Goal: Task Accomplishment & Management: Use online tool/utility

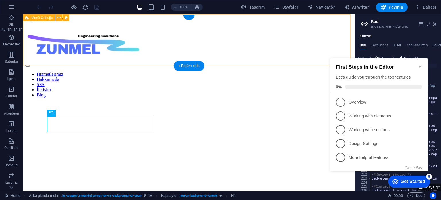
click at [304, 59] on div "Hizmetlerimiz Hakkımızda SSS İletişim Blog" at bounding box center [189, 60] width 328 height 76
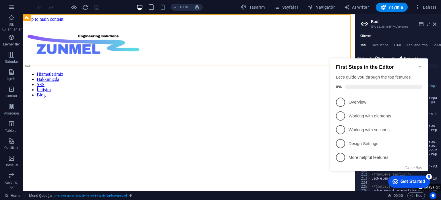
click at [420, 66] on icon "Minimize checklist" at bounding box center [420, 67] width 3 height 2
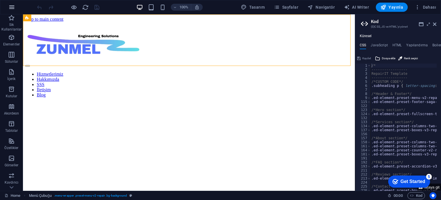
click at [0, 0] on icon "button" at bounding box center [0, 0] width 0 height 0
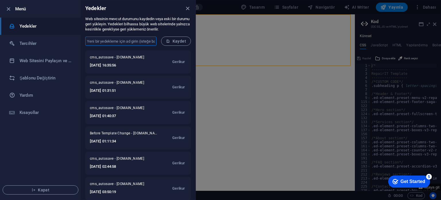
click at [134, 39] on input "text" at bounding box center [120, 40] width 71 height 9
drag, startPoint x: 113, startPoint y: 41, endPoint x: 82, endPoint y: 39, distance: 31.4
type input "Ufuk_Hazir_Sablon"
click at [174, 41] on span "Kaydet" at bounding box center [176, 41] width 20 height 5
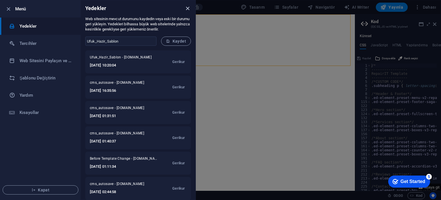
click at [186, 8] on icon "close" at bounding box center [188, 8] width 7 height 7
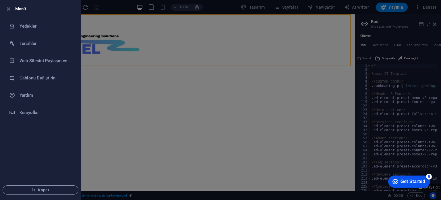
click at [157, 27] on div at bounding box center [220, 100] width 441 height 200
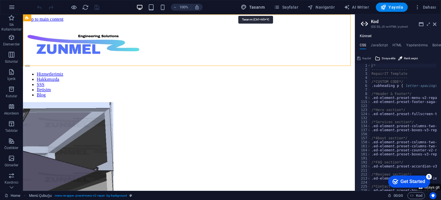
click at [0, 0] on span "Tasarım" at bounding box center [0, 0] width 0 height 0
select select "px"
select select "400"
select select "px"
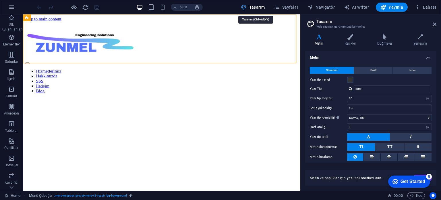
click at [0, 0] on span "Tasarım" at bounding box center [0, 0] width 0 height 0
click at [430, 7] on span "Dahası" at bounding box center [426, 7] width 22 height 6
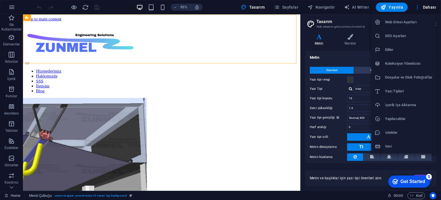
click at [403, 21] on h6 "Web Sitesi Ayarları" at bounding box center [408, 22] width 47 height 7
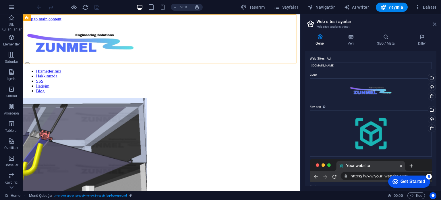
click at [436, 24] on icon at bounding box center [434, 24] width 3 height 5
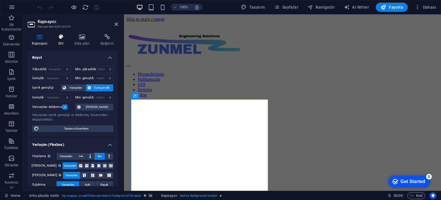
click at [62, 38] on icon at bounding box center [61, 37] width 14 height 6
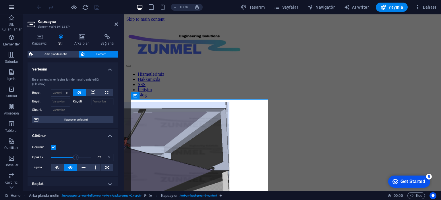
click at [0, 0] on icon "button" at bounding box center [0, 0] width 0 height 0
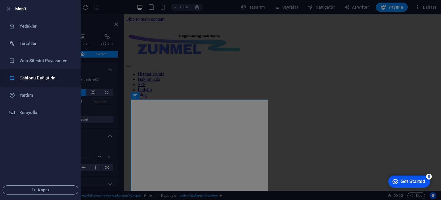
click at [37, 73] on li "Şablonu Değiştirin" at bounding box center [40, 77] width 80 height 17
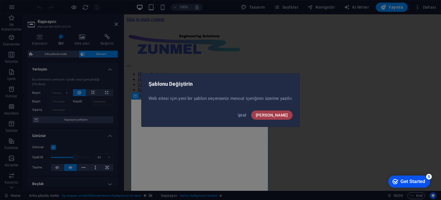
click at [279, 115] on span "[PERSON_NAME]" at bounding box center [272, 115] width 32 height 5
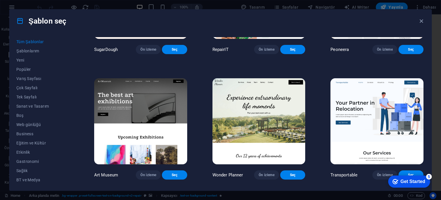
scroll to position [86, 0]
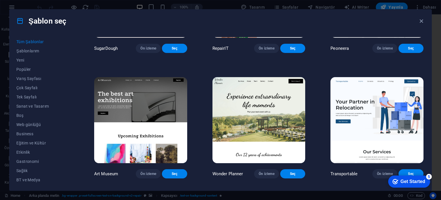
click at [269, 125] on img at bounding box center [259, 120] width 93 height 86
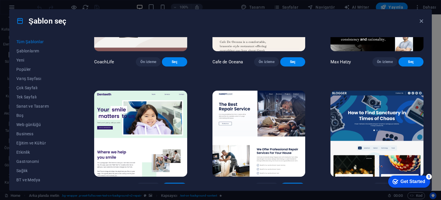
scroll to position [1581, 0]
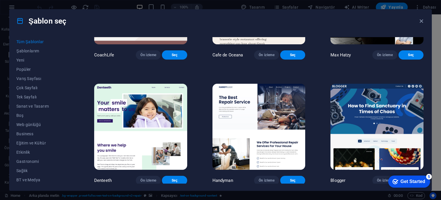
click at [353, 143] on img at bounding box center [377, 127] width 93 height 86
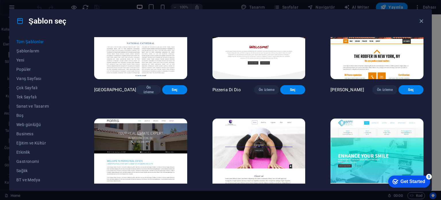
scroll to position [2558, 0]
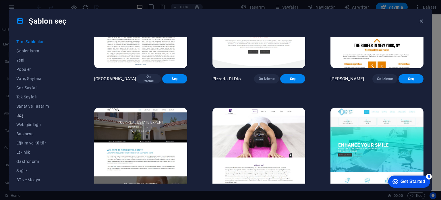
click at [19, 114] on span "Boş" at bounding box center [42, 115] width 53 height 5
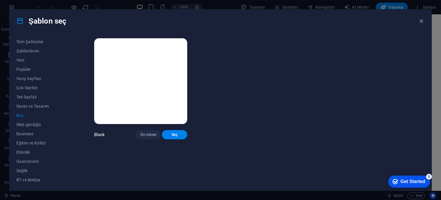
scroll to position [0, 0]
click at [31, 49] on span "Şablonlarım" at bounding box center [42, 51] width 53 height 5
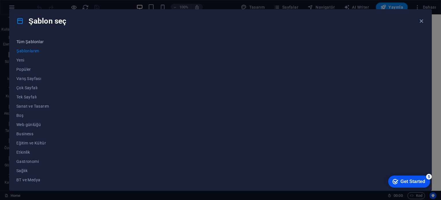
click at [36, 41] on span "Tüm Şablonlar" at bounding box center [42, 41] width 53 height 5
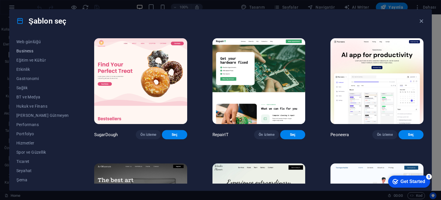
scroll to position [83, 0]
click at [29, 142] on span "Hizmetler" at bounding box center [42, 142] width 53 height 5
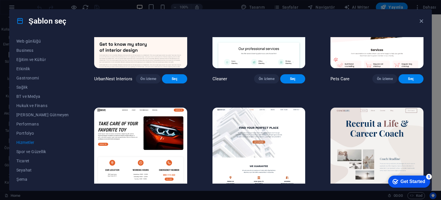
scroll to position [201, 0]
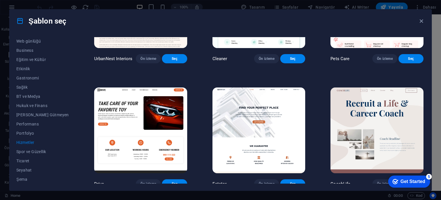
click at [267, 136] on img at bounding box center [259, 130] width 93 height 86
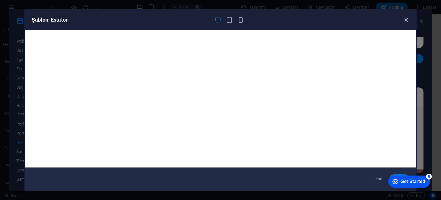
click at [405, 20] on icon "button" at bounding box center [406, 20] width 7 height 7
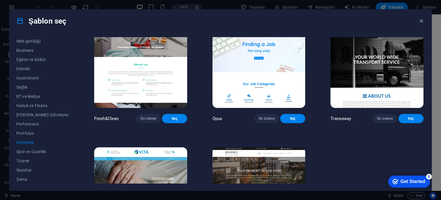
scroll to position [614, 0]
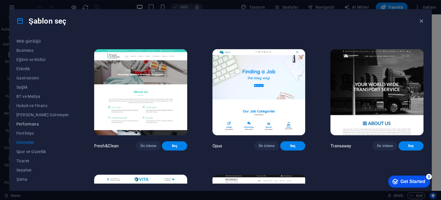
click at [31, 122] on span "Performans" at bounding box center [42, 124] width 53 height 5
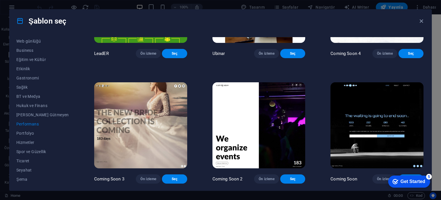
scroll to position [601, 0]
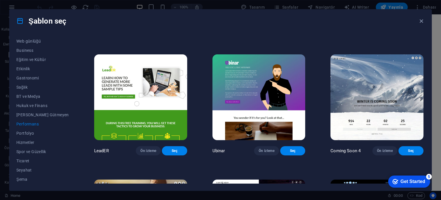
scroll to position [486, 0]
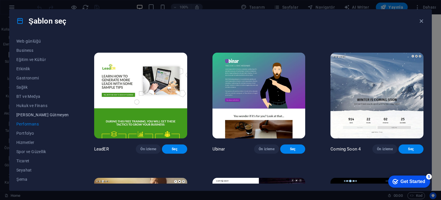
click at [38, 112] on span "[PERSON_NAME] Gütmeyen" at bounding box center [42, 114] width 53 height 5
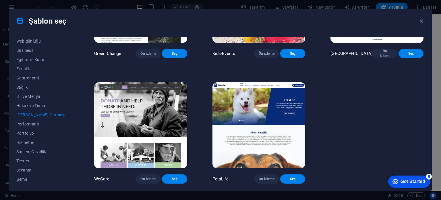
scroll to position [0, 0]
click at [24, 71] on span "Popüler" at bounding box center [42, 69] width 53 height 5
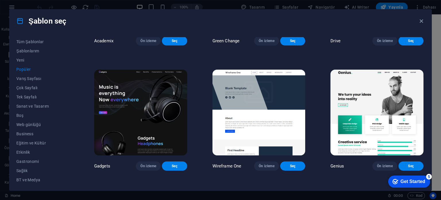
click at [29, 69] on span "Popüler" at bounding box center [42, 69] width 53 height 5
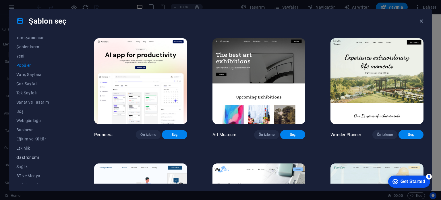
scroll to position [0, 0]
click at [24, 114] on span "Boş" at bounding box center [42, 115] width 53 height 5
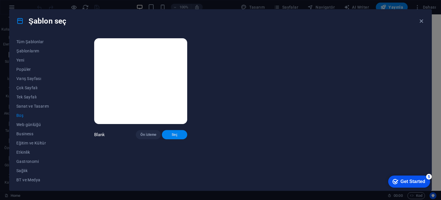
click at [167, 137] on span "Seç" at bounding box center [175, 134] width 16 height 5
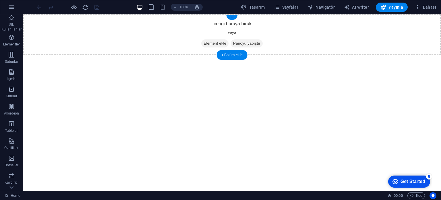
click at [215, 43] on span "Element ekle" at bounding box center [214, 43] width 27 height 8
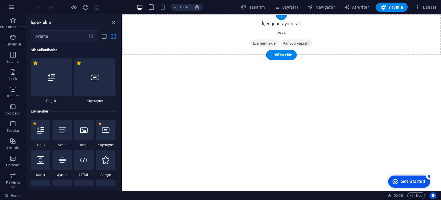
click at [262, 42] on span "Element ekle" at bounding box center [264, 43] width 27 height 8
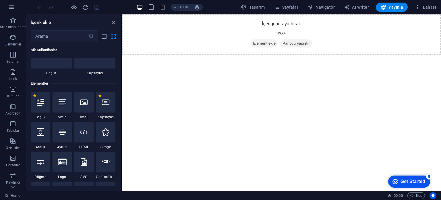
scroll to position [29, 0]
click at [63, 162] on icon at bounding box center [62, 160] width 9 height 7
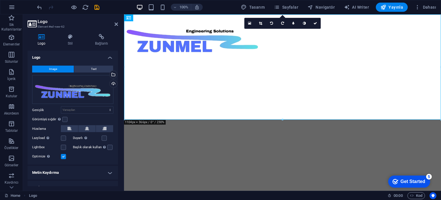
click at [289, 60] on html "Skip to main content" at bounding box center [282, 37] width 317 height 46
click at [292, 60] on div at bounding box center [282, 37] width 317 height 46
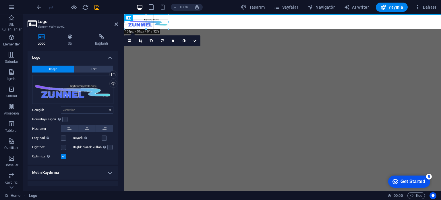
drag, startPoint x: 440, startPoint y: 119, endPoint x: 96, endPoint y: 14, distance: 359.4
type input "153"
select select "px"
click at [280, 29] on html "Skip to main content" at bounding box center [282, 21] width 317 height 15
click at [176, 29] on html "Skip to main content" at bounding box center [282, 21] width 317 height 15
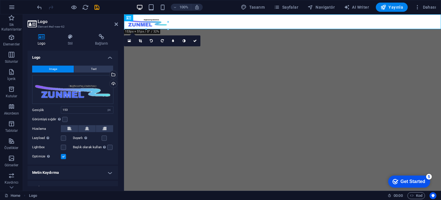
click at [284, 29] on html "Skip to main content" at bounding box center [282, 21] width 317 height 15
click at [115, 22] on icon at bounding box center [116, 24] width 3 height 5
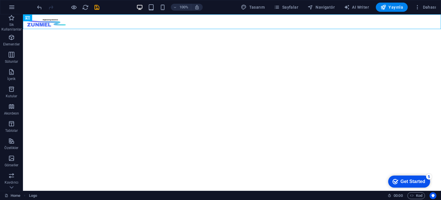
click at [117, 29] on html "Skip to main content" at bounding box center [232, 21] width 418 height 15
click at [233, 27] on div "+ Bölüm ekle" at bounding box center [232, 29] width 31 height 10
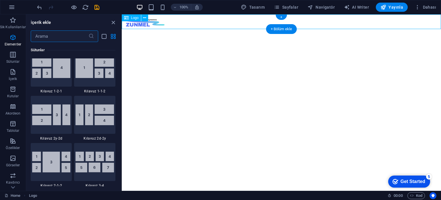
scroll to position [1006, 0]
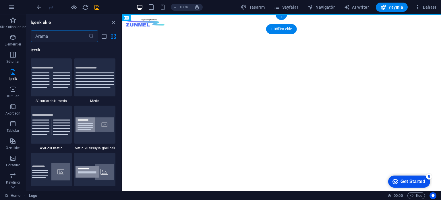
click at [283, 16] on div "+" at bounding box center [281, 17] width 11 height 5
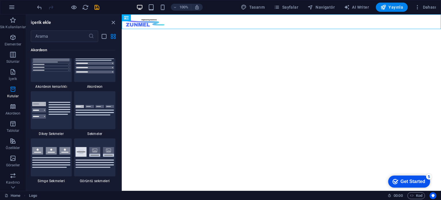
scroll to position [1868, 0]
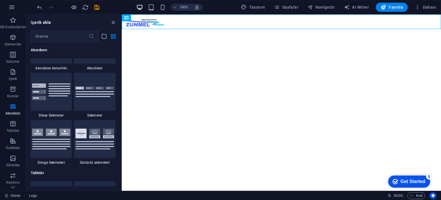
click at [224, 29] on html "Skip to main content" at bounding box center [282, 21] width 320 height 15
click at [134, 18] on span "Logo" at bounding box center [135, 17] width 8 height 3
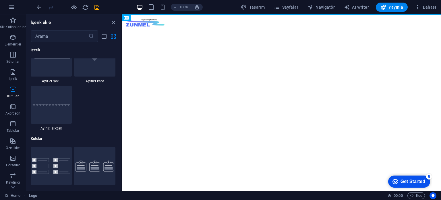
scroll to position [1494, 0]
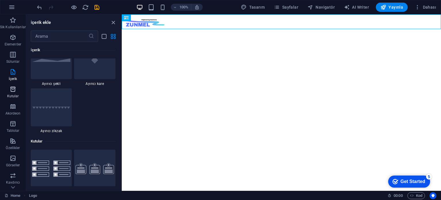
click at [11, 93] on span "Kutular" at bounding box center [13, 93] width 26 height 14
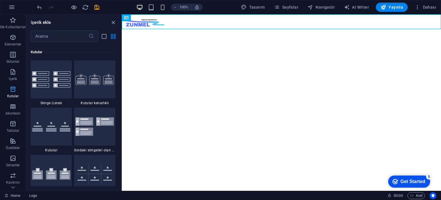
scroll to position [1585, 0]
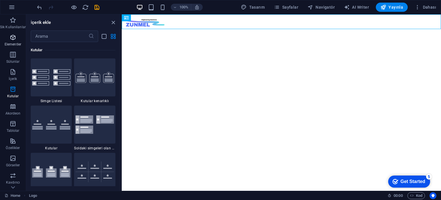
click at [13, 39] on icon "button" at bounding box center [12, 37] width 7 height 7
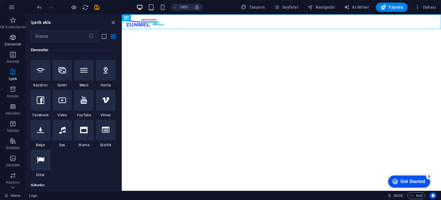
scroll to position [61, 0]
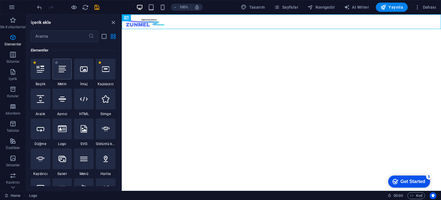
click at [64, 71] on icon at bounding box center [62, 68] width 7 height 7
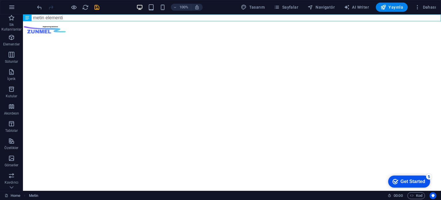
click at [128, 36] on html "Skip to main content Yeni metin elementi" at bounding box center [232, 25] width 418 height 22
click at [13, 55] on icon "button" at bounding box center [11, 54] width 7 height 7
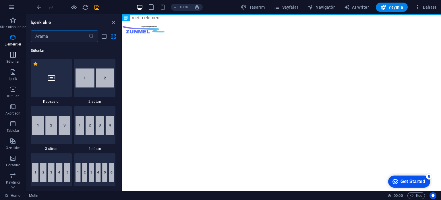
scroll to position [285, 0]
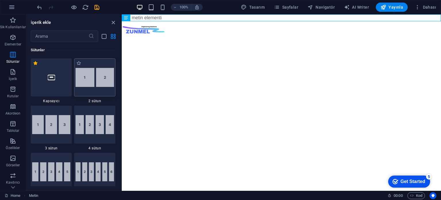
click at [92, 78] on img at bounding box center [95, 77] width 39 height 19
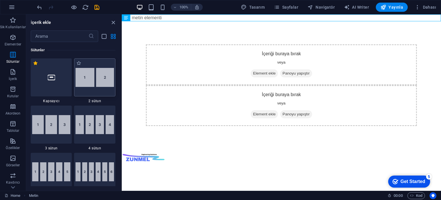
select select "rem"
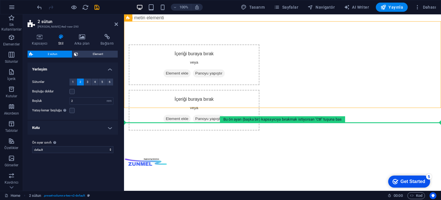
drag, startPoint x: 285, startPoint y: 102, endPoint x: 288, endPoint y: 143, distance: 40.6
click at [288, 143] on html "Skip to main content Yeni metin elementi İçeriği buraya bırak veya Element ekle…" at bounding box center [282, 91] width 317 height 154
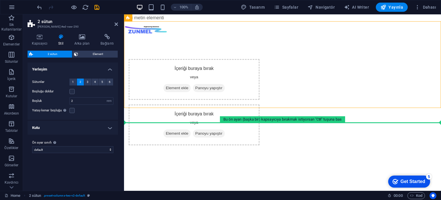
click at [282, 118] on div "Yeni metin elementi İçeriği buraya bırak veya Element ekle Panoyu yapıştır İçer…" at bounding box center [282, 91] width 317 height 154
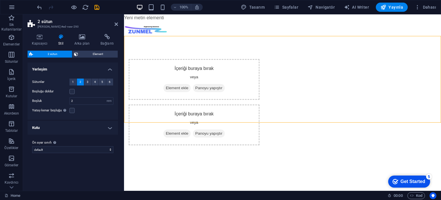
click at [278, 144] on html "Skip to main content Yeni metin elementi İçeriği buraya bırak veya Element ekle…" at bounding box center [282, 91] width 317 height 154
click at [275, 27] on div at bounding box center [282, 28] width 317 height 15
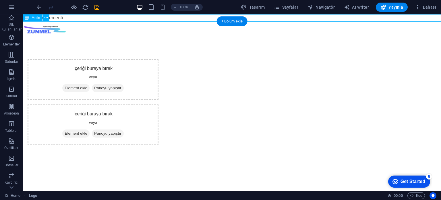
click at [75, 16] on div "Yeni metin elementi" at bounding box center [232, 17] width 418 height 7
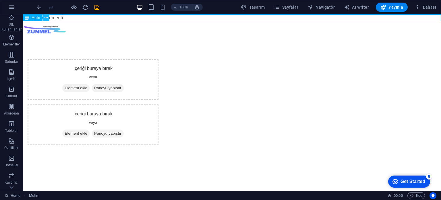
click at [48, 18] on button at bounding box center [46, 17] width 7 height 7
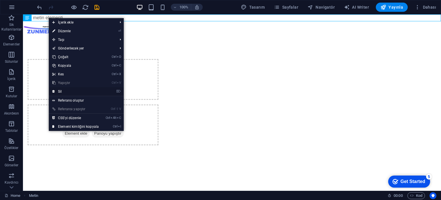
click at [76, 91] on link "⌦ Sil" at bounding box center [75, 91] width 53 height 9
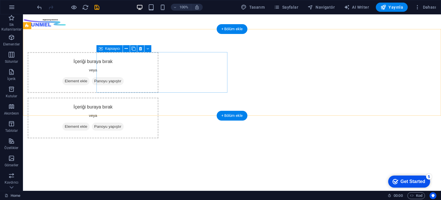
click at [159, 65] on div "İçeriği buraya bırak veya Element ekle Panoyu yapıştır" at bounding box center [93, 72] width 131 height 41
click at [159, 75] on div "İçeriği buraya bırak veya Element ekle Panoyu yapıştır" at bounding box center [93, 72] width 131 height 41
click at [159, 62] on div "İçeriği buraya bırak veya Element ekle Panoyu yapıştır" at bounding box center [93, 72] width 131 height 41
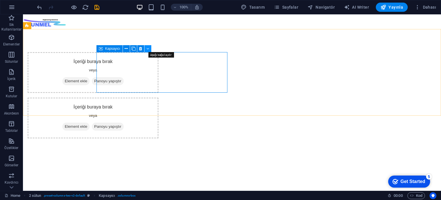
click at [148, 50] on icon at bounding box center [148, 49] width 3 height 6
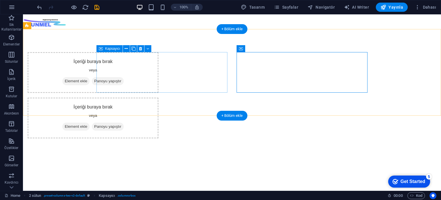
click at [159, 65] on div "İçeriği buraya bırak veya Element ekle Panoyu yapıştır" at bounding box center [93, 72] width 131 height 41
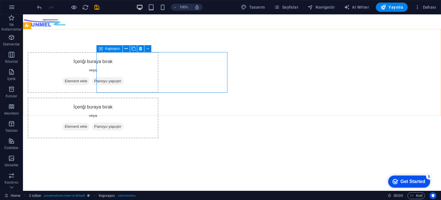
click at [110, 49] on span "Kapsayıcı" at bounding box center [112, 48] width 15 height 3
click at [103, 49] on div "Kapsayıcı" at bounding box center [110, 48] width 26 height 7
click at [100, 48] on icon at bounding box center [101, 48] width 4 height 7
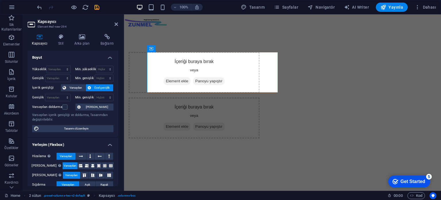
click at [213, 133] on html "Skip to main content İçeriği buraya bırak veya Element ekle Panoyu yapıştır İçe…" at bounding box center [282, 87] width 317 height 147
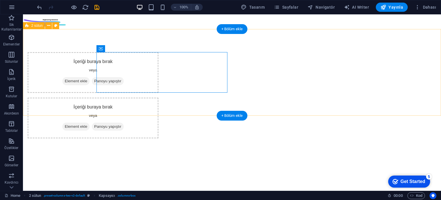
click at [234, 38] on div "İçeriği buraya bırak veya Element ekle Panoyu yapıştır İçeriği buraya bırak vey…" at bounding box center [232, 95] width 418 height 132
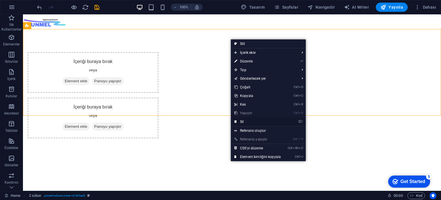
click at [247, 121] on link "⌦ Sil" at bounding box center [257, 121] width 53 height 9
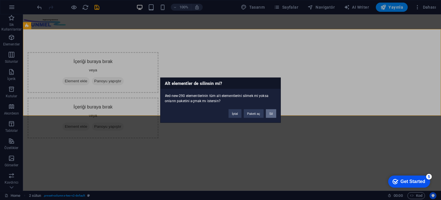
click at [271, 114] on button "Sil" at bounding box center [271, 113] width 10 height 9
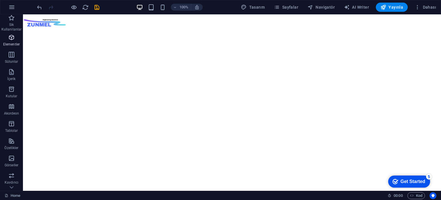
click at [13, 40] on icon "button" at bounding box center [11, 37] width 7 height 7
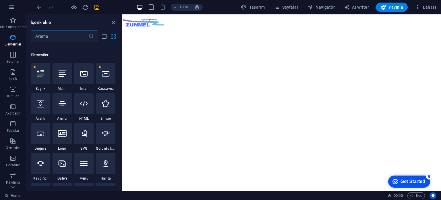
scroll to position [61, 0]
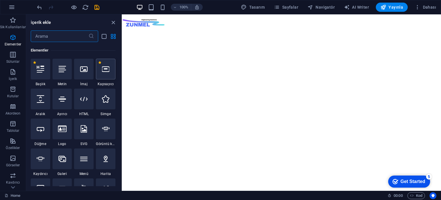
click at [108, 69] on icon at bounding box center [105, 68] width 7 height 7
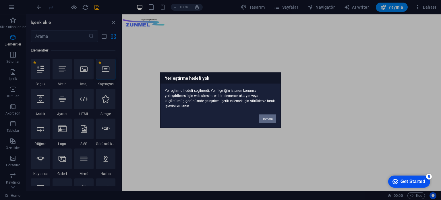
click at [269, 117] on button "Tamam" at bounding box center [267, 118] width 17 height 9
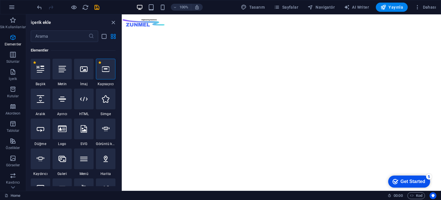
click at [244, 29] on html "Skip to main content" at bounding box center [282, 21] width 320 height 15
click at [83, 72] on icon at bounding box center [83, 68] width 7 height 7
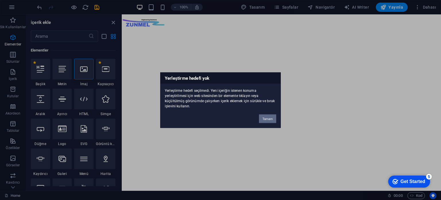
drag, startPoint x: 147, startPoint y: 104, endPoint x: 268, endPoint y: 118, distance: 122.7
click at [268, 118] on button "Tamam" at bounding box center [267, 118] width 17 height 9
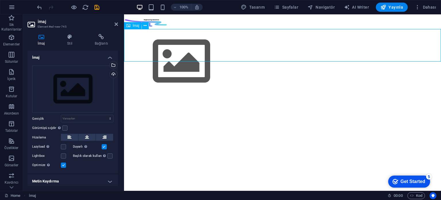
click at [156, 43] on figure at bounding box center [282, 61] width 317 height 65
click at [71, 80] on div "Dosyaları buraya sürükleyin, dosyaları seçmek için tıklayın veya Dosyalardan ya…" at bounding box center [72, 89] width 81 height 47
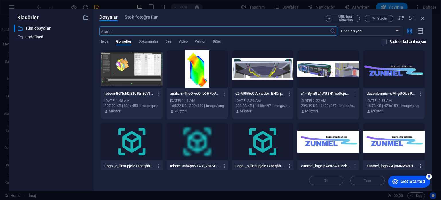
click at [148, 68] on div at bounding box center [132, 68] width 62 height 37
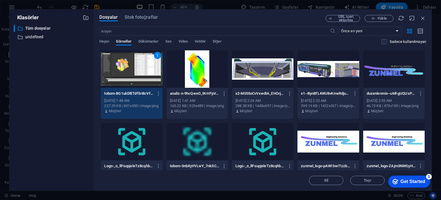
click at [271, 74] on div at bounding box center [263, 68] width 62 height 37
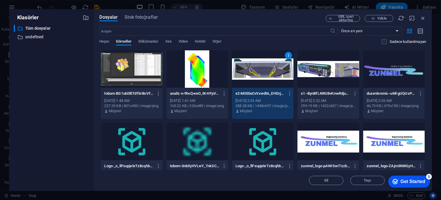
click at [141, 67] on div at bounding box center [132, 68] width 62 height 37
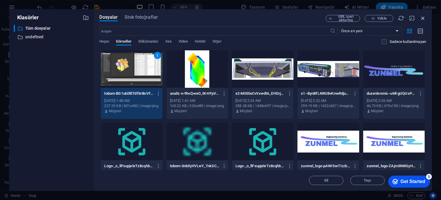
click at [421, 18] on icon "button" at bounding box center [423, 18] width 6 height 6
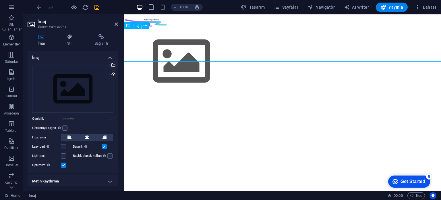
click at [198, 43] on figure at bounding box center [282, 61] width 317 height 65
click at [147, 26] on icon at bounding box center [145, 26] width 3 height 6
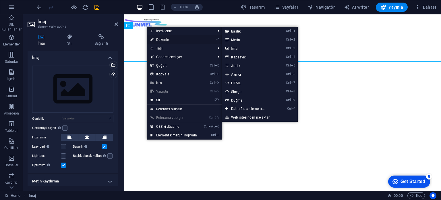
click at [166, 39] on link "⏎ Düzenle" at bounding box center [173, 39] width 53 height 9
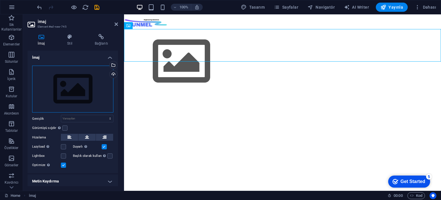
click at [68, 93] on div "Dosyaları buraya sürükleyin, dosyaları seçmek için tıklayın veya Dosyalardan ya…" at bounding box center [72, 89] width 81 height 47
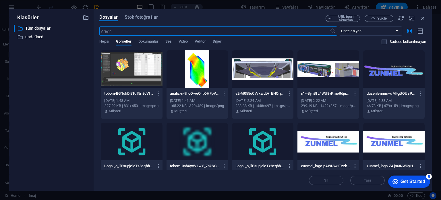
click at [129, 64] on div at bounding box center [132, 68] width 62 height 37
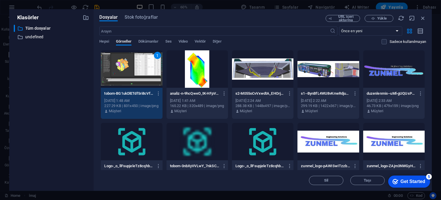
click at [175, 68] on div at bounding box center [198, 68] width 62 height 37
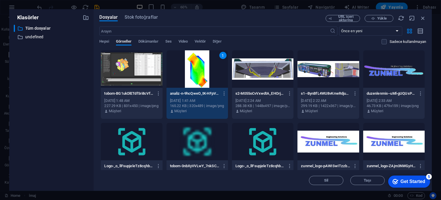
click at [146, 69] on div at bounding box center [132, 68] width 62 height 37
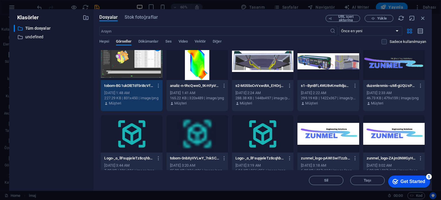
scroll to position [0, 0]
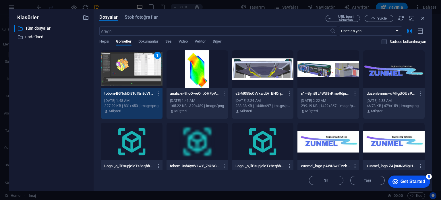
click at [130, 70] on div "1" at bounding box center [132, 68] width 62 height 37
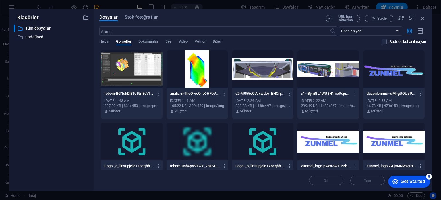
click at [134, 74] on div at bounding box center [132, 68] width 62 height 37
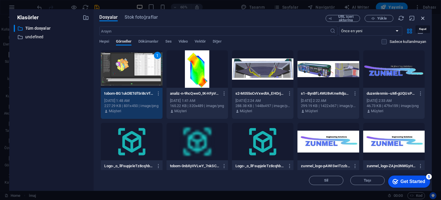
click at [422, 18] on icon "button" at bounding box center [423, 18] width 6 height 6
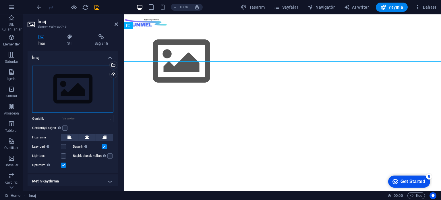
click at [77, 86] on div "Dosyaları buraya sürükleyin, dosyaları seçmek için tıklayın veya Dosyalardan ya…" at bounding box center [72, 89] width 81 height 47
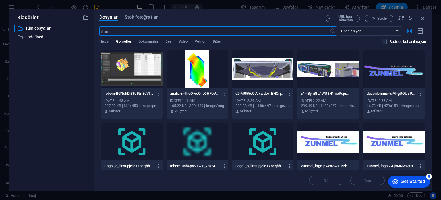
click at [119, 67] on div at bounding box center [132, 68] width 62 height 37
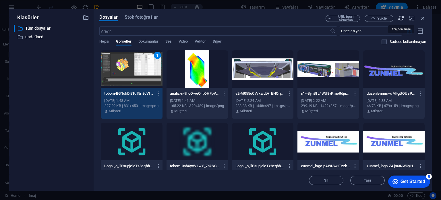
click at [399, 17] on icon "button" at bounding box center [401, 18] width 6 height 6
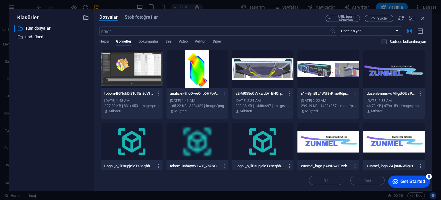
click at [412, 179] on div "Get Started" at bounding box center [413, 181] width 25 height 5
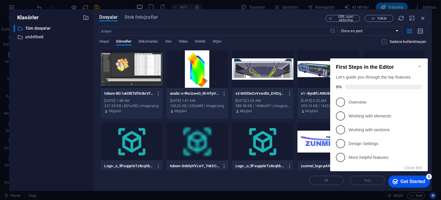
click at [420, 65] on icon "Minimize checklist" at bounding box center [420, 66] width 5 height 5
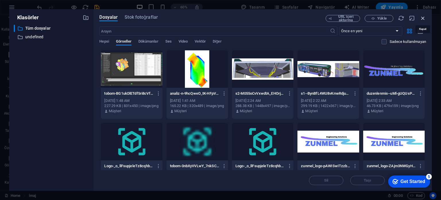
click at [422, 17] on icon "button" at bounding box center [423, 18] width 6 height 6
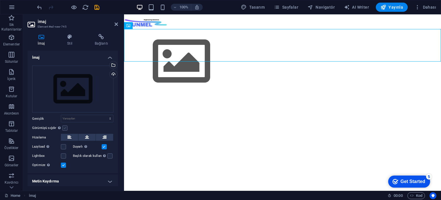
click at [64, 128] on label at bounding box center [64, 127] width 5 height 5
click at [0, 0] on input "Görüntüyü sığdır Görüntüyü otomatik olarak sabit bir genişliğe ve yüksekliğe sı…" at bounding box center [0, 0] width 0 height 0
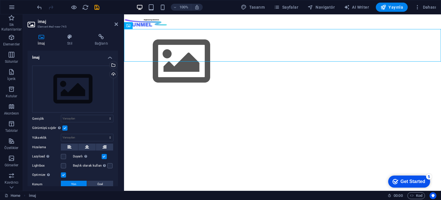
click at [64, 127] on label at bounding box center [64, 127] width 5 height 5
click at [0, 0] on input "Görüntüyü sığdır Görüntüyü otomatik olarak sabit bir genişliğe ve yüksekliğe sı…" at bounding box center [0, 0] width 0 height 0
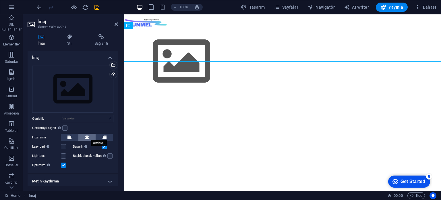
click at [87, 135] on icon at bounding box center [87, 137] width 4 height 7
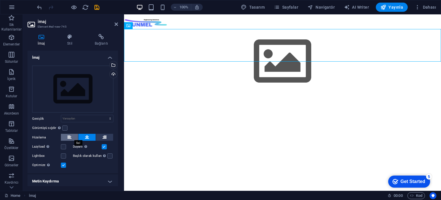
click at [69, 136] on icon at bounding box center [70, 137] width 4 height 7
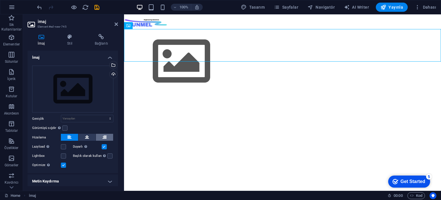
click at [106, 135] on button at bounding box center [104, 137] width 17 height 7
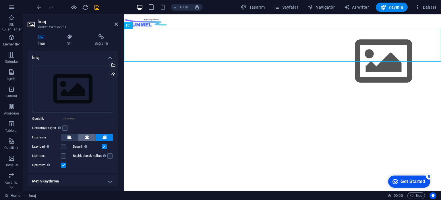
click at [84, 136] on button at bounding box center [86, 137] width 17 height 7
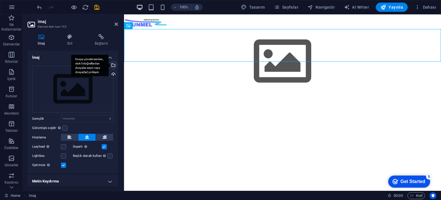
click at [113, 64] on div "Dosya yöneticisinden, stok fotoğraflardan dosyalar seçin veya dosya(lar) yükley…" at bounding box center [113, 65] width 9 height 9
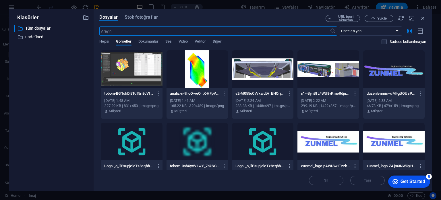
click at [130, 62] on div at bounding box center [132, 68] width 62 height 37
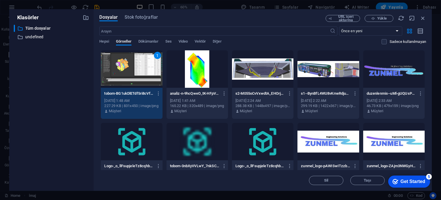
click at [130, 62] on div "1" at bounding box center [132, 68] width 62 height 37
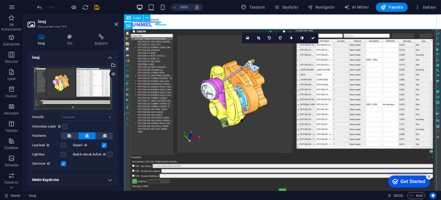
click at [239, 21] on div at bounding box center [282, 21] width 317 height 15
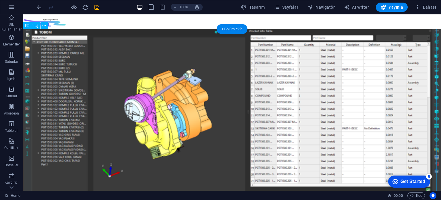
click at [199, 61] on figure at bounding box center [232, 142] width 418 height 226
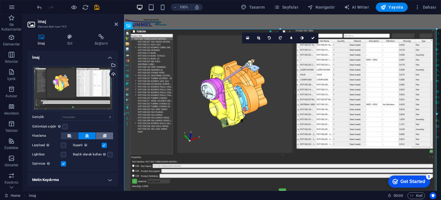
click at [107, 133] on button at bounding box center [104, 135] width 17 height 7
click at [89, 133] on button at bounding box center [86, 135] width 17 height 7
click at [62, 124] on label at bounding box center [64, 126] width 5 height 5
click at [0, 0] on input "Görüntüyü sığdır Görüntüyü otomatik olarak sabit bir genişliğe ve yüksekliğe sı…" at bounding box center [0, 0] width 0 height 0
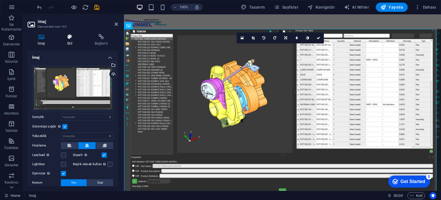
click at [70, 36] on icon at bounding box center [69, 37] width 25 height 6
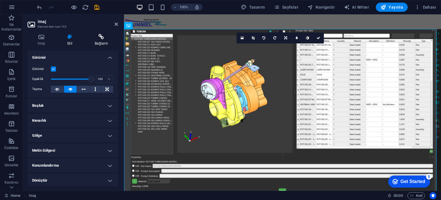
click at [100, 38] on icon at bounding box center [101, 37] width 33 height 6
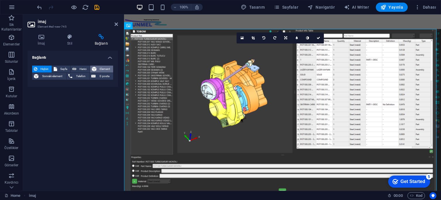
click at [103, 69] on span "Element" at bounding box center [105, 69] width 14 height 7
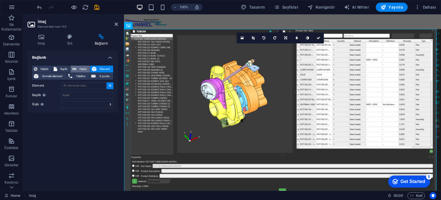
click at [79, 70] on span "Harici" at bounding box center [83, 69] width 10 height 7
select select
select select "blank"
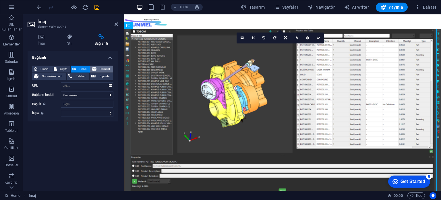
click at [97, 69] on icon at bounding box center [94, 69] width 5 height 7
select select
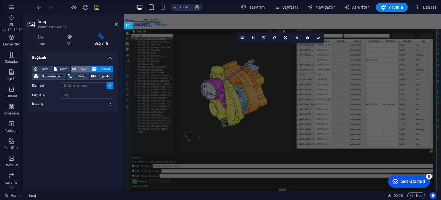
click at [82, 69] on span "Harici" at bounding box center [83, 69] width 10 height 7
select select
select select "blank"
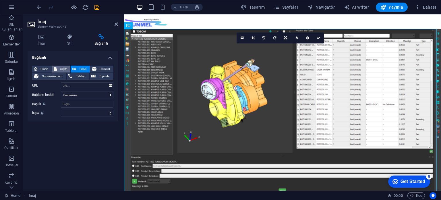
click at [56, 69] on icon at bounding box center [55, 69] width 3 height 7
select select
click at [45, 69] on span "Hiçbiri" at bounding box center [44, 69] width 11 height 7
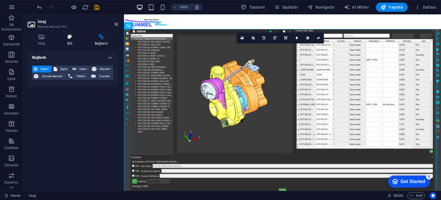
click at [72, 37] on icon at bounding box center [69, 37] width 25 height 6
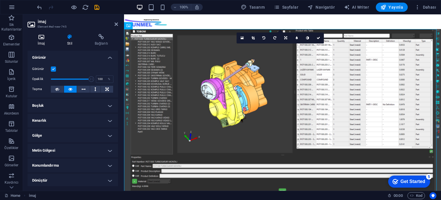
click at [41, 39] on icon at bounding box center [41, 37] width 27 height 6
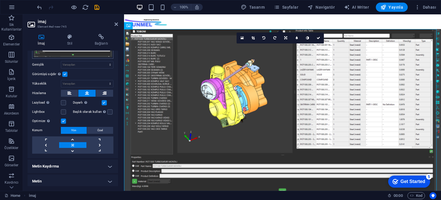
scroll to position [53, 0]
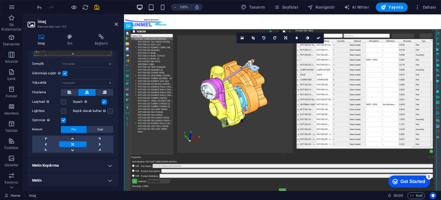
click at [74, 164] on h4 "Metin Kaydırma" at bounding box center [73, 165] width 91 height 14
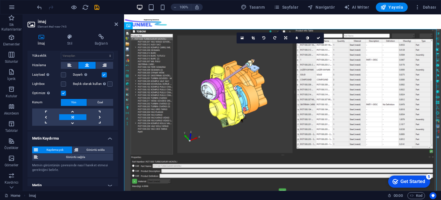
scroll to position [85, 0]
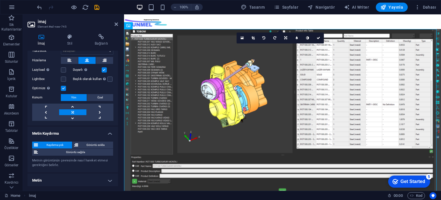
click at [64, 177] on h4 "Metin" at bounding box center [73, 180] width 91 height 14
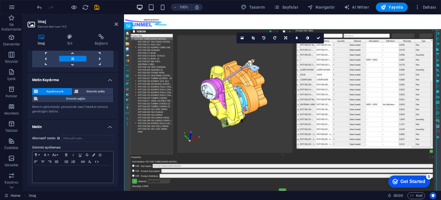
scroll to position [139, 0]
click at [95, 121] on h4 "Metin" at bounding box center [73, 124] width 91 height 10
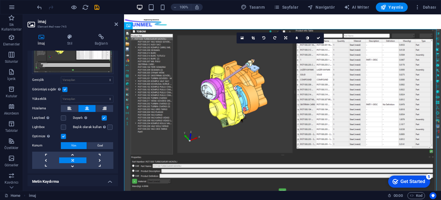
scroll to position [0, 0]
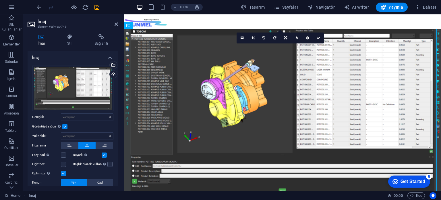
click at [82, 55] on h4 "İmaj" at bounding box center [73, 56] width 91 height 10
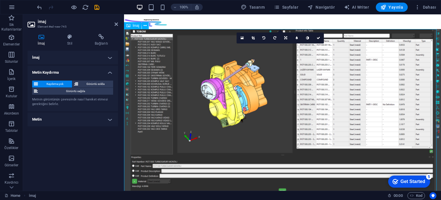
click at [191, 59] on figure at bounding box center [282, 115] width 317 height 172
click at [116, 24] on icon at bounding box center [116, 24] width 3 height 5
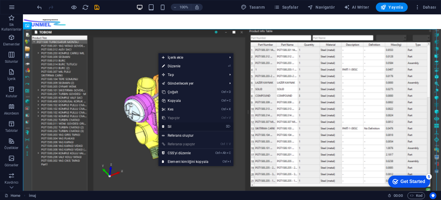
click at [182, 125] on link "⌦ Sil" at bounding box center [185, 126] width 53 height 9
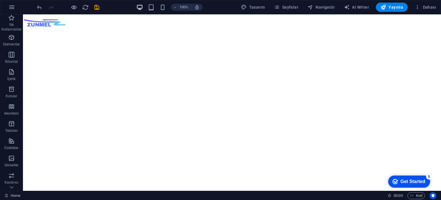
click at [145, 29] on html "Skip to main content" at bounding box center [232, 21] width 418 height 15
click at [6, 39] on span "Elementler" at bounding box center [11, 41] width 23 height 14
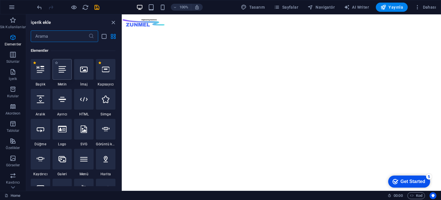
scroll to position [61, 0]
click at [80, 103] on div at bounding box center [84, 99] width 20 height 21
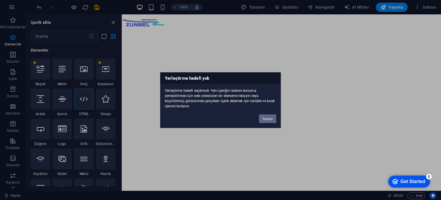
click at [266, 117] on button "Tamam" at bounding box center [267, 118] width 17 height 9
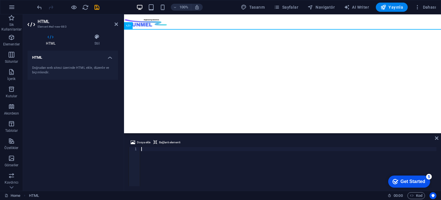
click at [144, 149] on div at bounding box center [288, 170] width 297 height 47
click at [146, 142] on span "Dosya ekle" at bounding box center [144, 142] width 14 height 7
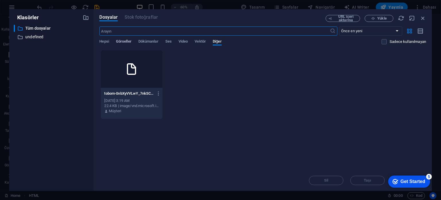
click at [126, 41] on span "Görseller" at bounding box center [124, 42] width 16 height 8
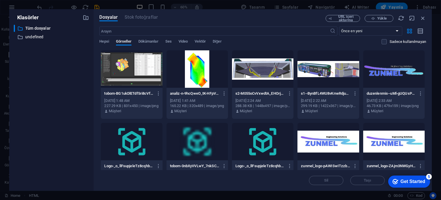
click at [131, 76] on div at bounding box center [132, 68] width 62 height 37
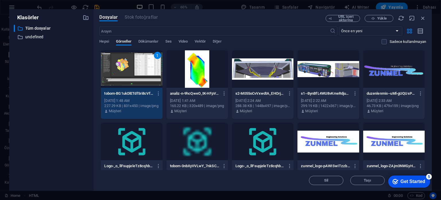
click at [126, 68] on div "1" at bounding box center [132, 68] width 62 height 37
type textarea "https://cdn1.site-media.eu/images/0/18588420/tobom-BG1ukDlETdf5ri8cVfEAbA.png"
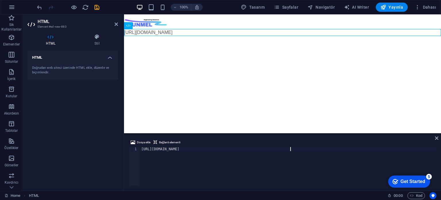
click at [74, 159] on div "HTML Doğrudan web sitesi üzerinde HTML ekle, düzenle ve biçimlendir." at bounding box center [73, 118] width 91 height 135
click at [168, 151] on div "https://cdn1.site-media.eu/images/0/18588420/tobom-BG1ukDlETdf5ri8cVfEAbA.png" at bounding box center [288, 170] width 297 height 47
drag, startPoint x: 264, startPoint y: 55, endPoint x: 251, endPoint y: 57, distance: 12.4
click at [251, 36] on html "Skip to main content https://cdn1.site-media.eu/images/0/18588420/tobom-BG1ukDl…" at bounding box center [282, 25] width 317 height 22
click at [210, 36] on html "Skip to main content https://cdn1.site-media.eu/images/0/18588420/tobom-BG1ukDl…" at bounding box center [282, 25] width 317 height 22
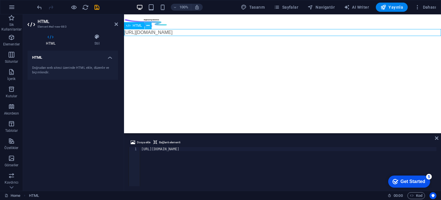
click at [150, 24] on button at bounding box center [148, 25] width 7 height 7
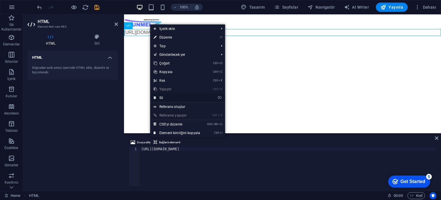
click at [173, 95] on link "⌦ Sil" at bounding box center [176, 97] width 53 height 9
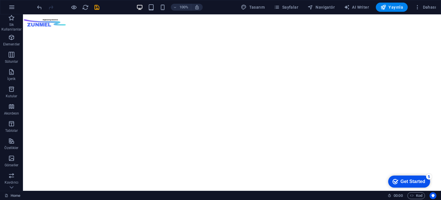
click at [143, 29] on html "Skip to main content" at bounding box center [232, 21] width 418 height 15
click at [15, 37] on icon "button" at bounding box center [11, 37] width 7 height 7
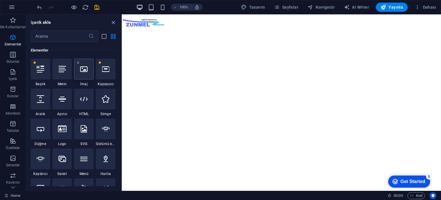
click at [80, 66] on icon at bounding box center [83, 68] width 7 height 7
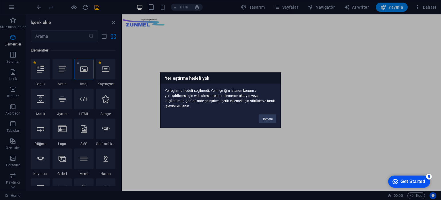
click at [80, 66] on div "Yerleştirme hedefi yok Yerleştirme hedefi seçilmedi. Yeni içeriğin istenen konu…" at bounding box center [220, 100] width 441 height 200
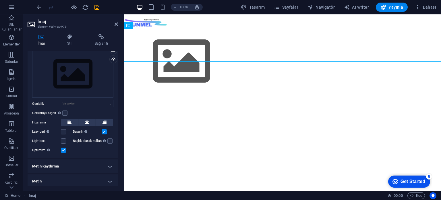
scroll to position [16, 0]
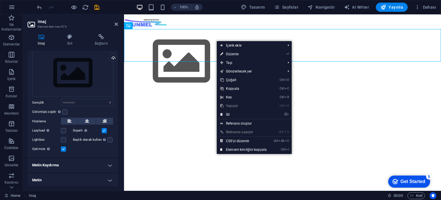
click at [158, 86] on html "Skip to main content" at bounding box center [282, 53] width 317 height 79
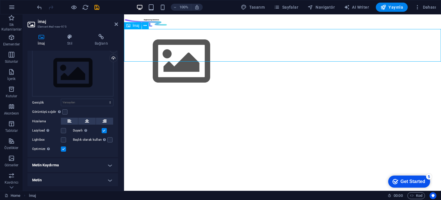
click at [169, 40] on figure at bounding box center [282, 61] width 317 height 65
click at [101, 163] on h4 "Metin Kaydırma" at bounding box center [73, 165] width 91 height 14
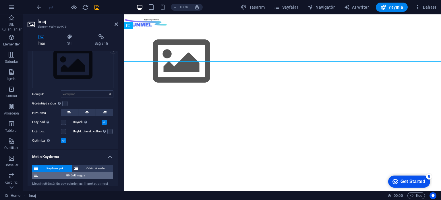
scroll to position [48, 0]
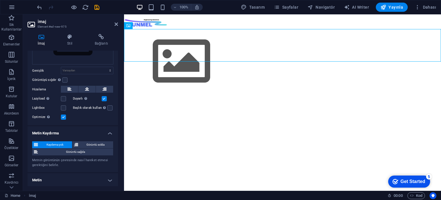
click at [73, 159] on div "Metnin görüntünün çevresinde nasıl hareket etmesi gerektiğini belirle." at bounding box center [72, 162] width 81 height 9
click at [90, 143] on span "Görüntü solda" at bounding box center [96, 144] width 32 height 7
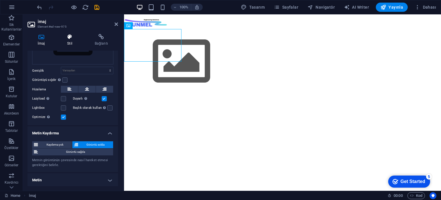
click at [72, 43] on h4 "Stil" at bounding box center [71, 40] width 28 height 12
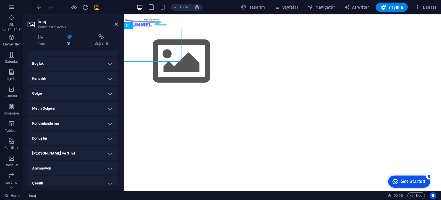
scroll to position [46, 0]
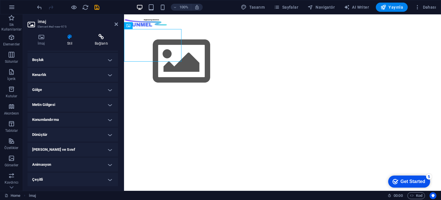
click at [99, 38] on icon at bounding box center [101, 37] width 33 height 6
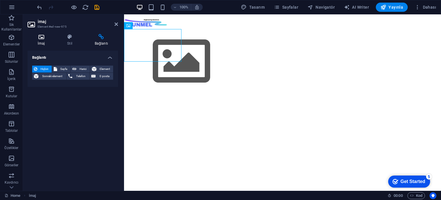
click at [42, 37] on icon at bounding box center [41, 37] width 27 height 6
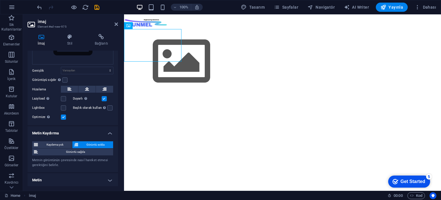
click at [48, 25] on h3 "Element #ed-new-975" at bounding box center [72, 26] width 69 height 5
click at [53, 25] on h3 "Element #ed-new-975" at bounding box center [72, 26] width 69 height 5
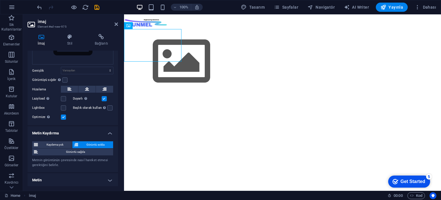
click at [51, 25] on h3 "Element #ed-new-975" at bounding box center [72, 26] width 69 height 5
click at [51, 194] on div "Home İmaj" at bounding box center [194, 195] width 379 height 7
click at [13, 118] on icon "button" at bounding box center [11, 117] width 7 height 7
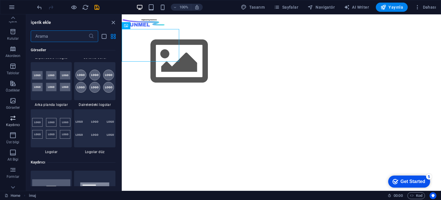
scroll to position [3258, 0]
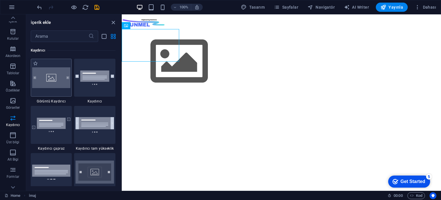
click at [50, 81] on img at bounding box center [51, 77] width 39 height 20
select select "rem"
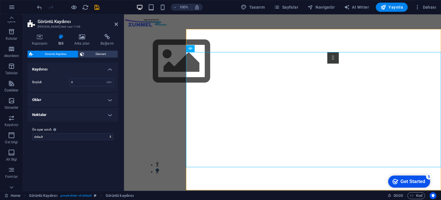
click at [155, 79] on div "1 2" at bounding box center [282, 102] width 317 height 176
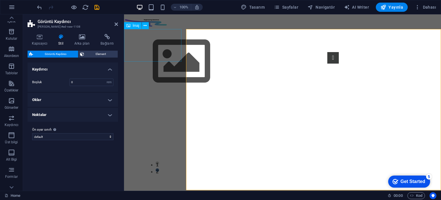
click at [157, 48] on figure at bounding box center [181, 61] width 115 height 65
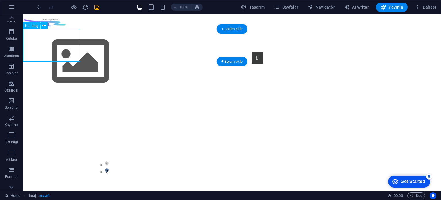
click at [56, 54] on figure at bounding box center [80, 61] width 115 height 65
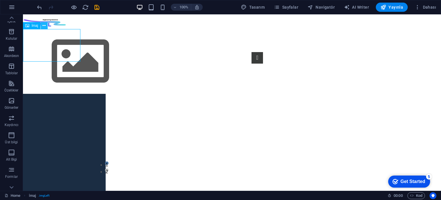
click at [46, 26] on button at bounding box center [44, 25] width 7 height 7
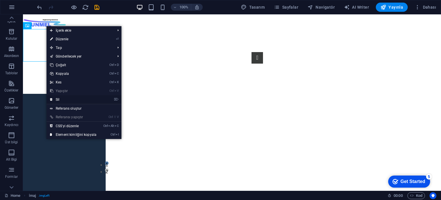
click at [69, 98] on link "⌦ Sil" at bounding box center [73, 99] width 53 height 9
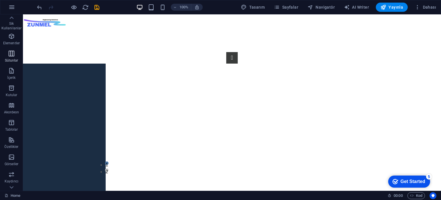
scroll to position [0, 0]
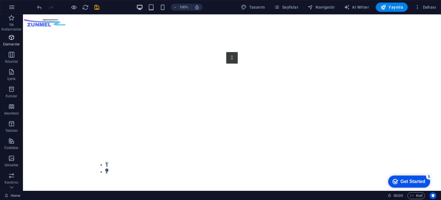
click at [11, 37] on icon "button" at bounding box center [11, 37] width 7 height 7
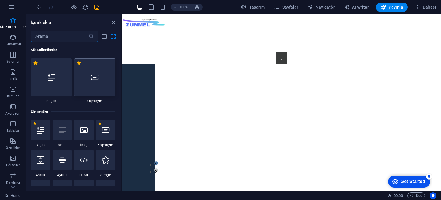
click at [94, 78] on icon at bounding box center [94, 77] width 7 height 7
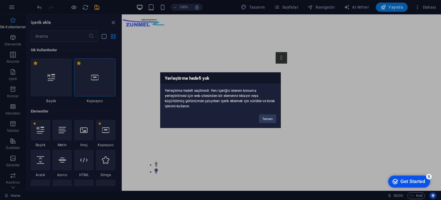
drag, startPoint x: 96, startPoint y: 78, endPoint x: 16, endPoint y: 86, distance: 80.8
click at [139, 103] on div "Yerleştirme hedefi yok Yerleştirme hedefi seçilmedi. Yeni içeriğin istenen konu…" at bounding box center [220, 100] width 441 height 200
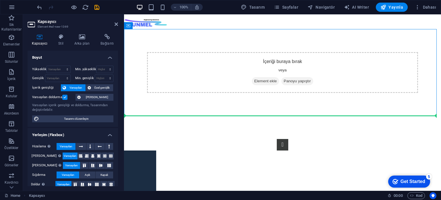
drag, startPoint x: 164, startPoint y: 39, endPoint x: 125, endPoint y: 128, distance: 97.0
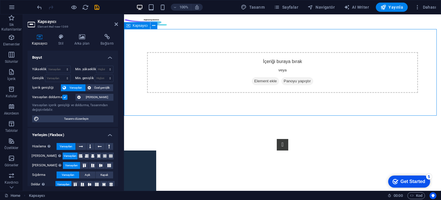
click at [139, 49] on div "İçeriği buraya bırak veya Element ekle Panoyu yapıştır" at bounding box center [282, 72] width 317 height 87
click at [170, 61] on div "İçeriği buraya bırak veya Element ekle Panoyu yapıştır" at bounding box center [282, 72] width 271 height 41
click at [154, 40] on div "İçeriği buraya bırak veya Element ekle Panoyu yapıştır" at bounding box center [282, 72] width 317 height 87
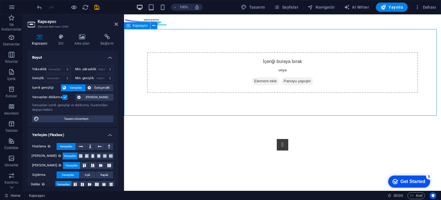
click at [154, 40] on div "İçeriği buraya bırak veya Element ekle Panoyu yapıştır" at bounding box center [282, 72] width 317 height 87
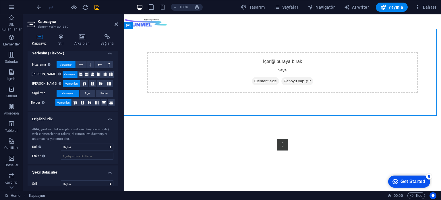
scroll to position [87, 0]
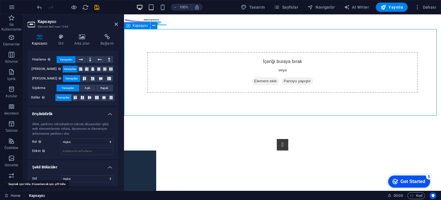
click at [42, 196] on span "Kapsayıcı" at bounding box center [37, 195] width 16 height 7
click at [41, 195] on span "Kapsayıcı" at bounding box center [37, 195] width 16 height 7
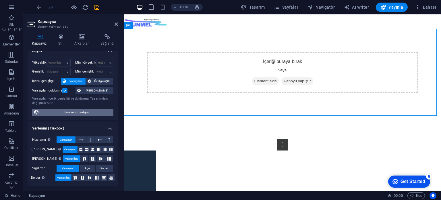
scroll to position [0, 0]
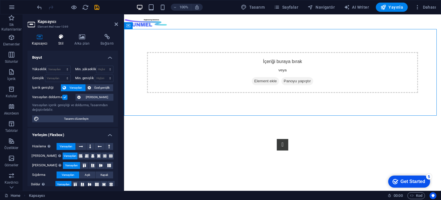
click at [60, 37] on icon at bounding box center [61, 37] width 14 height 6
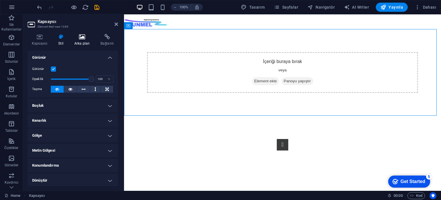
click at [85, 37] on icon at bounding box center [82, 37] width 24 height 6
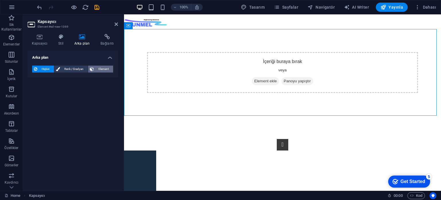
click at [108, 69] on span "Element" at bounding box center [104, 69] width 16 height 7
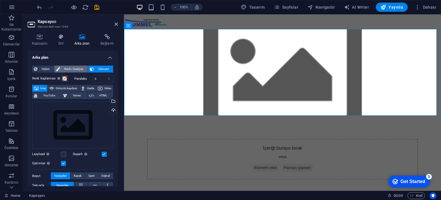
click at [77, 69] on span "Renk / Gradyan" at bounding box center [74, 69] width 25 height 7
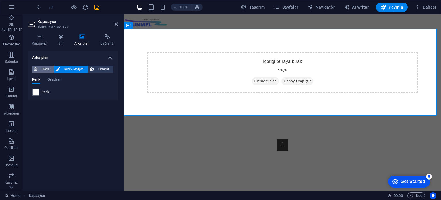
click at [47, 69] on span "Hiçbiri" at bounding box center [45, 69] width 13 height 7
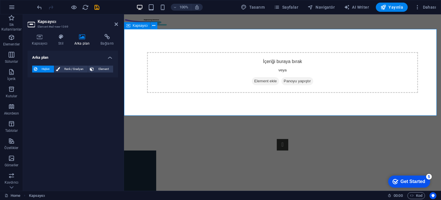
click at [132, 92] on div "İçeriği buraya bırak veya Element ekle Panoyu yapıştır" at bounding box center [282, 72] width 317 height 87
click at [106, 41] on h4 "Bağlantı" at bounding box center [107, 40] width 22 height 12
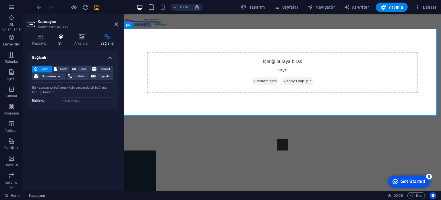
click at [62, 40] on h4 "Stil" at bounding box center [62, 40] width 16 height 12
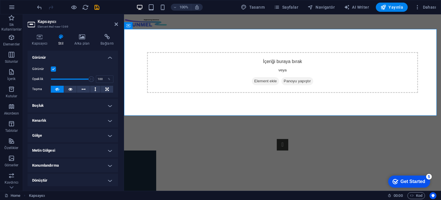
click at [114, 25] on header "Kapsayıcı Element #ed-new-1369" at bounding box center [73, 21] width 91 height 15
click at [115, 25] on icon at bounding box center [116, 24] width 3 height 5
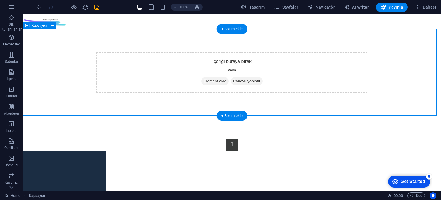
click at [59, 83] on div "İçeriği buraya bırak veya Element ekle Panoyu yapıştır" at bounding box center [232, 72] width 418 height 87
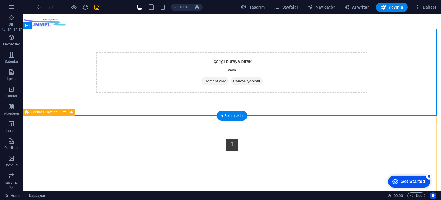
click at [73, 120] on div "1 2" at bounding box center [232, 196] width 418 height 161
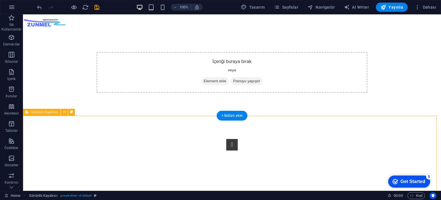
click at [75, 126] on div "1 2" at bounding box center [232, 196] width 418 height 161
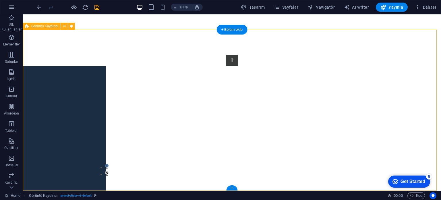
scroll to position [86, 0]
click at [55, 95] on div "1 2" at bounding box center [232, 110] width 418 height 161
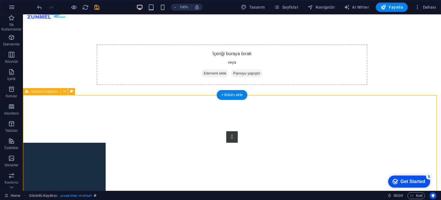
scroll to position [0, 0]
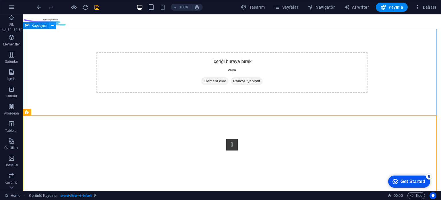
click at [53, 27] on icon at bounding box center [52, 26] width 3 height 6
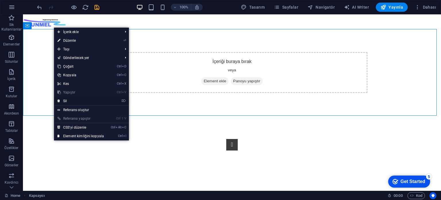
click at [83, 102] on link "⌦ Sil" at bounding box center [80, 101] width 53 height 9
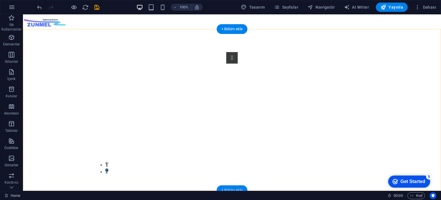
click at [231, 189] on div "+ Bölüm ekle" at bounding box center [232, 190] width 31 height 10
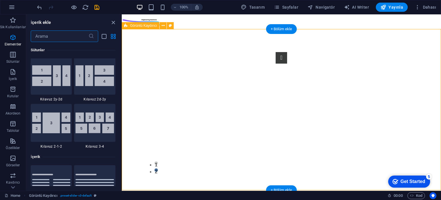
scroll to position [1006, 0]
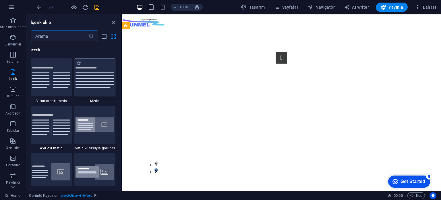
click at [97, 74] on img at bounding box center [95, 77] width 39 height 20
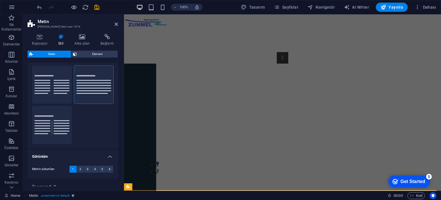
scroll to position [27, 0]
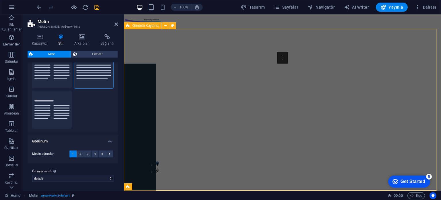
click at [184, 172] on div "1 2" at bounding box center [282, 109] width 317 height 161
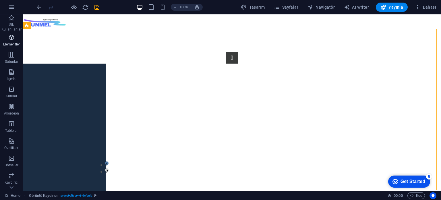
click at [10, 39] on icon "button" at bounding box center [11, 37] width 7 height 7
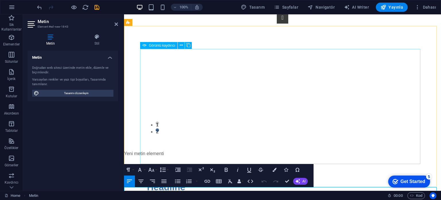
scroll to position [105, 0]
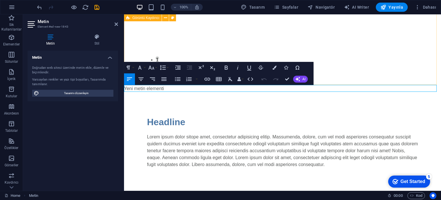
click at [362, 76] on div "1 2" at bounding box center [282, 4] width 317 height 161
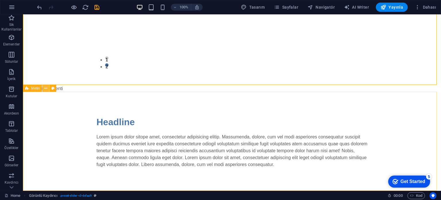
click at [47, 89] on icon at bounding box center [45, 88] width 3 height 6
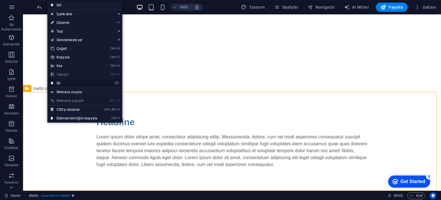
click at [64, 84] on link "⌦ Sil" at bounding box center [73, 83] width 53 height 9
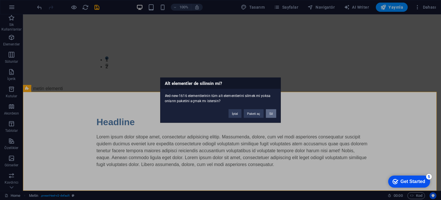
click at [273, 113] on button "Sil" at bounding box center [271, 113] width 10 height 9
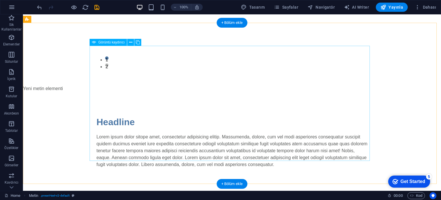
scroll to position [6, 0]
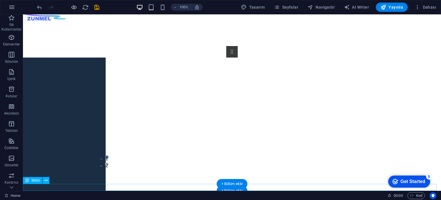
click at [66, 186] on div "Yeni metin elementi" at bounding box center [232, 187] width 418 height 7
click at [59, 187] on div "Yeni metin elementi" at bounding box center [232, 187] width 418 height 7
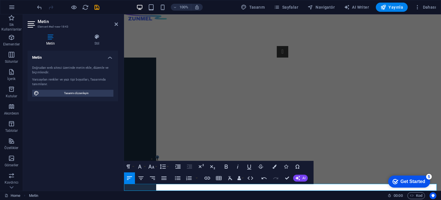
click at [79, 141] on div "Metin Doğrudan web sitesi üzerinde metin ekle, düzenle ve biçimlendir. Varsayıl…" at bounding box center [73, 118] width 91 height 135
click at [325, 35] on div "1 2" at bounding box center [282, 103] width 317 height 161
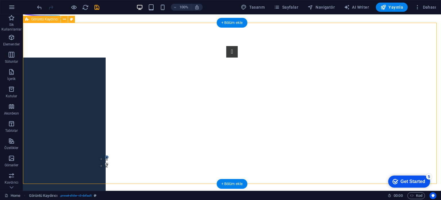
click at [64, 146] on div "1 2" at bounding box center [232, 103] width 418 height 161
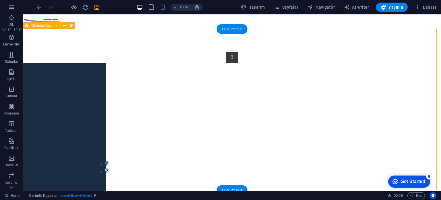
scroll to position [0, 0]
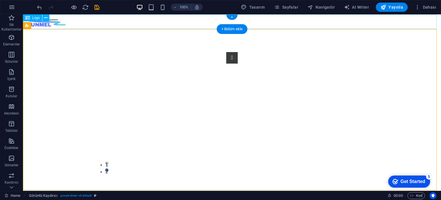
click at [115, 20] on div at bounding box center [232, 21] width 418 height 15
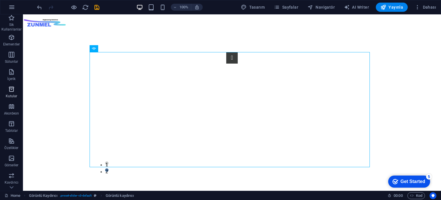
click at [13, 92] on icon "button" at bounding box center [11, 89] width 7 height 7
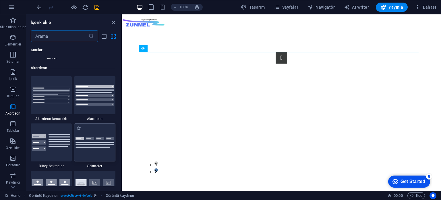
scroll to position [1815, 0]
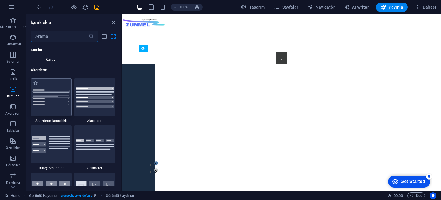
click at [52, 96] on img at bounding box center [51, 97] width 39 height 17
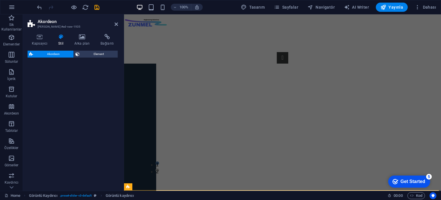
select select "rem"
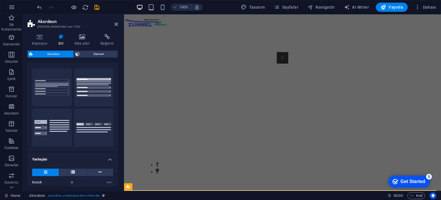
scroll to position [0, 0]
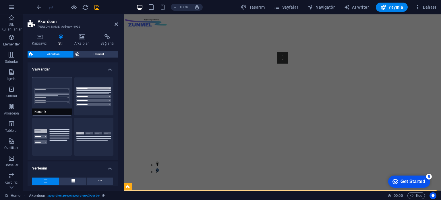
click at [49, 96] on button "Kenarlık" at bounding box center [52, 96] width 40 height 38
click at [89, 95] on button "Varsayılan" at bounding box center [94, 96] width 40 height 38
type input "1"
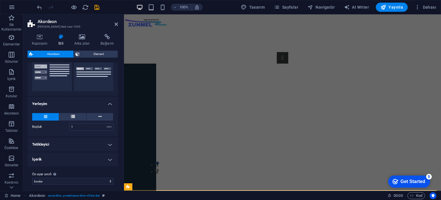
scroll to position [67, 0]
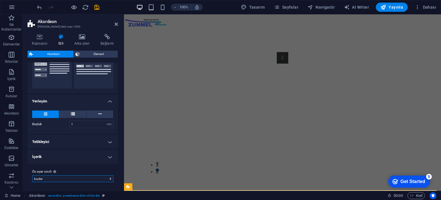
click at [64, 176] on select "border Ön ayar sınıfı ekle" at bounding box center [72, 178] width 81 height 7
click at [70, 176] on select "border Ön ayar sınıfı ekle" at bounding box center [72, 178] width 81 height 7
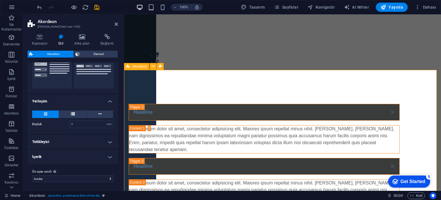
scroll to position [91, 0]
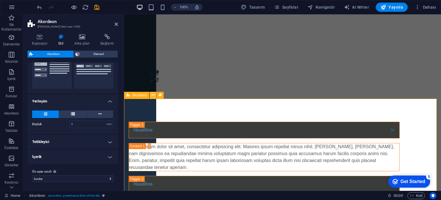
click at [153, 95] on icon at bounding box center [153, 95] width 3 height 6
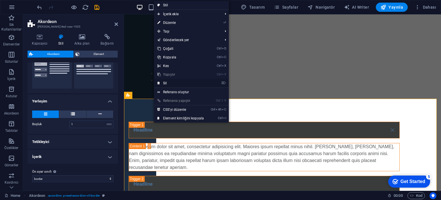
click at [170, 83] on link "⌦ Sil" at bounding box center [180, 83] width 53 height 9
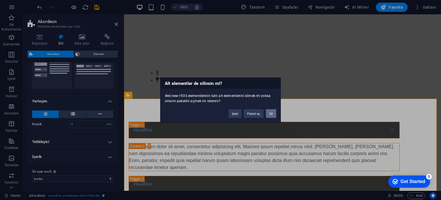
click at [272, 113] on button "Sil" at bounding box center [271, 113] width 10 height 9
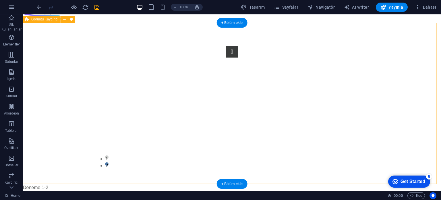
click at [46, 95] on div "1 2" at bounding box center [232, 103] width 418 height 161
click at [239, 23] on div "+ Bölüm ekle" at bounding box center [232, 23] width 31 height 10
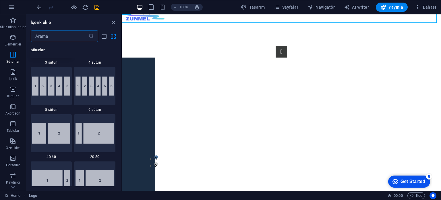
scroll to position [374, 0]
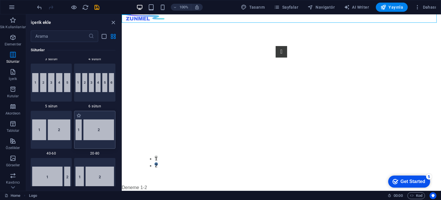
click at [88, 128] on img at bounding box center [95, 129] width 39 height 20
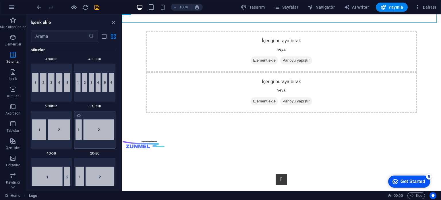
select select "%"
select select "rem"
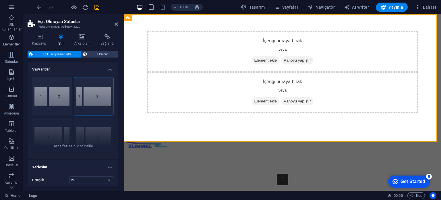
scroll to position [0, 0]
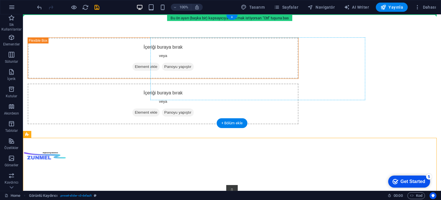
drag, startPoint x: 98, startPoint y: 147, endPoint x: 270, endPoint y: 53, distance: 196.4
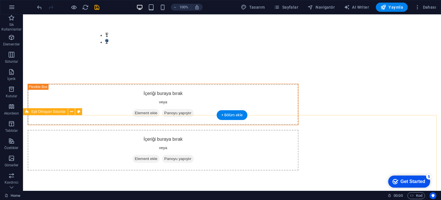
scroll to position [115, 0]
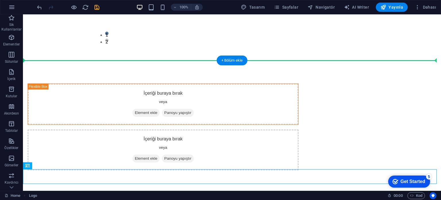
drag, startPoint x: 47, startPoint y: 173, endPoint x: 47, endPoint y: 49, distance: 123.9
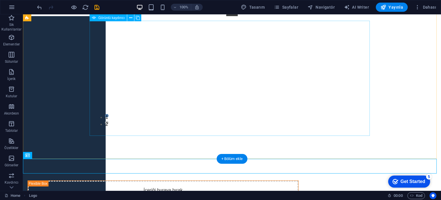
scroll to position [0, 0]
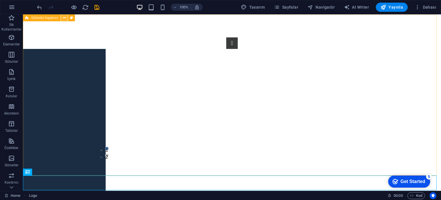
click at [64, 18] on icon at bounding box center [64, 18] width 3 height 6
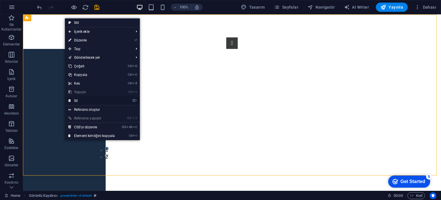
click at [86, 98] on link "⌦ Sil" at bounding box center [91, 100] width 53 height 9
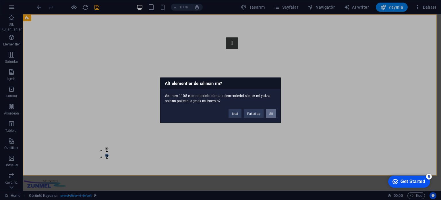
click at [269, 115] on button "Sil" at bounding box center [271, 113] width 10 height 9
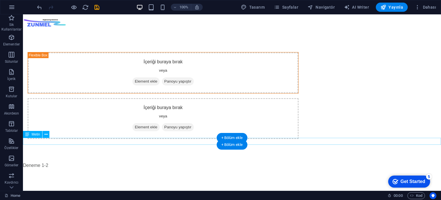
click at [152, 162] on div "Deneme 1-2" at bounding box center [232, 165] width 418 height 7
click at [149, 162] on div "Deneme 1-2" at bounding box center [232, 165] width 418 height 7
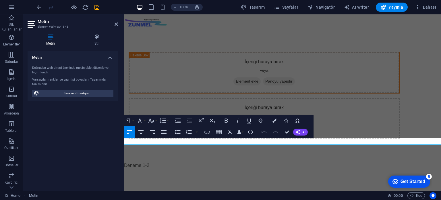
click at [65, 141] on div "Metin Doğrudan web sitesi üzerinde metin ekle, düzenle ve biçimlendir. Varsayıl…" at bounding box center [73, 118] width 91 height 135
click at [73, 94] on span "Tasarımı düzenleyin" at bounding box center [76, 93] width 71 height 7
select select "px"
select select "400"
select select "px"
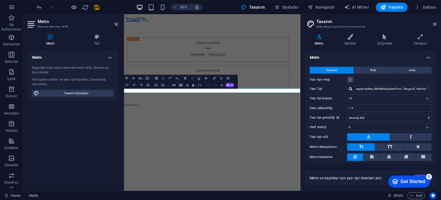
click at [348, 178] on span "Metin ve başlıklar için yazı tipi önerileri alın." at bounding box center [346, 178] width 73 height 5
click at [94, 132] on div "Metin Doğrudan web sitesi üzerinde metin ekle, düzenle ve biçimlendir. Varsayıl…" at bounding box center [73, 118] width 91 height 135
click at [92, 41] on h4 "Stil" at bounding box center [97, 40] width 42 height 12
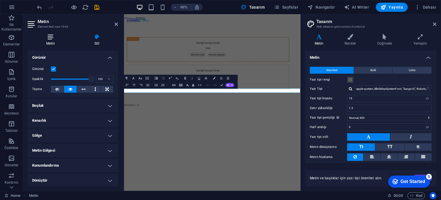
click at [51, 37] on icon at bounding box center [51, 37] width 46 height 6
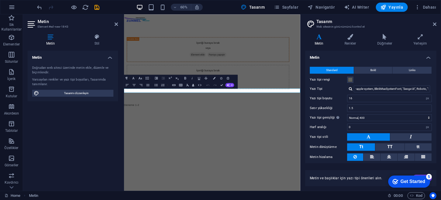
click at [109, 55] on h4 "Metin" at bounding box center [73, 56] width 91 height 10
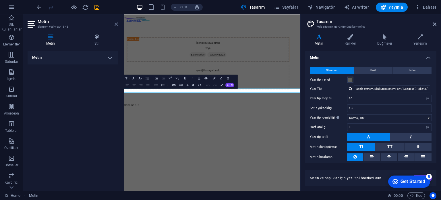
click at [115, 25] on icon at bounding box center [116, 24] width 3 height 5
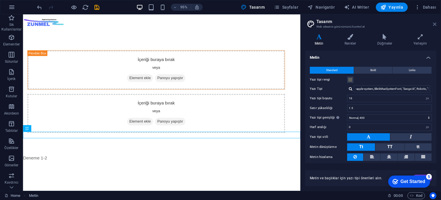
click at [433, 24] on icon at bounding box center [434, 24] width 3 height 5
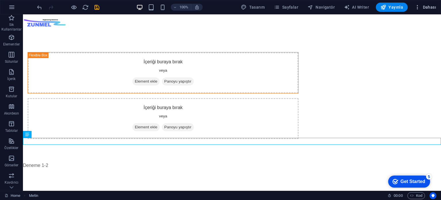
click at [428, 8] on span "Dahası" at bounding box center [426, 7] width 22 height 6
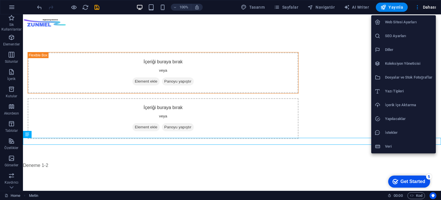
click at [405, 24] on h6 "Web Sitesi Ayarları" at bounding box center [408, 22] width 47 height 7
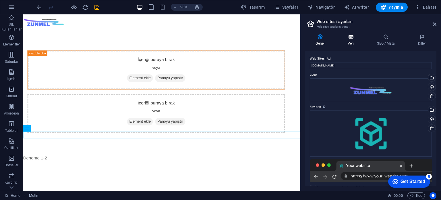
click at [350, 36] on icon at bounding box center [351, 37] width 27 height 6
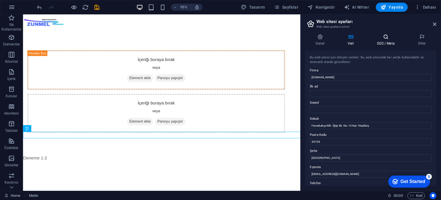
click at [385, 37] on icon at bounding box center [386, 37] width 39 height 6
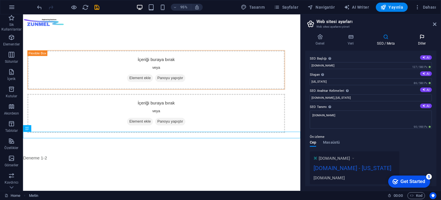
click at [423, 39] on icon at bounding box center [422, 37] width 29 height 6
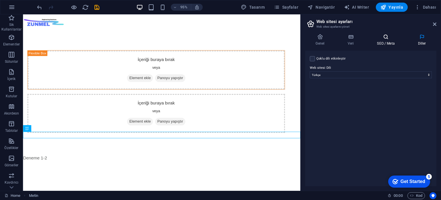
click at [384, 39] on icon at bounding box center [386, 37] width 39 height 6
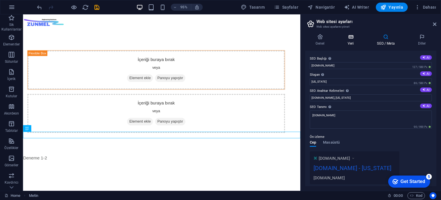
click at [352, 38] on icon at bounding box center [351, 37] width 27 height 6
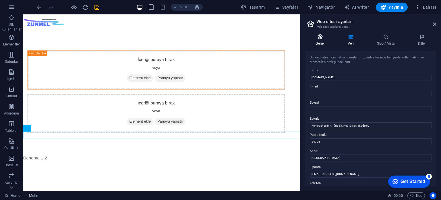
click at [318, 38] on icon at bounding box center [320, 37] width 30 height 6
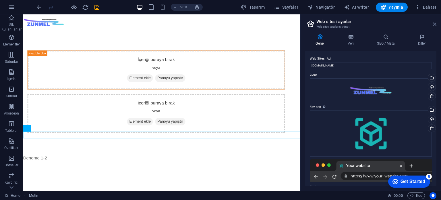
click at [434, 22] on icon at bounding box center [434, 24] width 3 height 5
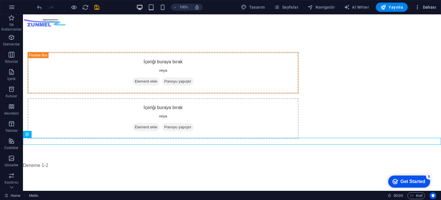
click at [427, 10] on button "Dahası" at bounding box center [426, 7] width 26 height 9
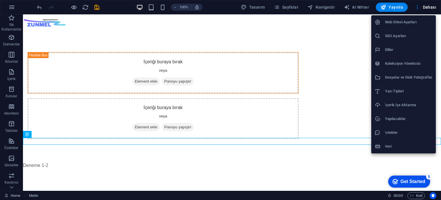
click at [400, 51] on h6 "Diller" at bounding box center [408, 49] width 47 height 7
select select "165"
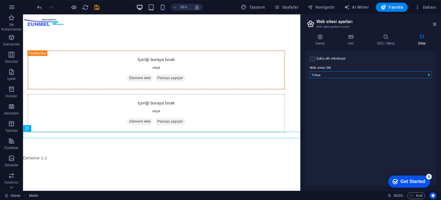
click at [347, 73] on select "Abkhazian Afar Afrikaans Akan Albanian Almanca Amharic Aragonese Arapça Armenia…" at bounding box center [371, 74] width 122 height 7
click at [363, 63] on div "Çoklu dili etkinleştir Çoklu dili silmek için tek bir dil kalana kadar tüm dill…" at bounding box center [370, 118] width 131 height 135
click at [333, 59] on label "Çoklu dili etkinleştir Çoklu dili silmek için tek bir dil kalana kadar tüm dill…" at bounding box center [332, 58] width 30 height 7
click at [0, 0] on input "Çoklu dili etkinleştir Çoklu dili silmek için tek bir dil kalana kadar tüm dill…" at bounding box center [0, 0] width 0 height 0
select select
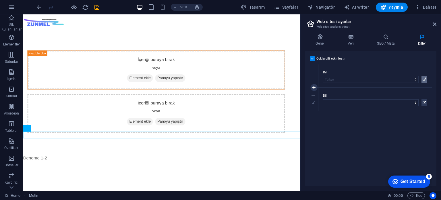
click at [426, 79] on button at bounding box center [425, 79] width 6 height 7
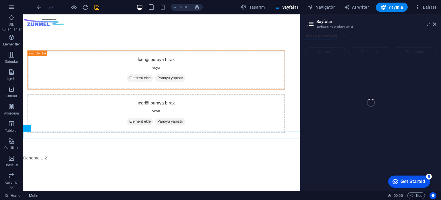
click at [435, 24] on div "Home Sik Kullanilanlar Elementler Sütunlar İçerik Kutular Akordeon Tablolar Öze…" at bounding box center [220, 102] width 441 height 176
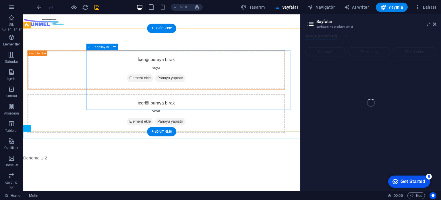
click at [273, 98] on div "İçeriği buraya bırak veya Element ekle Panoyu yapıştır" at bounding box center [163, 118] width 271 height 41
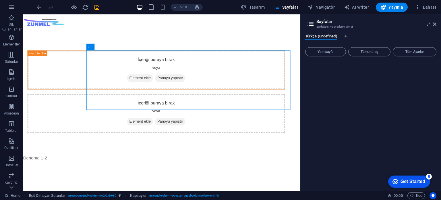
click at [367, 84] on div at bounding box center [370, 123] width 131 height 125
click at [435, 24] on icon at bounding box center [434, 24] width 3 height 5
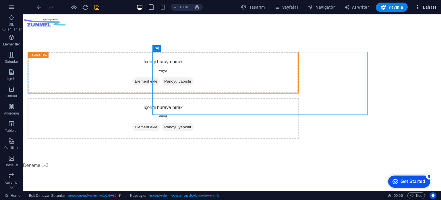
click at [418, 10] on button "Dahası" at bounding box center [426, 7] width 26 height 9
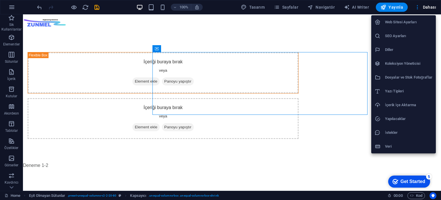
click at [393, 143] on h6 "Veri" at bounding box center [408, 146] width 47 height 7
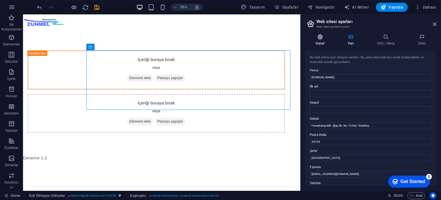
click at [321, 39] on icon at bounding box center [320, 37] width 30 height 6
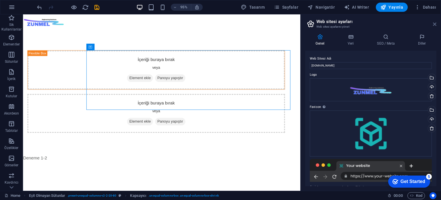
click at [435, 22] on icon at bounding box center [434, 24] width 3 height 5
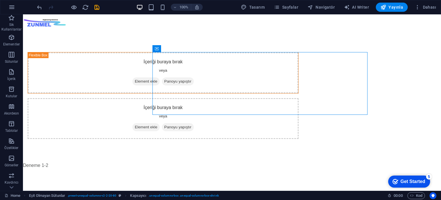
click at [155, 150] on html "Skip to main content İçeriği buraya bırak veya Element ekle Panoyu yapıştır İçe…" at bounding box center [232, 91] width 418 height 154
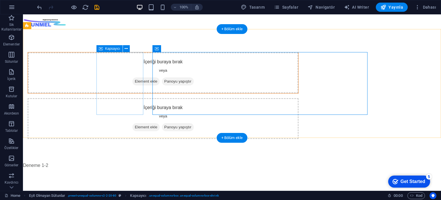
click at [139, 80] on div "İçeriği buraya bırak veya Element ekle Panoyu yapıştır" at bounding box center [163, 72] width 271 height 41
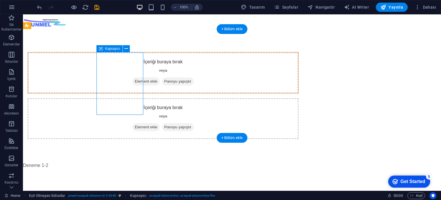
click at [130, 72] on div "İçeriği buraya bırak veya Element ekle Panoyu yapıştır" at bounding box center [163, 72] width 271 height 41
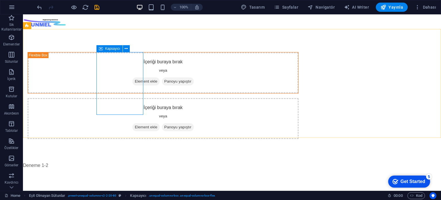
click at [110, 49] on span "Kapsayıcı" at bounding box center [112, 48] width 15 height 3
click at [127, 49] on icon at bounding box center [126, 49] width 3 height 6
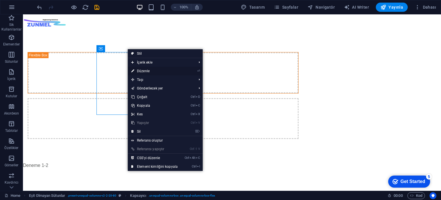
click at [147, 71] on link "⏎ Düzenle" at bounding box center [154, 71] width 53 height 9
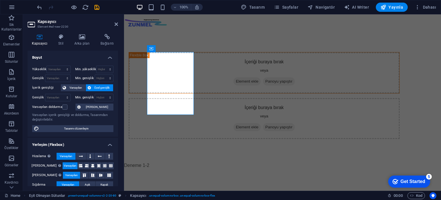
click at [66, 57] on h4 "Boyut" at bounding box center [73, 56] width 91 height 10
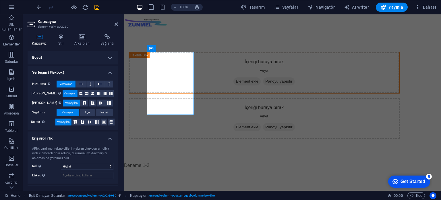
click at [64, 148] on div "ARIA, yardımcı teknolojilerin (ekran okuyucuları gibi) web elementlerinin rolün…" at bounding box center [72, 153] width 81 height 14
click at [58, 154] on div "ARIA, yardımcı teknolojilerin (ekran okuyucuları gibi) web elementlerinin rolün…" at bounding box center [72, 153] width 81 height 14
click at [67, 138] on h4 "Erişilebilirlik" at bounding box center [73, 136] width 91 height 10
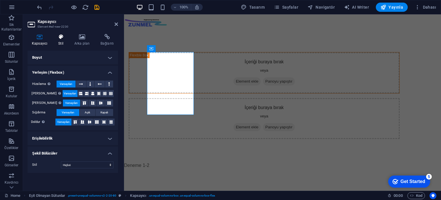
click at [58, 35] on icon at bounding box center [61, 37] width 14 height 6
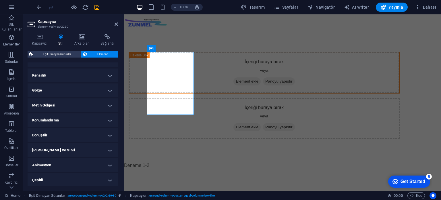
scroll to position [124, 0]
click at [72, 177] on h4 "Çeşitli" at bounding box center [73, 179] width 91 height 14
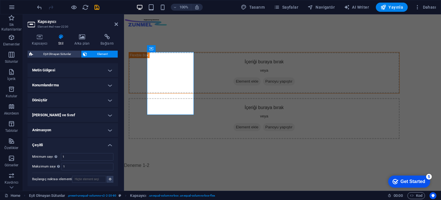
scroll to position [159, 0]
click at [414, 195] on span "Kod" at bounding box center [416, 195] width 12 height 7
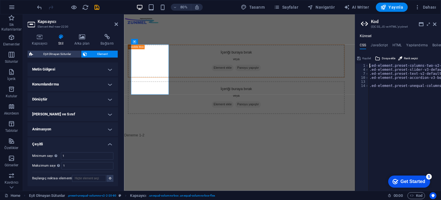
click at [399, 87] on div ".ed-element.preset-columns-two-v2-default { ... } .ed-element.preset-slider-v3-…" at bounding box center [415, 129] width 93 height 131
type textarea ".ed-element.preset-unequal-columns-v2-2-20-80 {"
click at [268, 98] on div "İçeriği buraya bırak veya Element ekle Panoyu yapıştır" at bounding box center [264, 118] width 271 height 41
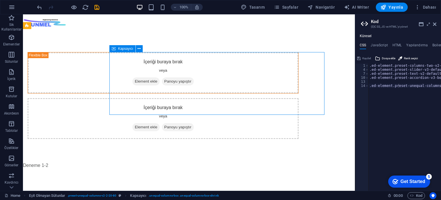
click at [284, 98] on div "İçeriği buraya bırak veya Element ekle Panoyu yapıştır" at bounding box center [163, 118] width 271 height 41
click at [164, 98] on div "İçeriği buraya bırak veya Element ekle Panoyu yapıştır" at bounding box center [163, 118] width 271 height 41
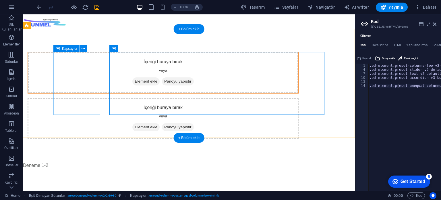
click at [85, 72] on div "İçeriği buraya bırak veya Element ekle Panoyu yapıştır" at bounding box center [163, 72] width 271 height 41
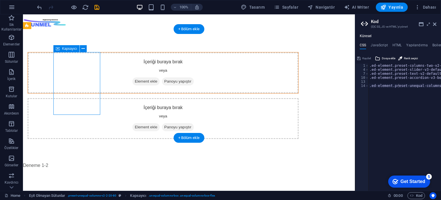
click at [84, 67] on div "İçeriği buraya bırak veya Element ekle Panoyu yapıştır" at bounding box center [163, 72] width 271 height 41
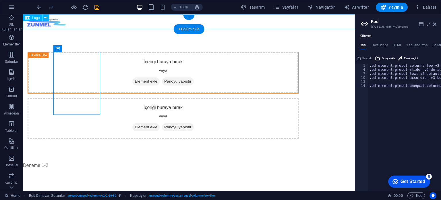
click at [60, 19] on div at bounding box center [189, 21] width 332 height 15
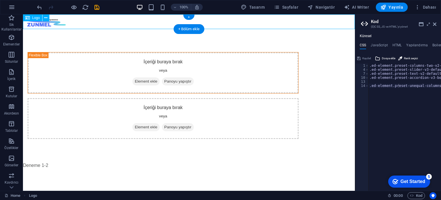
click at [58, 21] on div at bounding box center [189, 21] width 332 height 15
select select "px"
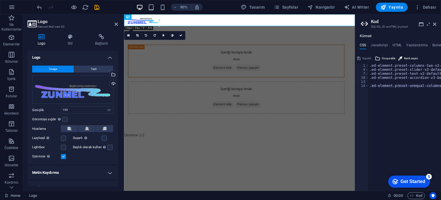
click at [59, 21] on h2 "Logo" at bounding box center [78, 21] width 80 height 5
click at [396, 45] on h4 "HTML" at bounding box center [397, 46] width 9 height 6
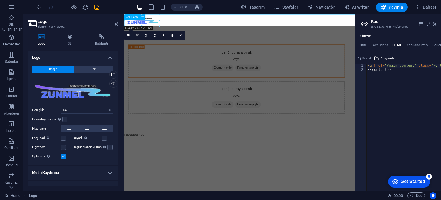
click at [199, 18] on div at bounding box center [268, 21] width 289 height 15
click at [215, 98] on div "İçeriği buraya bırak veya Element ekle Panoyu yapıştır" at bounding box center [264, 118] width 271 height 41
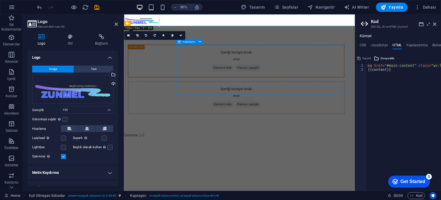
click at [314, 98] on div "İçeriği buraya bırak veya Element ekle Panoyu yapıştır" at bounding box center [264, 118] width 271 height 41
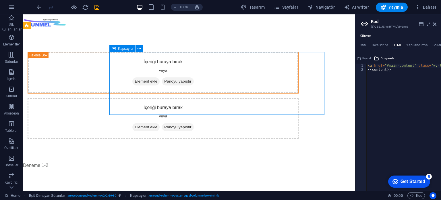
click at [182, 98] on div "İçeriği buraya bırak veya Element ekle Panoyu yapıştır" at bounding box center [163, 118] width 271 height 41
type textarea "{{content}}"
click at [421, 70] on div "< a href = "#main-content" class = "wv-link-content button" > Skip to main cont…" at bounding box center [444, 129] width 155 height 131
click at [411, 72] on div "< a href = "#main-content" class = "wv-link-content button" > Skip to main cont…" at bounding box center [444, 129] width 155 height 131
click at [429, 178] on div "5" at bounding box center [429, 177] width 6 height 6
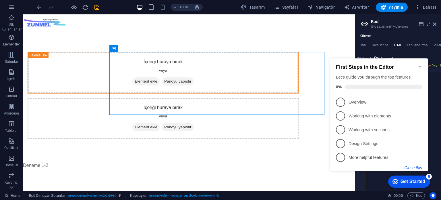
click at [415, 166] on button "Close this" at bounding box center [414, 167] width 18 height 5
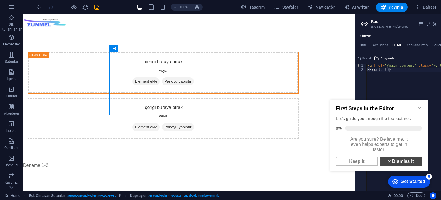
scroll to position [3, 0]
click at [404, 164] on link "× Dismiss it" at bounding box center [401, 161] width 42 height 9
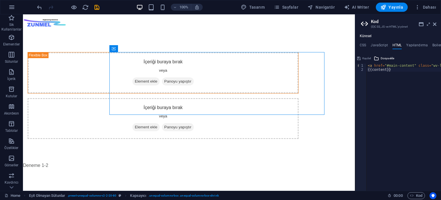
click at [400, 78] on div "< a href = "#main-content" class = "wv-link-content button" > Skip to main cont…" at bounding box center [444, 129] width 155 height 131
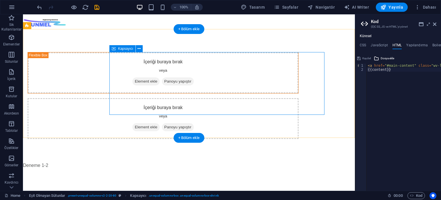
click at [282, 98] on div "İçeriği buraya bırak veya Element ekle Panoyu yapıştır" at bounding box center [163, 118] width 271 height 41
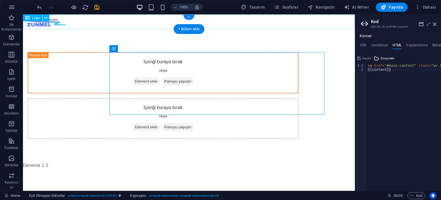
click at [261, 20] on div at bounding box center [189, 21] width 332 height 15
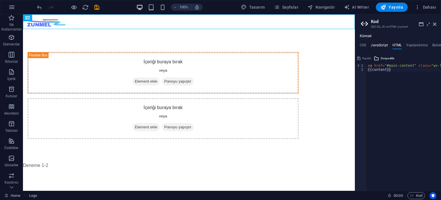
click at [382, 46] on h4 "JavaScript" at bounding box center [379, 46] width 17 height 6
click at [396, 46] on h4 "HTML" at bounding box center [397, 46] width 9 height 6
click at [418, 47] on h4 "Yapılandırma" at bounding box center [418, 46] width 22 height 6
type textarea "/**"
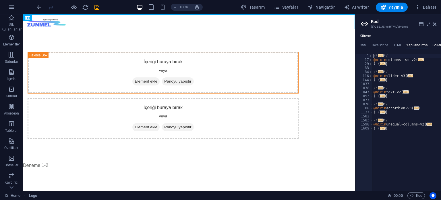
click at [434, 45] on h4 "Boilerplate" at bounding box center [441, 46] width 17 height 6
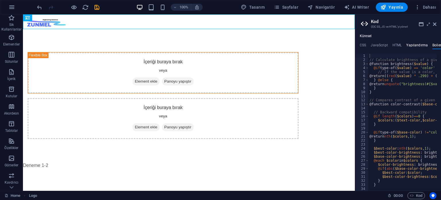
click at [410, 45] on h4 "Yapılandırma" at bounding box center [418, 46] width 22 height 6
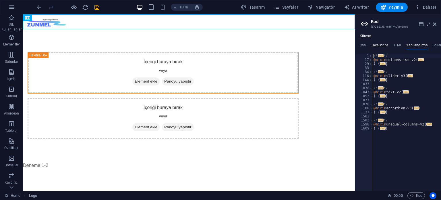
click at [383, 47] on h4 "JavaScript" at bounding box center [379, 46] width 17 height 6
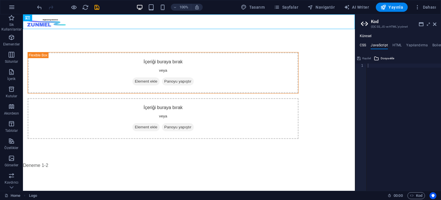
click at [364, 46] on h4 "CSS" at bounding box center [363, 46] width 6 height 6
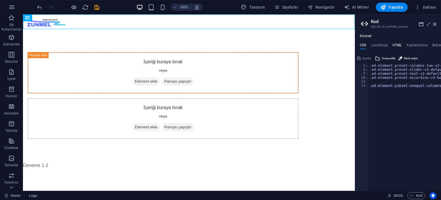
click at [398, 45] on h4 "HTML" at bounding box center [397, 46] width 9 height 6
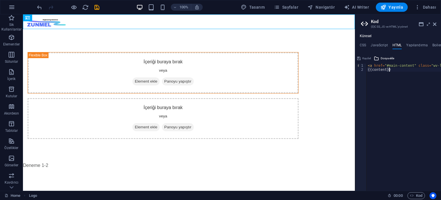
click at [395, 70] on div "< a href = "#main-content" class = "wv-link-content button" > Skip to main cont…" at bounding box center [444, 129] width 155 height 131
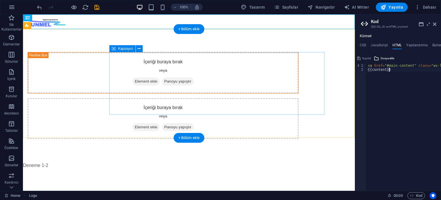
click at [243, 98] on div "İçeriği buraya bırak veya Element ekle Panoyu yapıştır" at bounding box center [163, 118] width 271 height 41
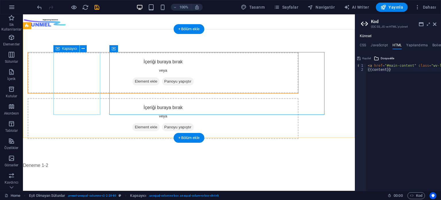
click at [93, 68] on div "İçeriği buraya bırak veya Element ekle Panoyu yapıştır" at bounding box center [163, 72] width 271 height 41
click at [157, 98] on div "İçeriği buraya bırak veya Element ekle Panoyu yapıştır" at bounding box center [163, 118] width 271 height 41
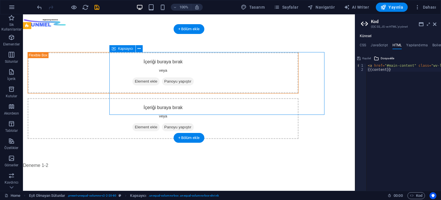
click at [157, 98] on div "İçeriği buraya bırak veya Element ekle Panoyu yapıştır" at bounding box center [163, 118] width 271 height 41
click at [166, 103] on div "İçeriği buraya bırak veya Element ekle Panoyu yapıştır" at bounding box center [163, 118] width 271 height 41
click at [158, 126] on div "İçeriği buraya bırak veya Element ekle Panoyu yapıştır İçeriği buraya bırak vey…" at bounding box center [189, 95] width 332 height 133
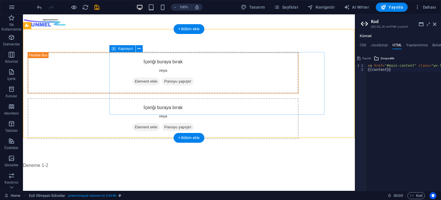
click at [179, 98] on div "İçeriği buraya bırak veya Element ekle Panoyu yapıştır" at bounding box center [163, 118] width 271 height 41
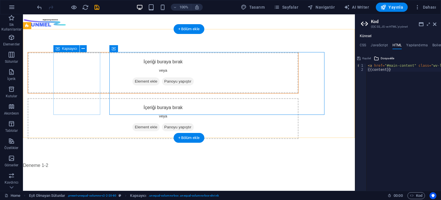
click at [69, 73] on div "İçeriği buraya bırak veya Element ekle Panoyu yapıştır" at bounding box center [163, 72] width 271 height 41
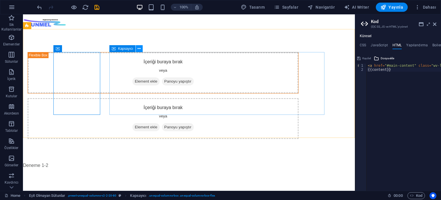
click at [141, 49] on button at bounding box center [139, 48] width 7 height 7
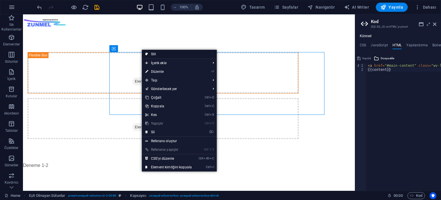
click at [159, 54] on link "Stil" at bounding box center [179, 54] width 75 height 9
select select "%"
select select "rem"
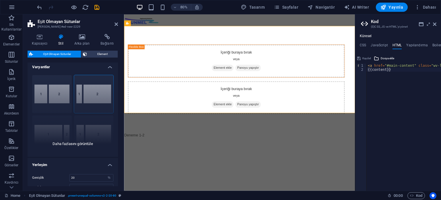
scroll to position [0, 0]
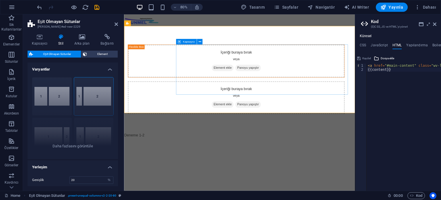
click at [214, 98] on div "İçeriği buraya bırak veya Element ekle Panoyu yapıştır" at bounding box center [264, 118] width 271 height 41
click at [205, 147] on html "Skip to main content İçeriği buraya bırak veya Element ekle Panoyu yapıştır İçe…" at bounding box center [268, 91] width 289 height 154
click at [116, 25] on icon at bounding box center [116, 24] width 3 height 5
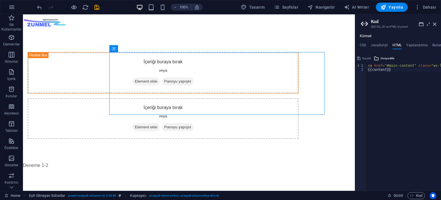
click at [128, 156] on html "Skip to main content İçeriği buraya bırak veya Element ekle Panoyu yapıştır İçe…" at bounding box center [189, 91] width 332 height 154
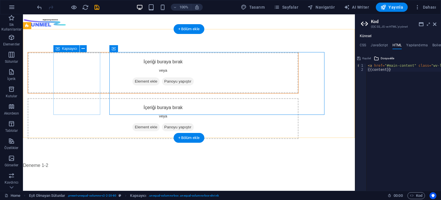
click at [98, 93] on div "İçeriği buraya bırak veya Element ekle Panoyu yapıştır" at bounding box center [163, 72] width 271 height 41
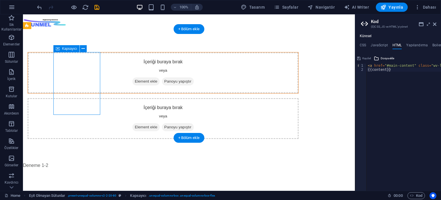
click at [98, 93] on div "İçeriği buraya bırak veya Element ekle Panoyu yapıştır" at bounding box center [163, 72] width 271 height 41
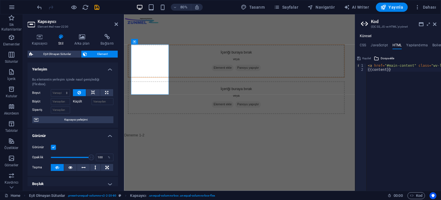
click at [98, 94] on button at bounding box center [93, 92] width 14 height 7
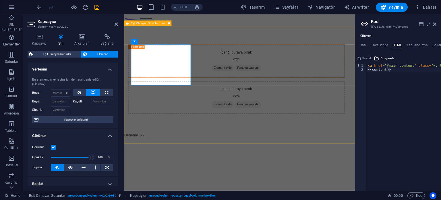
click at [276, 69] on div "İçeriği buraya bırak veya Element ekle Panoyu yapıştır İçeriği buraya bırak vey…" at bounding box center [268, 95] width 289 height 133
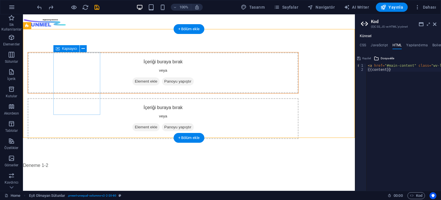
click at [95, 67] on div "İçeriği buraya bırak veya Element ekle Panoyu yapıştır" at bounding box center [163, 72] width 271 height 41
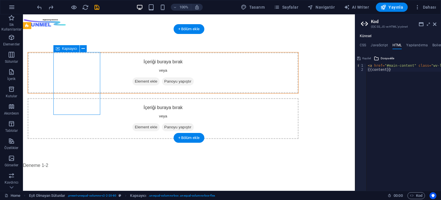
click at [86, 72] on div "İçeriği buraya bırak veya Element ekle Panoyu yapıştır" at bounding box center [163, 72] width 271 height 41
click at [132, 85] on span "Element ekle" at bounding box center [145, 81] width 27 height 8
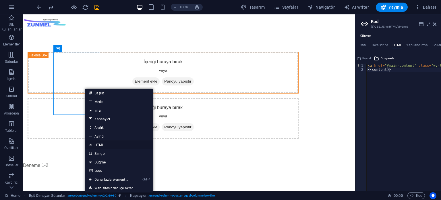
click at [103, 144] on link "HTML" at bounding box center [119, 144] width 68 height 9
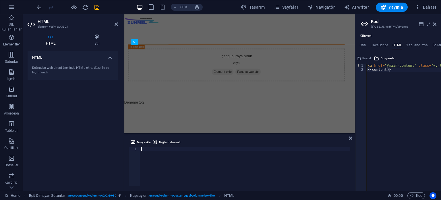
click at [149, 149] on div at bounding box center [245, 170] width 210 height 47
click at [144, 148] on div at bounding box center [245, 170] width 210 height 47
click at [202, 159] on div at bounding box center [245, 170] width 210 height 47
click at [228, 194] on span "HTML" at bounding box center [229, 195] width 10 height 7
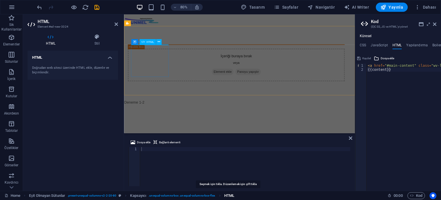
click at [228, 194] on span "HTML" at bounding box center [229, 195] width 10 height 7
click at [228, 195] on span "HTML" at bounding box center [229, 195] width 10 height 7
click at [52, 67] on div "Doğrudan web sitesi üzerinde HTML ekle, düzenle ve biçimlendir." at bounding box center [72, 70] width 81 height 9
click at [51, 71] on div "Doğrudan web sitesi üzerinde HTML ekle, düzenle ve biçimlendir." at bounding box center [72, 70] width 81 height 9
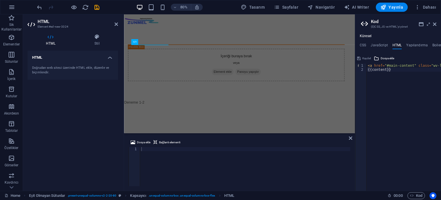
click at [51, 71] on div "Doğrudan web sitesi üzerinde HTML ekle, düzenle ve biçimlendir." at bounding box center [72, 70] width 81 height 9
click at [52, 95] on div "HTML Doğrudan web sitesi üzerinde HTML ekle, düzenle ve biçimlendir." at bounding box center [73, 118] width 91 height 135
click at [10, 8] on icon "button" at bounding box center [11, 7] width 7 height 7
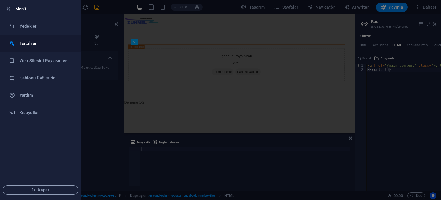
click at [28, 42] on h6 "Tercihler" at bounding box center [46, 43] width 53 height 7
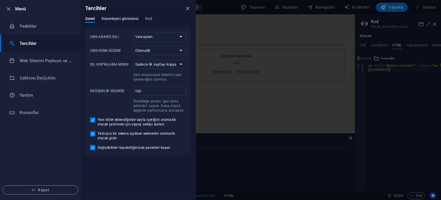
click at [128, 19] on span "Düzenleyici görünümü" at bounding box center [120, 19] width 37 height 8
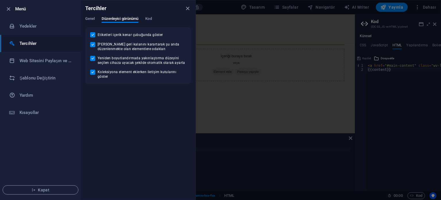
click at [152, 16] on div "Tercihler" at bounding box center [138, 8] width 115 height 16
click at [151, 17] on span "Kod" at bounding box center [148, 19] width 6 height 8
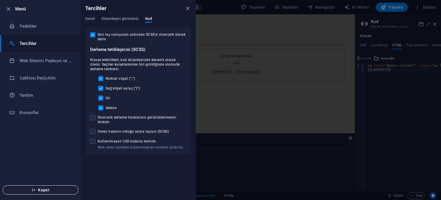
click at [45, 189] on span "Kapat" at bounding box center [40, 189] width 66 height 5
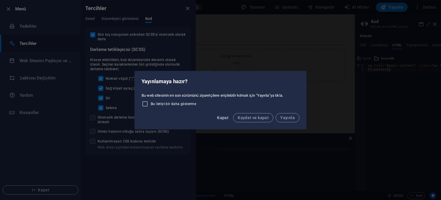
click at [225, 118] on span "Kapat" at bounding box center [222, 117] width 11 height 5
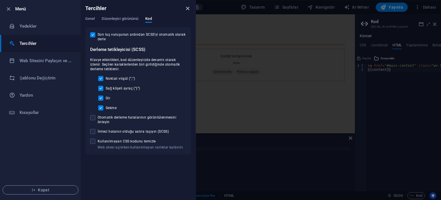
click at [187, 8] on icon "close" at bounding box center [188, 8] width 7 height 7
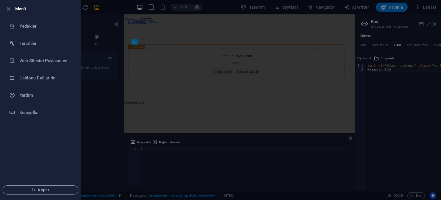
click at [197, 62] on div at bounding box center [220, 100] width 441 height 200
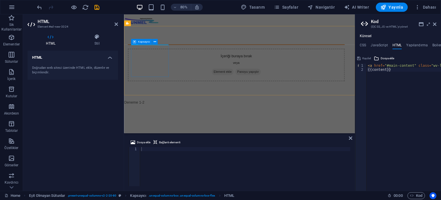
click at [164, 53] on div at bounding box center [264, 52] width 271 height 1
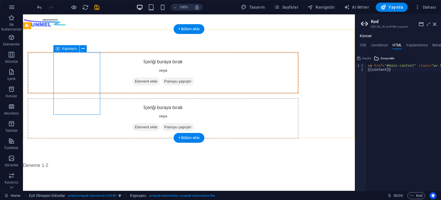
click at [83, 64] on div "İçeriği buraya bırak veya Element ekle Panoyu yapıştır" at bounding box center [163, 72] width 271 height 41
click at [207, 98] on div "İçeriği buraya bırak veya Element ekle Panoyu yapıştır" at bounding box center [163, 118] width 271 height 41
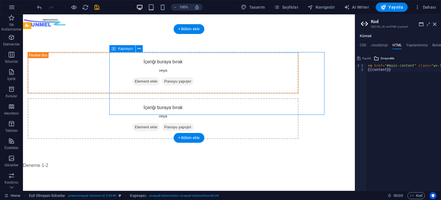
click at [160, 123] on span "Element ekle" at bounding box center [145, 127] width 27 height 8
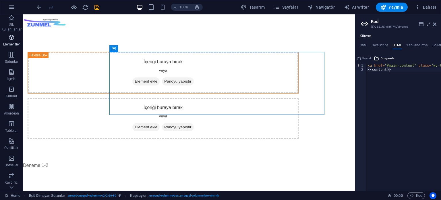
click at [13, 39] on icon "button" at bounding box center [11, 37] width 7 height 7
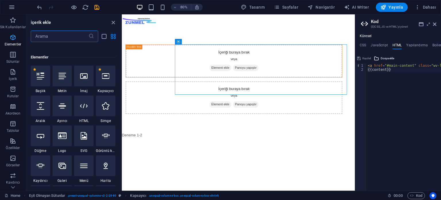
scroll to position [61, 0]
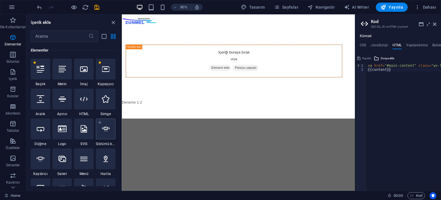
select select "ms"
select select "s"
select select "progressive"
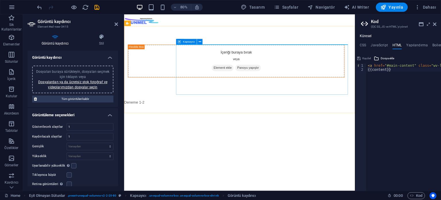
click at [260, 98] on div at bounding box center [264, 98] width 271 height 0
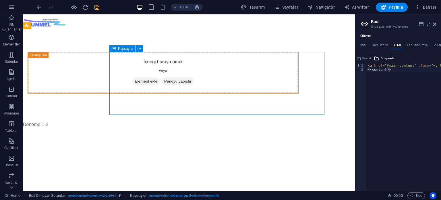
click at [216, 98] on div at bounding box center [163, 98] width 271 height 0
click at [213, 98] on div at bounding box center [163, 98] width 271 height 0
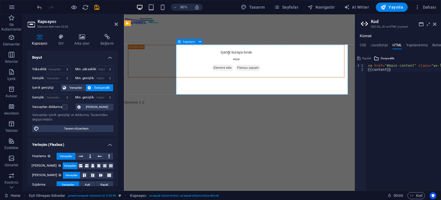
click at [255, 98] on div at bounding box center [264, 98] width 271 height 0
click at [218, 98] on div at bounding box center [264, 98] width 271 height 0
click at [200, 40] on icon at bounding box center [200, 41] width 3 height 5
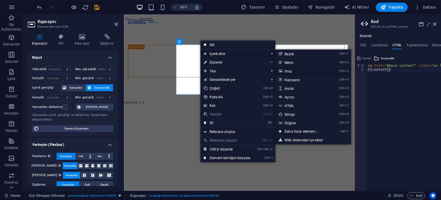
click at [289, 72] on link "Ctrl 3 İmaj" at bounding box center [303, 71] width 54 height 9
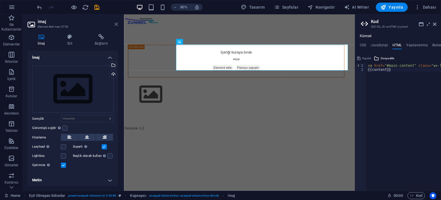
click at [116, 24] on icon at bounding box center [116, 24] width 3 height 5
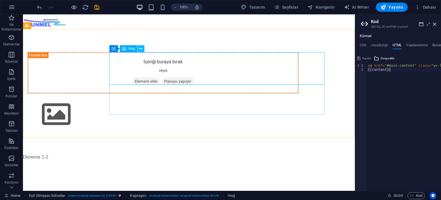
click at [141, 48] on icon at bounding box center [140, 49] width 3 height 6
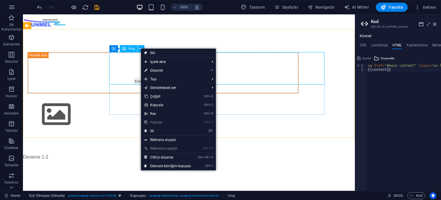
click at [175, 42] on div "İçeriği buraya bırak veya Element ekle Panoyu yapıştır" at bounding box center [189, 91] width 332 height 124
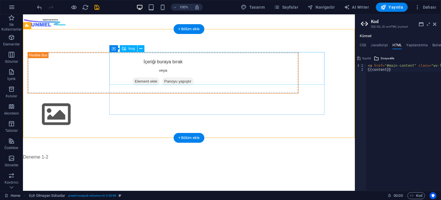
click at [168, 98] on figure at bounding box center [163, 114] width 271 height 32
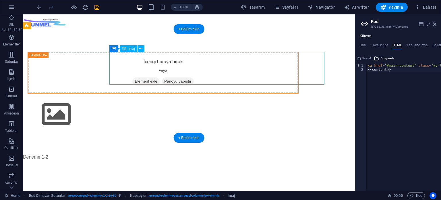
click at [168, 98] on figure at bounding box center [163, 114] width 271 height 32
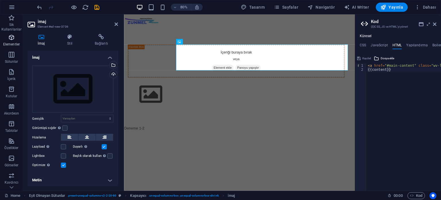
click at [10, 36] on icon "button" at bounding box center [11, 37] width 7 height 7
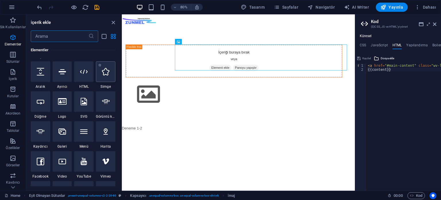
scroll to position [90, 0]
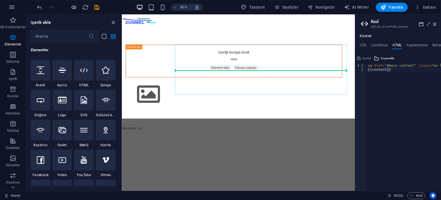
select select "ms"
select select "s"
select select "progressive"
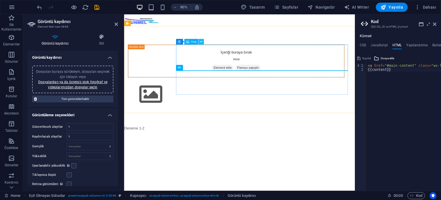
click at [202, 42] on icon at bounding box center [201, 41] width 3 height 5
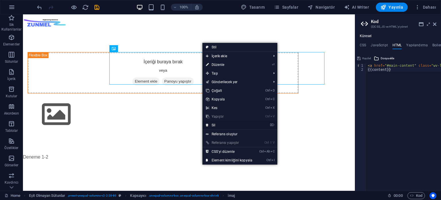
click at [222, 124] on link "⌦ Sil" at bounding box center [229, 125] width 53 height 9
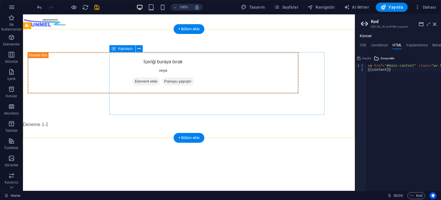
click at [168, 98] on div at bounding box center [163, 98] width 271 height 0
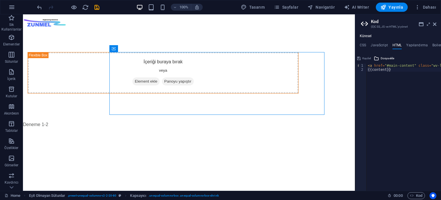
click at [149, 128] on html "Skip to main content İçeriği buraya bırak veya Element ekle Panoyu yapıştır Den…" at bounding box center [189, 71] width 332 height 114
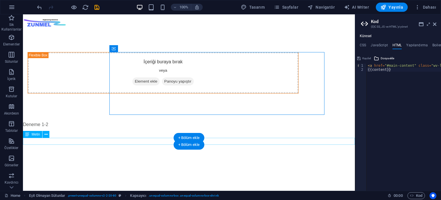
click at [100, 128] on div "Deneme 1-2" at bounding box center [189, 124] width 332 height 7
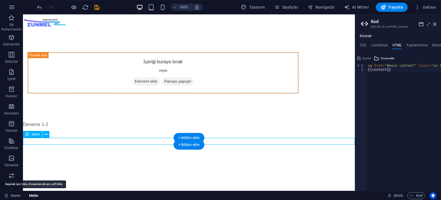
click at [33, 194] on span "Metin" at bounding box center [33, 195] width 9 height 7
click at [33, 195] on span "Metin" at bounding box center [33, 195] width 9 height 7
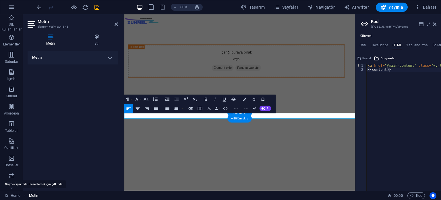
click at [33, 195] on span "Metin" at bounding box center [33, 195] width 9 height 7
click at [361, 128] on html "Skip to main content İçeriği buraya bırak veya Element ekle Panoyu yapıştır Den…" at bounding box center [268, 71] width 289 height 114
click at [393, 103] on div "< a href = "#main-content" class = "wv-link-content button" > Skip to main cont…" at bounding box center [444, 129] width 155 height 131
click at [380, 45] on h4 "JavaScript" at bounding box center [379, 46] width 17 height 6
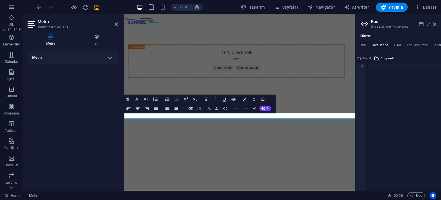
click at [367, 45] on ul "CSS JavaScript HTML Yapılandırma Boilerplate" at bounding box center [398, 46] width 86 height 6
click at [366, 44] on h4 "CSS" at bounding box center [363, 46] width 6 height 6
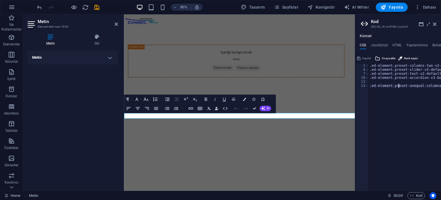
click at [391, 26] on h3 "(S)CSS, JS ve HTML'yi yönet" at bounding box center [398, 26] width 54 height 5
click at [421, 23] on icon at bounding box center [421, 24] width 5 height 5
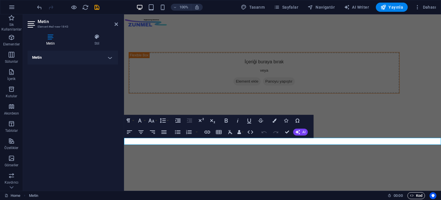
click at [420, 196] on span "Kod" at bounding box center [416, 195] width 12 height 7
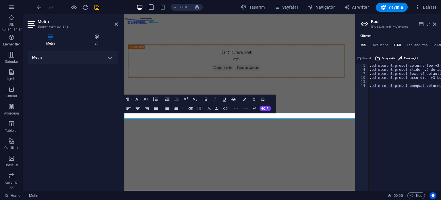
click at [399, 45] on h4 "HTML" at bounding box center [397, 46] width 9 height 6
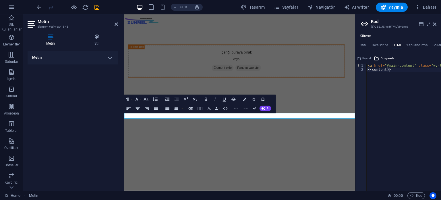
click at [349, 128] on html "Skip to main content İçeriği buraya bırak veya Element ekle Panoyu yapıştır Den…" at bounding box center [268, 71] width 289 height 114
click at [434, 26] on icon at bounding box center [434, 24] width 3 height 5
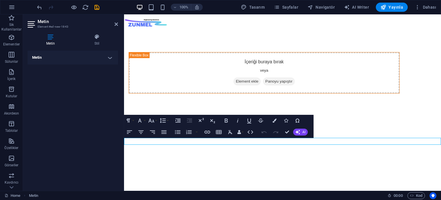
click at [258, 128] on html "Skip to main content İçeriği buraya bırak veya Element ekle Panoyu yapıştır Den…" at bounding box center [282, 71] width 317 height 114
click at [282, 98] on div at bounding box center [264, 98] width 271 height 0
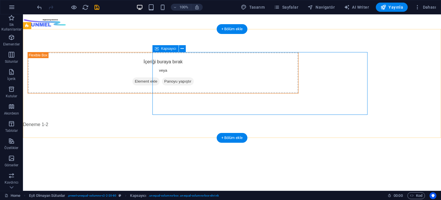
click at [173, 98] on div at bounding box center [163, 98] width 271 height 0
click at [172, 48] on span "Kapsayıcı" at bounding box center [168, 48] width 15 height 3
click at [169, 98] on div at bounding box center [163, 98] width 271 height 0
click at [182, 49] on icon at bounding box center [182, 49] width 3 height 6
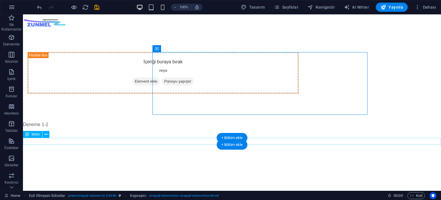
click at [68, 128] on div "Deneme 1-2" at bounding box center [232, 124] width 418 height 7
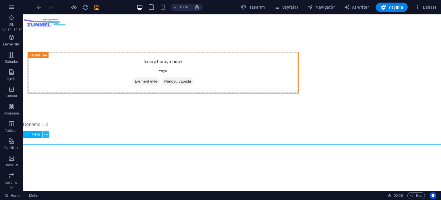
click at [46, 134] on icon at bounding box center [46, 134] width 3 height 6
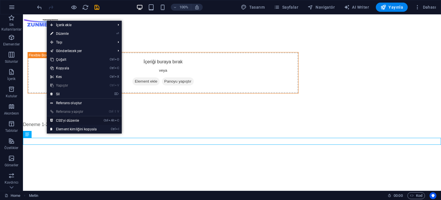
click at [71, 122] on link "Ctrl Alt C CSS'yi düzenle" at bounding box center [73, 120] width 53 height 9
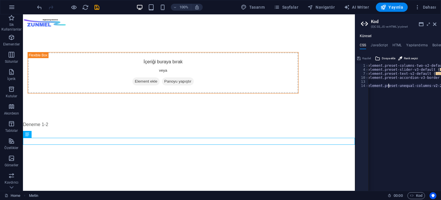
scroll to position [0, 21]
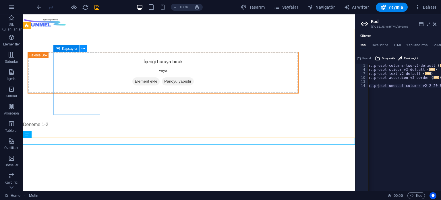
click at [84, 49] on icon at bounding box center [83, 49] width 3 height 6
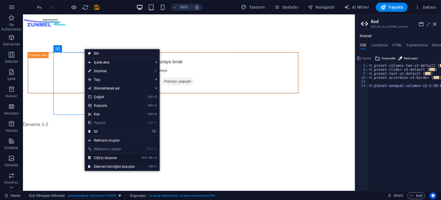
click at [117, 157] on link "Ctrl Alt C CSS'yi düzenle" at bounding box center [111, 157] width 53 height 9
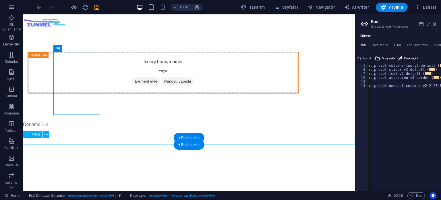
click at [84, 128] on div "Deneme 1-2" at bounding box center [189, 124] width 332 height 7
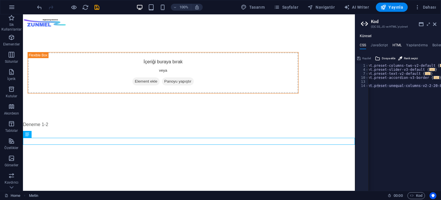
click at [398, 45] on h4 "HTML" at bounding box center [397, 46] width 9 height 6
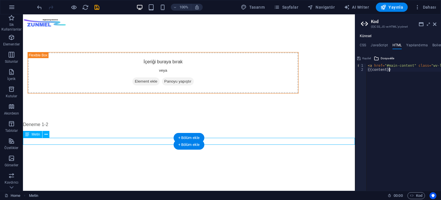
click at [152, 128] on div "Deneme 1-2" at bounding box center [189, 124] width 332 height 7
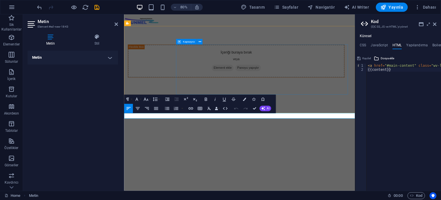
click at [314, 98] on div at bounding box center [264, 98] width 271 height 0
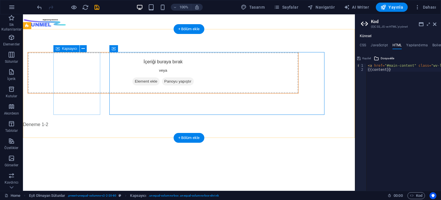
click at [91, 59] on div "İçeriği buraya bırak veya Element ekle Panoyu yapıştır" at bounding box center [163, 72] width 271 height 41
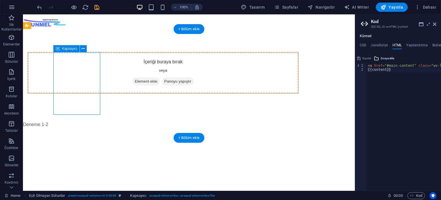
click at [91, 59] on div "İçeriği buraya bırak veya Element ekle Panoyu yapıştır" at bounding box center [163, 72] width 271 height 41
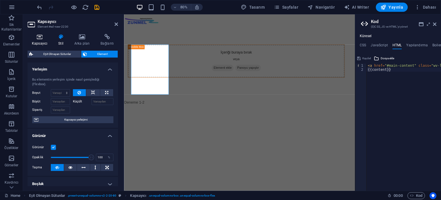
click at [44, 36] on icon at bounding box center [40, 37] width 24 height 6
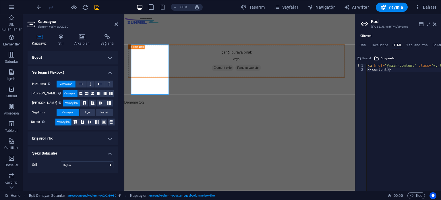
click at [103, 56] on h4 "Boyut" at bounding box center [73, 58] width 91 height 14
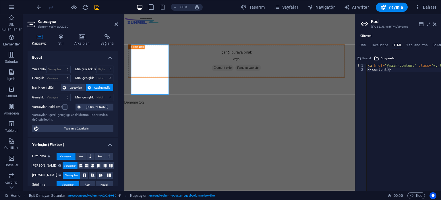
click at [103, 56] on h4 "Boyut" at bounding box center [73, 56] width 91 height 10
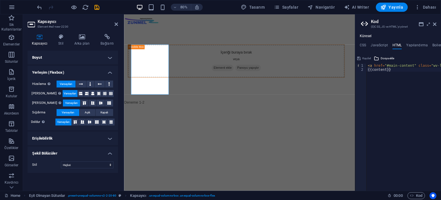
click at [32, 23] on icon at bounding box center [32, 24] width 9 height 9
click at [85, 72] on h4 "Yerleşim (Flexbox)" at bounding box center [73, 71] width 91 height 10
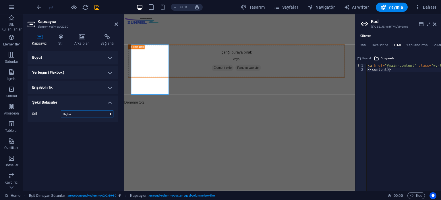
click at [70, 114] on select "Hiçbiri Üçgen Kare Çapraz Çokgen 1 Çokgen 2 Zikzak Çoklu Zikzaklar Dalgalar Çok…" at bounding box center [87, 113] width 53 height 7
click at [43, 124] on div "Boyut Yükseklik Varsayılan px rem % vh vw Min. yükseklik Hiçbiri px rem % vh vw…" at bounding box center [73, 118] width 91 height 135
click at [59, 38] on icon at bounding box center [61, 37] width 14 height 6
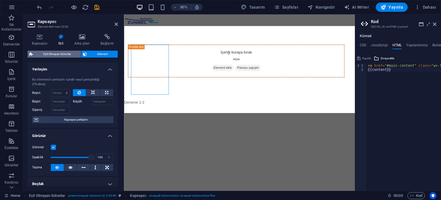
click at [52, 54] on span "Eşit Olmayan Sütunlar" at bounding box center [57, 54] width 45 height 7
select select "%"
select select "rem"
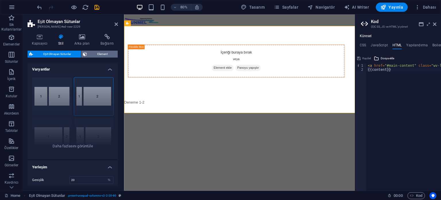
click at [96, 53] on span "Element" at bounding box center [102, 54] width 27 height 7
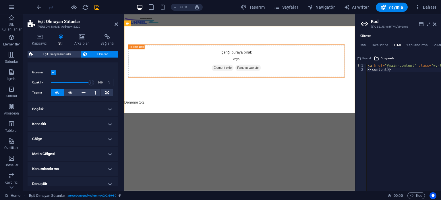
scroll to position [0, 0]
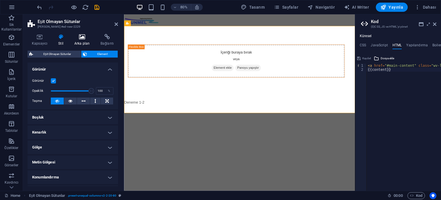
click at [80, 36] on icon at bounding box center [82, 37] width 24 height 6
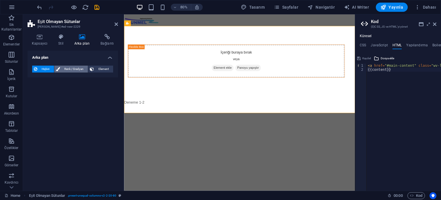
click at [74, 69] on span "Renk / Gradyan" at bounding box center [74, 69] width 25 height 7
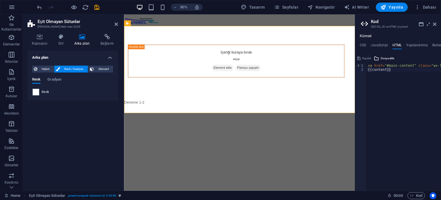
click at [45, 92] on span "Renk" at bounding box center [45, 92] width 7 height 5
click at [102, 70] on span "Element" at bounding box center [104, 69] width 16 height 7
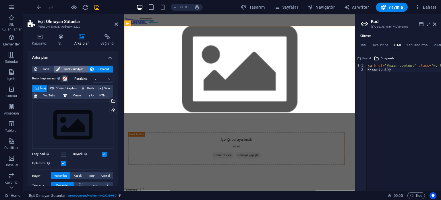
click at [76, 68] on span "Renk / Gradyan" at bounding box center [74, 69] width 25 height 7
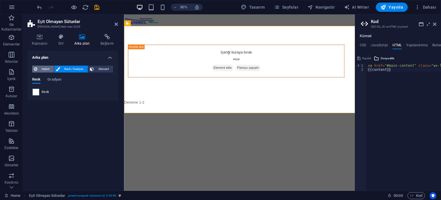
click at [48, 68] on span "Hiçbiri" at bounding box center [45, 69] width 13 height 7
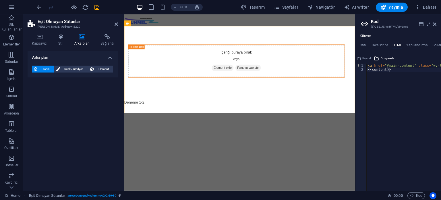
click at [66, 121] on div "Arka plan Hiçbiri Renk / Gradyan Element Arka planı tam genişliğe genişlet Renk…" at bounding box center [73, 118] width 91 height 135
click at [272, 98] on div at bounding box center [264, 98] width 271 height 0
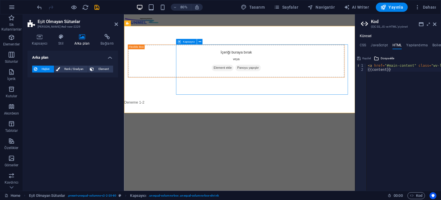
click at [221, 98] on div at bounding box center [264, 98] width 271 height 0
click at [200, 42] on icon at bounding box center [200, 41] width 3 height 5
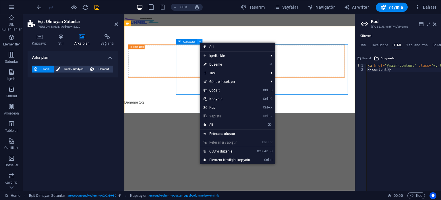
click at [200, 42] on icon at bounding box center [200, 41] width 3 height 5
click at [212, 98] on div at bounding box center [264, 98] width 271 height 0
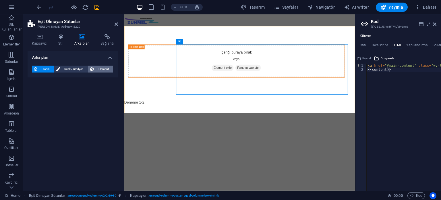
click at [99, 67] on span "Element" at bounding box center [104, 69] width 16 height 7
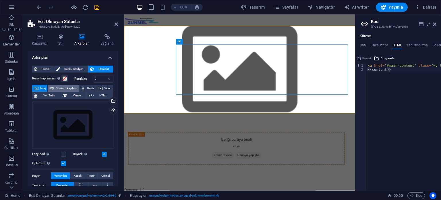
click at [77, 89] on span "Görüntü kaydırıcı" at bounding box center [66, 88] width 21 height 7
select select "ms"
select select "s"
select select "progressive"
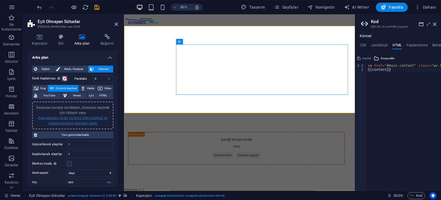
click at [75, 123] on link "Dosyalardan ya da ücretsiz stok fotoğraf ve videolarımızdan dosyalar seçin" at bounding box center [72, 120] width 69 height 9
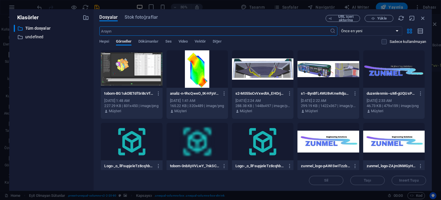
click at [133, 72] on div at bounding box center [132, 68] width 62 height 37
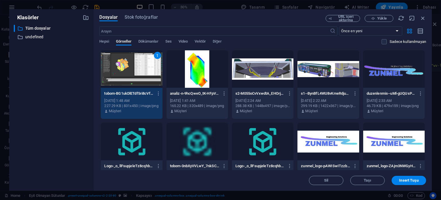
click at [196, 64] on div at bounding box center [198, 68] width 62 height 37
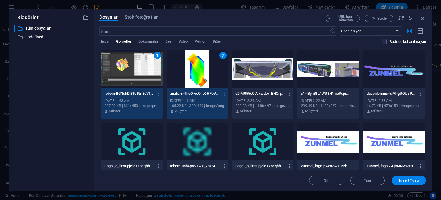
click at [284, 70] on div at bounding box center [263, 68] width 62 height 37
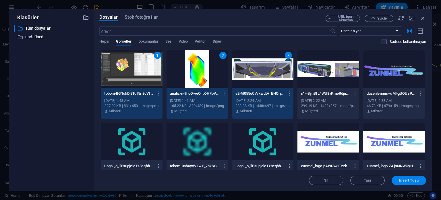
click at [407, 179] on span "Insert Tuşu" at bounding box center [408, 179] width 19 height 3
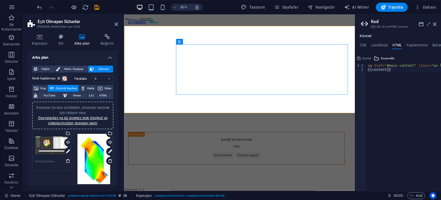
click at [209, 174] on html "Skip to main content İçeriği buraya bırak veya Element ekle Panoyu yapıştır Den…" at bounding box center [268, 125] width 289 height 222
click at [41, 89] on span "İmaj" at bounding box center [42, 88] width 5 height 7
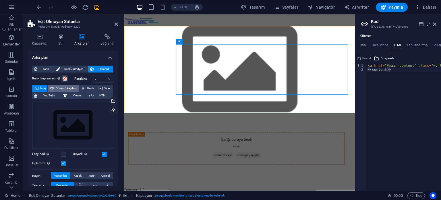
click at [68, 87] on span "Görüntü kaydırıcı" at bounding box center [66, 88] width 21 height 7
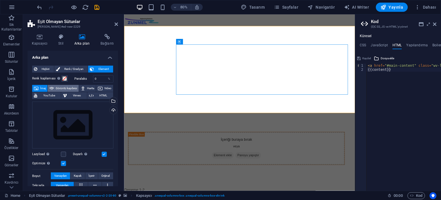
select select "ms"
select select "s"
select select "progressive"
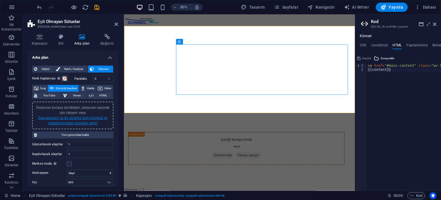
click at [71, 118] on link "Dosyalardan ya da ücretsiz stok fotoğraf ve videolarımızdan dosyalar seçin" at bounding box center [72, 120] width 69 height 9
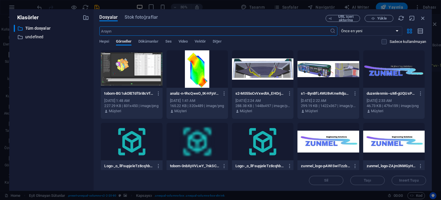
click at [126, 75] on div at bounding box center [132, 68] width 62 height 37
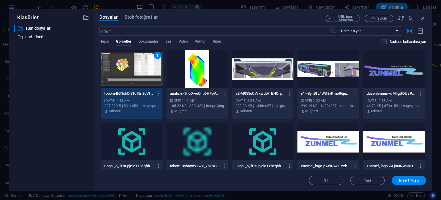
click at [260, 71] on div at bounding box center [263, 68] width 62 height 37
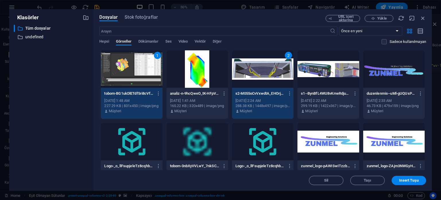
click at [327, 68] on div at bounding box center [329, 68] width 62 height 37
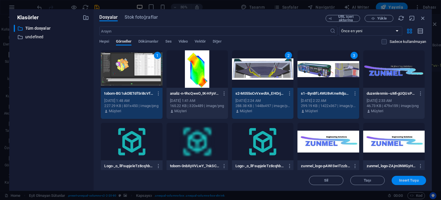
click at [407, 179] on span "Insert Tuşu" at bounding box center [408, 179] width 19 height 3
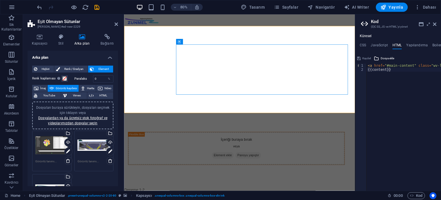
click at [158, 174] on html "Skip to main content İçeriği buraya bırak veya Element ekle Panoyu yapıştır Den…" at bounding box center [268, 125] width 289 height 222
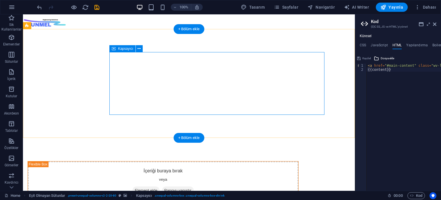
click at [139, 48] on icon at bounding box center [139, 49] width 3 height 6
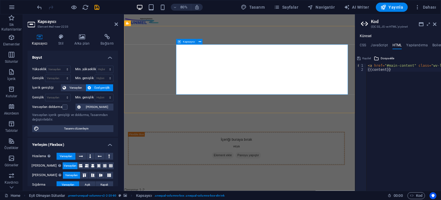
click at [85, 39] on icon at bounding box center [82, 37] width 24 height 6
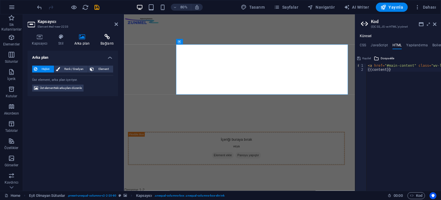
click at [101, 38] on icon at bounding box center [107, 37] width 22 height 6
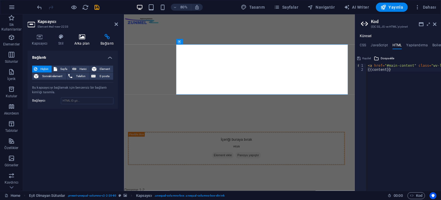
click at [82, 36] on icon at bounding box center [82, 37] width 24 height 6
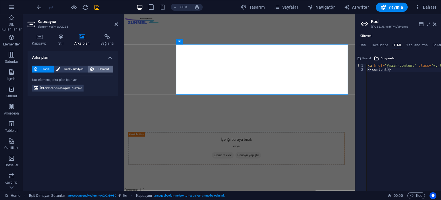
click at [99, 68] on span "Element" at bounding box center [104, 69] width 16 height 7
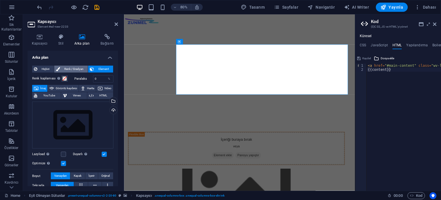
click at [77, 68] on span "Renk / Gradyan" at bounding box center [74, 69] width 25 height 7
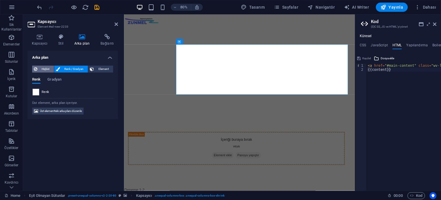
click at [48, 68] on span "Hiçbiri" at bounding box center [45, 69] width 13 height 7
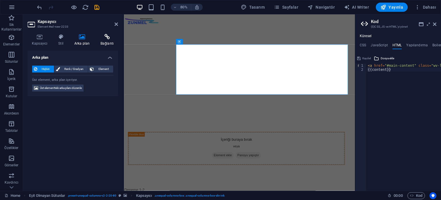
click at [105, 35] on icon at bounding box center [107, 37] width 22 height 6
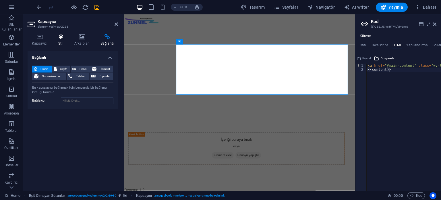
click at [62, 35] on icon at bounding box center [61, 37] width 14 height 6
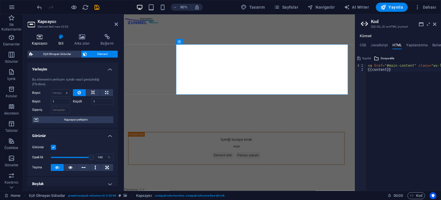
click at [41, 36] on icon at bounding box center [40, 37] width 24 height 6
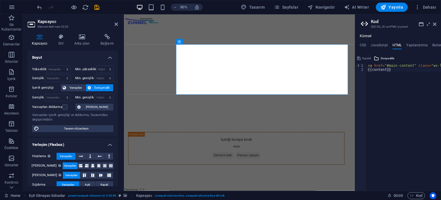
click at [245, 197] on html "Skip to main content İçeriği buraya bırak veya Element ekle Panoyu yapıştır Den…" at bounding box center [268, 125] width 289 height 222
click at [241, 28] on div at bounding box center [268, 21] width 289 height 15
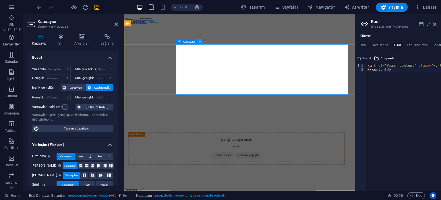
click at [201, 43] on icon at bounding box center [200, 41] width 3 height 5
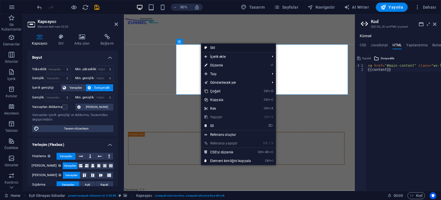
click at [211, 46] on link "Stil" at bounding box center [238, 47] width 75 height 9
select select "%"
select select "rem"
select select "ms"
select select "s"
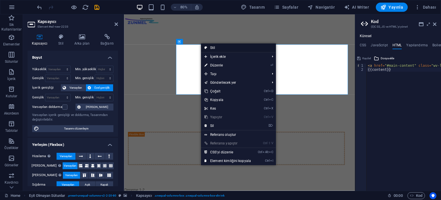
select select "progressive"
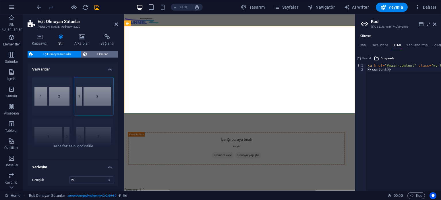
click at [103, 53] on span "Element" at bounding box center [102, 54] width 27 height 7
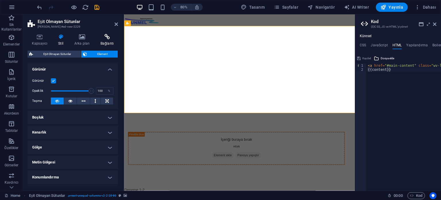
click at [103, 40] on h4 "Bağlantı" at bounding box center [107, 40] width 22 height 12
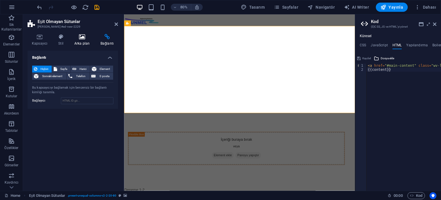
click at [81, 38] on icon at bounding box center [82, 37] width 24 height 6
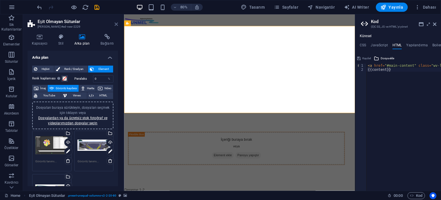
click at [116, 24] on icon at bounding box center [116, 24] width 3 height 5
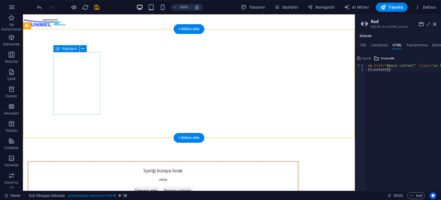
click at [77, 161] on div "İçeriği buraya bırak veya Element ekle Panoyu yapıştır" at bounding box center [163, 181] width 271 height 41
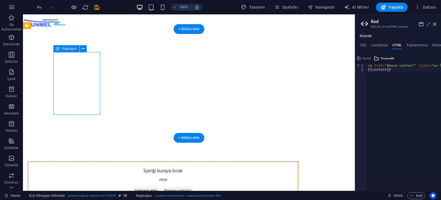
click at [132, 186] on span "Element ekle" at bounding box center [145, 190] width 27 height 8
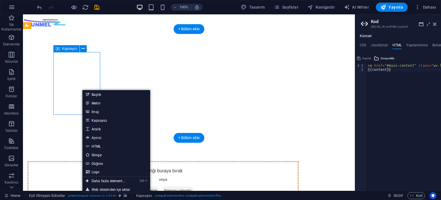
click at [132, 186] on span "Element ekle" at bounding box center [145, 190] width 27 height 8
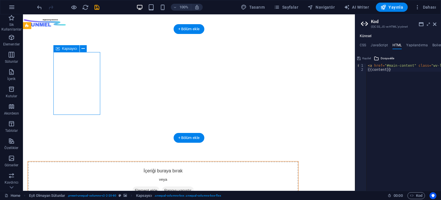
click at [132, 186] on span "Element ekle" at bounding box center [145, 190] width 27 height 8
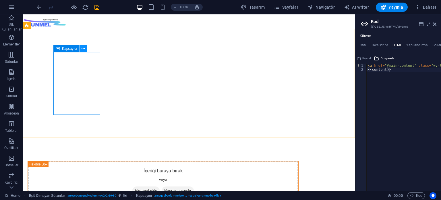
click at [82, 48] on icon at bounding box center [83, 49] width 3 height 6
click at [67, 166] on html "Skip to main content İçeriği buraya bırak veya Element ekle Panoyu yapıştır Den…" at bounding box center [189, 125] width 332 height 222
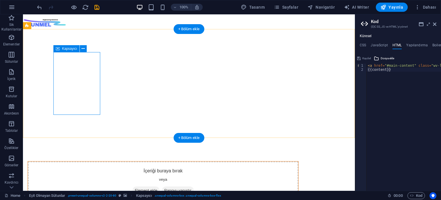
click at [85, 161] on div "İçeriği buraya bırak veya Element ekle Panoyu yapıştır" at bounding box center [163, 181] width 271 height 41
click at [77, 161] on div "İçeriği buraya bırak veya Element ekle Panoyu yapıştır" at bounding box center [163, 181] width 271 height 41
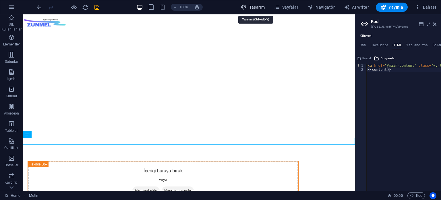
click at [259, 8] on span "Tasarım" at bounding box center [253, 7] width 24 height 6
select select "px"
select select "400"
select select "px"
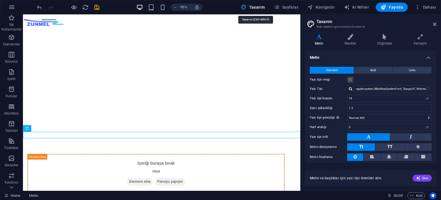
click at [260, 9] on span "Tasarım" at bounding box center [253, 7] width 24 height 6
click at [286, 7] on span "Sayfalar" at bounding box center [286, 7] width 24 height 6
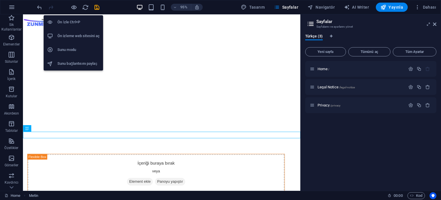
click at [86, 36] on h6 "Ön izleme web sitesini aç" at bounding box center [78, 35] width 42 height 7
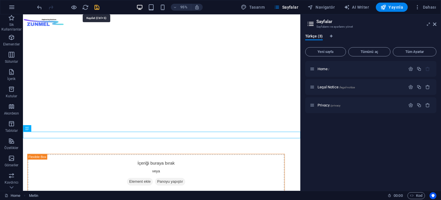
click at [95, 7] on icon "save" at bounding box center [97, 7] width 7 height 7
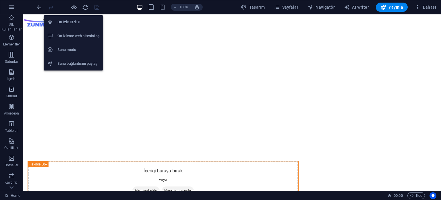
click at [80, 36] on h6 "Ön izleme web sitesini aç" at bounding box center [78, 35] width 42 height 7
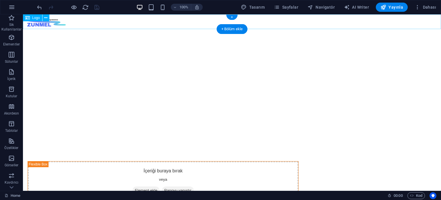
click at [92, 18] on div at bounding box center [232, 21] width 418 height 15
click at [47, 18] on icon at bounding box center [45, 18] width 3 height 6
click at [62, 22] on div at bounding box center [232, 21] width 418 height 15
select select "px"
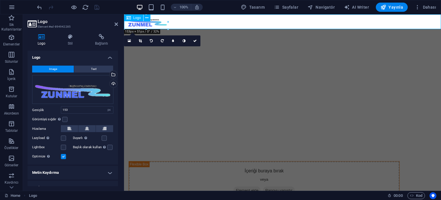
click at [240, 18] on div at bounding box center [282, 21] width 317 height 15
click at [147, 18] on icon at bounding box center [146, 18] width 3 height 6
click at [68, 36] on icon at bounding box center [70, 37] width 25 height 6
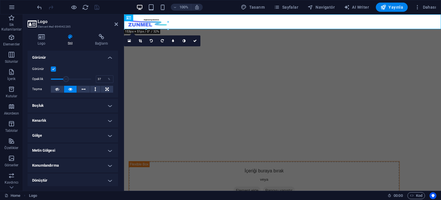
type input "36"
drag, startPoint x: 91, startPoint y: 78, endPoint x: 65, endPoint y: 79, distance: 25.9
click at [65, 79] on span at bounding box center [66, 79] width 6 height 6
click at [116, 24] on icon at bounding box center [116, 24] width 3 height 5
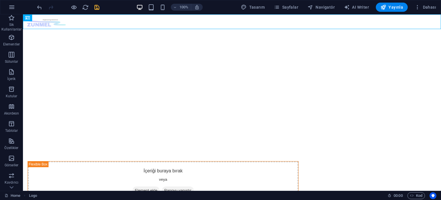
click at [193, 153] on html "Skip to main content İçeriği buraya bırak veya Element ekle Panoyu yapıştır Den…" at bounding box center [232, 125] width 418 height 222
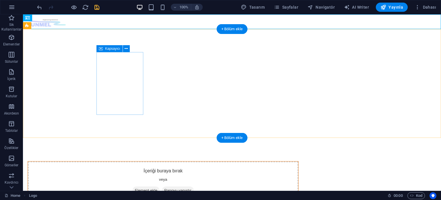
click at [124, 161] on div "İçeriği buraya bırak veya Element ekle Panoyu yapıştır" at bounding box center [163, 181] width 271 height 41
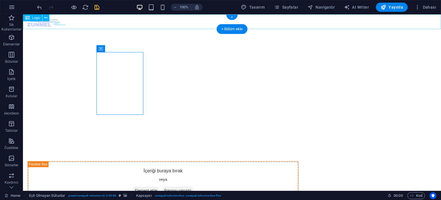
click at [49, 25] on div at bounding box center [232, 21] width 418 height 15
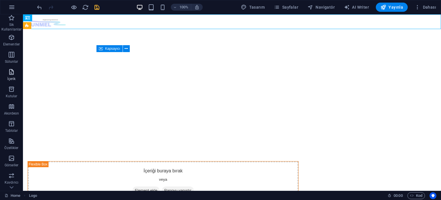
click at [9, 72] on icon "button" at bounding box center [11, 71] width 7 height 7
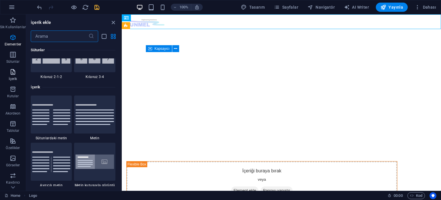
scroll to position [1006, 0]
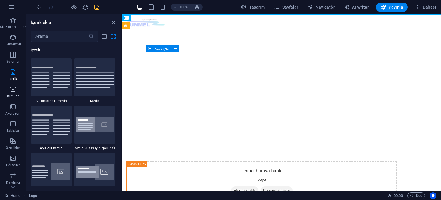
click at [11, 92] on icon "button" at bounding box center [12, 89] width 7 height 7
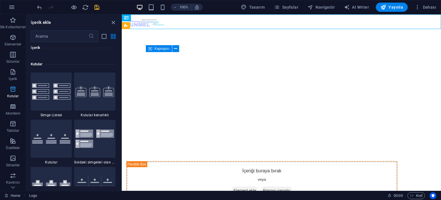
scroll to position [1585, 0]
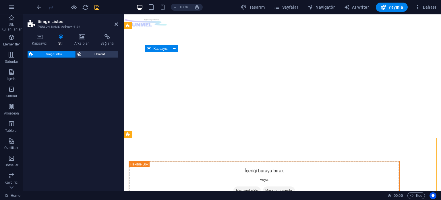
select select "rem"
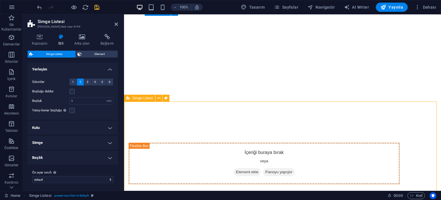
scroll to position [59, 0]
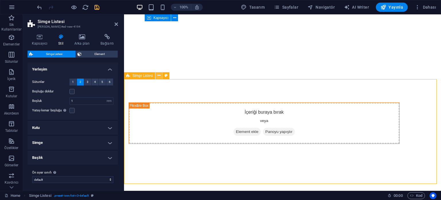
click at [157, 77] on button at bounding box center [158, 75] width 7 height 7
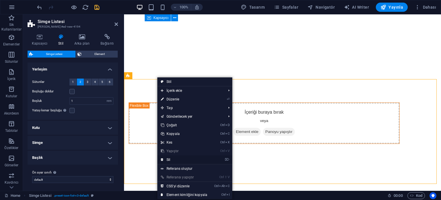
click at [177, 159] on link "⌦ Sil" at bounding box center [183, 159] width 53 height 9
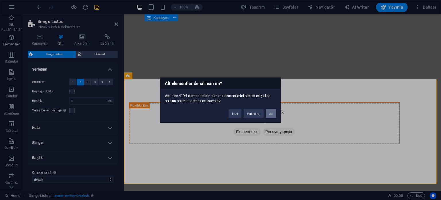
click at [272, 114] on button "Sil" at bounding box center [271, 113] width 10 height 9
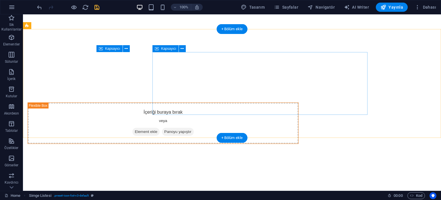
scroll to position [0, 0]
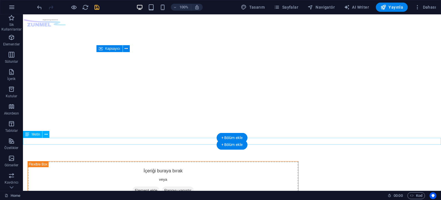
click at [45, 135] on icon at bounding box center [46, 134] width 3 height 6
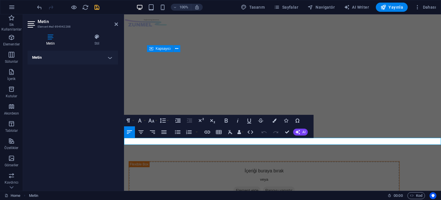
click at [109, 60] on h4 "Metin" at bounding box center [73, 58] width 91 height 14
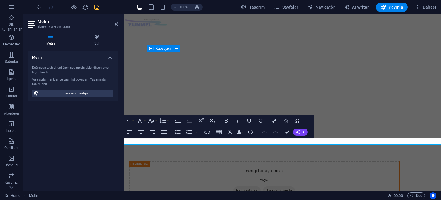
click at [110, 58] on h4 "Metin" at bounding box center [73, 56] width 91 height 10
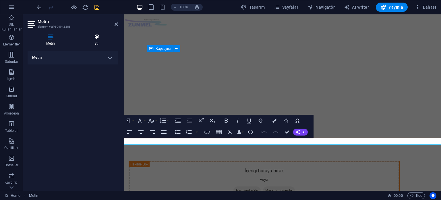
click at [98, 39] on icon at bounding box center [97, 37] width 42 height 6
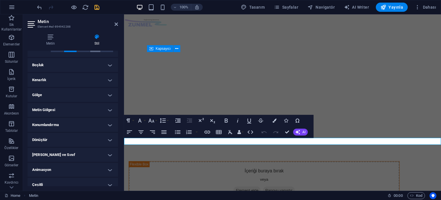
scroll to position [46, 0]
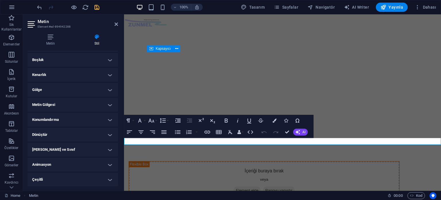
click at [76, 148] on h4 "[PERSON_NAME] ve Sınıf" at bounding box center [73, 150] width 91 height 14
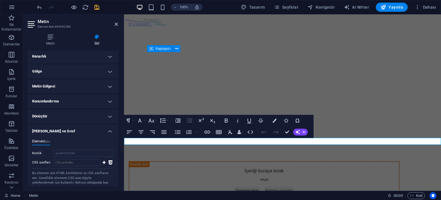
scroll to position [97, 0]
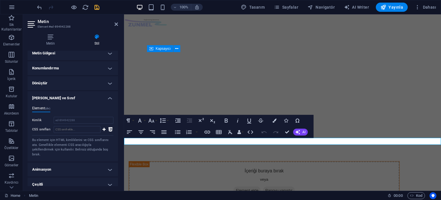
click at [85, 96] on h4 "[PERSON_NAME] ve Sınıf" at bounding box center [73, 96] width 91 height 10
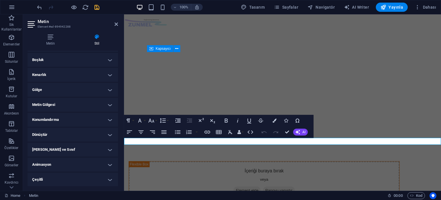
click at [63, 162] on h4 "Animasyon" at bounding box center [73, 164] width 91 height 14
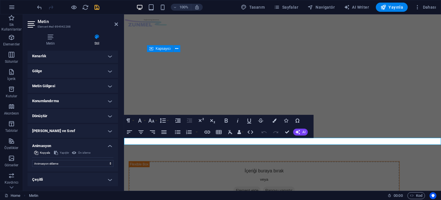
click at [102, 145] on h4 "Animasyon" at bounding box center [73, 144] width 91 height 10
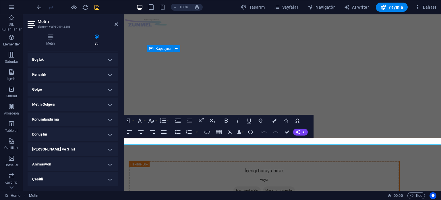
scroll to position [46, 0]
click at [83, 178] on h4 "Çeşitli" at bounding box center [73, 179] width 91 height 14
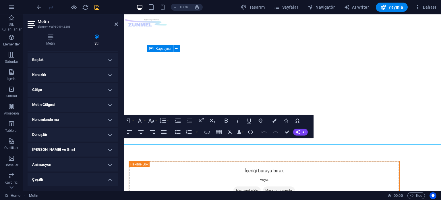
scroll to position [81, 0]
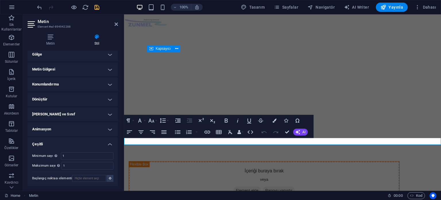
click at [92, 142] on h4 "Çeşitli" at bounding box center [73, 142] width 91 height 10
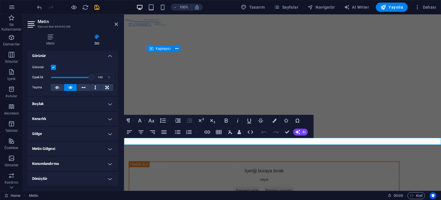
scroll to position [0, 0]
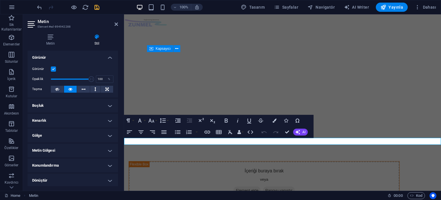
click at [60, 22] on h2 "Metin" at bounding box center [78, 21] width 80 height 5
click at [50, 23] on h2 "Metin" at bounding box center [78, 21] width 80 height 5
drag, startPoint x: 50, startPoint y: 23, endPoint x: 63, endPoint y: 25, distance: 13.7
click at [50, 23] on h2 "Metin" at bounding box center [78, 21] width 80 height 5
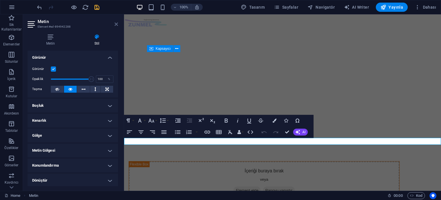
click at [117, 22] on icon at bounding box center [116, 24] width 3 height 5
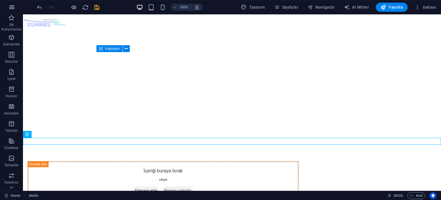
click at [16, 10] on button "button" at bounding box center [12, 7] width 14 height 14
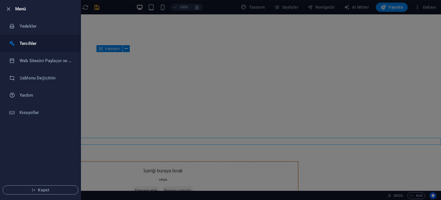
click at [31, 42] on h6 "Tercihler" at bounding box center [46, 43] width 53 height 7
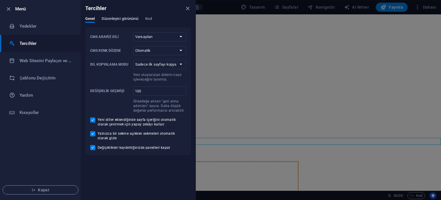
click at [121, 18] on span "Düzenleyici görünümü" at bounding box center [120, 19] width 37 height 8
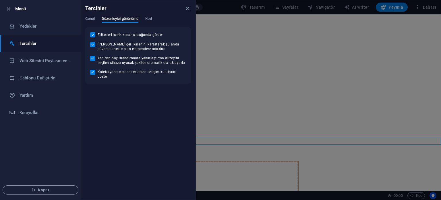
click at [109, 46] on span "Sayfanın geri kalanını karartarak şu anda düzenlenmekte olan elementlere odaklan" at bounding box center [142, 46] width 89 height 9
click at [98, 46] on input "Sayfanın geri kalanını karartarak şu anda düzenlenmekte olan elementlere odaklan" at bounding box center [93, 44] width 7 height 5
checkbox input "false"
click at [151, 16] on span "Kod" at bounding box center [148, 19] width 6 height 8
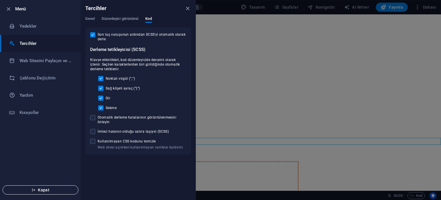
click at [50, 189] on span "Kapat" at bounding box center [40, 189] width 66 height 5
click at [186, 6] on icon "close" at bounding box center [188, 8] width 7 height 7
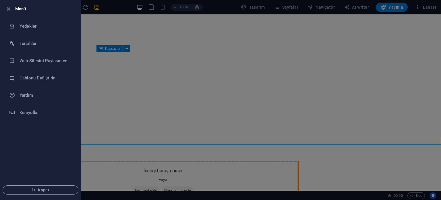
click at [6, 9] on icon "button" at bounding box center [8, 9] width 7 height 7
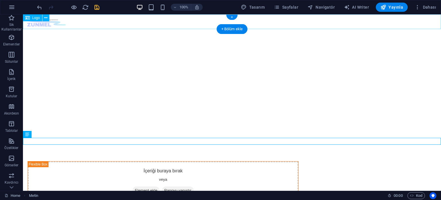
click at [122, 23] on div at bounding box center [232, 21] width 418 height 15
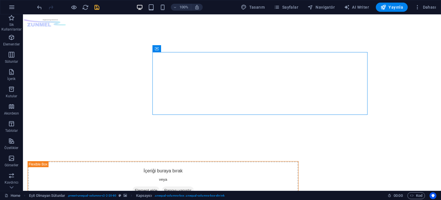
click at [164, 174] on html "Skip to main content İçeriği buraya bırak veya Element ekle Panoyu yapıştır Den…" at bounding box center [232, 125] width 418 height 222
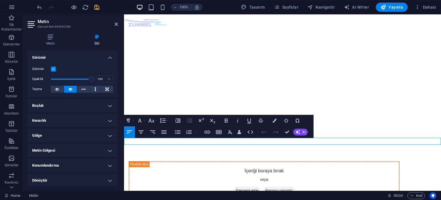
click at [96, 39] on icon at bounding box center [97, 37] width 42 height 6
click at [47, 38] on icon at bounding box center [51, 37] width 46 height 6
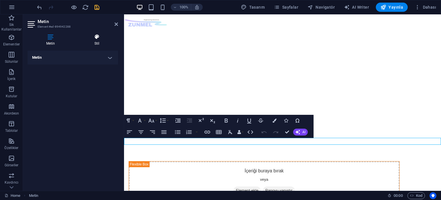
click at [97, 39] on icon at bounding box center [97, 37] width 42 height 6
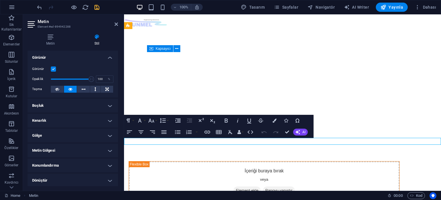
click at [85, 103] on h4 "Boşluk" at bounding box center [73, 106] width 91 height 14
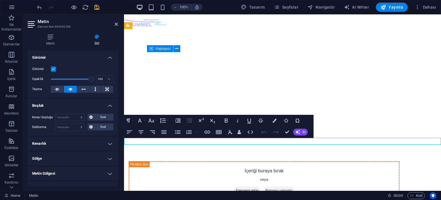
click at [79, 103] on h4 "Boşluk" at bounding box center [73, 104] width 91 height 10
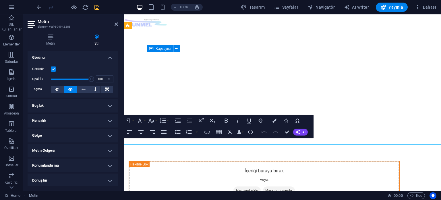
click at [72, 121] on h4 "Kenarlık" at bounding box center [73, 121] width 91 height 14
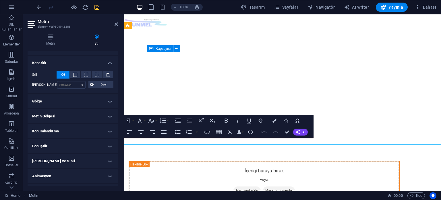
click at [78, 62] on h4 "Kenarlık" at bounding box center [73, 61] width 91 height 10
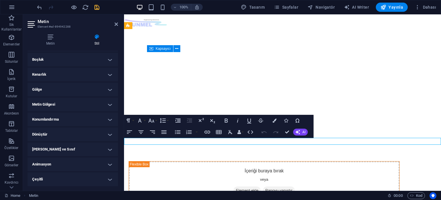
scroll to position [46, 0]
click at [74, 103] on h4 "Metin Gölgesi" at bounding box center [73, 105] width 91 height 14
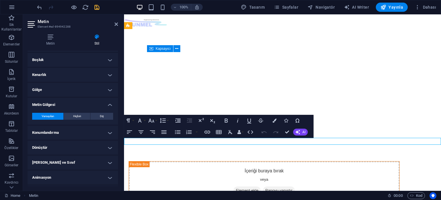
click at [73, 103] on h4 "Metin Gölgesi" at bounding box center [73, 103] width 91 height 10
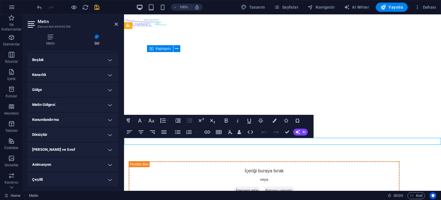
click at [71, 119] on h4 "Konumlandırma" at bounding box center [73, 120] width 91 height 14
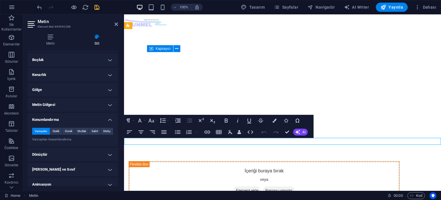
click at [71, 119] on h4 "Konumlandırma" at bounding box center [73, 118] width 91 height 10
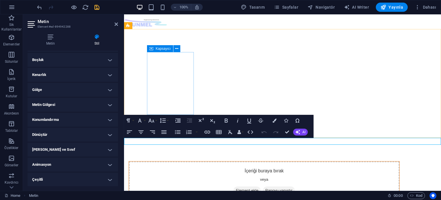
click at [234, 186] on span "Element ekle" at bounding box center [247, 190] width 27 height 8
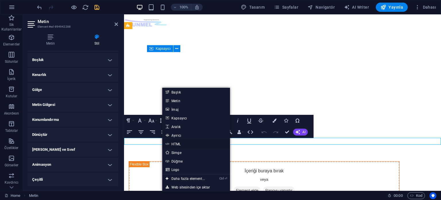
click at [184, 143] on link "HTML" at bounding box center [196, 143] width 68 height 9
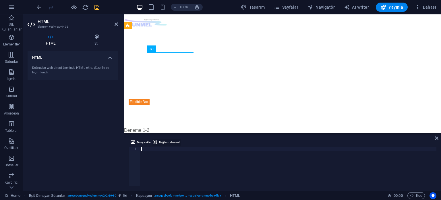
scroll to position [106, 0]
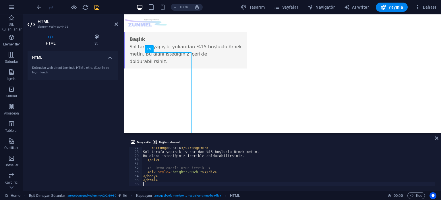
click at [170, 167] on div "< strong > Başlık </ strong > < br > Sol tarafa yapışık, yukarıdan %15 boşluklu…" at bounding box center [289, 169] width 294 height 47
type textarea "<!-- Demo amaçlı uzun içerik -->"
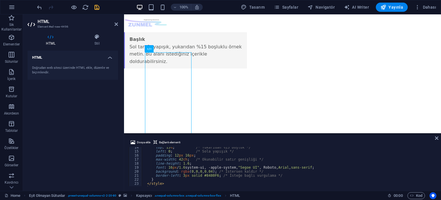
scroll to position [0, 0]
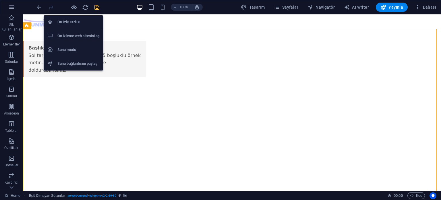
click at [83, 36] on h6 "Ön izleme web sitesini aç" at bounding box center [78, 35] width 42 height 7
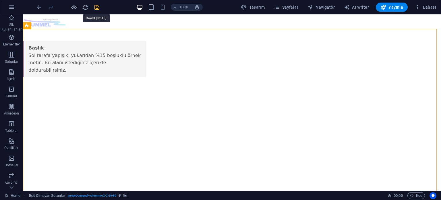
click at [99, 5] on icon "save" at bounding box center [97, 7] width 7 height 7
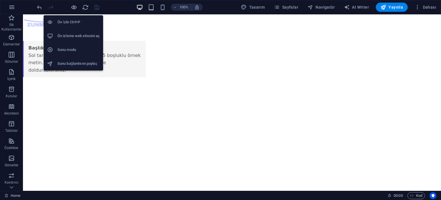
click at [76, 34] on h6 "Ön izleme web sitesini aç" at bounding box center [78, 35] width 42 height 7
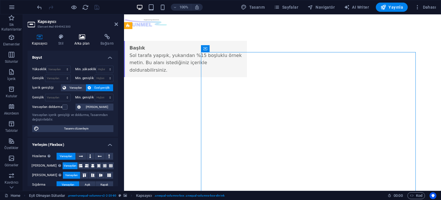
click at [79, 41] on h4 "Arka plan" at bounding box center [83, 40] width 26 height 12
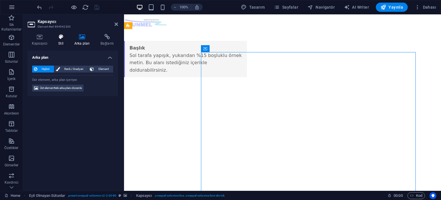
click at [64, 39] on icon at bounding box center [61, 37] width 14 height 6
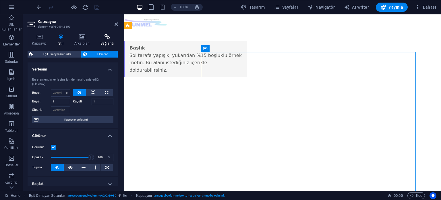
click at [112, 39] on icon at bounding box center [107, 37] width 22 height 6
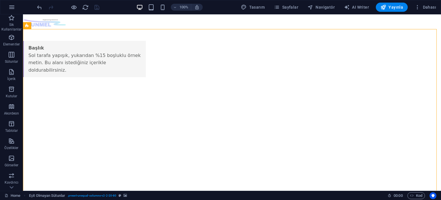
click at [212, 25] on div at bounding box center [232, 21] width 418 height 15
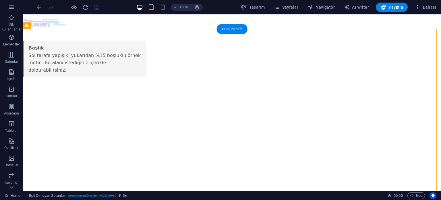
select select "ms"
select select "s"
select select "progressive"
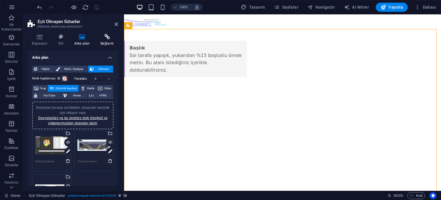
click at [101, 35] on icon at bounding box center [107, 37] width 22 height 6
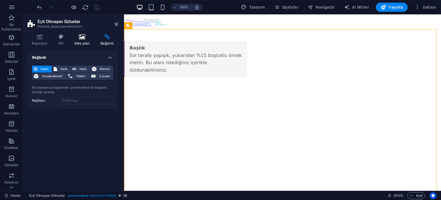
click at [83, 36] on icon at bounding box center [82, 37] width 24 height 6
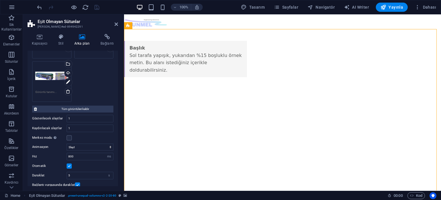
scroll to position [115, 0]
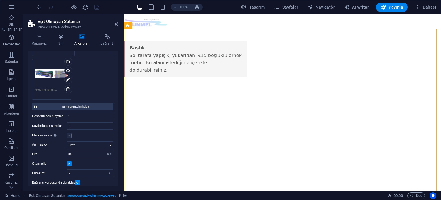
click at [70, 134] on label at bounding box center [69, 135] width 5 height 5
click at [0, 0] on input "Merkez modu Kısmen önceki/sonraki slaytla ortalanmış görünümü etkinleştirir. Te…" at bounding box center [0, 0] width 0 height 0
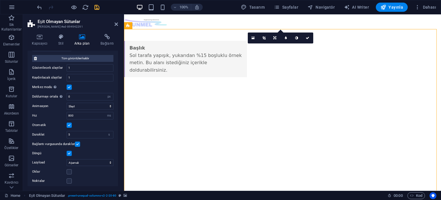
scroll to position [165, 0]
click at [97, 4] on icon "save" at bounding box center [97, 7] width 7 height 7
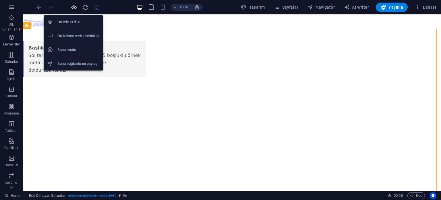
click at [75, 7] on icon "button" at bounding box center [74, 7] width 7 height 7
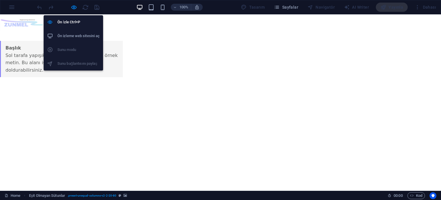
click at [77, 34] on h6 "Ön izleme web sitesini aç" at bounding box center [78, 35] width 42 height 7
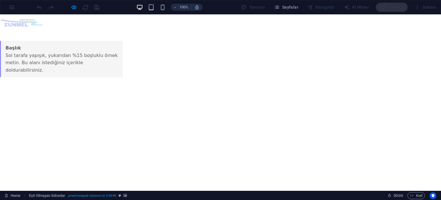
click at [73, 60] on div "Başlık Sol tarafa yapışık, yukarıdan %15 boşluklu örnek metin. Bu alanı istediğ…" at bounding box center [61, 59] width 123 height 36
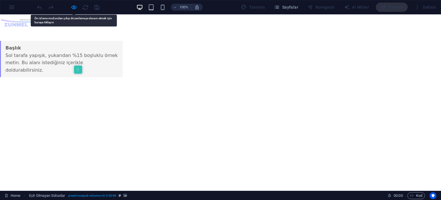
click at [37, 69] on div "Başlık Sol tarafa yapışık, yukarıdan %15 boşluklu örnek metin. Bu alanı istediğ…" at bounding box center [61, 59] width 123 height 36
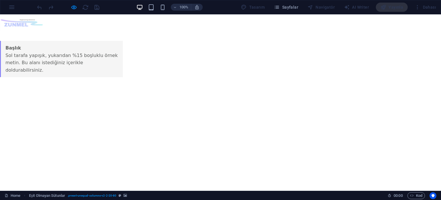
click at [80, 66] on div "Başlık Sol tarafa yapışık, yukarıdan %15 boşluklu örnek metin. Bu alanı istediğ…" at bounding box center [61, 59] width 123 height 36
click at [76, 62] on div "Başlık Sol tarafa yapışık, yukarıdan %15 boşluklu örnek metin. Bu alanı istediğ…" at bounding box center [61, 59] width 123 height 36
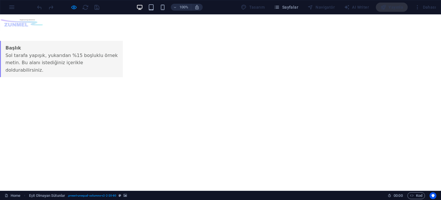
click at [3, 20] on img at bounding box center [22, 21] width 44 height 15
click at [14, 24] on img at bounding box center [22, 21] width 44 height 15
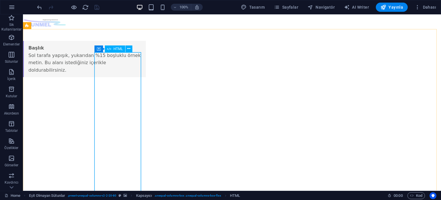
click at [114, 50] on span "HTML" at bounding box center [118, 48] width 9 height 3
click at [117, 48] on span "HTML" at bounding box center [118, 48] width 9 height 3
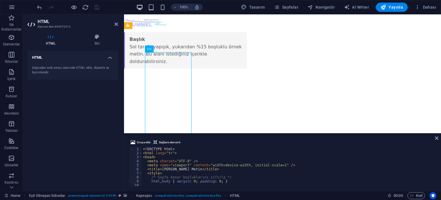
click at [180, 165] on div "<! DOCTYPE html > < html lang = "tr" > < head > < meta charset = "UTF-8" /> < m…" at bounding box center [289, 170] width 294 height 47
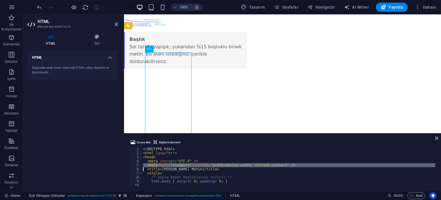
click at [180, 165] on div "<! DOCTYPE html > < html lang = "tr" > < head > < meta charset = "UTF-8" /> < m…" at bounding box center [289, 170] width 294 height 47
type textarea "</html>"
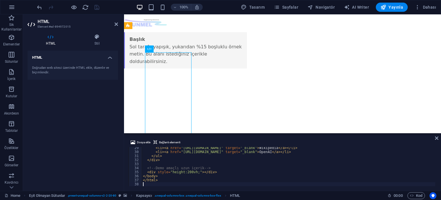
scroll to position [114, 0]
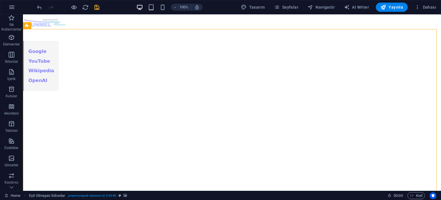
click at [97, 7] on icon "save" at bounding box center [97, 7] width 7 height 7
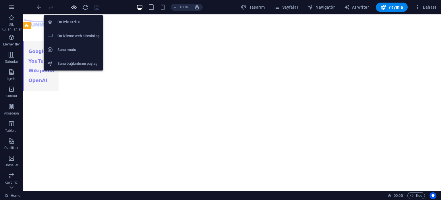
click at [72, 7] on icon "button" at bounding box center [74, 7] width 7 height 7
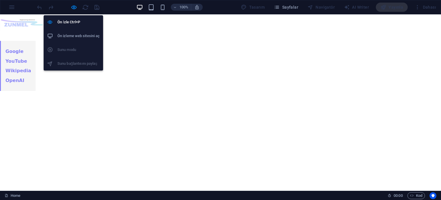
click at [78, 36] on h6 "Ön izleme web sitesini aç" at bounding box center [78, 35] width 42 height 7
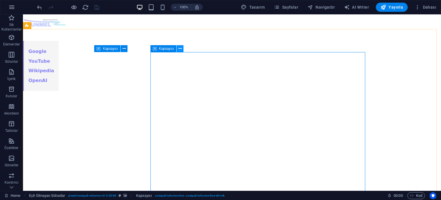
click at [181, 47] on icon at bounding box center [180, 49] width 3 height 6
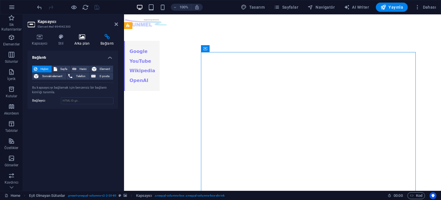
click at [82, 38] on icon at bounding box center [82, 37] width 24 height 6
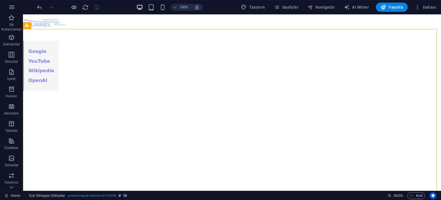
select select "px"
select select "ms"
select select "s"
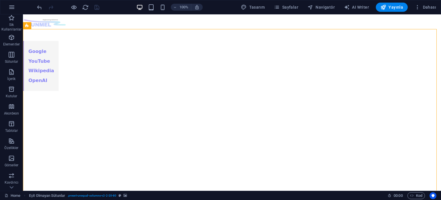
select select "progressive"
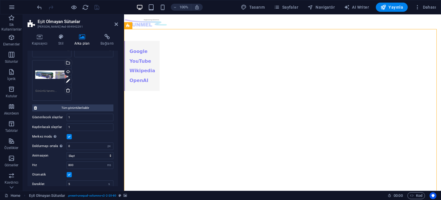
scroll to position [115, 0]
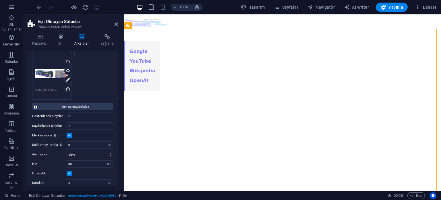
click at [70, 134] on label at bounding box center [69, 135] width 5 height 5
click at [0, 0] on input "Merkez modu Kısmen önceki/sonraki slaytla ortalanmış görünümü etkinleştirir. Te…" at bounding box center [0, 0] width 0 height 0
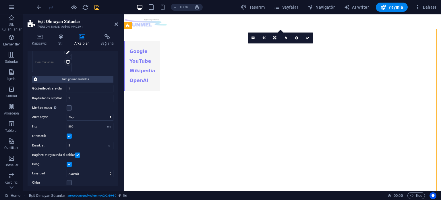
scroll to position [144, 0]
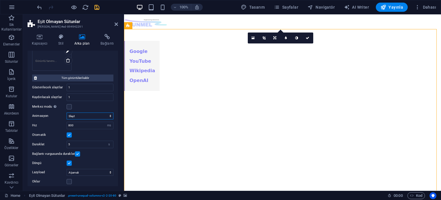
click at [107, 114] on select "Slayt Solma" at bounding box center [90, 115] width 47 height 7
click at [105, 107] on div "Merkez modu Kısmen önceki/sonraki slaytla ortalanmış görünümü etkinleştirir. Te…" at bounding box center [72, 106] width 81 height 7
click at [95, 124] on input "800" at bounding box center [90, 125] width 46 height 7
click at [98, 103] on div "Merkez modu Kısmen önceki/sonraki slaytla ortalanmış görünümü etkinleştirir. Te…" at bounding box center [72, 106] width 81 height 7
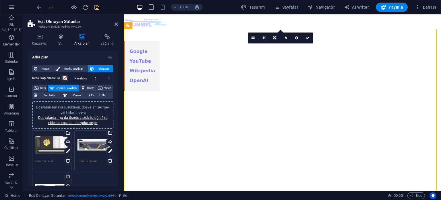
scroll to position [0, 0]
click at [62, 36] on icon at bounding box center [61, 37] width 14 height 6
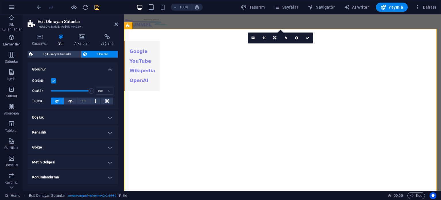
click at [60, 115] on h4 "Boşluk" at bounding box center [73, 117] width 91 height 14
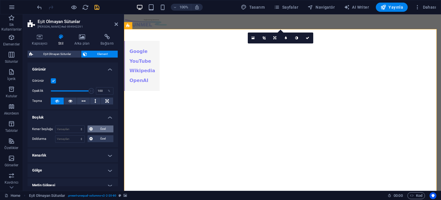
click at [93, 128] on button "Özel" at bounding box center [101, 128] width 26 height 7
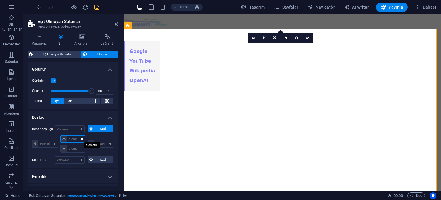
click at [72, 137] on select "otomatik px % rem vw vh" at bounding box center [73, 138] width 24 height 7
select select "%"
click at [76, 135] on select "otomatik px % rem vw vh" at bounding box center [73, 138] width 24 height 7
type input "0"
select select "px"
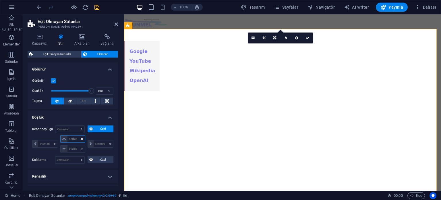
type input "100"
type input "0"
select select "px"
type input "0"
select select "px"
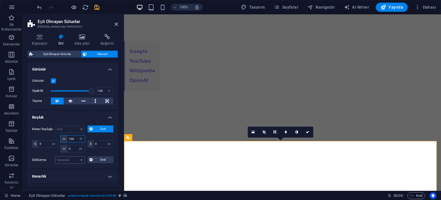
scroll to position [439, 0]
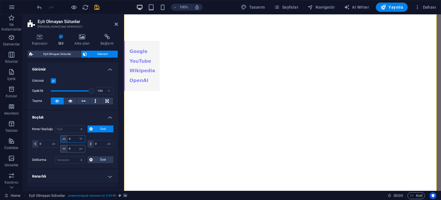
type input "5"
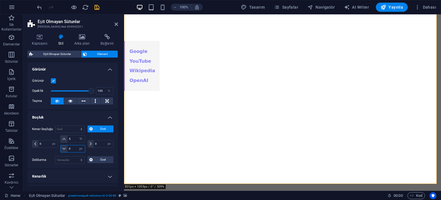
click at [73, 148] on input "0" at bounding box center [76, 148] width 17 height 7
drag, startPoint x: 72, startPoint y: 148, endPoint x: 66, endPoint y: 148, distance: 6.6
click at [66, 148] on div "0 otomatik px % rem vw vh" at bounding box center [72, 148] width 25 height 7
type input "5"
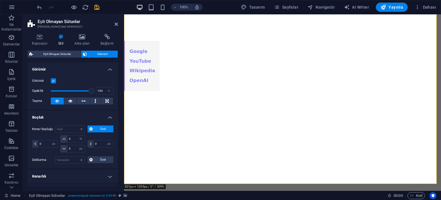
click at [84, 118] on h4 "Boşluk" at bounding box center [73, 115] width 91 height 10
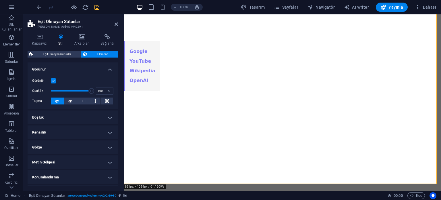
click at [84, 118] on h4 "Boşluk" at bounding box center [73, 117] width 91 height 14
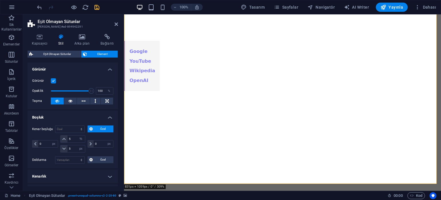
click at [97, 4] on icon "save" at bounding box center [97, 7] width 7 height 7
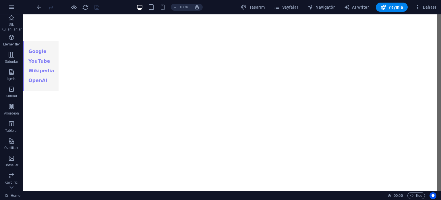
scroll to position [0, 0]
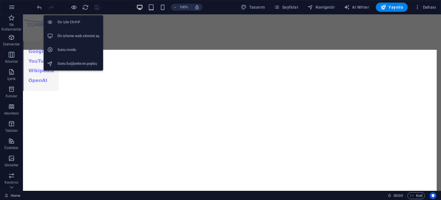
click at [74, 33] on h6 "Ön izleme web sitesini aç" at bounding box center [78, 35] width 42 height 7
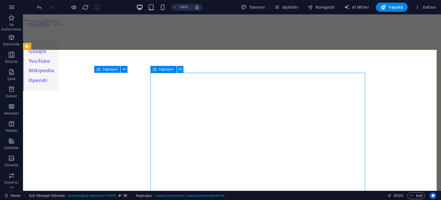
click at [181, 69] on icon at bounding box center [180, 69] width 3 height 6
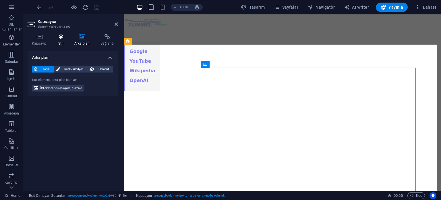
click at [62, 38] on icon at bounding box center [61, 37] width 14 height 6
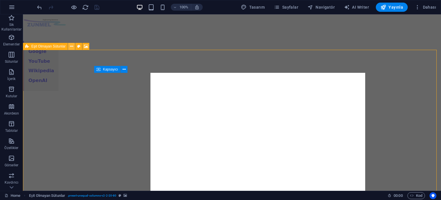
click at [72, 46] on icon at bounding box center [71, 46] width 3 height 6
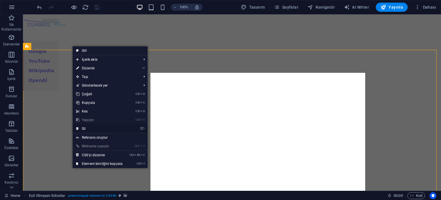
click at [92, 128] on link "⌦ Sil" at bounding box center [99, 128] width 53 height 9
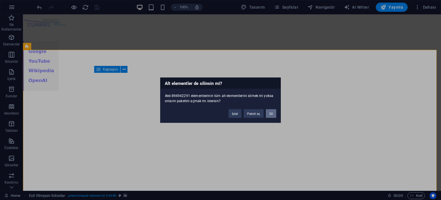
click at [272, 114] on button "Sil" at bounding box center [271, 113] width 10 height 9
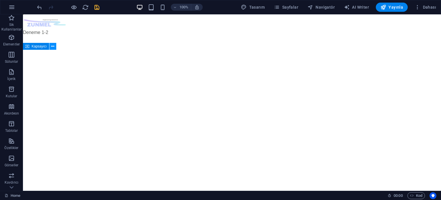
click at [52, 47] on icon at bounding box center [52, 46] width 3 height 6
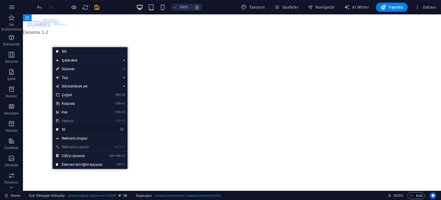
click at [75, 128] on link "⌦ Sil" at bounding box center [79, 129] width 53 height 9
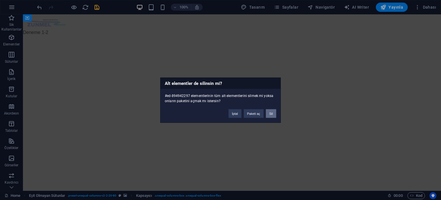
drag, startPoint x: 249, startPoint y: 99, endPoint x: 273, endPoint y: 114, distance: 27.4
click at [273, 114] on button "Sil" at bounding box center [271, 113] width 10 height 9
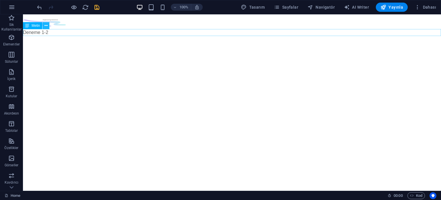
click at [46, 26] on icon at bounding box center [46, 26] width 3 height 6
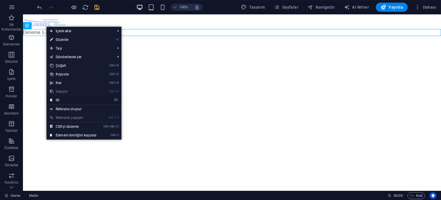
click at [64, 98] on link "⌦ Sil" at bounding box center [73, 100] width 53 height 9
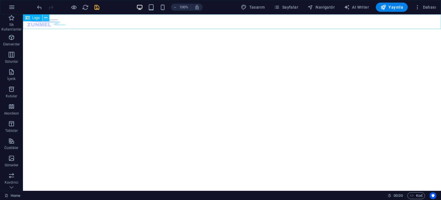
click at [48, 17] on button at bounding box center [46, 17] width 7 height 7
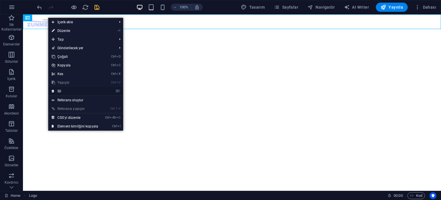
click at [61, 92] on link "⌦ Sil" at bounding box center [74, 91] width 53 height 9
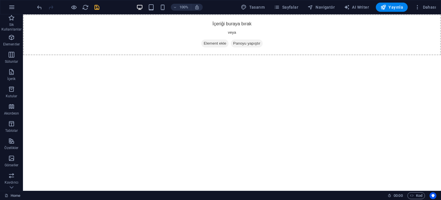
click at [59, 55] on html "Skip to main content İçeriği buraya bırak veya Element ekle Panoyu yapıştır" at bounding box center [232, 34] width 418 height 41
click at [9, 40] on icon "button" at bounding box center [11, 37] width 7 height 7
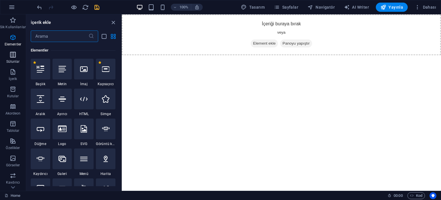
click at [10, 55] on icon "button" at bounding box center [12, 54] width 7 height 7
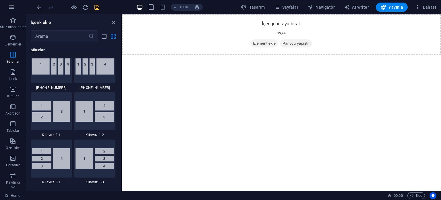
scroll to position [687, 0]
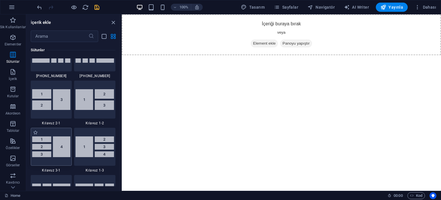
click at [50, 143] on img at bounding box center [51, 146] width 39 height 20
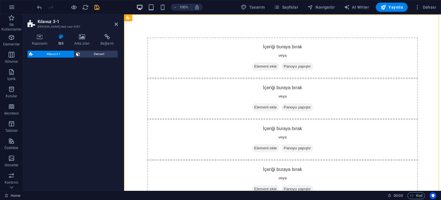
select select "rem"
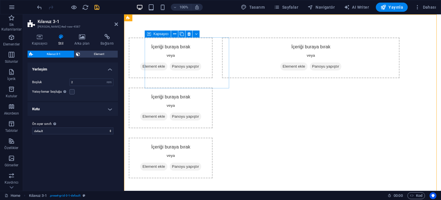
click at [168, 65] on span "Element ekle" at bounding box center [153, 66] width 27 height 8
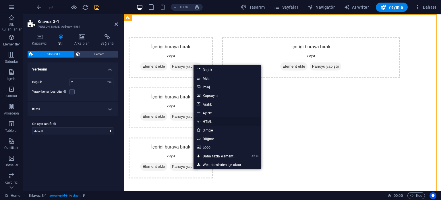
click at [213, 123] on link "HTML" at bounding box center [228, 121] width 68 height 9
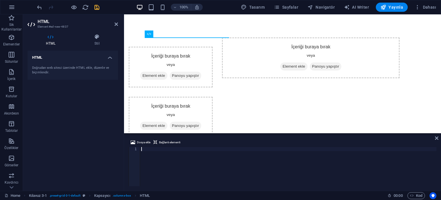
click at [154, 149] on div at bounding box center [288, 170] width 297 height 47
click at [172, 148] on div at bounding box center [288, 170] width 297 height 47
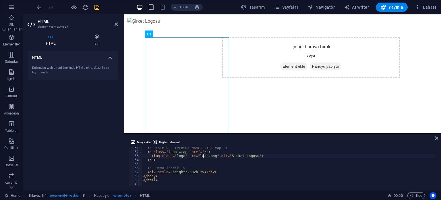
click at [203, 156] on div "<!-- İstersen ana sayfaya link yap --> < a class = "logo-wrap" href = "/" > < i…" at bounding box center [289, 169] width 294 height 47
click at [210, 156] on div "<!-- İstersen ana sayfaya link yap --> < a class = "logo-wrap" href = "/" > < i…" at bounding box center [289, 169] width 294 height 47
click at [228, 147] on div "<!-- İstersen ana sayfaya link yap --> < a class = "logo-wrap" href = "/" > < i…" at bounding box center [289, 169] width 294 height 47
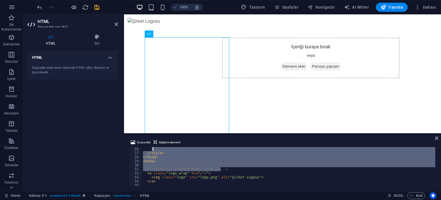
click at [209, 156] on div "} </ style > </ head > < body > <!-- İstersen ana sayfaya link yap --> < a clas…" at bounding box center [289, 166] width 294 height 39
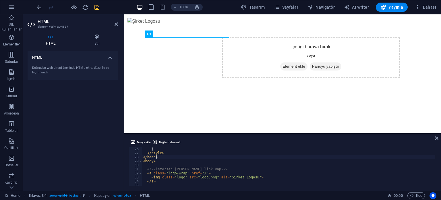
click at [204, 177] on div "} </ style > </ head > < body > <!-- İstersen ana sayfaya link yap --> < a clas…" at bounding box center [289, 170] width 294 height 47
type textarea "<img class="logo" src="logo.png" alt="Şirket Logosu">"
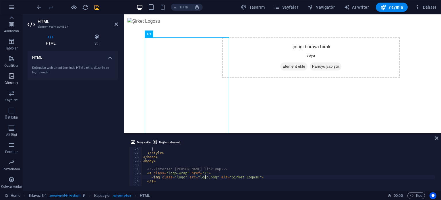
click at [9, 74] on icon "button" at bounding box center [11, 75] width 7 height 7
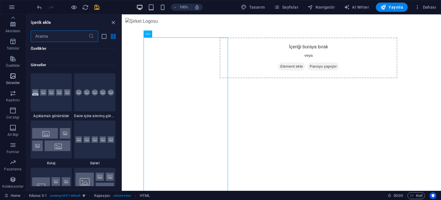
scroll to position [2914, 0]
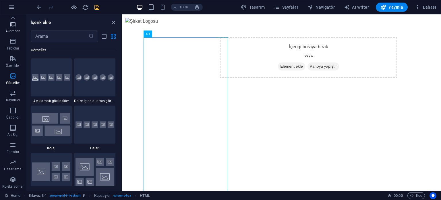
click at [15, 28] on span "Akordeon" at bounding box center [13, 28] width 26 height 14
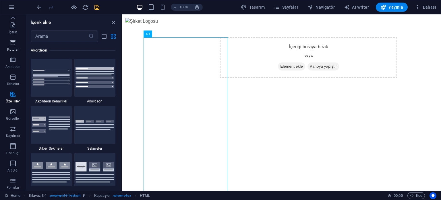
scroll to position [0, 0]
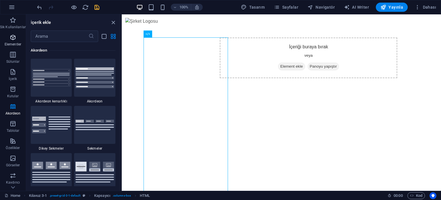
click at [14, 39] on icon "button" at bounding box center [12, 37] width 7 height 7
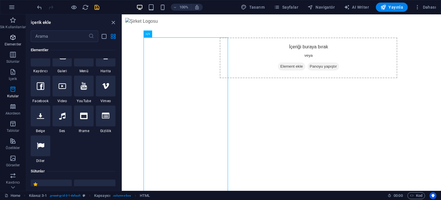
scroll to position [61, 0]
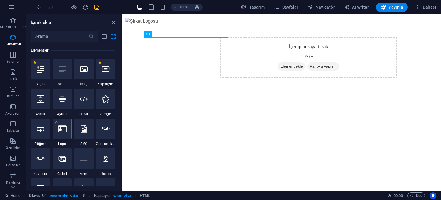
click at [64, 129] on icon at bounding box center [62, 128] width 9 height 7
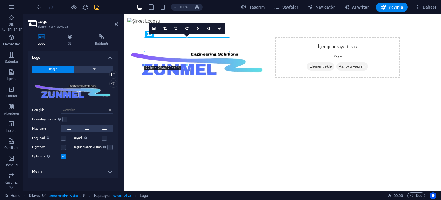
click at [78, 84] on div "Dosyaları buraya sürükleyin, dosyaları seçmek için tıklayın veya Dosyalardan ya…" at bounding box center [72, 89] width 81 height 29
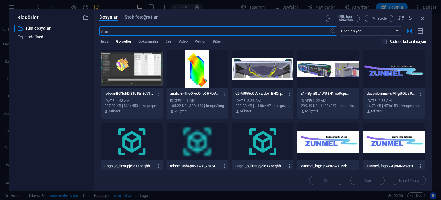
click at [353, 165] on icon "button" at bounding box center [355, 165] width 5 height 5
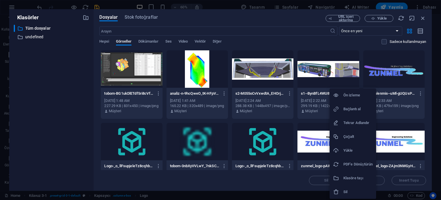
click at [353, 108] on h6 "Bağlantı al" at bounding box center [358, 108] width 29 height 7
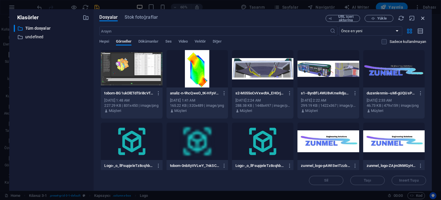
click at [422, 15] on icon "button" at bounding box center [423, 18] width 6 height 6
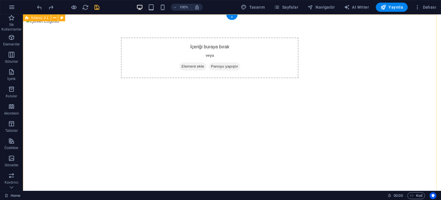
select select "rem"
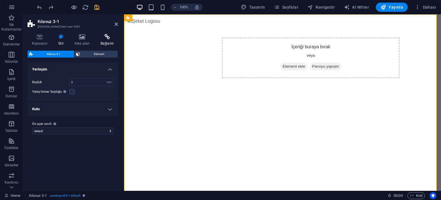
click at [108, 40] on h4 "Bağlantı" at bounding box center [107, 40] width 22 height 12
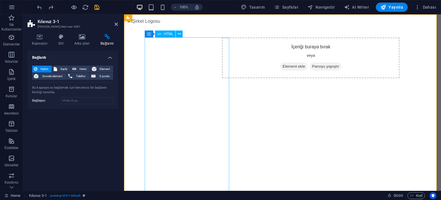
click at [164, 34] on span "HTML" at bounding box center [168, 33] width 9 height 3
click at [166, 33] on span "HTML" at bounding box center [168, 33] width 9 height 3
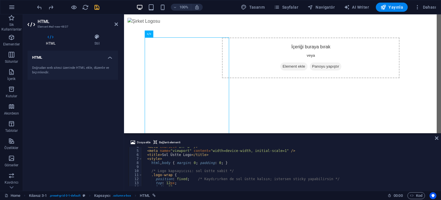
scroll to position [0, 0]
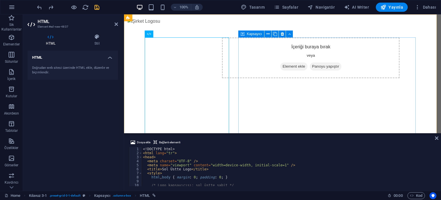
drag, startPoint x: 374, startPoint y: 147, endPoint x: 247, endPoint y: 85, distance: 141.0
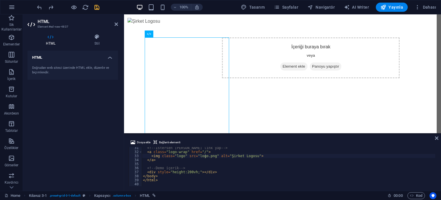
scroll to position [105, 0]
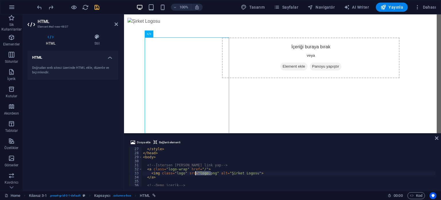
drag, startPoint x: 211, startPoint y: 173, endPoint x: 195, endPoint y: 175, distance: 15.6
click at [195, 175] on div "</ style > </ head > < body > <!-- İstersen ana sayfaya link yap --> < a class …" at bounding box center [289, 170] width 294 height 47
paste textarea "https://cdn1.site-media.eu/images/0/16656259/zunmel_logo-pAWISwITzzbbWVztfzUMDg…"
type textarea "<img class="logo" src="https://cdn1.site-media.eu/images/0/16656259/zunmel_logo…"
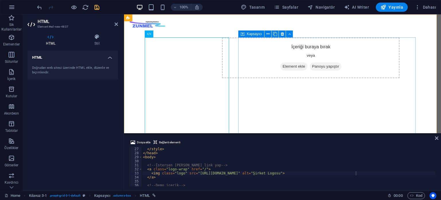
click at [292, 52] on div "İçeriği buraya bırak veya Element ekle Panoyu yapıştır" at bounding box center [311, 57] width 178 height 41
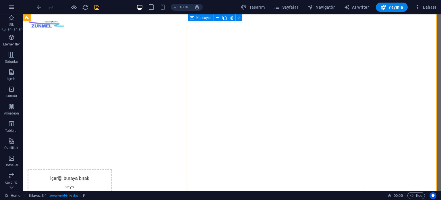
scroll to position [342, 0]
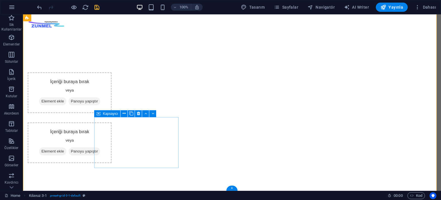
click at [112, 126] on div "İçeriği buraya bırak veya Element ekle Panoyu yapıştır" at bounding box center [70, 142] width 84 height 41
click at [66, 147] on span "Element ekle" at bounding box center [52, 151] width 27 height 8
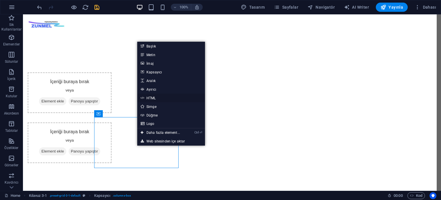
click at [155, 98] on link "HTML" at bounding box center [171, 97] width 68 height 9
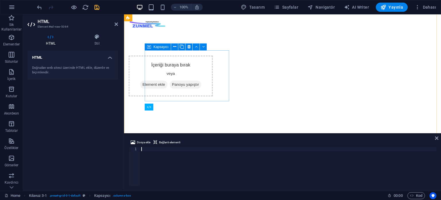
scroll to position [234, 0]
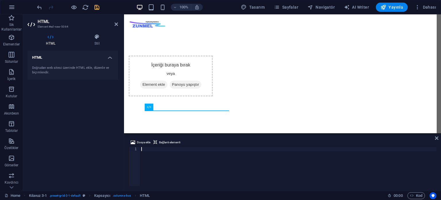
click at [171, 152] on div at bounding box center [288, 170] width 297 height 47
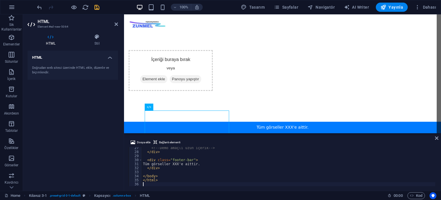
click at [99, 131] on div "HTML Doğrudan web sitesi üzerinde HTML ekle, düzenle ve biçimlendir." at bounding box center [73, 118] width 91 height 135
click at [271, 57] on div "İçeriği buraya bırak veya Element ekle Panoyu yapıştır" at bounding box center [311, 70] width 178 height 534
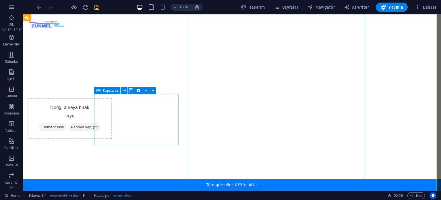
scroll to position [299, 0]
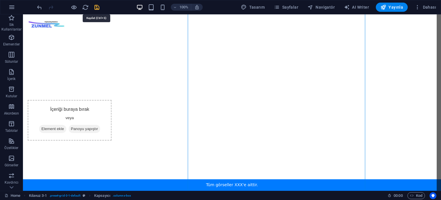
click at [94, 8] on icon "save" at bounding box center [97, 7] width 7 height 7
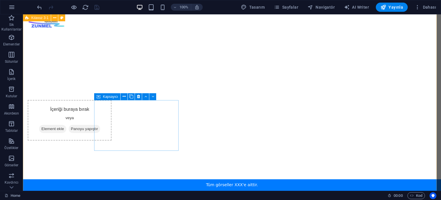
click at [66, 128] on span "Element ekle" at bounding box center [52, 129] width 27 height 8
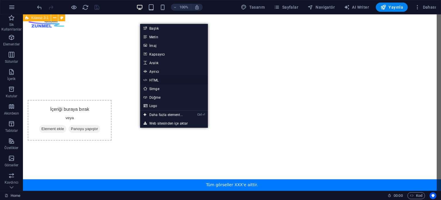
click at [157, 80] on link "HTML" at bounding box center [174, 80] width 68 height 9
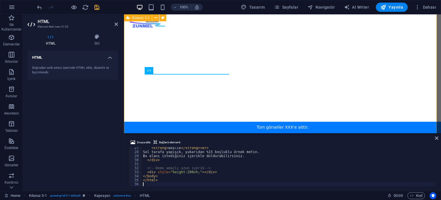
scroll to position [106, 0]
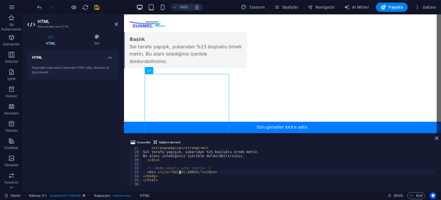
click at [180, 172] on div "< strong > Başlık </ strong > < br > Sol tarafa yapışık, yukarıdan %15 boşluklu…" at bounding box center [289, 169] width 294 height 47
type textarea "</html>"
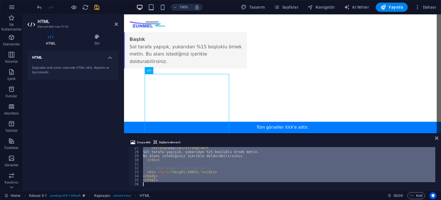
paste textarea
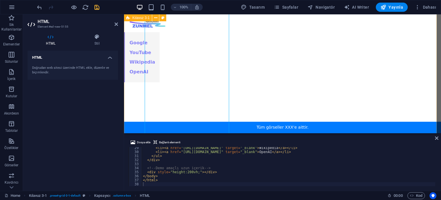
scroll to position [0, 0]
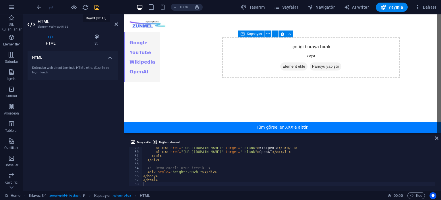
click at [96, 8] on icon "save" at bounding box center [97, 7] width 7 height 7
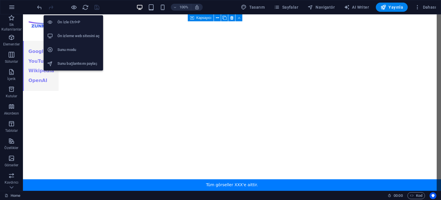
click at [78, 33] on h6 "Ön izleme web sitesini aç" at bounding box center [78, 35] width 42 height 7
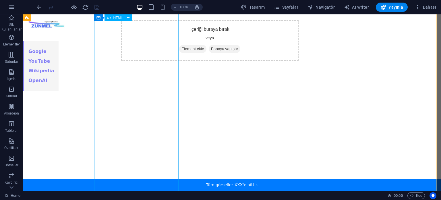
scroll to position [0, 0]
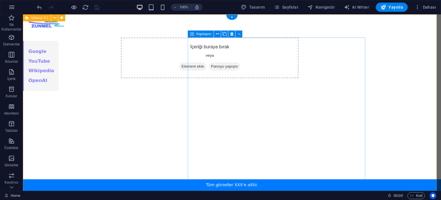
click at [207, 64] on span "Element ekle" at bounding box center [192, 66] width 27 height 8
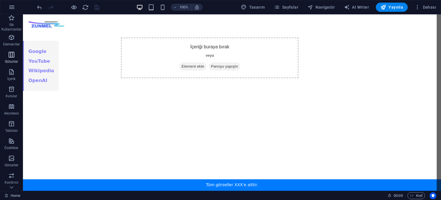
click at [22, 65] on button "Sütunlar" at bounding box center [11, 57] width 23 height 17
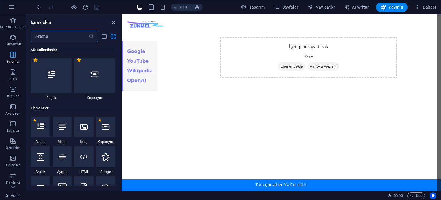
scroll to position [10, 0]
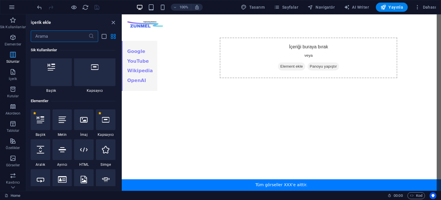
click at [39, 66] on div at bounding box center [51, 67] width 41 height 38
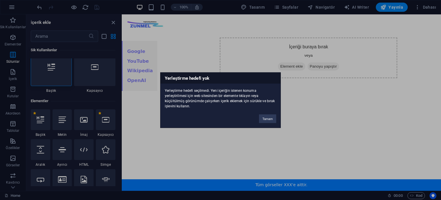
click at [112, 24] on div "Yerleştirme hedefi yok Yerleştirme hedefi seçilmedi. Yeni içeriğin istenen konu…" at bounding box center [220, 100] width 441 height 200
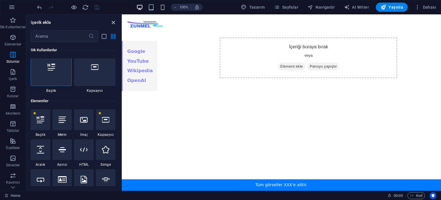
click at [114, 23] on icon "close panel" at bounding box center [113, 22] width 7 height 7
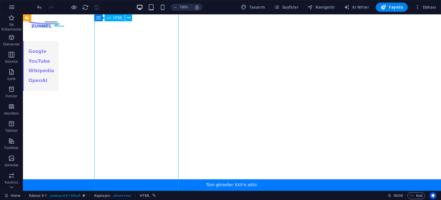
scroll to position [0, 0]
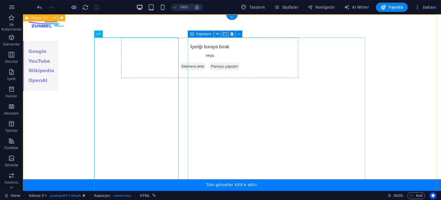
click at [207, 68] on span "Element ekle" at bounding box center [192, 66] width 27 height 8
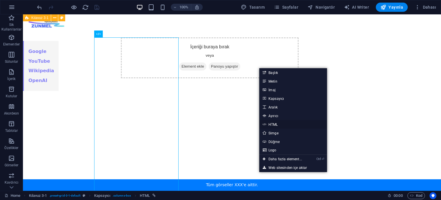
click at [277, 122] on link "HTML" at bounding box center [294, 124] width 68 height 9
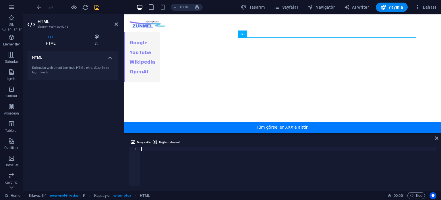
click at [175, 152] on div at bounding box center [288, 170] width 297 height 47
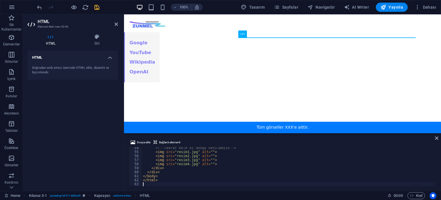
scroll to position [214, 0]
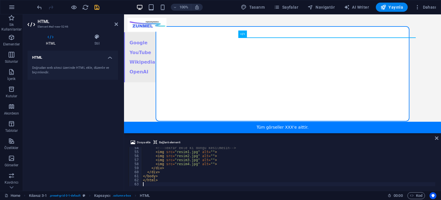
click at [178, 156] on div "<!-- Tekrar ekle ki döngü kesilmesin --> < img src = "resim1.jpg" alt = "" > < …" at bounding box center [289, 169] width 294 height 47
click at [144, 141] on span "Dosya ekle" at bounding box center [144, 142] width 14 height 7
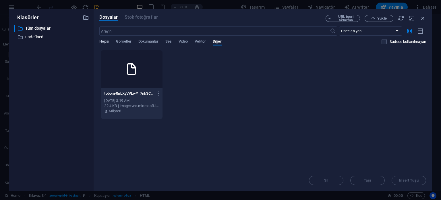
click at [107, 40] on span "Hepsi" at bounding box center [103, 42] width 9 height 8
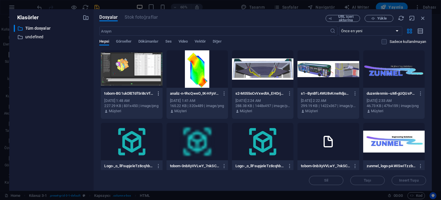
click at [159, 91] on icon "button" at bounding box center [158, 93] width 5 height 5
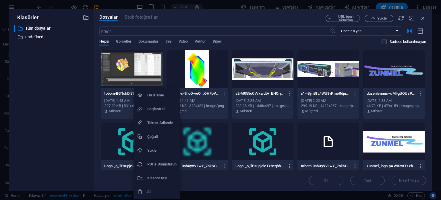
click at [160, 109] on h6 "Bağlantı al" at bounding box center [161, 108] width 29 height 7
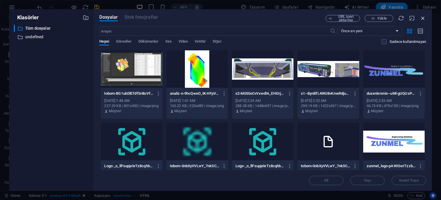
click at [424, 19] on icon "button" at bounding box center [423, 18] width 6 height 6
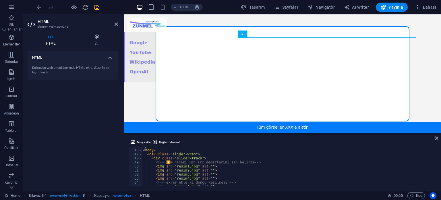
scroll to position [180, 0]
drag, startPoint x: 194, startPoint y: 166, endPoint x: 175, endPoint y: 167, distance: 19.0
click at [175, 167] on div "</ head > < body > < div class = "slider-wrap" > < div class = "slider-track" >…" at bounding box center [289, 167] width 294 height 47
paste textarea "https://cdn1.site-media.eu/images/0/18588420/tobom-BG1ukDlETdf5ri8cVfEAbA.pn"
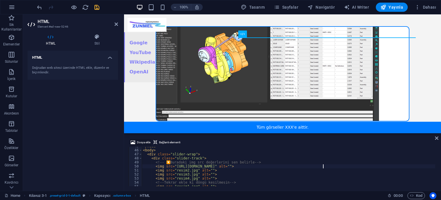
click at [144, 143] on span "Dosya ekle" at bounding box center [144, 142] width 14 height 7
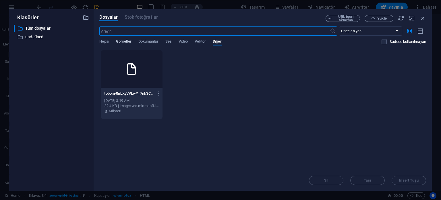
click at [122, 42] on span "Görseller" at bounding box center [124, 42] width 16 height 8
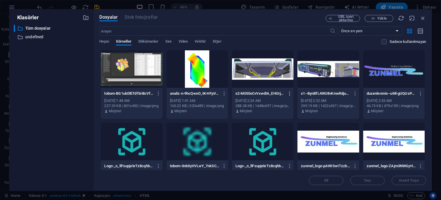
click at [289, 93] on icon "button" at bounding box center [289, 93] width 5 height 5
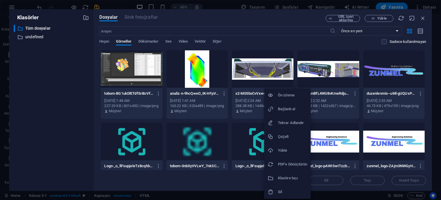
click at [286, 108] on h6 "Bağlantı al" at bounding box center [292, 108] width 29 height 7
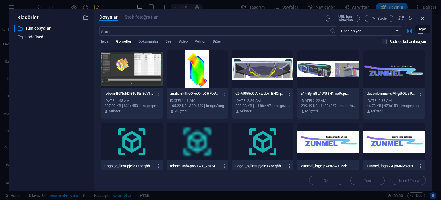
drag, startPoint x: 422, startPoint y: 19, endPoint x: 297, endPoint y: 5, distance: 125.2
click at [422, 19] on icon "button" at bounding box center [423, 18] width 6 height 6
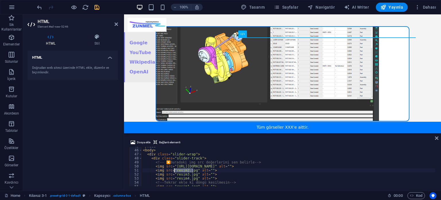
drag, startPoint x: 193, startPoint y: 170, endPoint x: 174, endPoint y: 172, distance: 18.8
click at [174, 172] on div "</ head > < body > < div class = "slider-wrap" > < div class = "slider-track" >…" at bounding box center [289, 167] width 294 height 47
paste textarea "https://cdn1.site-media.eu/images/0/18302425/s2-M055oCvVxwdtA_EHOrj7RQ.pn"
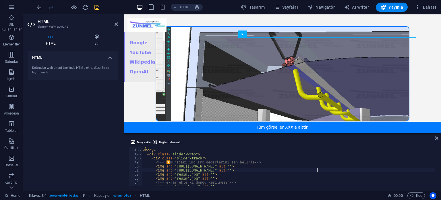
click at [228, 176] on div "</ head > < body > < div class = "slider-wrap" > < div class = "slider-track" >…" at bounding box center [289, 167] width 294 height 47
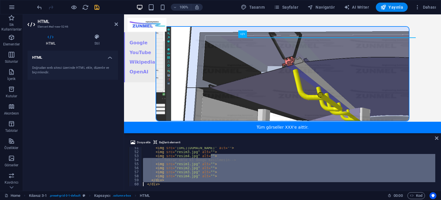
scroll to position [214, 0]
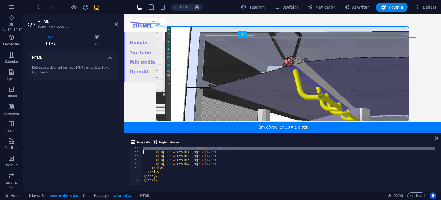
drag, startPoint x: 216, startPoint y: 160, endPoint x: 143, endPoint y: 152, distance: 73.7
click at [143, 152] on div "<!-- Tekrar ekle ki döngü kesilmesin --> < img src = "resim1.jpg" alt = "" > < …" at bounding box center [289, 169] width 294 height 47
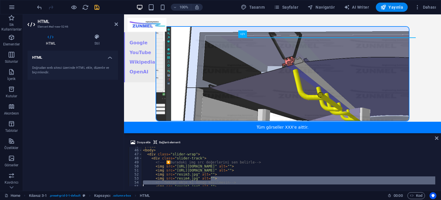
click at [220, 180] on div "</ head > < body > < div class = "slider-wrap" > < div class = "slider-track" >…" at bounding box center [289, 166] width 294 height 39
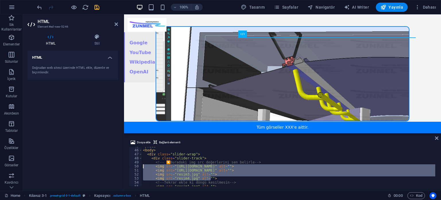
drag, startPoint x: 216, startPoint y: 178, endPoint x: 126, endPoint y: 168, distance: 90.0
click at [126, 168] on div "Dosya ekle Bağlantı elementi <!-- Tekrar ekle ki döngü kesilmesin --> 45 46 47 …" at bounding box center [282, 162] width 317 height 56
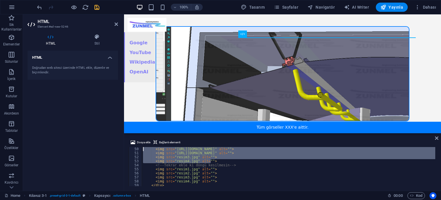
scroll to position [214, 0]
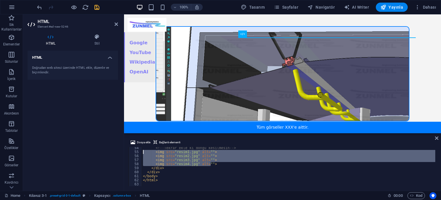
drag, startPoint x: 202, startPoint y: 163, endPoint x: 137, endPoint y: 153, distance: 66.1
click at [137, 153] on div "<img src="https://cdn1.site-media.eu/images/0/18588420/tobom-BG1ukDlETdf5ri8cVf…" at bounding box center [283, 166] width 308 height 39
paste textarea "4"
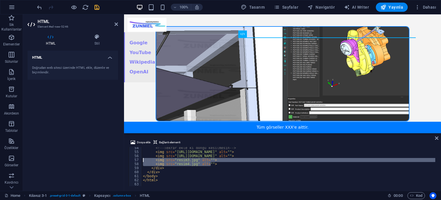
drag, startPoint x: 218, startPoint y: 164, endPoint x: 131, endPoint y: 160, distance: 87.7
click at [131, 160] on div "<img src="resim4.jpg" alt=""> 54 55 56 57 58 59 60 61 62 63 <!-- Tekrar ekle ki…" at bounding box center [283, 166] width 308 height 39
type textarea "<img src="resim3.jpg" alt=""> <img src="resim4.jpg" alt="">"
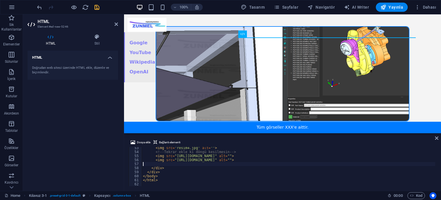
scroll to position [193, 0]
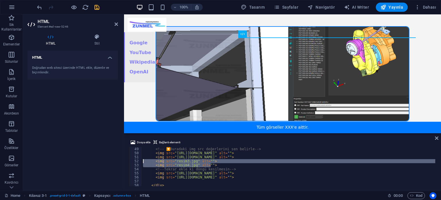
drag, startPoint x: 219, startPoint y: 163, endPoint x: 137, endPoint y: 162, distance: 82.8
click at [137, 162] on div "49 50 51 52 53 54 55 56 57 58 59 <!-- 🔽 Buradaki img src değerlerini sen belirl…" at bounding box center [283, 166] width 308 height 39
type textarea "<img src="resim3.jpg" alt=""> <img src="resim4.jpg" alt="">"
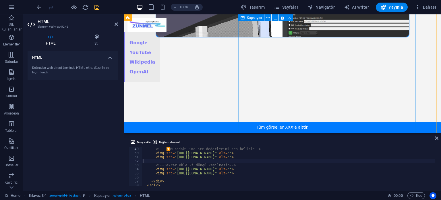
scroll to position [0, 0]
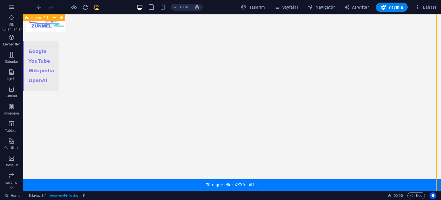
scroll to position [802, 0]
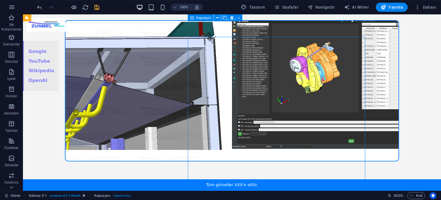
scroll to position [0, 0]
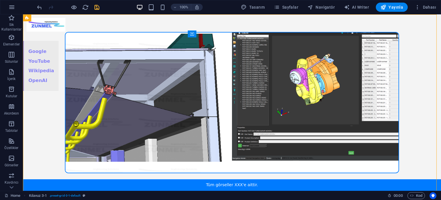
click at [99, 7] on icon "save" at bounding box center [97, 7] width 7 height 7
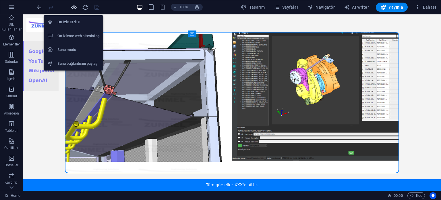
click at [74, 8] on icon "button" at bounding box center [74, 7] width 7 height 7
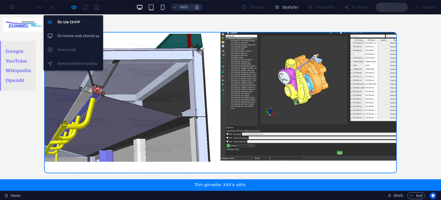
click at [75, 34] on h6 "Ön izleme web sitesini aç" at bounding box center [78, 35] width 42 height 7
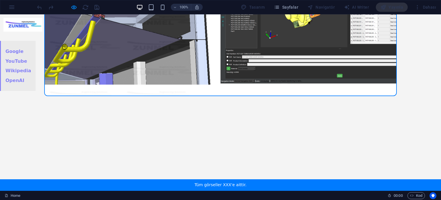
scroll to position [86, 0]
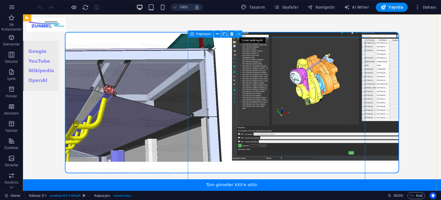
click at [238, 35] on icon at bounding box center [239, 34] width 3 height 6
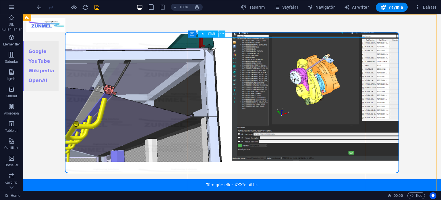
click at [222, 34] on icon at bounding box center [222, 34] width 3 height 6
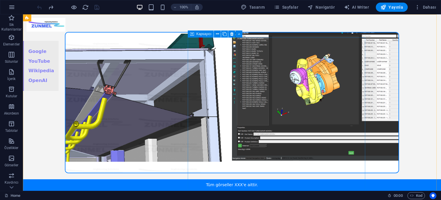
click at [202, 34] on span "Kapsayıcı" at bounding box center [204, 33] width 15 height 3
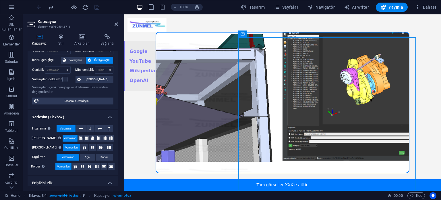
scroll to position [29, 0]
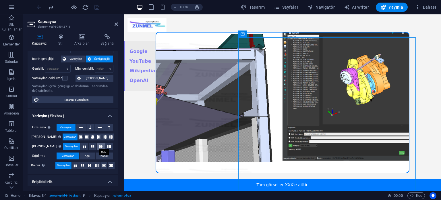
click at [99, 146] on icon at bounding box center [100, 146] width 7 height 3
click at [87, 155] on span "Açık" at bounding box center [87, 155] width 5 height 7
click at [89, 165] on icon at bounding box center [89, 165] width 7 height 3
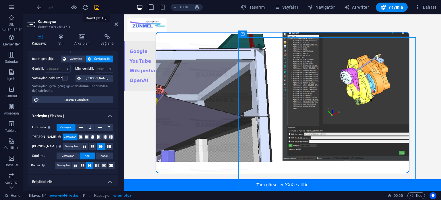
click at [96, 4] on icon "save" at bounding box center [97, 7] width 7 height 7
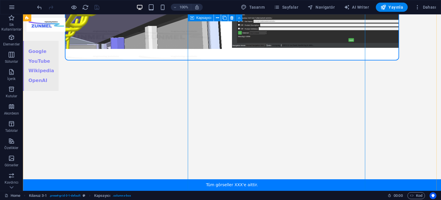
scroll to position [0, 0]
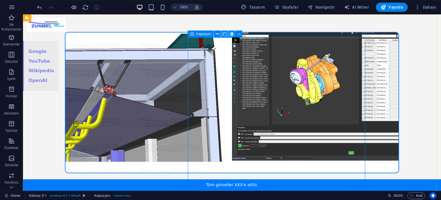
click at [231, 34] on icon at bounding box center [231, 34] width 3 height 6
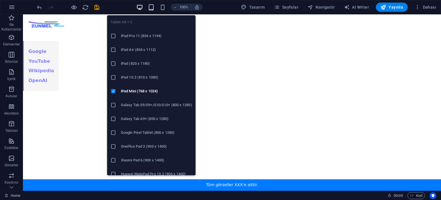
click at [152, 8] on icon "button" at bounding box center [151, 7] width 7 height 7
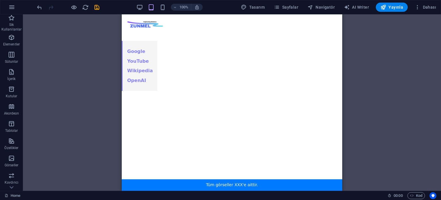
click at [410, 49] on div "Mevcut içeriği değiştirmek için buraya sürükleyin. Yeni bir element oluşturmak …" at bounding box center [232, 102] width 418 height 176
click at [109, 61] on div "Mevcut içeriği değiştirmek için buraya sürükleyin. Yeni bir element oluşturmak …" at bounding box center [232, 102] width 418 height 176
drag, startPoint x: 341, startPoint y: 28, endPoint x: 495, endPoint y: 57, distance: 156.5
click at [378, 43] on div "Mevcut içeriği değiştirmek için buraya sürükleyin. Yeni bir element oluşturmak …" at bounding box center [232, 102] width 418 height 176
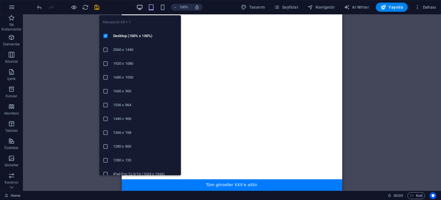
click at [141, 7] on icon "button" at bounding box center [140, 7] width 7 height 7
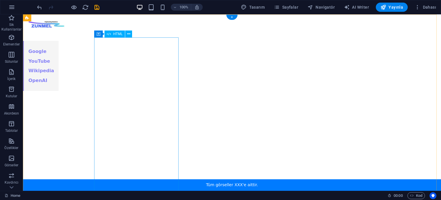
click at [129, 35] on icon at bounding box center [128, 34] width 3 height 6
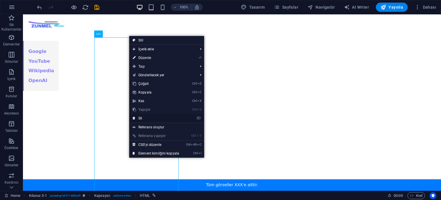
click at [152, 117] on link "⌦ Sil" at bounding box center [155, 118] width 53 height 9
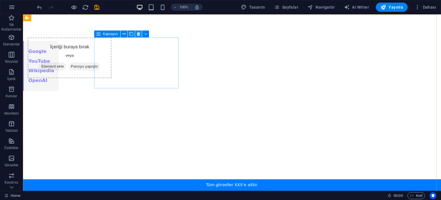
click at [138, 34] on icon at bounding box center [138, 34] width 3 height 6
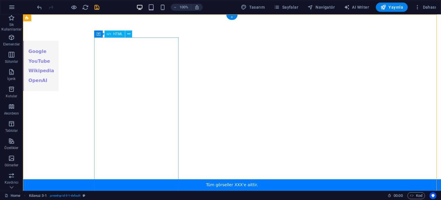
click at [128, 34] on icon at bounding box center [128, 34] width 3 height 6
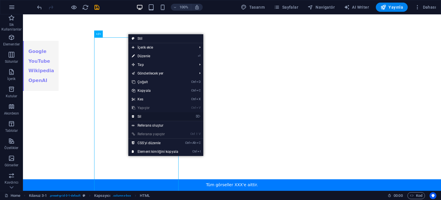
click at [145, 114] on link "⌦ Sil" at bounding box center [154, 116] width 53 height 9
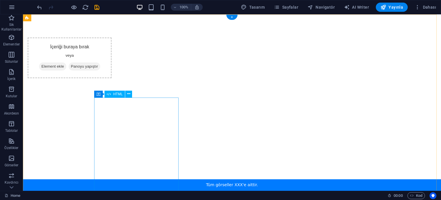
click at [129, 95] on icon at bounding box center [128, 94] width 3 height 6
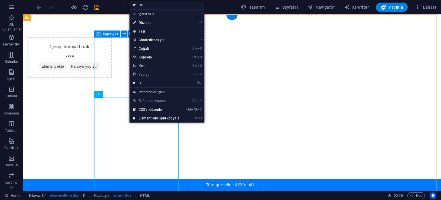
click at [102, 77] on div "İçeriği buraya bırak veya Element ekle Panoyu yapıştır" at bounding box center [70, 57] width 84 height 41
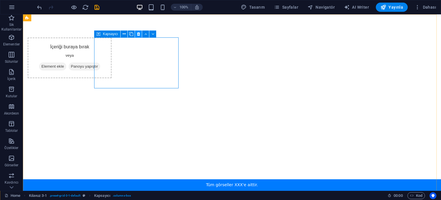
click at [139, 33] on icon at bounding box center [138, 34] width 3 height 6
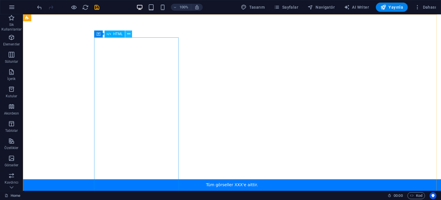
click at [130, 34] on icon at bounding box center [128, 34] width 3 height 6
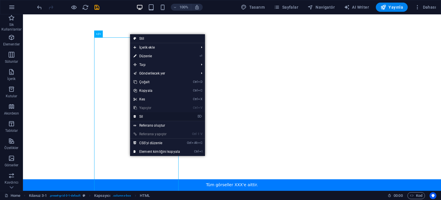
click at [153, 118] on link "⌦ Sil" at bounding box center [156, 116] width 53 height 9
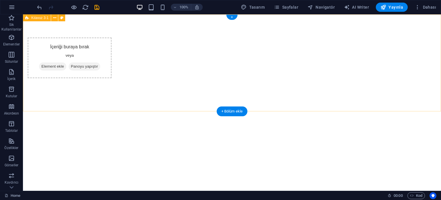
click at [211, 97] on div "İçeriği buraya bırak veya Element ekle Panoyu yapıştır" at bounding box center [232, 57] width 418 height 87
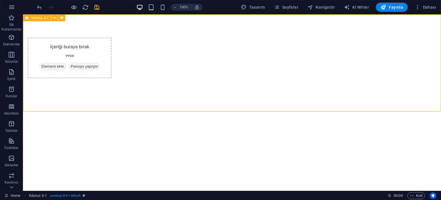
click at [38, 18] on span "Kılavuz 3-1" at bounding box center [39, 17] width 17 height 3
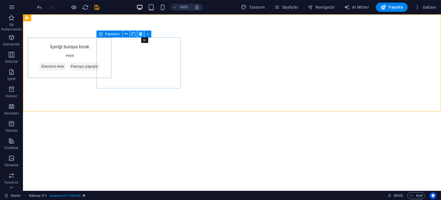
click at [140, 34] on icon at bounding box center [140, 34] width 3 height 6
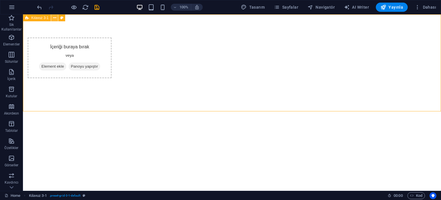
click at [56, 18] on icon at bounding box center [54, 18] width 3 height 6
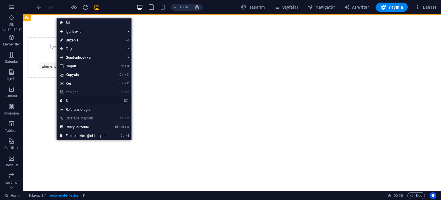
click at [79, 101] on link "⌦ Sil" at bounding box center [83, 100] width 53 height 9
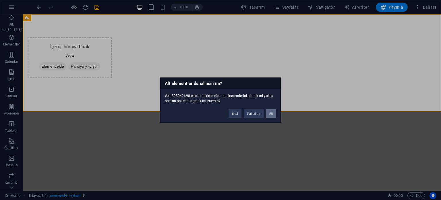
click at [271, 114] on button "Sil" at bounding box center [271, 113] width 10 height 9
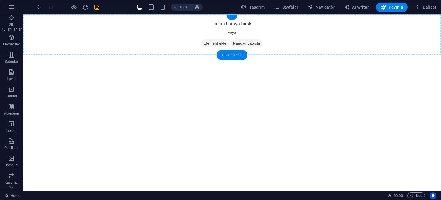
drag, startPoint x: 234, startPoint y: 55, endPoint x: 112, endPoint y: 41, distance: 122.7
click at [234, 55] on div "+ Bölüm ekle" at bounding box center [232, 55] width 31 height 10
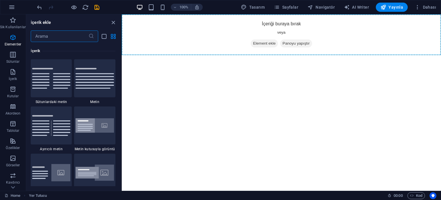
scroll to position [1006, 0]
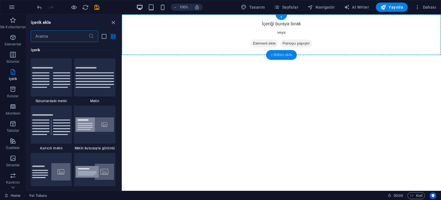
click at [279, 54] on div "+ Bölüm ekle" at bounding box center [281, 55] width 31 height 10
click at [282, 18] on div "+" at bounding box center [281, 17] width 11 height 5
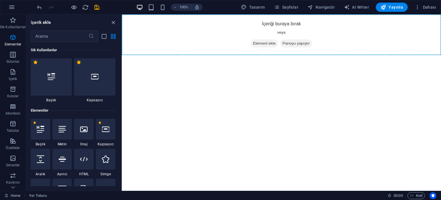
scroll to position [0, 0]
click at [85, 157] on icon at bounding box center [83, 159] width 7 height 7
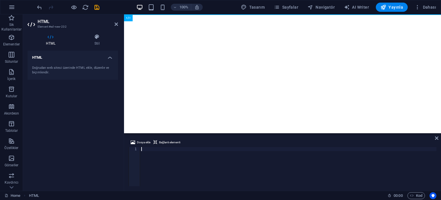
paste textarea "<img src="resim4.jpg" alt="">"
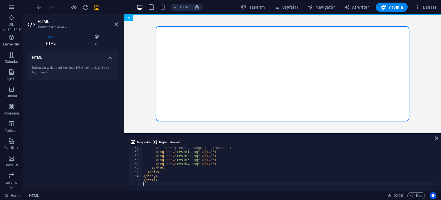
click at [193, 163] on div "<!-- Tekrar ekle, döngü kesilmesin --> < img src = "resim1.jpg" alt = "" > < im…" at bounding box center [289, 169] width 294 height 47
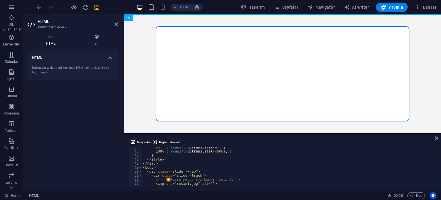
scroll to position [192, 0]
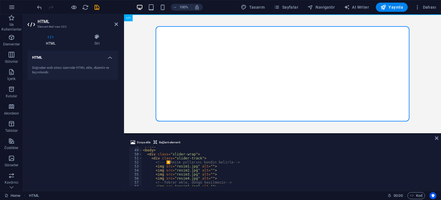
click at [147, 77] on body "Skip to main content Ortada Kayan Resimler" at bounding box center [282, 73] width 317 height 119
click at [435, 70] on body "Skip to main content Ortada Kayan Resimler" at bounding box center [282, 73] width 317 height 119
click at [149, 70] on body "Skip to main content Ortada Kayan Resimler" at bounding box center [282, 73] width 317 height 119
click at [207, 166] on div "</ head > < body > < div class = "slider-wrap" > < div class = "slider-track" >…" at bounding box center [289, 167] width 294 height 47
click at [426, 60] on body "Skip to main content Ortada Kayan Resimler" at bounding box center [282, 73] width 317 height 119
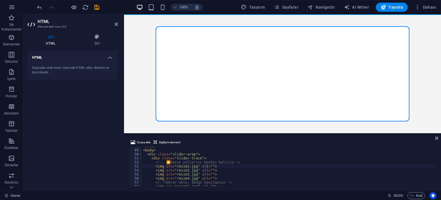
click at [350, 62] on body "Skip to main content Ortada Kayan Resimler" at bounding box center [282, 73] width 317 height 119
click at [205, 154] on div "</ head > < body > < div class = "slider-wrap" > < div class = "slider-track" >…" at bounding box center [289, 167] width 294 height 47
type textarea "</html>"
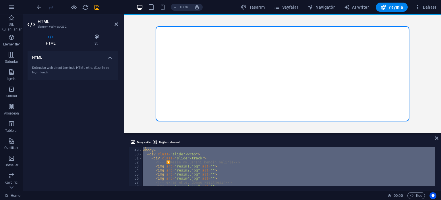
paste textarea
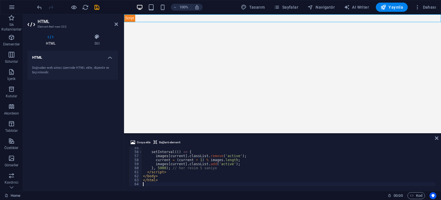
click at [175, 155] on div "setInterval (( ) => { images [ current ] . classList . remove ( 'active' ) ; cu…" at bounding box center [289, 169] width 294 height 47
type textarea "images[current].classList.remove('active');"
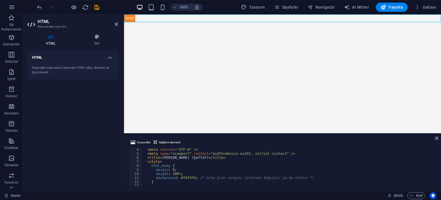
scroll to position [29, 0]
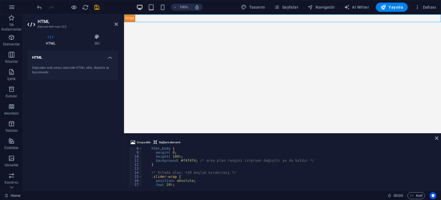
click at [297, 47] on body "Skip to main content Kayan Resimler (Şeffaf)" at bounding box center [282, 73] width 317 height 119
click at [80, 120] on div "HTML Doğrudan web sitesi üzerinde HTML ekle, düzenle ve biçimlendir." at bounding box center [73, 118] width 91 height 135
click at [196, 66] on body "Skip to main content Kayan Resimler (Şeffaf)" at bounding box center [282, 73] width 317 height 119
click at [82, 86] on div "HTML Doğrudan web sitesi üzerinde HTML ekle, düzenle ve biçimlendir." at bounding box center [73, 118] width 91 height 135
click at [198, 37] on body "Skip to main content Kayan Resimler (Şeffaf)" at bounding box center [282, 73] width 317 height 119
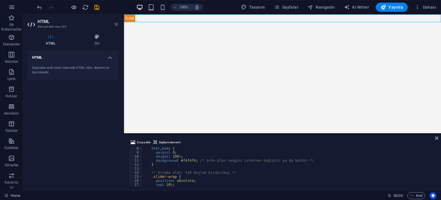
click at [117, 24] on icon at bounding box center [116, 24] width 3 height 5
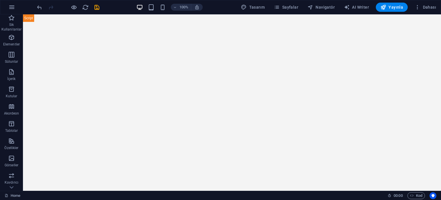
click at [137, 77] on body "Skip to main content Kayan Resimler (Şeffaf)" at bounding box center [232, 102] width 418 height 176
click at [237, 20] on div "+ Bölüm ekle" at bounding box center [232, 22] width 31 height 10
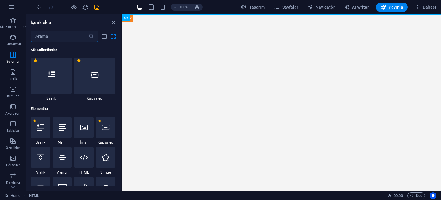
scroll to position [0, 0]
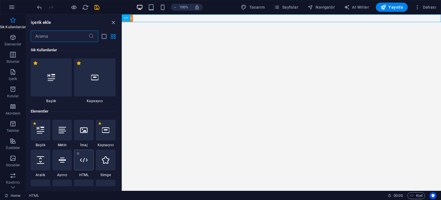
click at [84, 160] on icon at bounding box center [83, 159] width 7 height 7
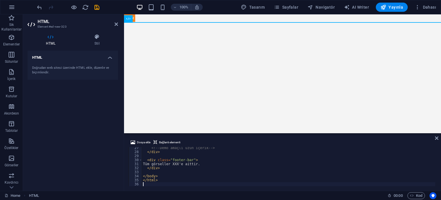
scroll to position [106, 0]
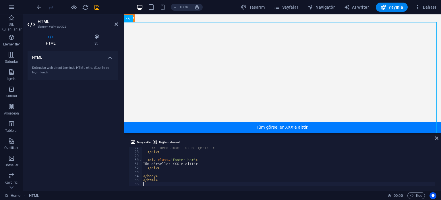
click at [176, 148] on div "<!-- Demo amaçlı uzun içerik --> </ div > < div class = "footer-bar" > Tüm görs…" at bounding box center [289, 169] width 294 height 47
type textarea "<!-- Demo amaçlı uzun içerik -->"
click at [189, 57] on div "Alt Şerit Tüm görseller XXX'e aittir." at bounding box center [282, 140] width 317 height 237
click at [117, 23] on icon at bounding box center [116, 24] width 3 height 5
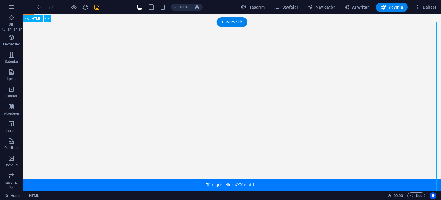
click at [234, 62] on div "Alt Şerit Tüm görseller XXX'e aittir." at bounding box center [232, 198] width 418 height 352
click at [174, 103] on div "Alt Şerit Tüm görseller XXX'e aittir." at bounding box center [232, 198] width 418 height 352
click at [216, 182] on div "Alt Şerit Tüm görseller XXX'e aittir." at bounding box center [232, 198] width 418 height 352
click at [189, 20] on div "Kayan Resimler (Şeffaf)" at bounding box center [232, 17] width 418 height 7
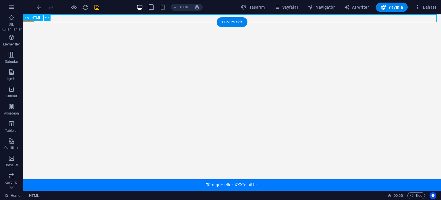
click at [187, 18] on div "Kayan Resimler (Şeffaf)" at bounding box center [232, 17] width 418 height 7
click at [165, 68] on div "Alt Şerit Tüm görseller XXX'e aittir." at bounding box center [232, 198] width 418 height 352
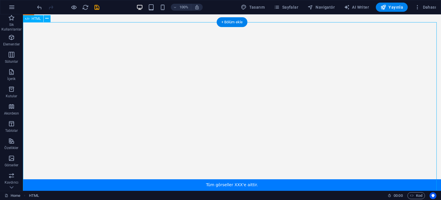
click at [228, 185] on div "Alt Şerit Tüm görseller XXX'e aittir." at bounding box center [232, 198] width 418 height 352
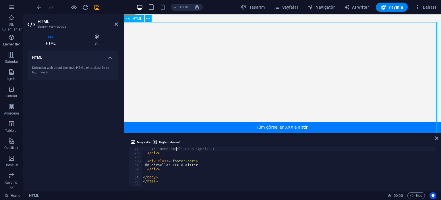
click at [255, 126] on div "Alt Şerit Tüm görseller XXX'e aittir." at bounding box center [282, 140] width 317 height 237
click at [289, 36] on div "Alt Şerit Tüm görseller XXX'e aittir." at bounding box center [282, 140] width 317 height 237
click at [117, 25] on icon at bounding box center [116, 24] width 3 height 5
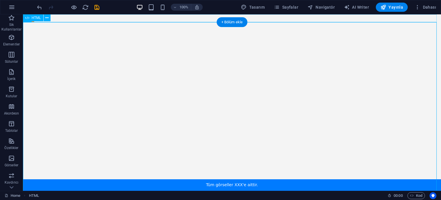
click at [198, 17] on div "Kayan Resimler (Şeffaf)" at bounding box center [232, 17] width 418 height 7
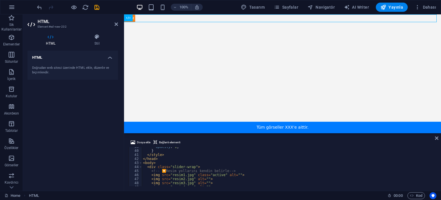
scroll to position [172, 0]
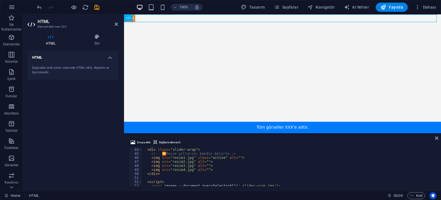
click at [144, 141] on span "Dosya ekle" at bounding box center [144, 142] width 14 height 7
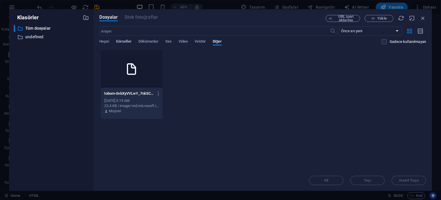
click at [126, 40] on span "Görseller" at bounding box center [124, 42] width 16 height 8
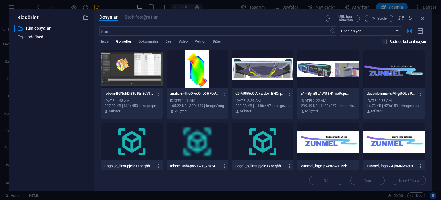
click at [157, 94] on icon "button" at bounding box center [158, 93] width 5 height 5
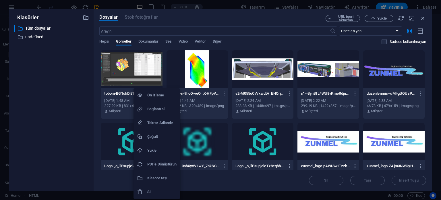
click at [161, 110] on h6 "Bağlantı al" at bounding box center [161, 108] width 29 height 7
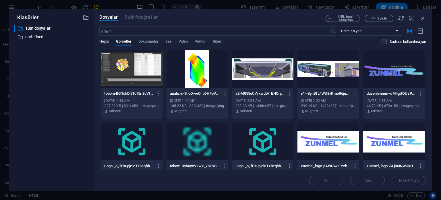
click at [105, 42] on span "Hepsi" at bounding box center [103, 42] width 9 height 8
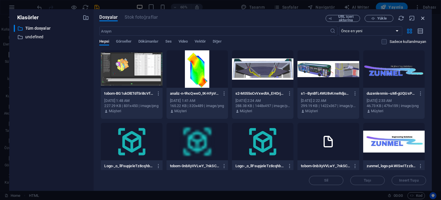
click at [422, 19] on icon "button" at bounding box center [423, 18] width 6 height 6
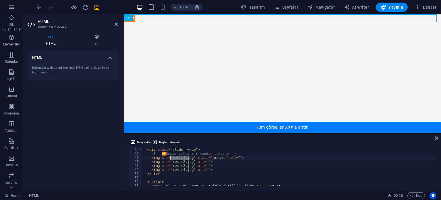
drag, startPoint x: 190, startPoint y: 158, endPoint x: 171, endPoint y: 159, distance: 18.4
click at [171, 159] on div "< body > < div class = "slider-wrap" > <!-- 🔽 Resim yollarını kendin belirle --…" at bounding box center [289, 166] width 294 height 47
paste textarea "https://cdn1.site-media.eu/images/0/18588420/tobom-BG1ukDlETdf5ri8cVfEAbA.pn"
type textarea "<img src="https://cdn1.site-media.eu/images/0/18588420/tobom-BG1ukDlETdf5ri8cVf…"
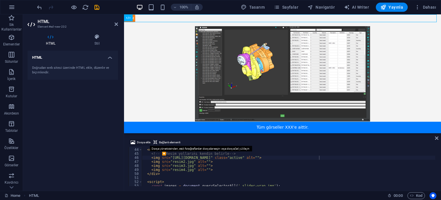
click at [143, 142] on span "Dosya ekle" at bounding box center [144, 142] width 14 height 7
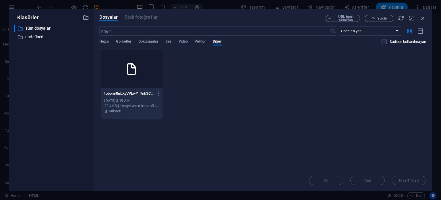
click at [120, 39] on div "​ Önce en yeni Önce en eski Ad (A-Z) Ad (Z-A) Boyut (0-9) Boyut (9-0) Çözünürlü…" at bounding box center [262, 38] width 327 height 24
click at [109, 40] on div "Hepsi Görseller Dökümanlar Ses Video Vektör Diğer" at bounding box center [240, 44] width 282 height 11
click at [107, 40] on span "Hepsi" at bounding box center [103, 42] width 9 height 8
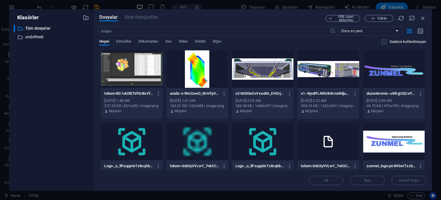
click at [254, 77] on div at bounding box center [263, 68] width 62 height 37
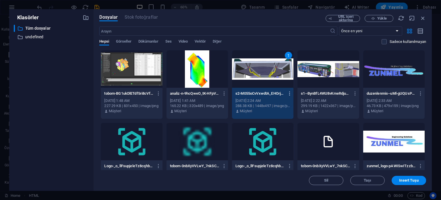
click at [289, 92] on icon "button" at bounding box center [289, 93] width 5 height 5
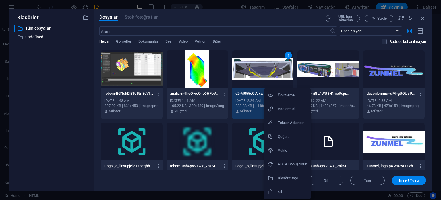
click at [288, 109] on h6 "Bağlantı al" at bounding box center [292, 108] width 29 height 7
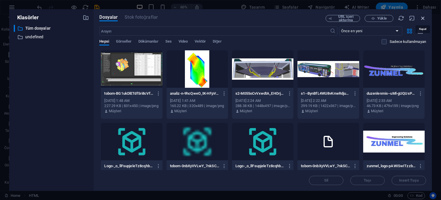
click at [423, 17] on icon "button" at bounding box center [423, 18] width 6 height 6
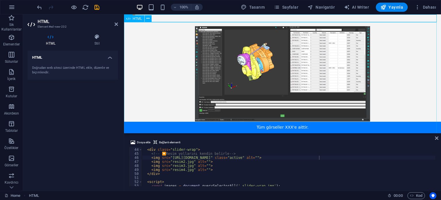
click at [211, 84] on div "Alt Şerit Tüm görseller XXX'e aittir." at bounding box center [282, 140] width 317 height 237
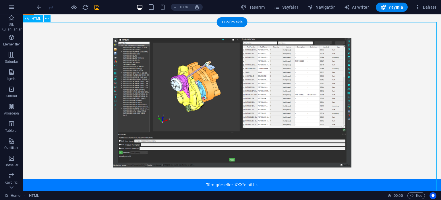
click at [230, 71] on div "Alt Şerit Tüm görseller XXX'e aittir." at bounding box center [232, 198] width 418 height 352
click at [224, 74] on div "Alt Şerit Tüm görseller XXX'e aittir." at bounding box center [232, 198] width 418 height 352
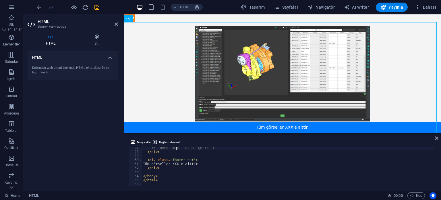
scroll to position [54, 0]
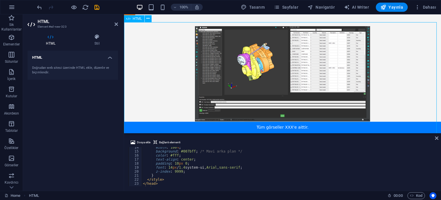
click at [256, 54] on div "Alt Şerit Tüm görseller XXX'e aittir." at bounding box center [282, 140] width 317 height 237
click at [234, 18] on div "Kayan Resimler (Şeffaf)" at bounding box center [282, 17] width 317 height 7
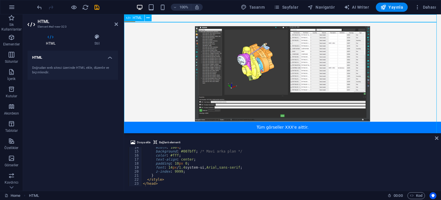
click at [335, 18] on div "Kayan Resimler (Şeffaf)" at bounding box center [282, 17] width 317 height 7
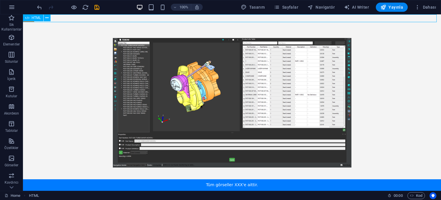
click at [234, 18] on div "Kayan Resimler (Şeffaf)" at bounding box center [232, 17] width 418 height 7
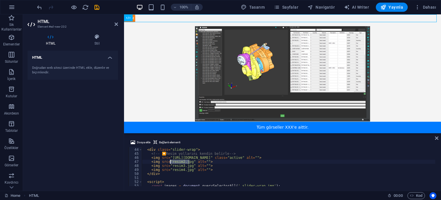
drag, startPoint x: 190, startPoint y: 162, endPoint x: 171, endPoint y: 161, distance: 19.0
click at [171, 161] on div "< body > < div class = "slider-wrap" > <!-- 🔽 Resim yollarını kendin belirle --…" at bounding box center [289, 166] width 294 height 47
click at [280, 151] on div "< body > < div class = "slider-wrap" > <!-- 🔽 Resim yollarını kendin belirle --…" at bounding box center [289, 166] width 294 height 47
click at [270, 160] on div "< body > < div class = "slider-wrap" > <!-- 🔽 Resim yollarını kendin belirle --…" at bounding box center [289, 166] width 294 height 47
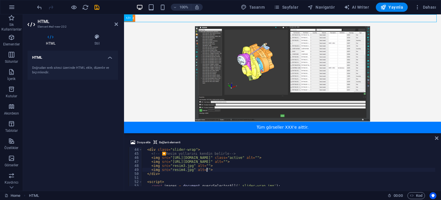
click at [264, 169] on div "< body > < div class = "slider-wrap" > <!-- 🔽 Resim yollarını kendin belirle --…" at bounding box center [289, 166] width 294 height 47
click at [257, 172] on div "< body > < div class = "slider-wrap" > <!-- 🔽 Resim yollarını kendin belirle --…" at bounding box center [289, 166] width 294 height 47
type textarea "</div>"
click at [403, 99] on div "Alt Şerit Tüm görseller XXX'e aittir." at bounding box center [282, 140] width 317 height 237
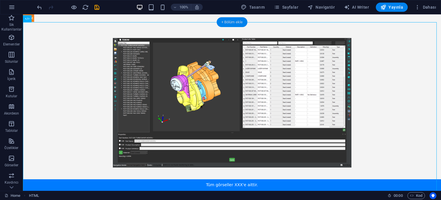
click at [230, 24] on div "+ Bölüm ekle" at bounding box center [232, 22] width 31 height 10
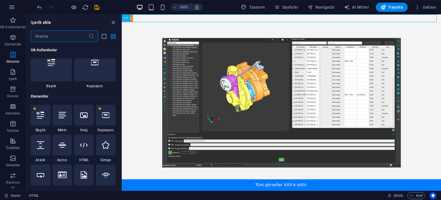
scroll to position [0, 0]
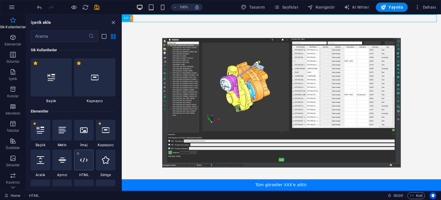
click at [85, 159] on icon at bounding box center [83, 159] width 7 height 7
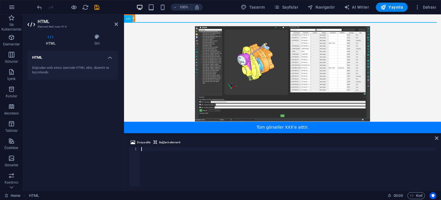
click at [148, 149] on div at bounding box center [288, 170] width 297 height 47
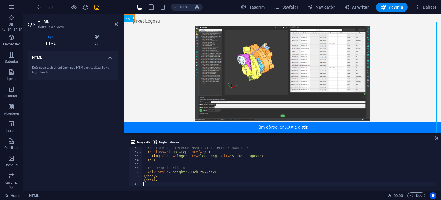
click at [147, 143] on span "Dosya ekle" at bounding box center [144, 142] width 14 height 7
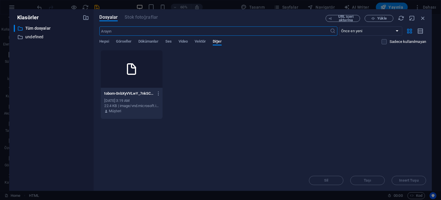
click at [121, 38] on div "​ Önce en yeni Önce en eski Ad (A-Z) Ad (Z-A) Boyut (0-9) Boyut (9-0) Çözünürlü…" at bounding box center [262, 38] width 327 height 24
click at [121, 39] on div "​ Önce en yeni Önce en eski Ad (A-Z) Ad (Z-A) Boyut (0-9) Boyut (9-0) Çözünürlü…" at bounding box center [262, 38] width 327 height 24
click at [122, 41] on span "Görseller" at bounding box center [124, 42] width 16 height 8
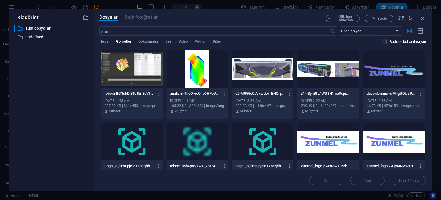
click at [353, 166] on icon "button" at bounding box center [355, 165] width 5 height 5
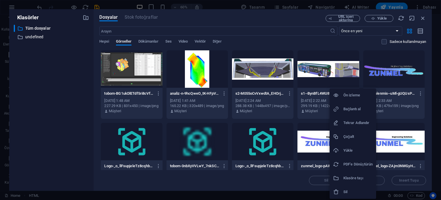
click at [354, 109] on h6 "Bağlantı al" at bounding box center [358, 108] width 29 height 7
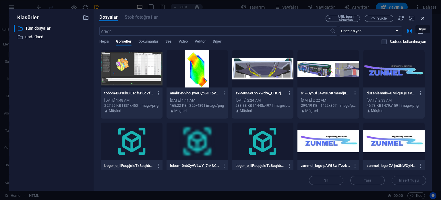
click at [425, 18] on icon "button" at bounding box center [423, 18] width 6 height 6
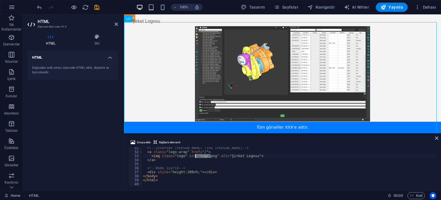
drag, startPoint x: 210, startPoint y: 156, endPoint x: 195, endPoint y: 156, distance: 14.9
click at [195, 156] on div "<!-- İstersen ana sayfaya link yap --> < a class = "logo-wrap" href = "/" > < i…" at bounding box center [289, 169] width 294 height 47
paste textarea "https://cdn1.site-media.eu/images/0/16656259/zunmel_logo-pAWISwITzzbbWVztfzUMDg…"
type textarea "<img class="logo" src="https://cdn1.site-media.eu/images/0/16656259/zunmel_logo…"
click at [153, 29] on div "Sol Üstte Logo" at bounding box center [282, 140] width 317 height 237
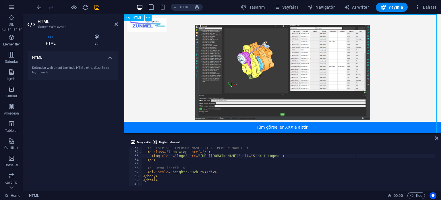
scroll to position [0, 0]
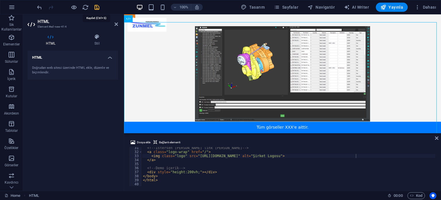
click at [98, 9] on icon "save" at bounding box center [97, 7] width 7 height 7
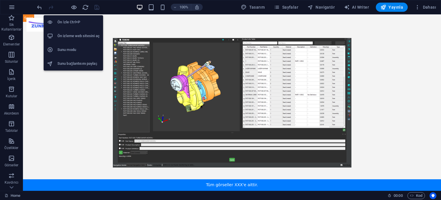
click at [75, 35] on h6 "Ön izleme web sitesini aç" at bounding box center [78, 35] width 42 height 7
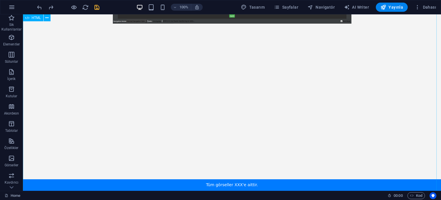
click at [280, 105] on div "Alt Şerit Tüm görseller XXX'e aittir." at bounding box center [232, 54] width 418 height 352
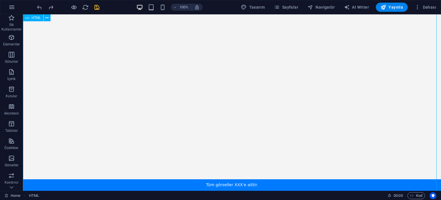
scroll to position [184, 0]
click at [270, 186] on div "Alt Şerit Tüm görseller XXX'e aittir." at bounding box center [232, 14] width 418 height 352
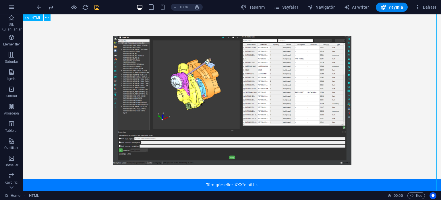
scroll to position [0, 0]
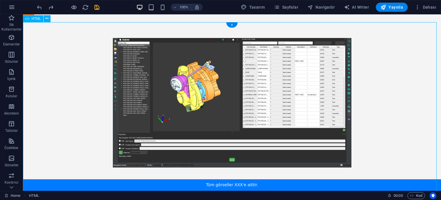
click at [365, 81] on div "Alt Şerit Tüm görseller XXX'e aittir." at bounding box center [232, 198] width 418 height 352
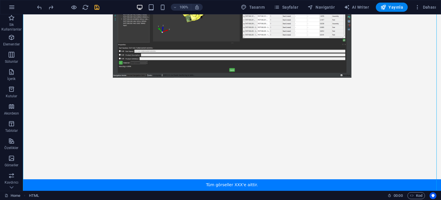
scroll to position [184, 0]
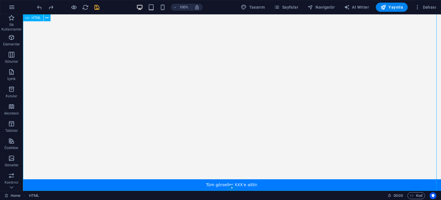
click at [360, 134] on div "Alt Şerit Tüm görseller XXX'e aittir." at bounding box center [232, 14] width 418 height 352
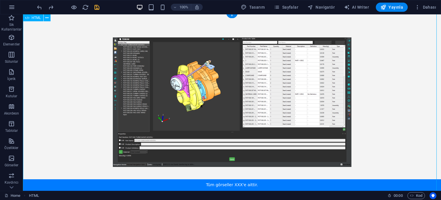
scroll to position [0, 0]
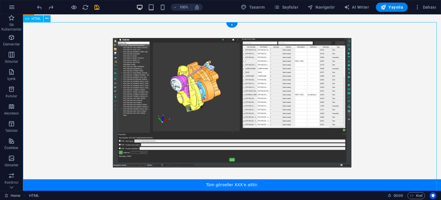
click at [398, 79] on div "Alt Şerit Tüm görseller XXX'e aittir." at bounding box center [232, 198] width 418 height 352
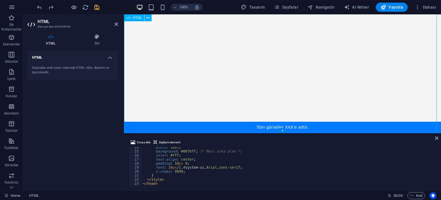
scroll to position [126, 0]
click at [214, 167] on div "width : 100 % ; background : #007bff ; /* Mavi arka plan */ color : #fff ; text…" at bounding box center [289, 168] width 294 height 47
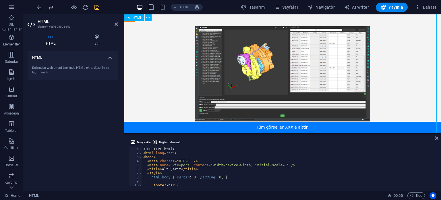
scroll to position [0, 0]
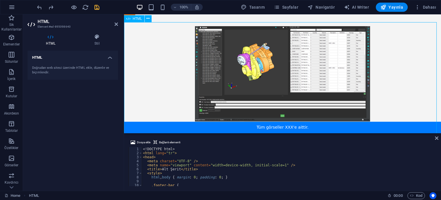
click at [176, 73] on div "Alt Şerit Tüm görseller XXX'e aittir." at bounding box center [282, 140] width 317 height 237
click at [95, 38] on icon at bounding box center [97, 37] width 42 height 6
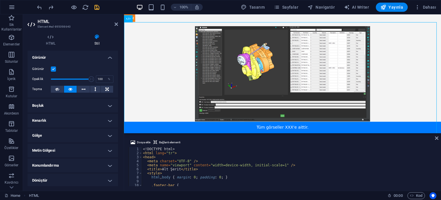
click at [72, 105] on h4 "Boşluk" at bounding box center [73, 106] width 91 height 14
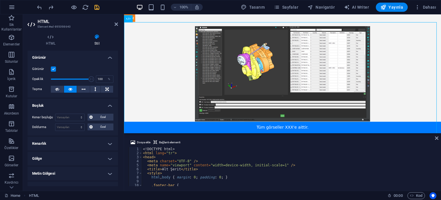
click at [67, 141] on h4 "Kenarlık" at bounding box center [73, 144] width 91 height 14
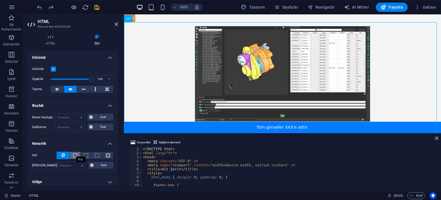
click at [74, 154] on span at bounding box center [75, 155] width 4 height 4
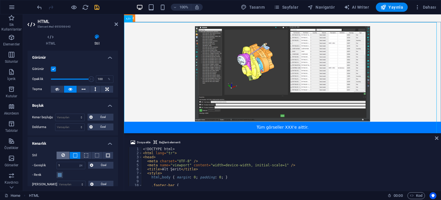
click at [63, 154] on icon at bounding box center [63, 154] width 3 height 7
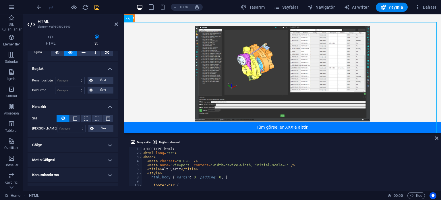
scroll to position [57, 0]
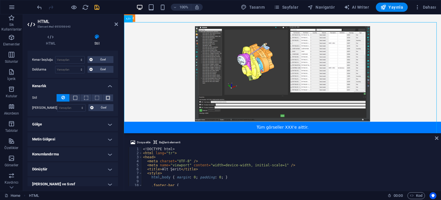
click at [59, 123] on h4 "Gölge" at bounding box center [73, 124] width 91 height 14
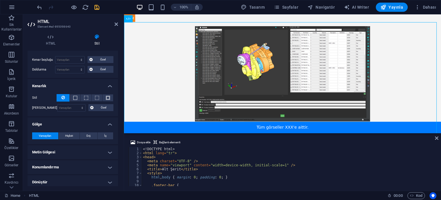
click at [62, 122] on h4 "Gölge" at bounding box center [73, 122] width 91 height 10
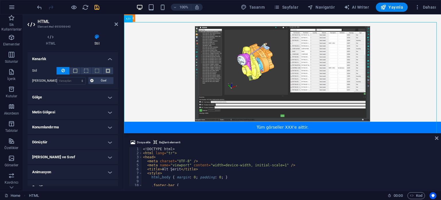
scroll to position [86, 0]
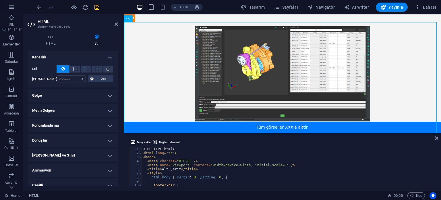
click at [64, 122] on h4 "Konumlandırma" at bounding box center [73, 125] width 91 height 14
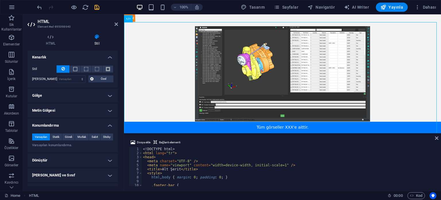
click at [64, 122] on h4 "Konumlandırma" at bounding box center [73, 123] width 91 height 10
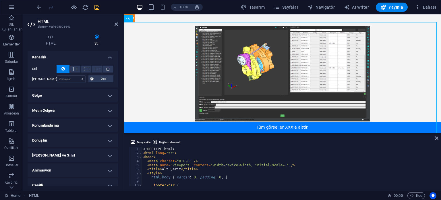
scroll to position [91, 0]
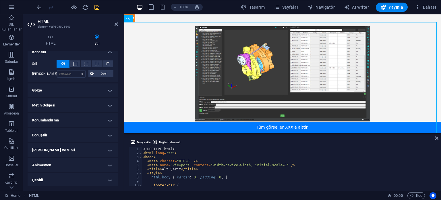
click at [52, 131] on h4 "Dönüştür" at bounding box center [73, 135] width 91 height 14
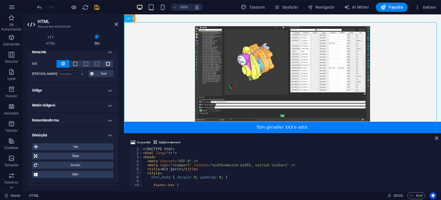
click at [62, 134] on h4 "Dönüştür" at bounding box center [73, 133] width 91 height 10
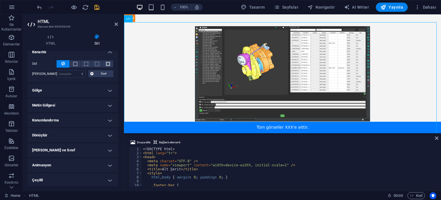
click at [55, 162] on h4 "Animasyon" at bounding box center [73, 165] width 91 height 14
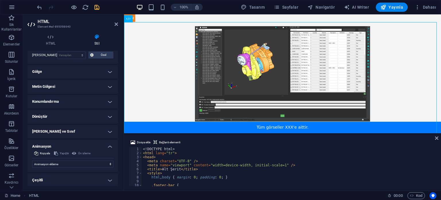
click at [65, 146] on h4 "Animasyon" at bounding box center [73, 144] width 91 height 10
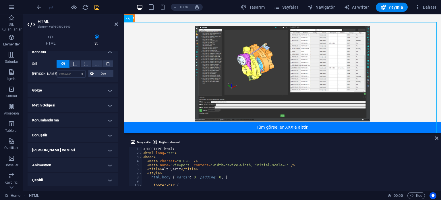
click at [54, 176] on h4 "Çeşitli" at bounding box center [73, 180] width 91 height 14
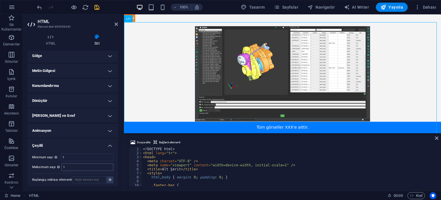
scroll to position [127, 0]
click at [73, 142] on h4 "Çeşitli" at bounding box center [73, 143] width 91 height 10
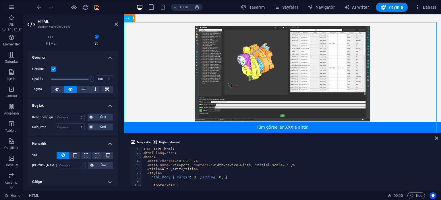
scroll to position [0, 0]
click at [106, 87] on icon at bounding box center [106, 89] width 3 height 7
click at [95, 116] on span "Özel" at bounding box center [104, 117] width 18 height 7
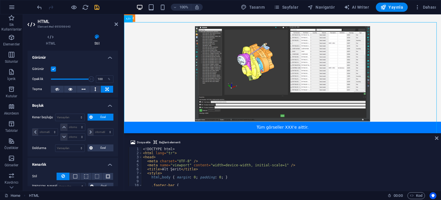
click at [101, 116] on span "Özel" at bounding box center [104, 117] width 18 height 7
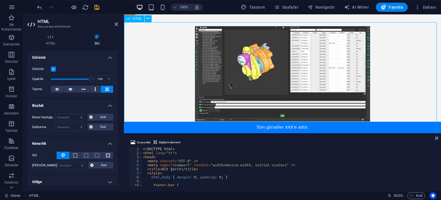
click at [160, 36] on div "Alt Şerit Tüm görseller XXX'e aittir." at bounding box center [282, 140] width 317 height 237
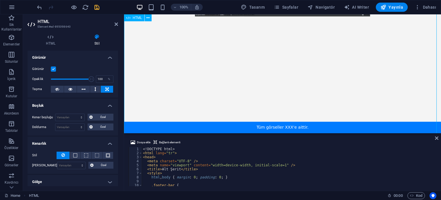
scroll to position [115, 0]
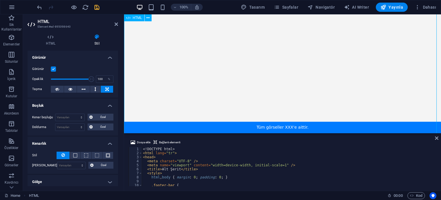
click at [159, 52] on div "Alt Şerit Tüm görseller XXX'e aittir." at bounding box center [282, 25] width 317 height 237
click at [188, 164] on div "<! DOCTYPE html > < html lang = "tr" > < head > < meta charset = "UTF-8" /> < m…" at bounding box center [289, 170] width 294 height 47
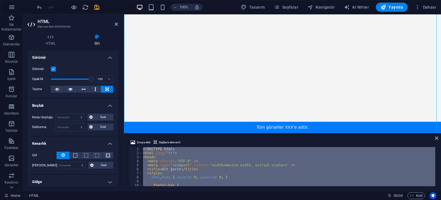
click at [198, 158] on div "<! DOCTYPE html > < html lang = "tr" > < head > < meta charset = "UTF-8" /> < m…" at bounding box center [289, 166] width 294 height 39
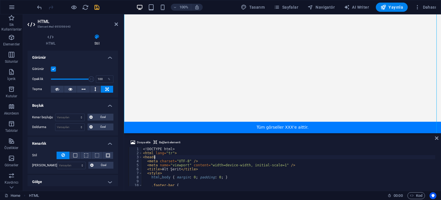
type textarea "</html>"
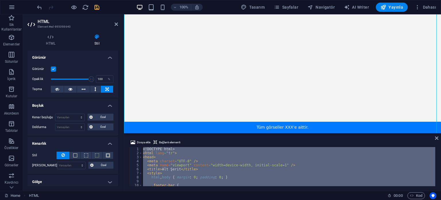
paste textarea
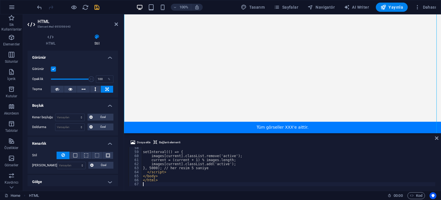
scroll to position [0, 0]
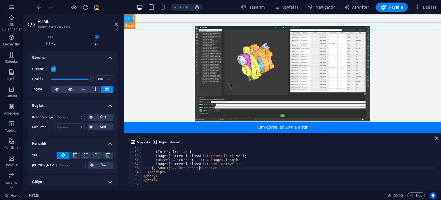
click at [200, 167] on div "setInterval (( ) => { images [ current ] . classList . remove ( 'active' ) ; cu…" at bounding box center [289, 169] width 294 height 47
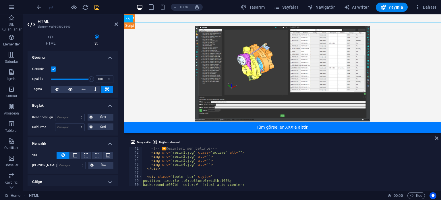
scroll to position [144, 0]
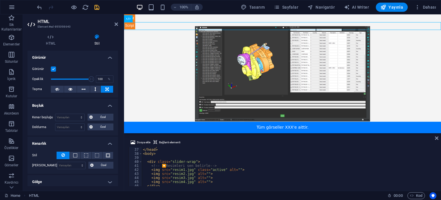
click at [197, 161] on div "</ style > </ head > < body > < div class = "slider-wrap" > <!-- 🔽 Resimleri se…" at bounding box center [289, 166] width 294 height 47
type textarea "<div class="slider-wrap">"
click at [159, 84] on body "Skip to main content Kayan Resimler (Şeffaf) Sınırlı Resim Gösterici Tüm görsel…" at bounding box center [282, 73] width 317 height 119
click at [154, 26] on div "Sınırlı Resim Gösterici Tüm görseller XXX'e aittir." at bounding box center [282, 25] width 317 height 7
click at [161, 18] on div "Kayan Resimler (Şeffaf)" at bounding box center [282, 17] width 317 height 7
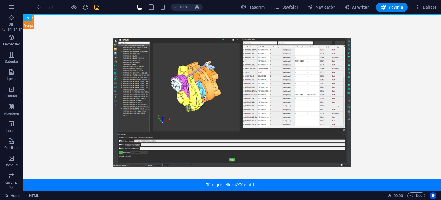
click at [96, 7] on icon "save" at bounding box center [97, 7] width 7 height 7
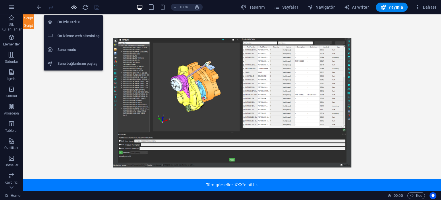
click at [74, 8] on icon "button" at bounding box center [74, 7] width 7 height 7
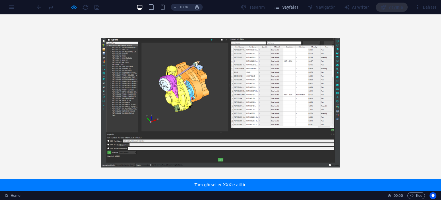
click at [267, 89] on div at bounding box center [220, 102] width 353 height 141
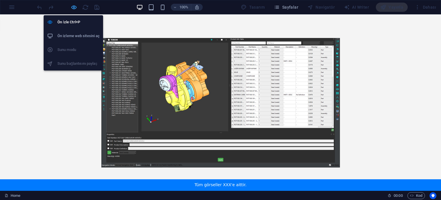
click at [75, 6] on icon "button" at bounding box center [74, 7] width 7 height 7
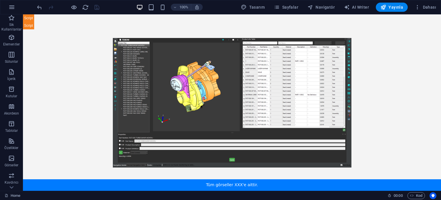
click at [101, 64] on body "Skip to main content Kayan Resimler (Şeffaf) Sınırlı Resim Gösterici Tüm görsel…" at bounding box center [232, 102] width 418 height 176
click at [32, 26] on div "Sınırlı Resim Gösterici Tüm görseller XXX'e aittir." at bounding box center [232, 25] width 418 height 7
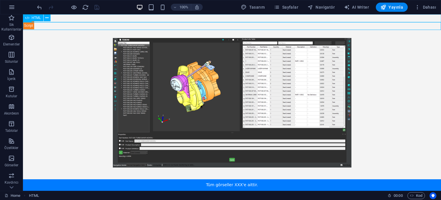
click at [147, 18] on div "Kayan Resimler (Şeffaf)" at bounding box center [232, 17] width 418 height 7
click at [143, 25] on div "Sınırlı Resim Gösterici Tüm görseller XXX'e aittir." at bounding box center [232, 25] width 418 height 7
click at [222, 68] on body "Skip to main content Kayan Resimler (Şeffaf) Sınırlı Resim Gösterici Tüm görsel…" at bounding box center [232, 102] width 418 height 176
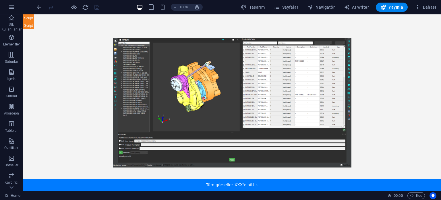
click at [222, 76] on body "Skip to main content Kayan Resimler (Şeffaf) Sınırlı Resim Gösterici Tüm görsel…" at bounding box center [232, 102] width 418 height 176
click at [209, 78] on body "Skip to main content Kayan Resimler (Şeffaf) Sınırlı Resim Gösterici Tüm görsel…" at bounding box center [232, 102] width 418 height 176
click at [196, 82] on body "Skip to main content Kayan Resimler (Şeffaf) Sınırlı Resim Gösterici Tüm görsel…" at bounding box center [232, 102] width 418 height 176
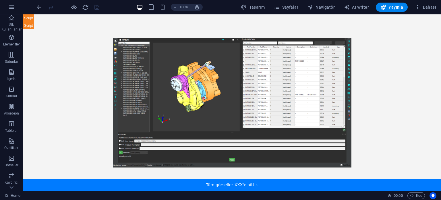
click at [196, 82] on body "Skip to main content Kayan Resimler (Şeffaf) Sınırlı Resim Gösterici Tüm görsel…" at bounding box center [232, 102] width 418 height 176
click at [57, 24] on div "Sınırlı Resim Gösterici Tüm görseller XXX'e aittir." at bounding box center [232, 25] width 418 height 7
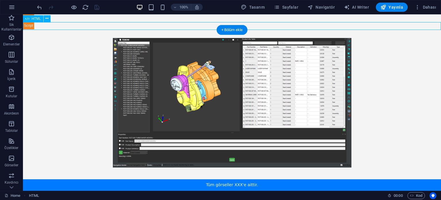
click at [57, 24] on div "Sınırlı Resim Gösterici Tüm görseller XXX'e aittir." at bounding box center [232, 25] width 418 height 7
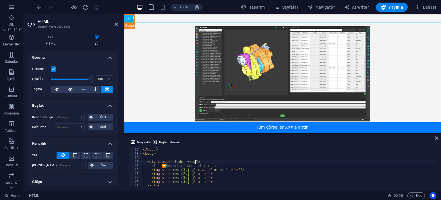
click at [57, 24] on h3 "Element #ed-895098640" at bounding box center [72, 26] width 69 height 5
click at [140, 141] on span "Dosya ekle" at bounding box center [144, 142] width 14 height 7
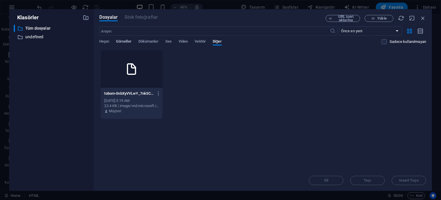
click at [124, 39] on span "Görseller" at bounding box center [124, 42] width 16 height 8
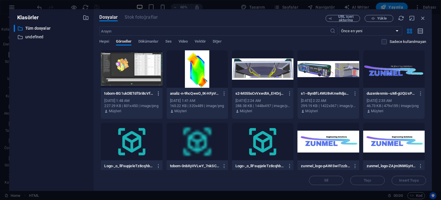
click at [158, 93] on icon "button" at bounding box center [158, 93] width 5 height 5
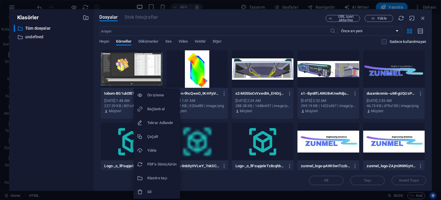
click at [156, 109] on h6 "Bağlantı al" at bounding box center [161, 108] width 29 height 7
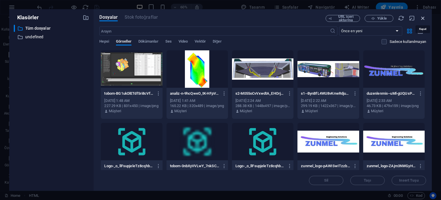
click at [425, 19] on icon "button" at bounding box center [423, 18] width 6 height 6
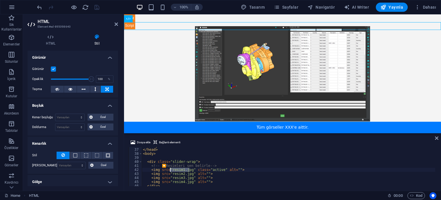
drag, startPoint x: 189, startPoint y: 170, endPoint x: 171, endPoint y: 170, distance: 18.1
click at [171, 170] on div "</ style > </ head > < body > < div class = "slider-wrap" > <!-- 🔽 Resimleri se…" at bounding box center [289, 166] width 294 height 47
paste textarea "https://cdn1.site-media.eu/images/0/18588420/tobom-BG1ukDlETdf5ri8cVfEAbA.pn"
click at [144, 141] on span "Dosya ekle" at bounding box center [144, 142] width 14 height 7
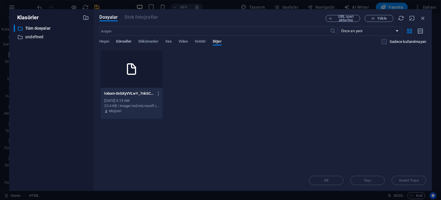
click at [120, 41] on span "Görseller" at bounding box center [124, 42] width 16 height 8
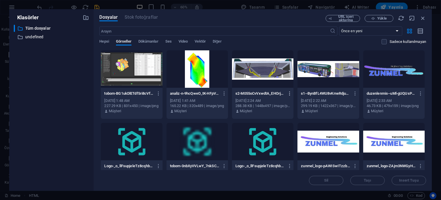
click at [290, 93] on icon "button" at bounding box center [289, 93] width 5 height 5
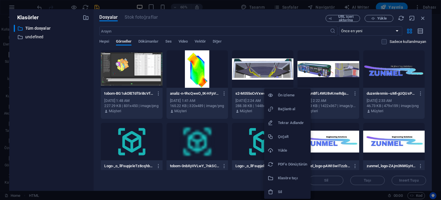
click at [289, 109] on h6 "Bağlantı al" at bounding box center [292, 108] width 29 height 7
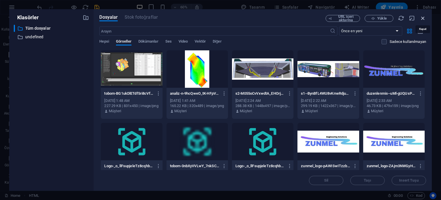
click at [421, 19] on icon "button" at bounding box center [423, 18] width 6 height 6
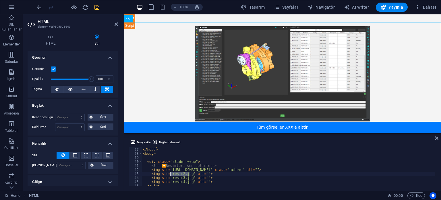
drag, startPoint x: 189, startPoint y: 174, endPoint x: 171, endPoint y: 175, distance: 18.2
click at [171, 175] on div "</ style > </ head > < body > < div class = "slider-wrap" > <!-- 🔽 Resimleri se…" at bounding box center [289, 166] width 294 height 47
paste textarea "https://cdn1.site-media.eu/images/0/18302425/s2-M055oCvVxwdtA_EHOrj7RQ.pn"
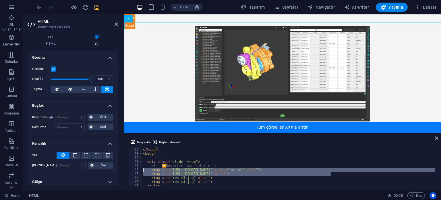
drag, startPoint x: 335, startPoint y: 173, endPoint x: 135, endPoint y: 170, distance: 199.5
click at [135, 170] on div "<img src="https://cdn1.site-media.eu/images/0/18302425/s2-M055oCvVxwdtA_EHOrj7R…" at bounding box center [283, 166] width 308 height 39
type textarea "<img src="https://cdn1.site-media.eu/images/0/18588420/tobom-BG1ukDlETdf5ri8cVf…"
click at [222, 157] on div "</ style > </ head > < body > < div class = "slider-wrap" > <!-- 🔽 Resimleri se…" at bounding box center [289, 166] width 294 height 47
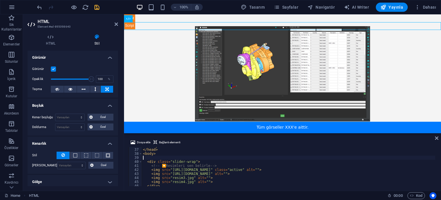
click at [164, 72] on body "Skip to main content Kayan Resimler (Şeffaf) Sınırlı Resim Gösterici Tüm görsel…" at bounding box center [282, 73] width 317 height 119
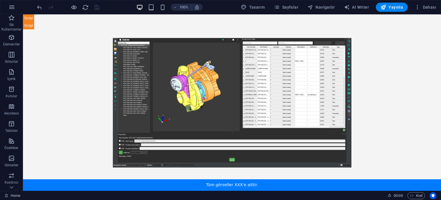
click at [417, 48] on body "Skip to main content Kayan Resimler (Şeffaf) Sınırlı Resim Gösterici Tüm görsel…" at bounding box center [232, 102] width 418 height 176
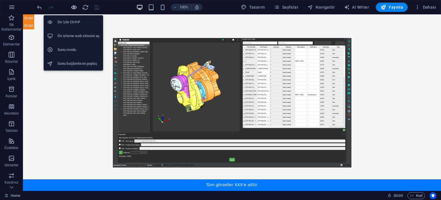
click at [73, 8] on icon "button" at bounding box center [74, 7] width 7 height 7
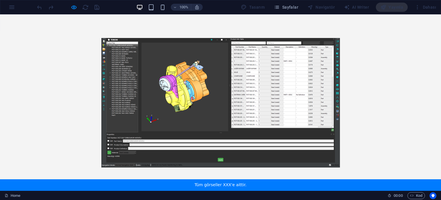
click at [181, 90] on img at bounding box center [220, 102] width 353 height 121
click at [217, 104] on img at bounding box center [220, 102] width 353 height 121
click at [77, 29] on body "Skip to main content Kayan Resimler (Şeffaf) Sınırlı Resim Gösterici Tüm görsel…" at bounding box center [220, 102] width 441 height 176
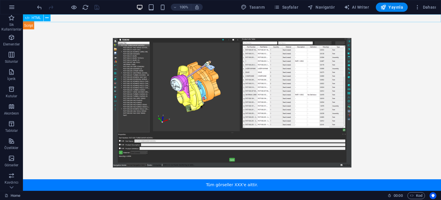
click at [73, 17] on div "Kayan Resimler (Şeffaf)" at bounding box center [232, 17] width 418 height 7
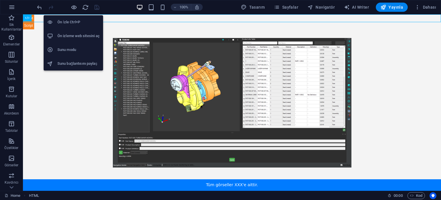
click at [74, 36] on h6 "Ön izleme web sitesini aç" at bounding box center [78, 35] width 42 height 7
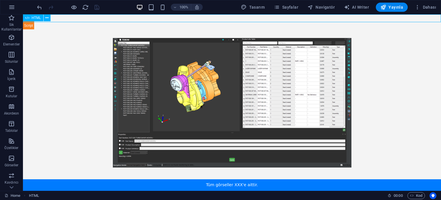
click at [69, 20] on div "Kayan Resimler (Şeffaf)" at bounding box center [232, 17] width 418 height 7
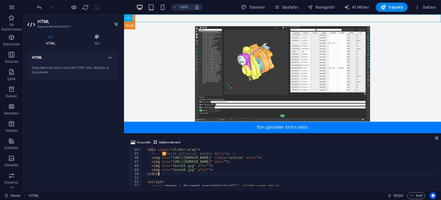
scroll to position [218, 0]
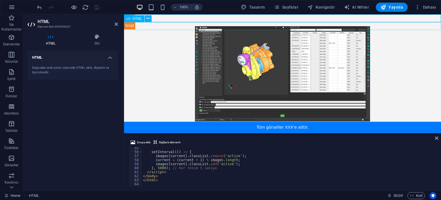
click at [152, 25] on div "Sınırlı Resim Gösterici Tüm görseller XXX'e aittir." at bounding box center [282, 25] width 317 height 7
click at [253, 25] on div "Sınırlı Resim Gösterici Tüm görseller XXX'e aittir." at bounding box center [282, 25] width 317 height 7
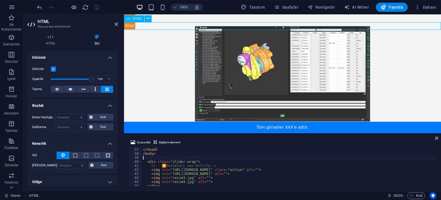
click at [159, 25] on div "Sınırlı Resim Gösterici Tüm görseller XXX'e aittir." at bounding box center [282, 25] width 317 height 7
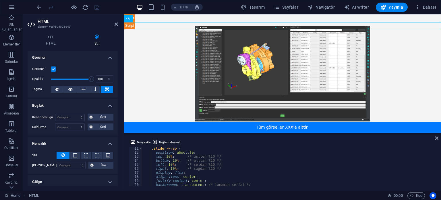
scroll to position [0, 0]
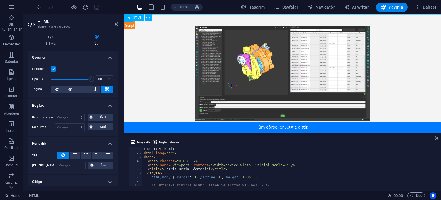
click at [159, 16] on div "Kayan Resimler (Şeffaf)" at bounding box center [282, 17] width 317 height 7
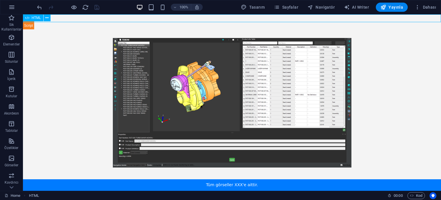
click at [115, 18] on div "Kayan Resimler (Şeffaf)" at bounding box center [232, 17] width 418 height 7
click at [89, 24] on div "Sınırlı Resim Gösterici Tüm görseller XXX'e aittir." at bounding box center [232, 25] width 418 height 7
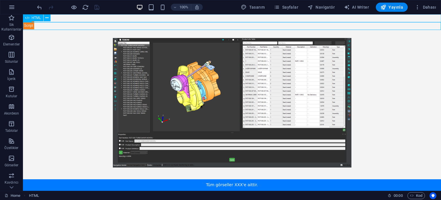
click at [88, 19] on div "Kayan Resimler (Şeffaf)" at bounding box center [232, 17] width 418 height 7
click at [81, 26] on div "Sınırlı Resim Gösterici Tüm görseller XXX'e aittir." at bounding box center [232, 25] width 418 height 7
click at [193, 188] on body "Skip to main content Kayan Resimler (Şeffaf) Sınırlı Resim Gösterici Tüm görsel…" at bounding box center [232, 102] width 418 height 176
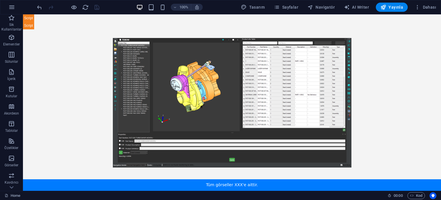
click at [193, 182] on body "Skip to main content Kayan Resimler (Şeffaf) Sınırlı Resim Gösterici Tüm görsel…" at bounding box center [232, 102] width 418 height 176
click at [225, 184] on body "Skip to main content Kayan Resimler (Şeffaf) Sınırlı Resim Gösterici Tüm görsel…" at bounding box center [232, 102] width 418 height 176
click at [69, 18] on div "Kayan Resimler (Şeffaf)" at bounding box center [232, 17] width 418 height 7
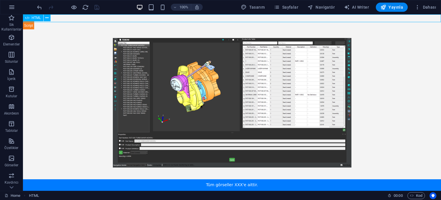
click at [69, 18] on div "Kayan Resimler (Şeffaf)" at bounding box center [232, 17] width 418 height 7
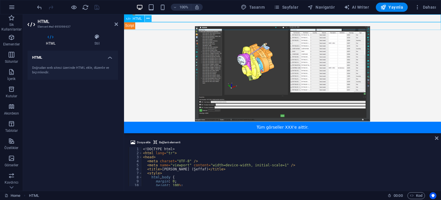
click at [150, 20] on button at bounding box center [148, 18] width 7 height 7
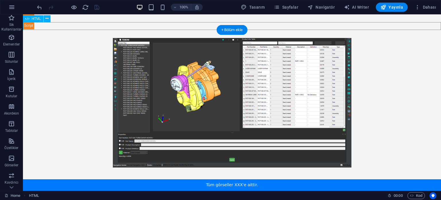
click at [54, 27] on div "Sınırlı Resim Gösterici Tüm görseller XXX'e aittir." at bounding box center [232, 25] width 418 height 7
click at [48, 19] on icon at bounding box center [46, 19] width 3 height 6
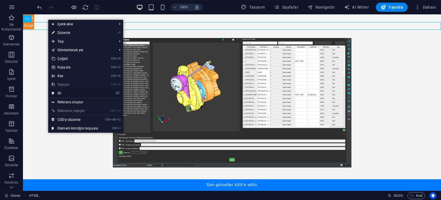
click at [70, 91] on link "⌦ Sil" at bounding box center [74, 93] width 53 height 9
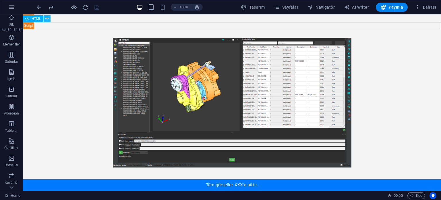
click at [49, 17] on button at bounding box center [47, 18] width 7 height 7
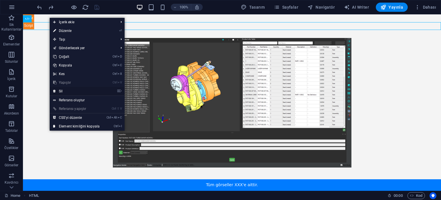
click at [74, 92] on link "⌦ Sil" at bounding box center [76, 91] width 53 height 9
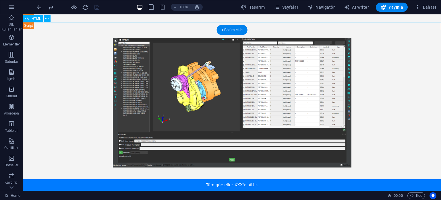
click at [29, 26] on div "Sınırlı Resim Gösterici Tüm görseller XXX'e aittir." at bounding box center [232, 25] width 418 height 7
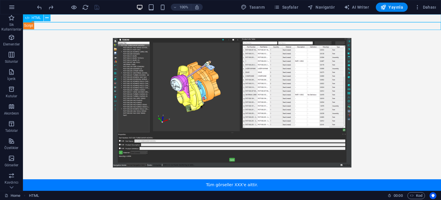
click at [47, 17] on icon at bounding box center [46, 18] width 3 height 6
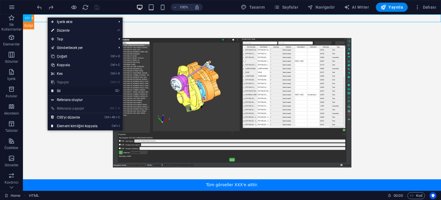
click at [70, 91] on link "⌦ Sil" at bounding box center [74, 91] width 53 height 9
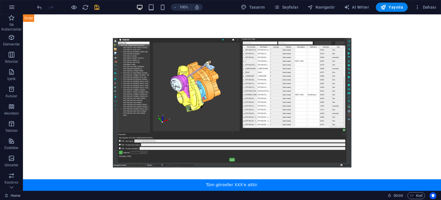
click at [171, 77] on body "Skip to main content Sınırlı Resim Gösterici Tüm görseller XXX'e aittir." at bounding box center [232, 102] width 418 height 176
click at [170, 79] on body "Skip to main content Sınırlı Resim Gösterici Tüm görseller XXX'e aittir." at bounding box center [232, 102] width 418 height 176
click at [195, 109] on body "Skip to main content Sınırlı Resim Gösterici Tüm görseller XXX'e aittir." at bounding box center [232, 102] width 418 height 176
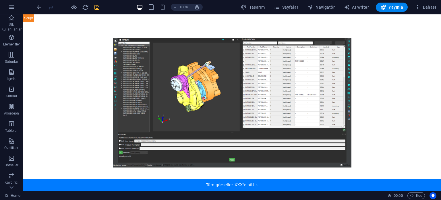
click at [225, 146] on body "Skip to main content Sınırlı Resim Gösterici Tüm görseller XXX'e aittir." at bounding box center [232, 102] width 418 height 176
click at [36, 19] on span "HTML" at bounding box center [36, 17] width 9 height 3
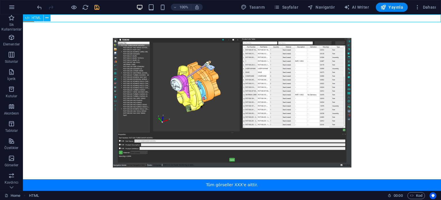
click at [36, 18] on span "HTML" at bounding box center [36, 17] width 9 height 3
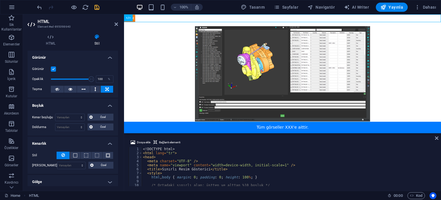
click at [191, 160] on div "<! DOCTYPE html > < html lang = "tr" > < head > < meta charset = "UTF-8" /> < m…" at bounding box center [289, 170] width 294 height 47
type textarea "<meta charset="UTF-8" />"
click at [149, 18] on icon at bounding box center [148, 18] width 3 height 6
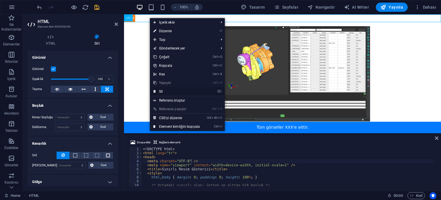
click at [172, 89] on link "⌦ Sil" at bounding box center [176, 91] width 53 height 9
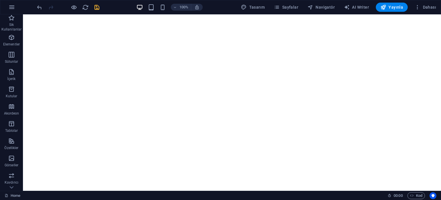
click at [143, 14] on html "Skip to main content" at bounding box center [232, 14] width 418 height 0
click at [167, 14] on html "Skip to main content" at bounding box center [232, 14] width 418 height 0
click at [66, 14] on html "Skip to main content" at bounding box center [232, 14] width 418 height 0
click at [120, 14] on html "Skip to main content" at bounding box center [232, 14] width 418 height 0
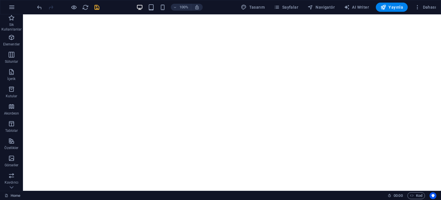
click at [108, 14] on html "Skip to main content" at bounding box center [232, 14] width 418 height 0
click at [15, 38] on icon "button" at bounding box center [11, 37] width 7 height 7
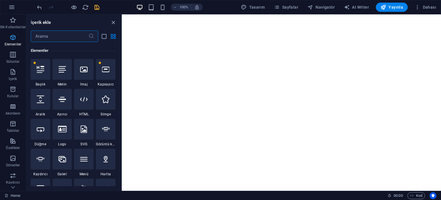
scroll to position [61, 0]
click at [13, 55] on icon "button" at bounding box center [12, 54] width 7 height 7
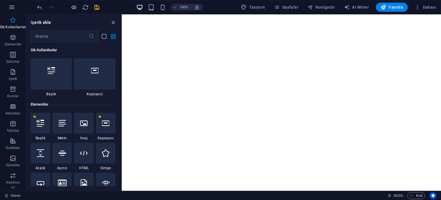
scroll to position [0, 0]
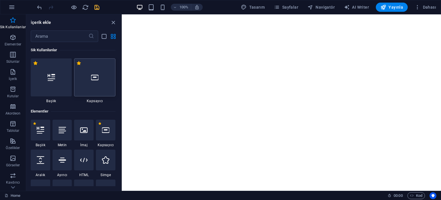
click at [101, 79] on div at bounding box center [94, 77] width 41 height 38
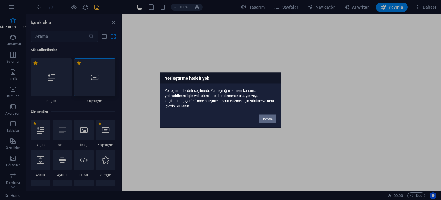
click at [271, 116] on button "Tamam" at bounding box center [267, 118] width 17 height 9
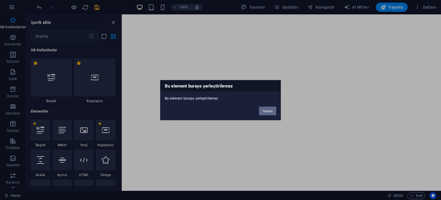
click at [266, 110] on button "Tamam" at bounding box center [267, 110] width 17 height 9
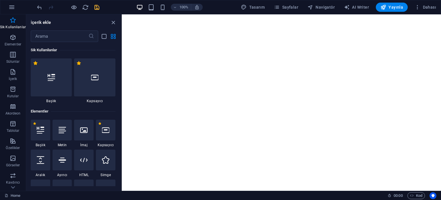
click at [126, 14] on html "Skip to main content" at bounding box center [282, 14] width 320 height 0
click at [59, 130] on icon at bounding box center [62, 129] width 7 height 7
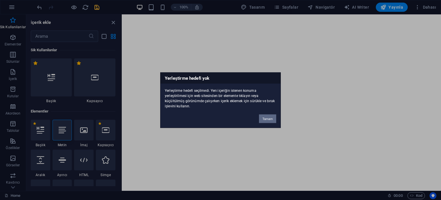
click at [270, 116] on button "Tamam" at bounding box center [267, 118] width 17 height 9
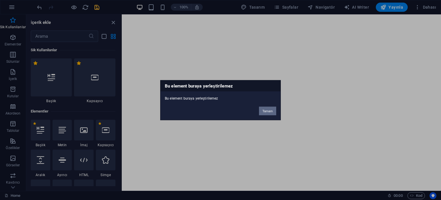
click at [262, 108] on button "Tamam" at bounding box center [267, 110] width 17 height 9
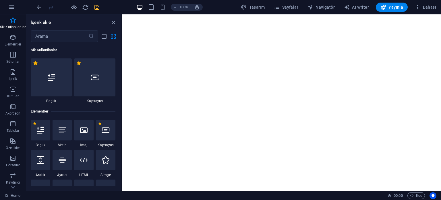
click at [210, 14] on html "Skip to main content" at bounding box center [282, 14] width 320 height 0
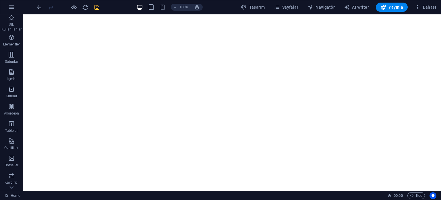
click at [133, 14] on html "Skip to main content" at bounding box center [232, 14] width 418 height 0
click at [13, 8] on icon "button" at bounding box center [11, 7] width 7 height 7
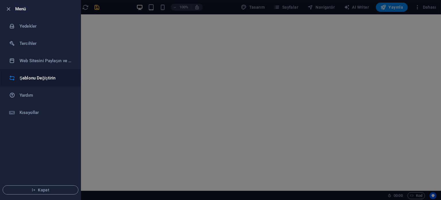
click at [44, 74] on h6 "Şablonu Değiştirin" at bounding box center [46, 77] width 53 height 7
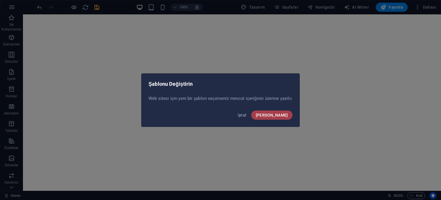
click at [281, 113] on span "[PERSON_NAME]" at bounding box center [272, 115] width 32 height 5
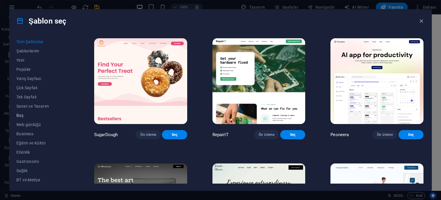
click at [25, 114] on span "Boş" at bounding box center [42, 115] width 53 height 5
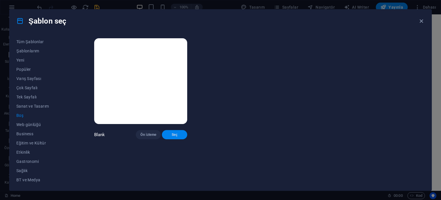
click at [170, 136] on span "Seç" at bounding box center [175, 134] width 16 height 5
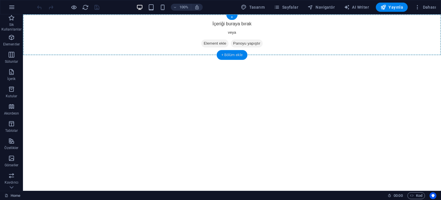
click at [231, 55] on div "+ Bölüm ekle" at bounding box center [232, 55] width 31 height 10
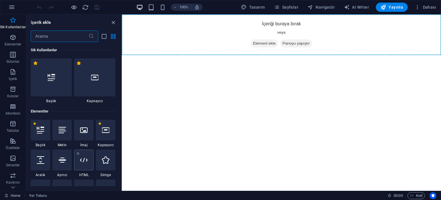
click at [81, 163] on icon at bounding box center [83, 159] width 7 height 7
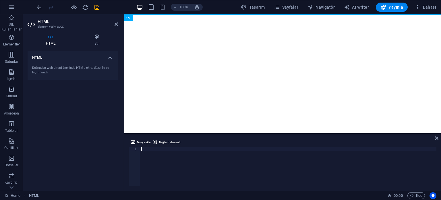
click at [163, 149] on div at bounding box center [288, 170] width 297 height 47
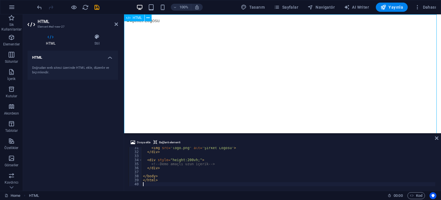
click at [190, 70] on div "Sol Üst Logo" at bounding box center [282, 132] width 317 height 237
click at [115, 24] on icon at bounding box center [116, 24] width 3 height 5
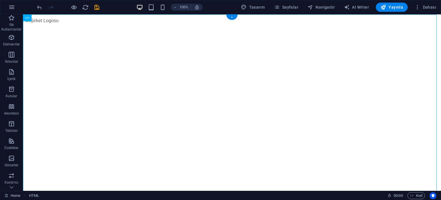
click at [231, 18] on div "+" at bounding box center [231, 17] width 11 height 5
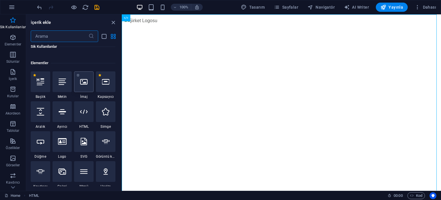
scroll to position [57, 0]
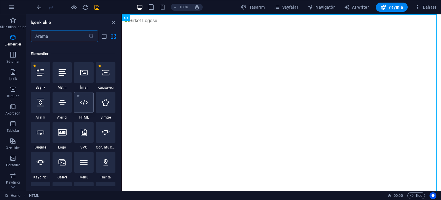
click at [84, 105] on icon at bounding box center [83, 102] width 7 height 7
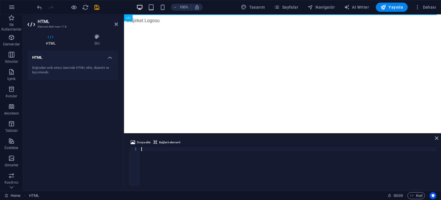
click at [149, 153] on div at bounding box center [288, 170] width 297 height 47
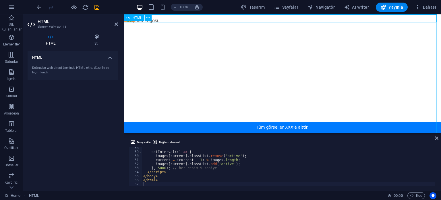
scroll to position [0, 0]
click at [192, 169] on div "setInterval (( ) => { images [ current ] . classList . remove ( 'active' ) ; cu…" at bounding box center [289, 169] width 294 height 47
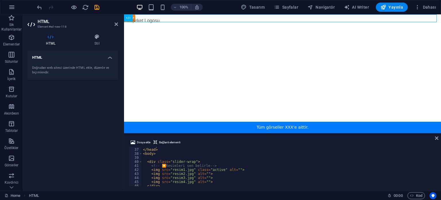
scroll to position [144, 0]
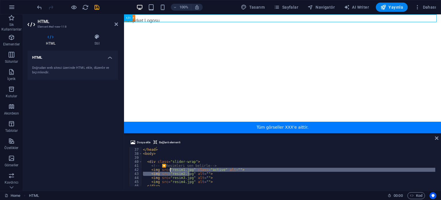
drag, startPoint x: 190, startPoint y: 174, endPoint x: 170, endPoint y: 171, distance: 19.4
click at [170, 171] on div "</ style > </ head > < body > < div class = "slider-wrap" > <!-- 🔽 Resimleri se…" at bounding box center [289, 166] width 294 height 47
drag, startPoint x: 217, startPoint y: 173, endPoint x: 98, endPoint y: 170, distance: 119.0
click at [98, 170] on div "HTML Element #ed-new-118 HTML Stil HTML Doğrudan web sitesi üzerinde HTML ekle,…" at bounding box center [232, 102] width 418 height 176
paste textarea "https://cdn1.site-media.eu/images/0/18302425/s2-M055oCvVxwdtA_EHOrj7RQ.pn"
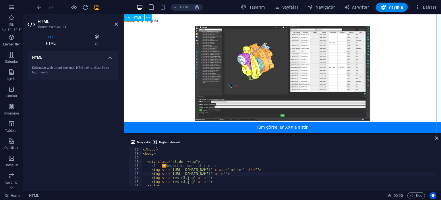
scroll to position [0, 0]
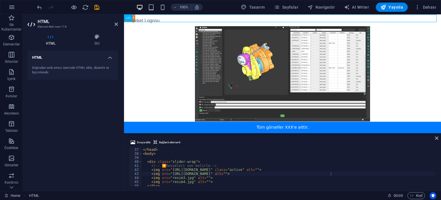
click at [218, 165] on div "</ style > </ head > < body > < div class = "slider-wrap" > <!-- 🔽 Resimleri se…" at bounding box center [289, 166] width 294 height 47
click at [239, 167] on div "</ style > </ head > < body > < div class = "slider-wrap" > <!-- 🔽 Resimleri se…" at bounding box center [289, 166] width 294 height 47
type textarea "</html>"
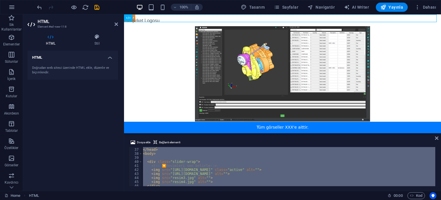
paste textarea
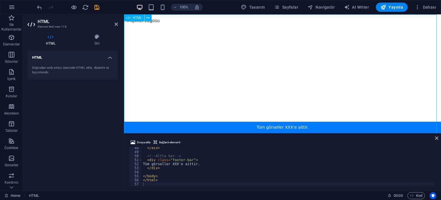
click at [218, 83] on div "Logo + Alt Bar Tüm görseller XXX'e aittir." at bounding box center [282, 132] width 317 height 237
click at [246, 17] on div "Logo + Alt Bar Tüm görseller XXX'e aittir." at bounding box center [282, 132] width 317 height 237
click at [231, 128] on div "Logo + Alt Bar Tüm görseller XXX'e aittir." at bounding box center [282, 132] width 317 height 237
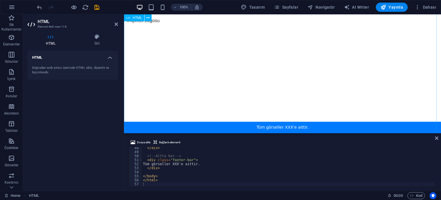
click at [289, 67] on div "Sol Üst Logo" at bounding box center [282, 71] width 317 height 237
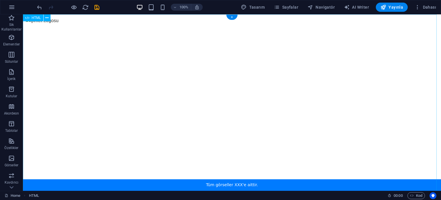
scroll to position [0, 0]
click at [46, 21] on icon at bounding box center [46, 18] width 3 height 6
click at [45, 45] on div "Logo + Alt Bar Tüm görseller XXX'e aittir." at bounding box center [232, 190] width 418 height 352
click at [59, 23] on div "Logo + Alt Bar Tüm görseller XXX'e aittir." at bounding box center [232, 190] width 418 height 352
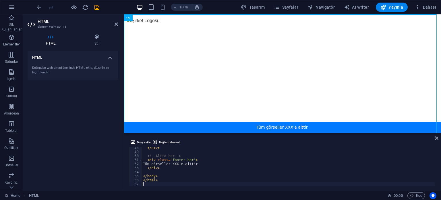
click at [177, 158] on div "</ div > <!-- Altta bar --> < div class = "footer-bar" > Tüm görseller XXX'e ai…" at bounding box center [289, 169] width 294 height 47
type textarea "</html>"
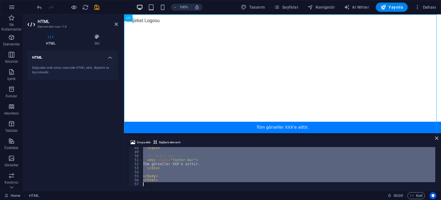
scroll to position [106, 0]
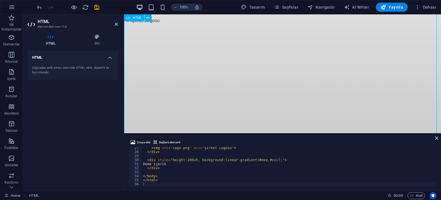
click at [254, 76] on div "Sabit Logo Demo içerik" at bounding box center [282, 17] width 317 height 237
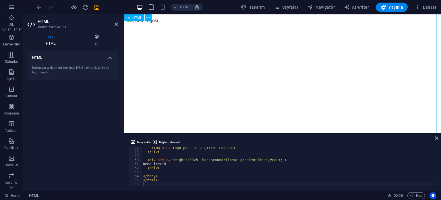
scroll to position [356, 0]
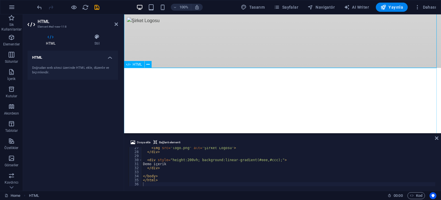
click at [202, 105] on div "Sol Üst Logo" at bounding box center [282, 186] width 317 height 237
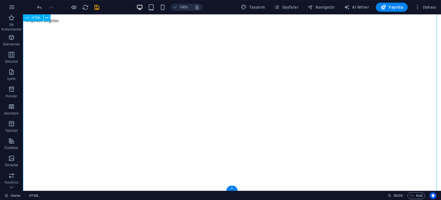
click at [199, 106] on div "Sol Üst Logo" at bounding box center [232, 14] width 418 height 352
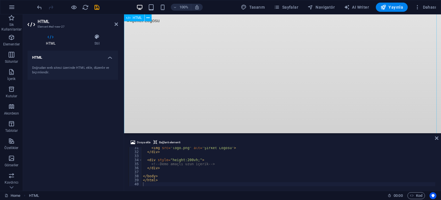
scroll to position [40, 0]
click at [195, 80] on div "Sabit Logo Demo içerik" at bounding box center [282, 92] width 317 height 237
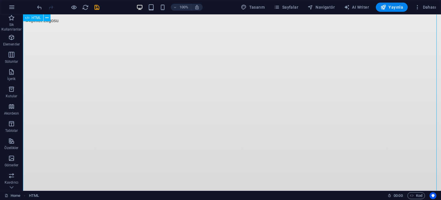
click at [187, 53] on div "Sabit Logo Demo içerik" at bounding box center [232, 150] width 418 height 352
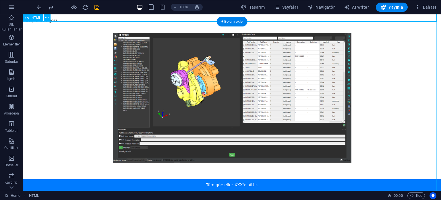
scroll to position [0, 0]
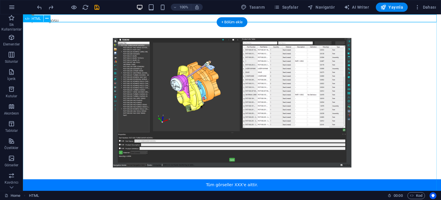
click at [218, 81] on div "Sol Üst Logo" at bounding box center [232, 198] width 418 height 352
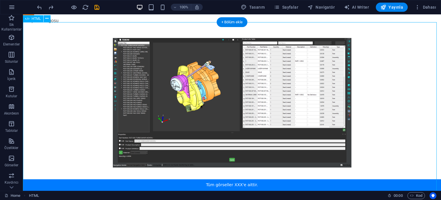
click at [219, 183] on div "Sol Üst Logo" at bounding box center [232, 198] width 418 height 352
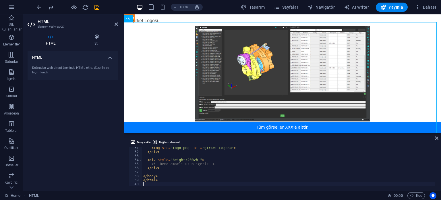
click at [220, 162] on div "< img src = "logo.png" alt = "Şirket Logosu" > </ div > < div style = "height:2…" at bounding box center [289, 169] width 294 height 47
type textarea "</html>"
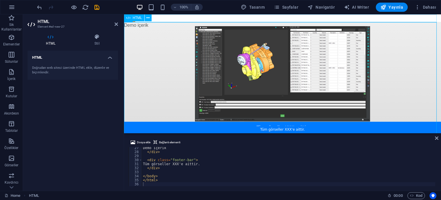
click at [168, 18] on div "Sınırlı Resim Gösterici Tüm görseller XXX'e aittir." at bounding box center [282, 17] width 317 height 7
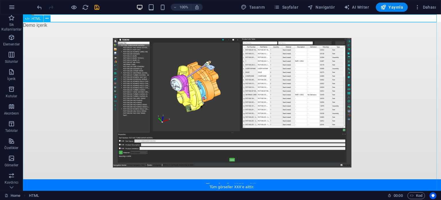
click at [168, 34] on div "Sabit Alt Bar Demo içerik Tüm görseller XXX'e aittir." at bounding box center [232, 198] width 418 height 352
click at [46, 19] on icon at bounding box center [46, 18] width 3 height 6
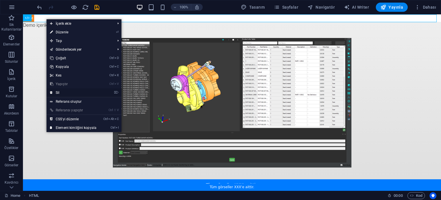
click at [70, 91] on link "⌦ Sil" at bounding box center [73, 92] width 53 height 9
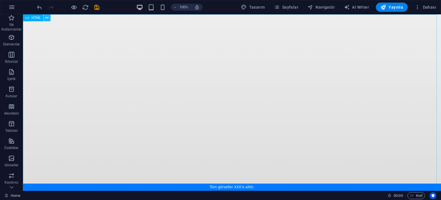
click at [50, 18] on button at bounding box center [47, 17] width 7 height 7
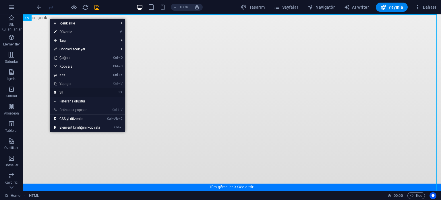
click at [70, 91] on link "⌦ Sil" at bounding box center [76, 92] width 53 height 9
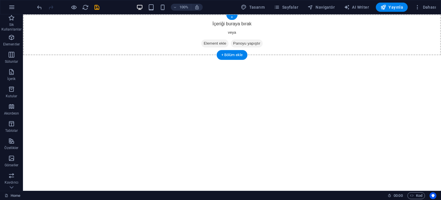
click at [219, 45] on span "Element ekle" at bounding box center [214, 43] width 27 height 8
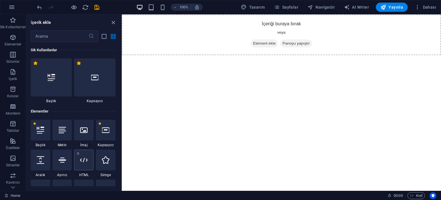
click at [83, 163] on icon at bounding box center [83, 159] width 7 height 7
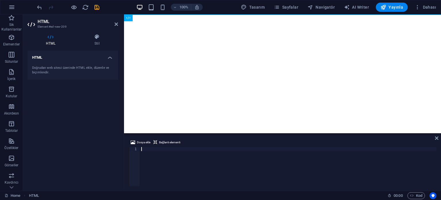
click at [170, 150] on div at bounding box center [288, 170] width 297 height 47
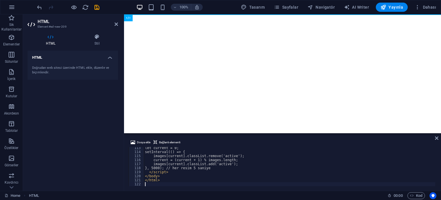
scroll to position [452, 0]
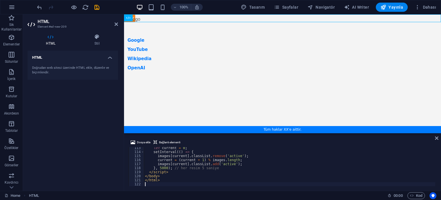
drag, startPoint x: 365, startPoint y: 147, endPoint x: 353, endPoint y: 151, distance: 12.6
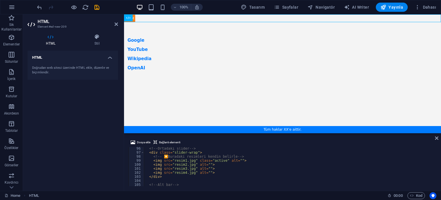
scroll to position [383, 0]
click at [217, 165] on div "<!-- Ortadaki slider --> < div class = "slider-wrap" > <!-- 🔽 Buradaki resimler…" at bounding box center [290, 169] width 292 height 47
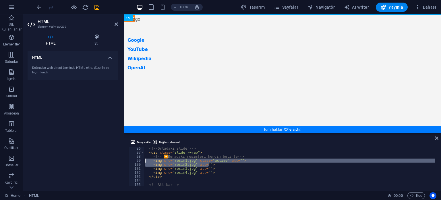
drag, startPoint x: 218, startPoint y: 164, endPoint x: 128, endPoint y: 160, distance: 89.8
click at [128, 160] on div "Dosya ekle Bağlantı elementi <img src="resim2.jpg" alt=""> 96 97 98 99 100 101 …" at bounding box center [282, 162] width 317 height 56
paste textarea "https://cdn1.site-media.eu/images/0/18302425/s2-M055oCvVxwdtA_EHOrj7RQ.pn"
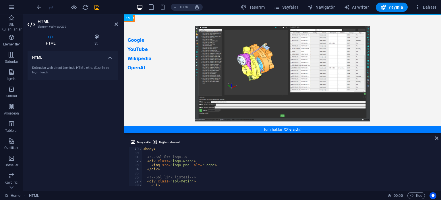
scroll to position [314, 0]
click at [141, 143] on span "Dosya ekle" at bounding box center [144, 142] width 14 height 7
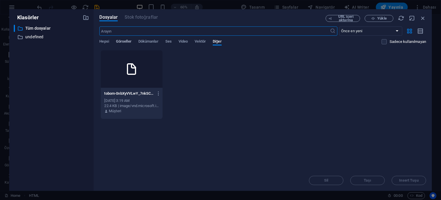
click at [125, 43] on span "Görseller" at bounding box center [124, 42] width 16 height 8
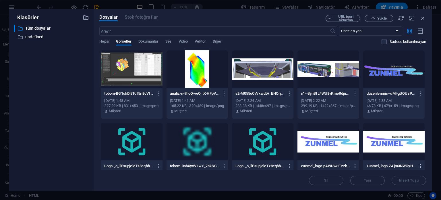
click at [418, 165] on icon "button" at bounding box center [420, 165] width 5 height 5
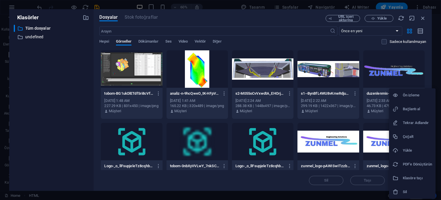
click at [418, 108] on h6 "Bağlantı al" at bounding box center [417, 108] width 29 height 7
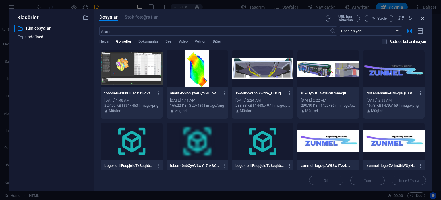
click at [424, 18] on icon "button" at bounding box center [423, 18] width 6 height 6
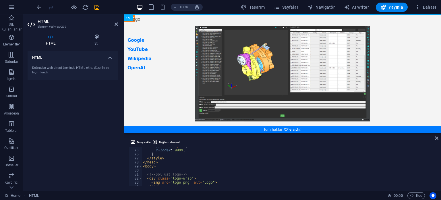
scroll to position [297, 0]
drag, startPoint x: 186, startPoint y: 182, endPoint x: 171, endPoint y: 182, distance: 14.9
click at [171, 182] on div "padding : 4 px 0 ; z-index : 9999 ; } </ style > </ head > < body > <!-- Sol üs…" at bounding box center [289, 167] width 294 height 47
paste textarea "https://cdn1.site-media.eu/images/0/16656053/zunmel_logo-ZAjm3NWGyHdpgkXy3f7C-Q…"
type textarea "<img src="https://cdn1.site-media.eu/images/0/16656053/zunmel_logo-ZAjm3NWGyHdp…"
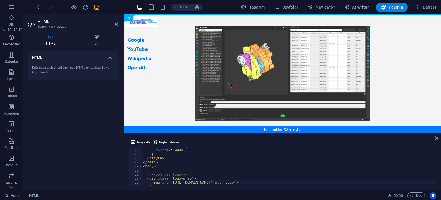
click at [410, 98] on body "Skip to main content Tam Sayfa Düzen Google YouTube Wikipedia OpenAI Tüm haklar…" at bounding box center [282, 73] width 317 height 119
click at [437, 139] on icon at bounding box center [436, 138] width 3 height 5
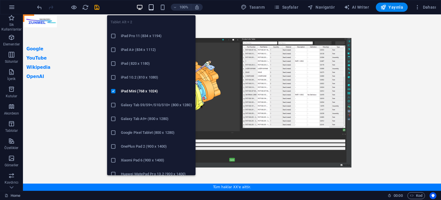
click at [153, 7] on icon "button" at bounding box center [151, 7] width 7 height 7
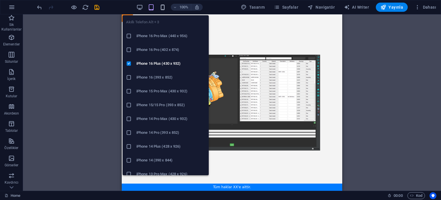
click at [164, 7] on icon "button" at bounding box center [162, 7] width 7 height 7
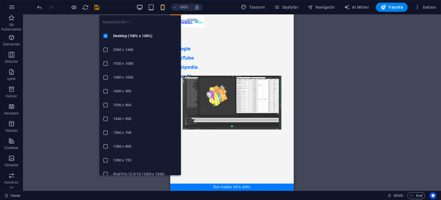
click at [143, 5] on icon "button" at bounding box center [140, 7] width 7 height 7
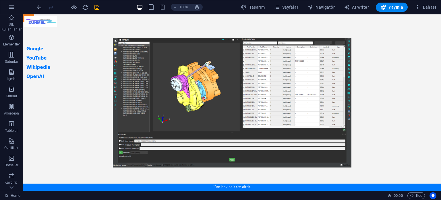
click at [396, 55] on body "Skip to main content Tam Sayfa Düzen Google YouTube Wikipedia OpenAI Tüm haklar…" at bounding box center [232, 102] width 418 height 176
click at [94, 8] on icon "save" at bounding box center [97, 7] width 7 height 7
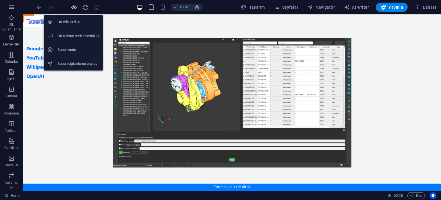
click at [71, 7] on icon "button" at bounding box center [74, 7] width 7 height 7
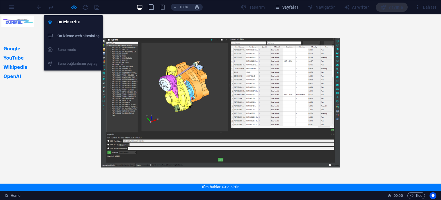
click at [74, 33] on h6 "Ön izleme web sitesini aç" at bounding box center [78, 35] width 42 height 7
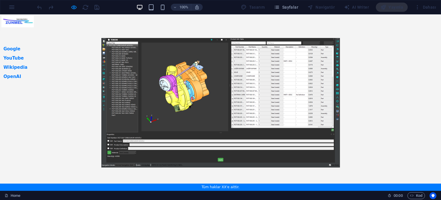
click at [64, 42] on img at bounding box center [220, 102] width 353 height 121
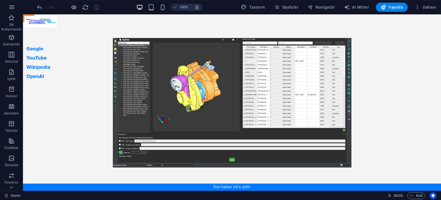
click at [181, 122] on body "Skip to main content Tam Sayfa Düzen Google YouTube Wikipedia OpenAI Tüm haklar…" at bounding box center [232, 102] width 418 height 176
click at [171, 154] on body "Skip to main content Tam Sayfa Düzen Google YouTube Wikipedia OpenAI Tüm haklar…" at bounding box center [232, 102] width 418 height 176
click at [35, 17] on span "HTML" at bounding box center [36, 17] width 9 height 3
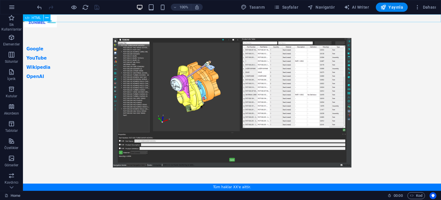
click at [35, 17] on span "HTML" at bounding box center [36, 17] width 9 height 3
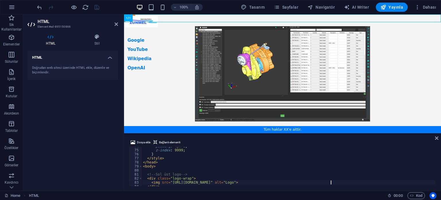
click at [176, 164] on div "padding : 4 px 0 ; z-index : 9999 ; } </ style > </ head > < body > <!-- Sol üs…" at bounding box center [289, 167] width 294 height 47
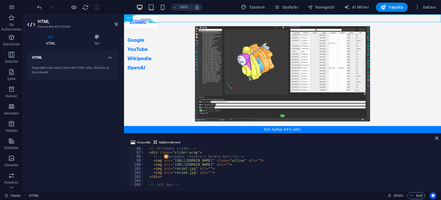
scroll to position [383, 0]
click at [190, 155] on div "<!-- Ortadaki slider --> < div class = "slider-wrap" > <!-- 🔽 Buradaki resimler…" at bounding box center [290, 169] width 292 height 47
type textarea "</html>"
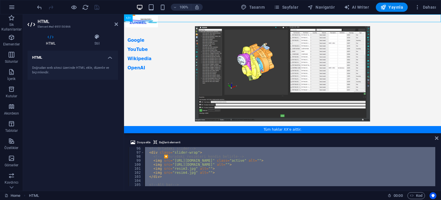
paste textarea
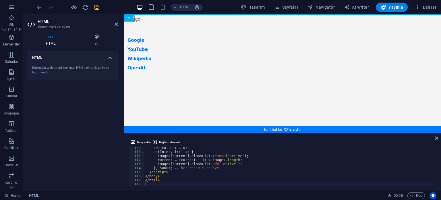
click at [184, 160] on div "let current = 0 ; setInterval (( ) => { images [ current ] . classList . remove…" at bounding box center [290, 169] width 292 height 47
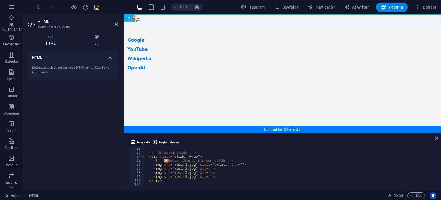
scroll to position [367, 0]
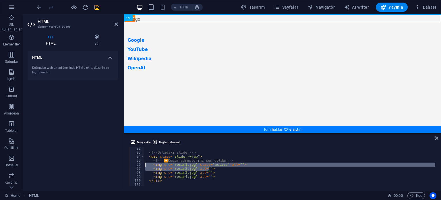
drag, startPoint x: 215, startPoint y: 169, endPoint x: 107, endPoint y: 165, distance: 108.1
click at [107, 165] on div "HTML Element #ed-895150866 HTML Stil HTML Doğrudan web sitesi üzerinde HTML ekl…" at bounding box center [232, 102] width 418 height 176
paste textarea "https://cdn1.site-media.eu/images/0/18302425/s2-M055oCvVxwdtA_EHOrj7RQ.pn"
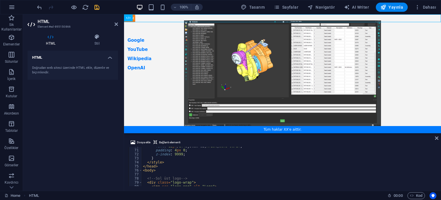
scroll to position [298, 0]
click at [137, 140] on span "Dosya ekle" at bounding box center [144, 142] width 14 height 7
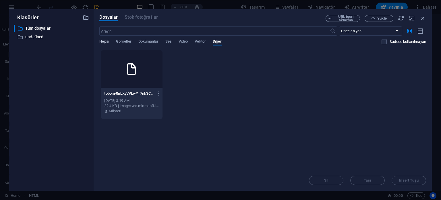
click at [108, 42] on span "Hepsi" at bounding box center [103, 42] width 9 height 8
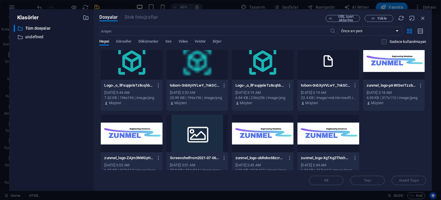
scroll to position [86, 0]
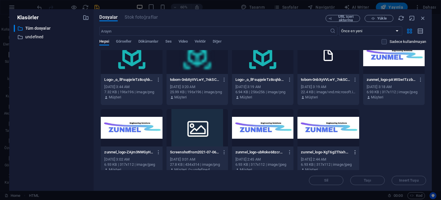
click at [353, 151] on icon "button" at bounding box center [355, 151] width 5 height 5
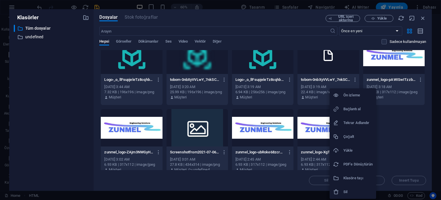
click at [356, 108] on h6 "Bağlantı al" at bounding box center [358, 108] width 29 height 7
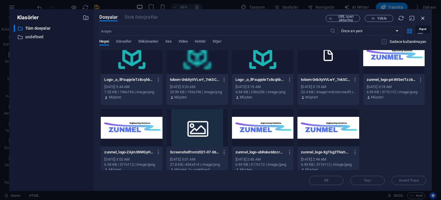
click at [422, 18] on icon "button" at bounding box center [423, 18] width 6 height 6
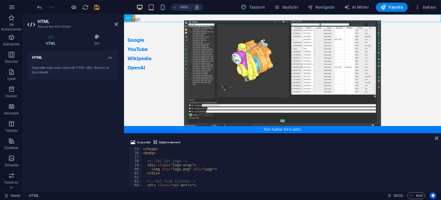
click at [191, 159] on div "</ head > < body > <!-- Sol üst logo --> < div class = "logo-wrap" > < img src …" at bounding box center [289, 170] width 294 height 47
drag, startPoint x: 186, startPoint y: 170, endPoint x: 171, endPoint y: 170, distance: 14.9
click at [171, 170] on div "</ head > < body > <!-- Sol üst logo --> < div class = "logo-wrap" > < img src …" at bounding box center [289, 170] width 294 height 47
paste textarea "https://cdn1.site-media.eu/images/0/16655981/zunmel_logo-XgT6g2ThixhXqunfK60bqQ…"
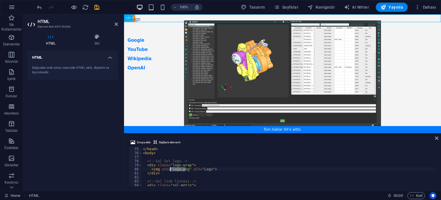
type textarea "<img src="https://cdn1.site-media.eu/images/0/16655981/zunmel_logo-XgT6g2ThixhX…"
click at [420, 51] on body "Skip to main content Tam Sayfa Düzen Google YouTube Wikipedia OpenAI Tüm haklar…" at bounding box center [282, 73] width 317 height 119
click at [437, 137] on icon at bounding box center [436, 138] width 3 height 5
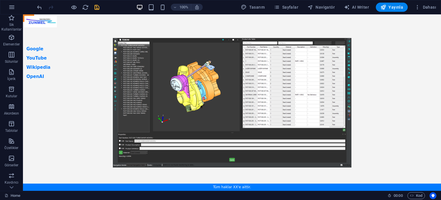
click at [413, 110] on body "Skip to main content Tam Sayfa Düzen Google YouTube Wikipedia OpenAI Tüm haklar…" at bounding box center [232, 102] width 418 height 176
click at [53, 62] on body "Skip to main content Tam Sayfa Düzen Google YouTube Wikipedia OpenAI Tüm haklar…" at bounding box center [232, 102] width 418 height 176
click at [95, 7] on icon "save" at bounding box center [97, 7] width 7 height 7
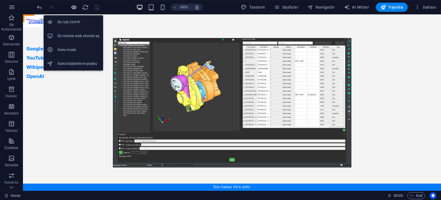
click at [72, 7] on icon "button" at bounding box center [74, 7] width 7 height 7
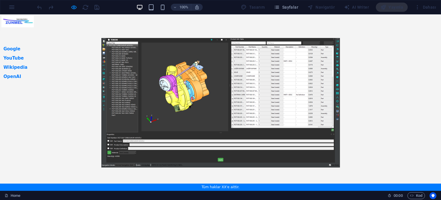
click at [373, 97] on img at bounding box center [220, 102] width 397 height 136
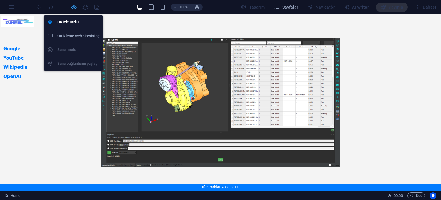
click at [73, 8] on icon "button" at bounding box center [74, 7] width 7 height 7
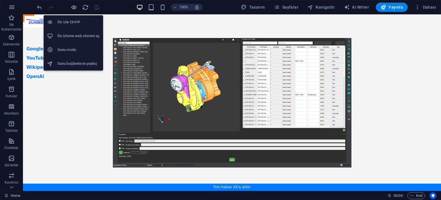
click at [87, 34] on h6 "Ön izleme web sitesini aç" at bounding box center [78, 35] width 42 height 7
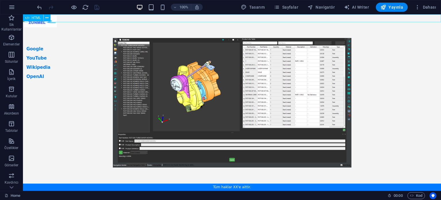
click at [36, 18] on span "HTML" at bounding box center [36, 17] width 9 height 3
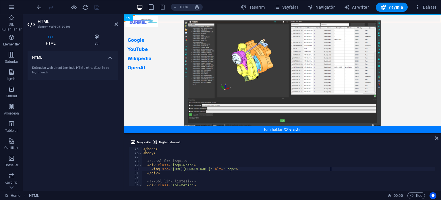
click at [194, 152] on div "</ head > < body > <!-- Sol üst logo --> < div class = "logo-wrap" > < img src …" at bounding box center [289, 170] width 294 height 47
type textarea "</html>"
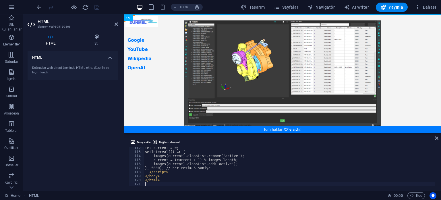
scroll to position [448, 0]
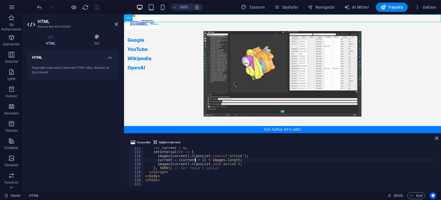
click at [196, 161] on div "let current = 0 ; setInterval (( ) => { images [ current ] . classList . remove…" at bounding box center [290, 169] width 292 height 47
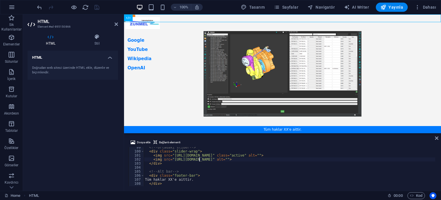
click at [199, 161] on div "<!-- Ortadaki slider --> < div class = "slider-wrap" > < img src = "https://cdn…" at bounding box center [290, 168] width 292 height 47
click at [199, 165] on div "<!-- Ortadaki slider --> < div class = "slider-wrap" > < img src = "https://cdn…" at bounding box center [290, 168] width 292 height 47
click at [223, 156] on div "<!-- Ortadaki slider --> < div class = "slider-wrap" > < img src = "https://cdn…" at bounding box center [290, 168] width 292 height 47
drag, startPoint x: 223, startPoint y: 156, endPoint x: 206, endPoint y: 156, distance: 17.0
click at [206, 156] on div "<!-- Ortadaki slider --> < div class = "slider-wrap" > < img src = "https://cdn…" at bounding box center [290, 168] width 292 height 47
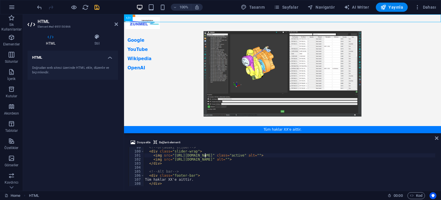
click at [203, 178] on div "<!-- Ortadaki slider --> < div class = "slider-wrap" > < img src = "https://cdn…" at bounding box center [290, 168] width 292 height 47
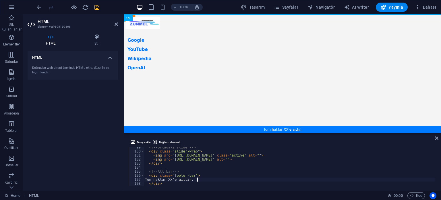
type textarea "</html>"
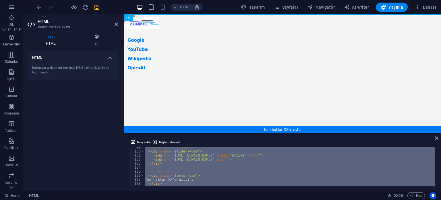
paste textarea
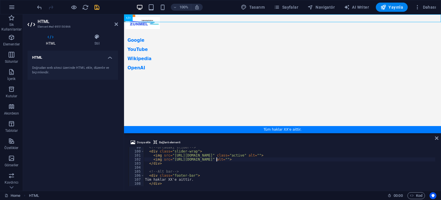
click at [217, 158] on div "<!-- Ortadaki slider --> < div class = "slider-wrap" > < img src = "https://cdn…" at bounding box center [290, 168] width 292 height 47
type textarea "<img src="https://cdn1.site-media.eu/images/0/18302425/s2-M055oCvVxwdtA_EHOrj7R…"
click at [100, 7] on icon "save" at bounding box center [97, 7] width 7 height 7
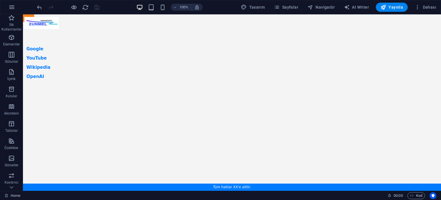
click at [241, 95] on body "Skip to main content Tam Sayfa Düzen Google YouTube Wikipedia OpenAI Tüm haklar…" at bounding box center [232, 102] width 418 height 176
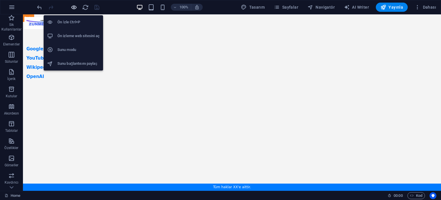
click at [72, 6] on icon "button" at bounding box center [74, 7] width 7 height 7
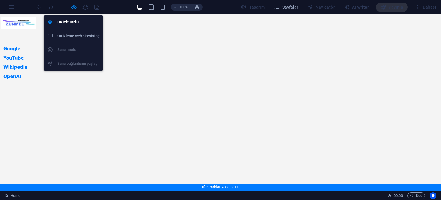
click at [83, 34] on h6 "Ön izleme web sitesini aç" at bounding box center [78, 35] width 42 height 7
click at [71, 8] on icon "button" at bounding box center [74, 7] width 7 height 7
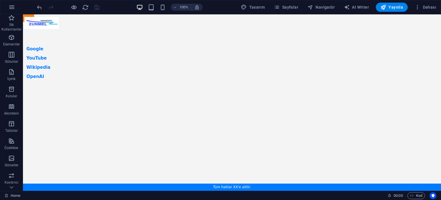
click at [182, 55] on body "Skip to main content Tam Sayfa Düzen Google YouTube Wikipedia OpenAI Tüm haklar…" at bounding box center [232, 102] width 418 height 176
click at [126, 72] on body "Skip to main content Tam Sayfa Düzen Google YouTube Wikipedia OpenAI Tüm haklar…" at bounding box center [232, 102] width 418 height 176
click at [47, 22] on body "Skip to main content Tam Sayfa Düzen Google YouTube Wikipedia OpenAI Tüm haklar…" at bounding box center [232, 102] width 418 height 176
click at [37, 17] on span "HTML" at bounding box center [36, 17] width 9 height 3
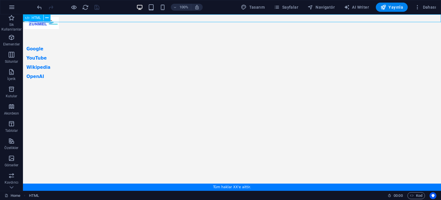
click at [37, 17] on span "HTML" at bounding box center [36, 17] width 9 height 3
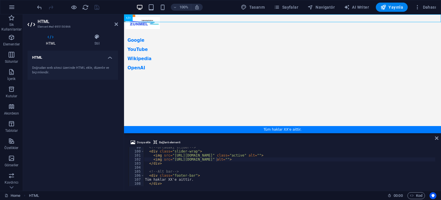
click at [193, 164] on div "<!-- Ortadaki slider --> < div class = "slider-wrap" > < img src = "https://cdn…" at bounding box center [290, 168] width 292 height 47
type textarea "</html>"
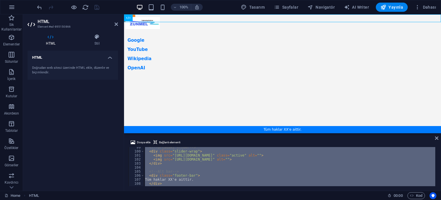
paste textarea
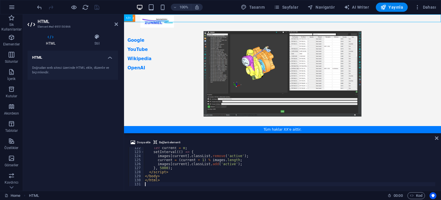
click at [391, 39] on body "Skip to main content Logo + Slider + Linkler + Alt Bar Google YouTube Wikipedia…" at bounding box center [282, 73] width 317 height 119
click at [99, 5] on icon "save" at bounding box center [97, 7] width 7 height 7
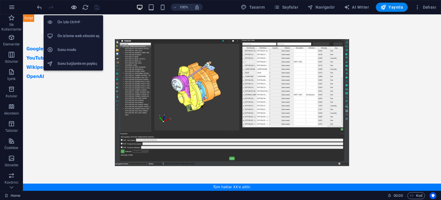
click at [72, 7] on icon "button" at bounding box center [74, 7] width 7 height 7
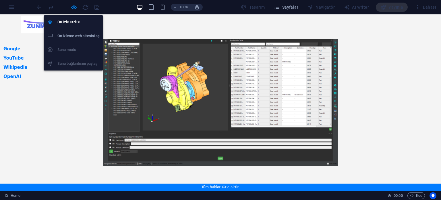
click at [69, 33] on h6 "Ön izleme web sitesini aç" at bounding box center [78, 35] width 42 height 7
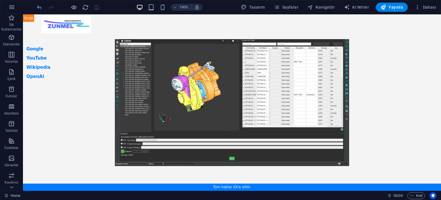
click at [87, 23] on body "Skip to main content Logo + Slider + Linkler + Alt Bar Google YouTube Wikipedia…" at bounding box center [232, 102] width 418 height 176
drag, startPoint x: 57, startPoint y: 27, endPoint x: 68, endPoint y: 31, distance: 12.3
click at [57, 27] on body "Skip to main content Logo + Slider + Linkler + Alt Bar Google YouTube Wikipedia…" at bounding box center [232, 102] width 418 height 176
click at [37, 16] on span "HTML" at bounding box center [36, 17] width 9 height 3
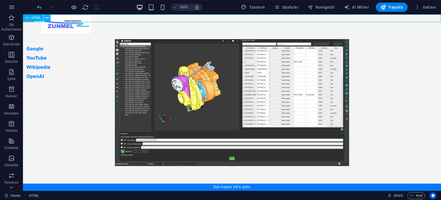
click at [37, 18] on span "HTML" at bounding box center [36, 17] width 9 height 3
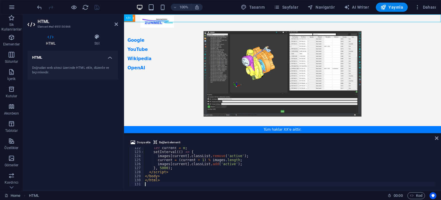
click at [182, 169] on div "let current = 0 ; setInterval (( ) => { images [ current ] . classList . remove…" at bounding box center [290, 169] width 292 height 47
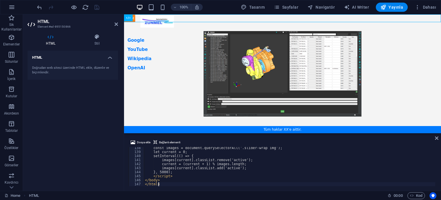
scroll to position [552, 0]
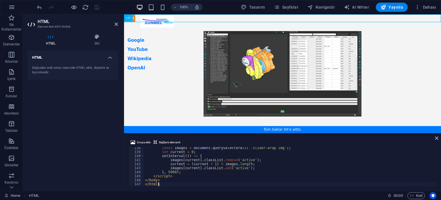
click at [177, 165] on div "const images = document . querySelectorAll ( '.slider-wrap img' ) ; let current…" at bounding box center [290, 169] width 292 height 47
drag, startPoint x: 178, startPoint y: 164, endPoint x: 169, endPoint y: 164, distance: 8.3
click at [169, 164] on div "const images = document . querySelectorAll ( '.slider-wrap img' ) ; let current…" at bounding box center [290, 169] width 292 height 47
type textarea "dnt = (current + 1) % images.length;"
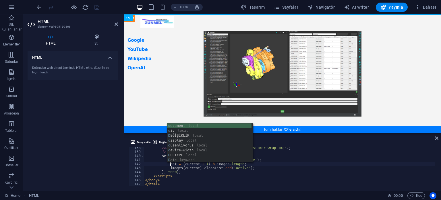
click at [158, 165] on div "const images = document . querySelectorAll ( '.slider-wrap img' ) ; let current…" at bounding box center [290, 169] width 292 height 47
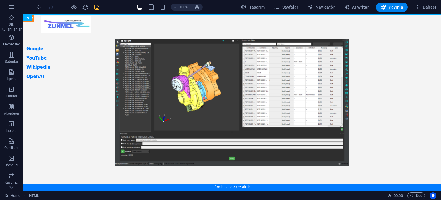
click at [80, 43] on body "Skip to main content Logo + Slider + Linkler + Alt Bar Google YouTube Wikipedia…" at bounding box center [232, 102] width 418 height 176
click at [38, 17] on span "HTML" at bounding box center [36, 17] width 9 height 3
click at [78, 18] on div "Logo + Slider + Linkler + Alt Bar Google YouTube Wikipedia OpenAI Tüm haklar XX…" at bounding box center [232, 17] width 418 height 7
click at [40, 18] on span "HTML" at bounding box center [36, 17] width 9 height 3
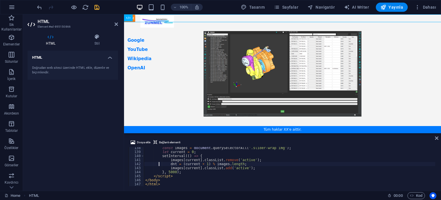
scroll to position [552, 0]
click at [205, 169] on div "const images = document . querySelectorAll ( '.slider-wrap img' ) ; let current…" at bounding box center [289, 169] width 291 height 47
click at [198, 180] on div "const images = document . querySelectorAll ( '.slider-wrap img' ) ; let current…" at bounding box center [289, 169] width 291 height 47
click at [199, 161] on div "const images = document . querySelectorAll ( '.slider-wrap img' ) ; let current…" at bounding box center [289, 169] width 291 height 47
type textarea "images[current].classList.remove('active');"
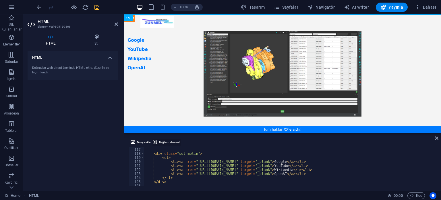
scroll to position [397, 0]
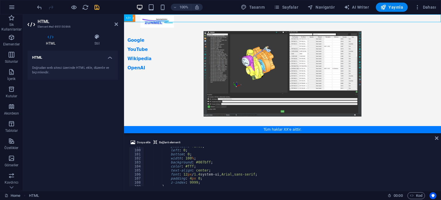
click at [99, 10] on icon "save" at bounding box center [97, 7] width 7 height 7
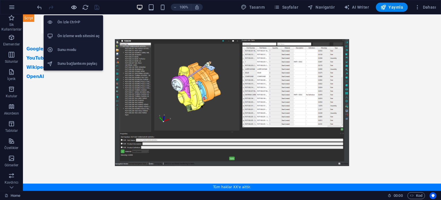
click at [74, 8] on icon "button" at bounding box center [74, 7] width 7 height 7
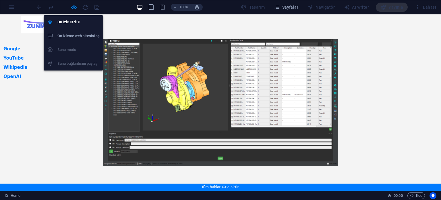
click at [75, 33] on h6 "Ön izleme web sitesini aç" at bounding box center [78, 35] width 42 height 7
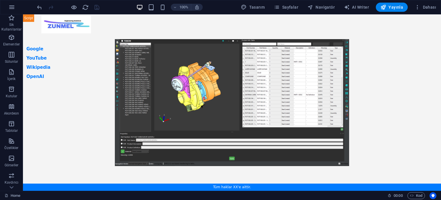
click at [91, 64] on body "Skip to main content Logo + Slider + Linkler + Alt Bar Google YouTube Wikipedia…" at bounding box center [232, 102] width 418 height 176
click at [184, 76] on body "Skip to main content Logo + Slider + Linkler + Alt Bar Google YouTube Wikipedia…" at bounding box center [232, 102] width 418 height 176
click at [190, 99] on body "Skip to main content Logo + Slider + Linkler + Alt Bar Google YouTube Wikipedia…" at bounding box center [232, 102] width 418 height 176
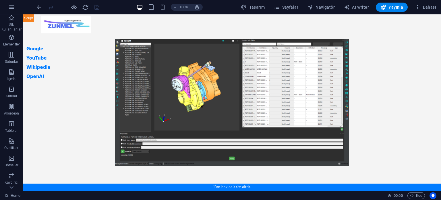
click at [190, 99] on body "Skip to main content Logo + Slider + Linkler + Alt Bar Google YouTube Wikipedia…" at bounding box center [232, 102] width 418 height 176
click at [191, 155] on body "Skip to main content Logo + Slider + Linkler + Alt Bar Google YouTube Wikipedia…" at bounding box center [232, 102] width 418 height 176
click at [237, 187] on body "Skip to main content Logo + Slider + Linkler + Alt Bar Google YouTube Wikipedia…" at bounding box center [232, 102] width 418 height 176
click at [231, 185] on body "Skip to main content Logo + Slider + Linkler + Alt Bar Google YouTube Wikipedia…" at bounding box center [232, 102] width 418 height 176
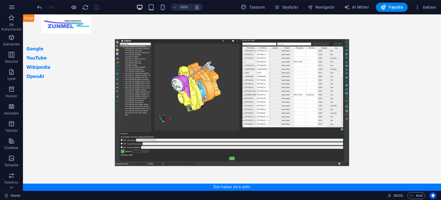
drag, startPoint x: 231, startPoint y: 185, endPoint x: 171, endPoint y: 130, distance: 81.8
click at [228, 183] on body "Skip to main content Logo + Slider + Linkler + Alt Bar Google YouTube Wikipedia…" at bounding box center [232, 102] width 418 height 176
click at [164, 118] on body "Skip to main content Logo + Slider + Linkler + Alt Bar Google YouTube Wikipedia…" at bounding box center [232, 102] width 418 height 176
drag, startPoint x: 164, startPoint y: 118, endPoint x: 99, endPoint y: 71, distance: 80.1
click at [164, 117] on body "Skip to main content Logo + Slider + Linkler + Alt Bar Google YouTube Wikipedia…" at bounding box center [232, 102] width 418 height 176
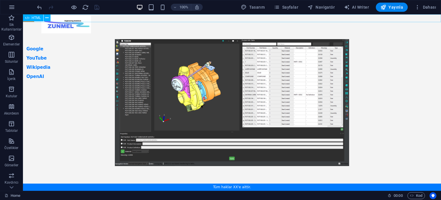
click at [37, 18] on span "HTML" at bounding box center [36, 17] width 9 height 3
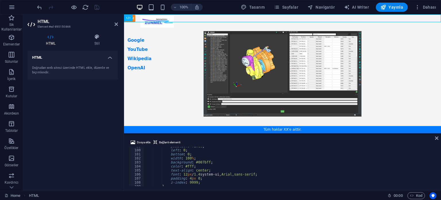
click at [203, 165] on div "position : fixed ; left : 0 ; bottom : 0 ; width : 100 % ; background : #007bff…" at bounding box center [289, 167] width 291 height 47
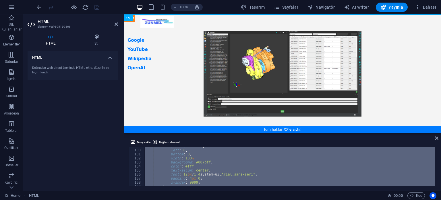
scroll to position [552, 0]
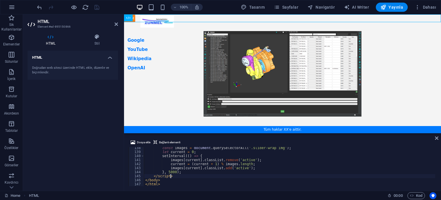
click at [205, 176] on div "const images = document . querySelectorAll ( '.slider-wrap img' ) ; let current…" at bounding box center [289, 169] width 291 height 47
click at [207, 154] on div "const images = document . querySelectorAll ( '.slider-wrap img' ) ; let current…" at bounding box center [289, 169] width 291 height 47
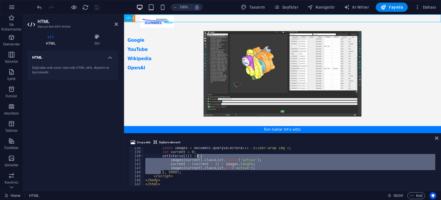
click at [206, 152] on div "const images = document . querySelectorAll ( '.slider-wrap img' ) ; let current…" at bounding box center [289, 169] width 291 height 47
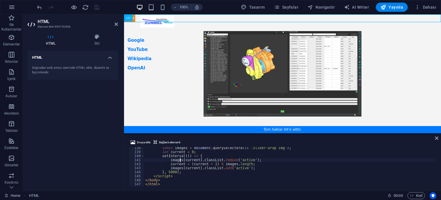
click at [180, 159] on div "const images = document . querySelectorAll ( '.slider-wrap img' ) ; let current…" at bounding box center [289, 169] width 291 height 47
type textarea "images[current].classList.remove('active');"
click at [82, 142] on div "HTML Doğrudan web sitesi üzerinde HTML ekle, düzenle ve biçimlendir." at bounding box center [73, 118] width 91 height 135
click at [397, 28] on body "Skip to main content Logo + Slider + Linkler + Alt Bar Google YouTube Wikipedia…" at bounding box center [282, 73] width 317 height 119
click at [116, 24] on icon at bounding box center [116, 24] width 3 height 5
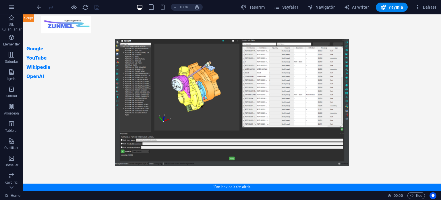
click at [87, 65] on body "Skip to main content Logo + Slider + Linkler + Alt Bar Google YouTube Wikipedia…" at bounding box center [232, 102] width 418 height 176
click at [32, 49] on body "Skip to main content Logo + Slider + Linkler + Alt Bar Google YouTube Wikipedia…" at bounding box center [232, 102] width 418 height 176
click at [42, 74] on body "Skip to main content Logo + Slider + Linkler + Alt Bar Google YouTube Wikipedia…" at bounding box center [232, 102] width 418 height 176
drag, startPoint x: 97, startPoint y: 116, endPoint x: 74, endPoint y: 108, distance: 24.7
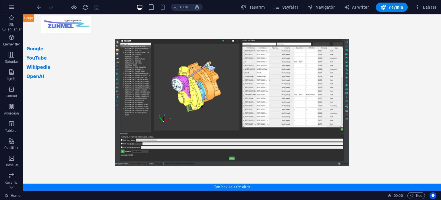
click at [97, 116] on body "Skip to main content Logo + Slider + Linkler + Alt Bar Google YouTube Wikipedia…" at bounding box center [232, 102] width 418 height 176
click at [13, 55] on icon "button" at bounding box center [11, 54] width 7 height 7
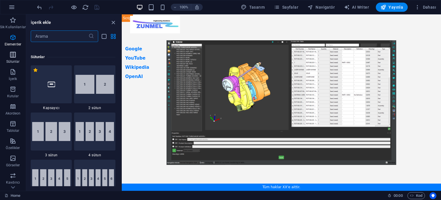
scroll to position [285, 0]
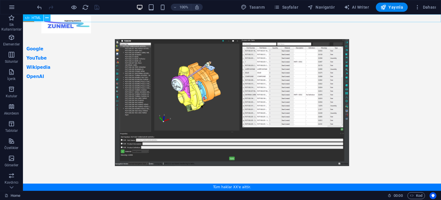
click at [46, 20] on icon at bounding box center [46, 18] width 3 height 6
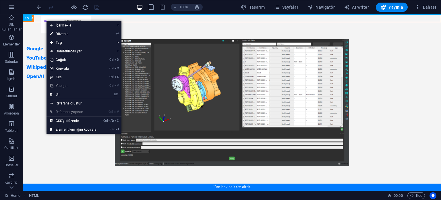
click at [40, 36] on body "Skip to main content Logo + Slider + Linkler + Alt Bar Google YouTube Wikipedia…" at bounding box center [232, 102] width 418 height 176
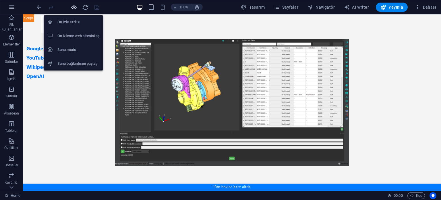
click at [73, 8] on icon "button" at bounding box center [74, 7] width 7 height 7
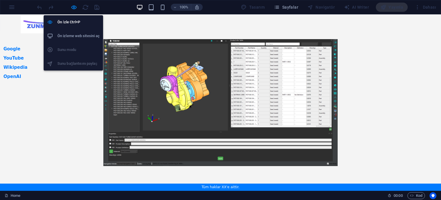
click at [82, 33] on h6 "Ön izleme web sitesini aç" at bounding box center [78, 35] width 42 height 7
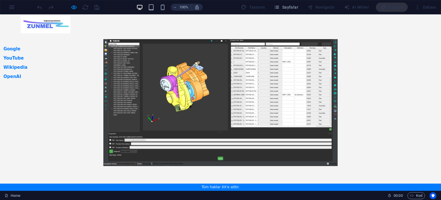
click at [55, 63] on div at bounding box center [220, 102] width 353 height 141
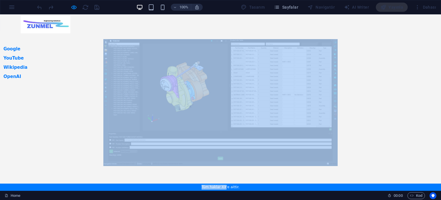
click at [55, 63] on div at bounding box center [220, 102] width 353 height 141
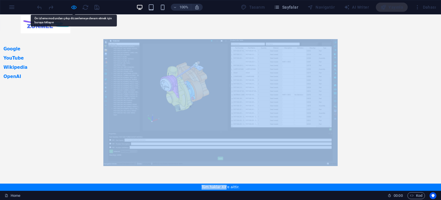
click at [70, 63] on img at bounding box center [221, 102] width 318 height 109
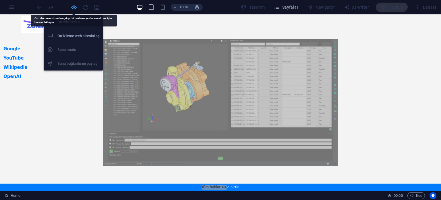
click at [73, 8] on icon "button" at bounding box center [74, 7] width 7 height 7
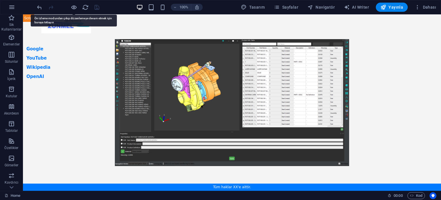
click at [75, 99] on body "Skip to main content Logo + Slider + Linkler + Alt Bar Google YouTube Wikipedia…" at bounding box center [232, 102] width 418 height 176
click at [28, 19] on icon at bounding box center [27, 17] width 4 height 7
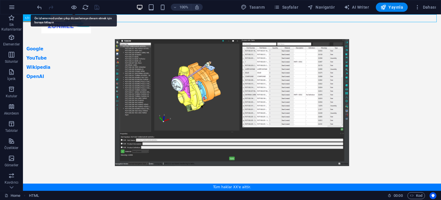
click at [28, 19] on icon at bounding box center [27, 17] width 4 height 7
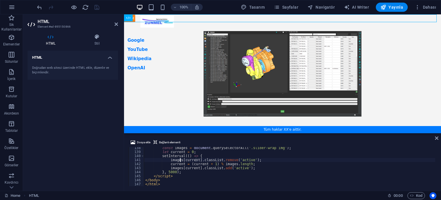
click at [186, 156] on div "const images = document . querySelectorAll ( '.slider-wrap img' ) ; let current…" at bounding box center [289, 169] width 291 height 47
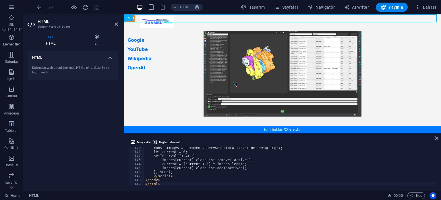
scroll to position [560, 0]
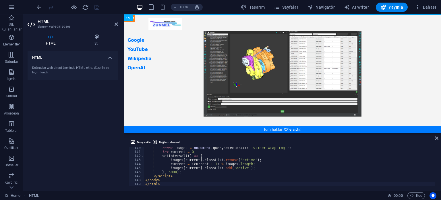
click at [185, 167] on div "const images = document . querySelectorAll ( '.slider-wrap img' ) ; let current…" at bounding box center [289, 169] width 291 height 47
type textarea "</body> </html>"
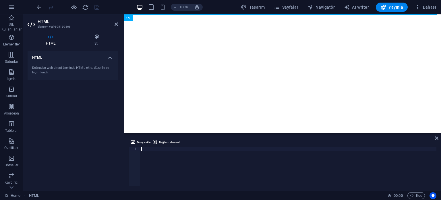
click at [189, 168] on div at bounding box center [288, 170] width 297 height 47
type textarea "</html>"
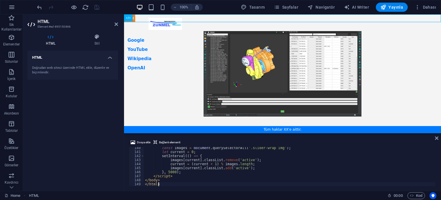
click at [94, 131] on div "HTML Doğrudan web sitesi üzerinde HTML ekle, düzenle ve biçimlendir." at bounding box center [73, 118] width 91 height 135
click at [99, 7] on icon "save" at bounding box center [97, 7] width 7 height 7
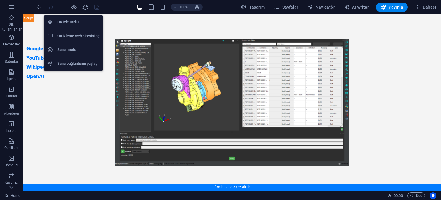
click at [78, 37] on h6 "Ön izleme web sitesini aç" at bounding box center [78, 35] width 42 height 7
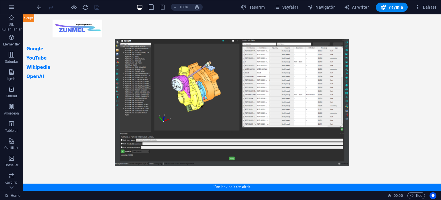
click at [47, 27] on body "Skip to main content Logo + Slider + Linkler + Alt Bar Google YouTube Wikipedia…" at bounding box center [232, 102] width 418 height 176
click at [189, 76] on body "Skip to main content Logo + Slider + Linkler + Alt Bar Google YouTube Wikipedia…" at bounding box center [232, 102] width 418 height 176
click at [189, 77] on body "Skip to main content Logo + Slider + Linkler + Alt Bar Google YouTube Wikipedia…" at bounding box center [232, 102] width 418 height 176
click at [192, 91] on body "Skip to main content Logo + Slider + Linkler + Alt Bar Google YouTube Wikipedia…" at bounding box center [232, 102] width 418 height 176
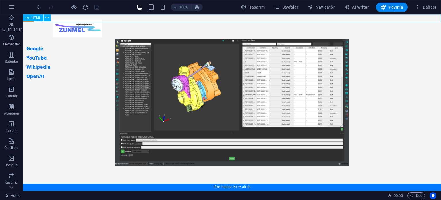
click at [36, 18] on span "HTML" at bounding box center [36, 17] width 9 height 3
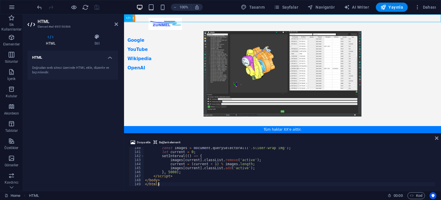
click at [201, 153] on div "const images = document . querySelectorAll ( '.slider-wrap img' ) ; let current…" at bounding box center [290, 169] width 292 height 47
type textarea "</body> </html>"
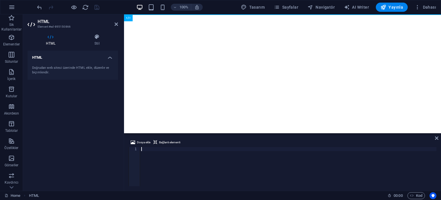
click at [190, 160] on div at bounding box center [288, 170] width 297 height 47
click at [190, 161] on div at bounding box center [288, 170] width 297 height 47
click at [81, 117] on div "HTML Doğrudan web sitesi üzerinde HTML ekle, düzenle ve biçimlendir." at bounding box center [73, 118] width 91 height 135
click at [160, 157] on div at bounding box center [288, 170] width 297 height 47
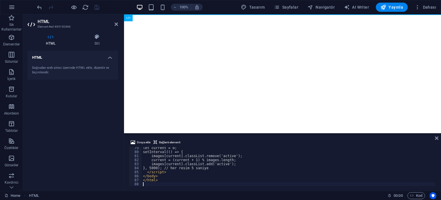
scroll to position [315, 0]
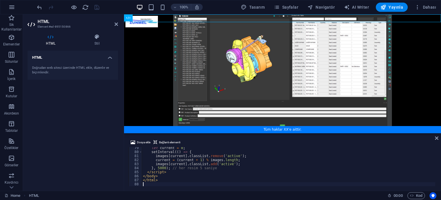
click at [148, 104] on body "Skip to main content Tam Ekran Slider Tüm haklar XX'e aittir." at bounding box center [282, 73] width 317 height 119
click at [98, 7] on icon "save" at bounding box center [97, 7] width 7 height 7
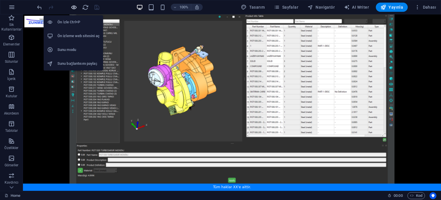
click at [72, 6] on icon "button" at bounding box center [74, 7] width 7 height 7
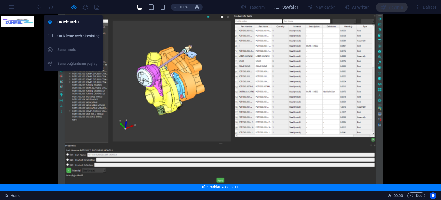
click at [82, 33] on h6 "Ön izleme web sitesini aç" at bounding box center [78, 35] width 42 height 7
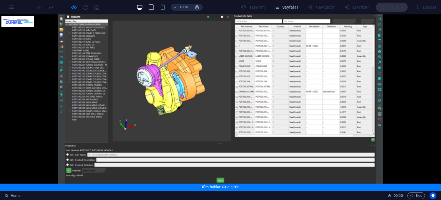
click at [36, 46] on img at bounding box center [220, 102] width 441 height 176
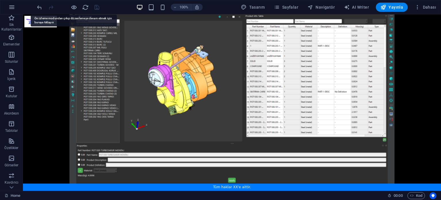
drag, startPoint x: 47, startPoint y: 39, endPoint x: 53, endPoint y: 35, distance: 6.7
click at [47, 39] on body "Skip to main content Tam Ekran Slider Tüm haklar XX'e aittir." at bounding box center [232, 102] width 418 height 176
click at [28, 20] on icon at bounding box center [27, 17] width 4 height 7
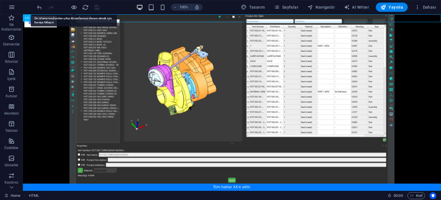
click at [45, 46] on body "Skip to main content Tam Ekran Slider Tüm haklar XX'e aittir." at bounding box center [232, 102] width 418 height 176
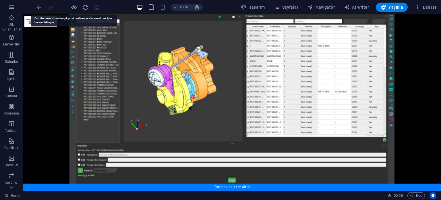
click at [205, 31] on body "Skip to main content Tam Ekran Slider Tüm haklar XX'e aittir." at bounding box center [232, 102] width 418 height 176
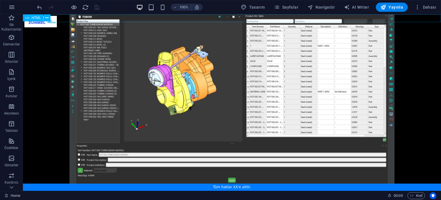
click at [37, 17] on span "HTML" at bounding box center [36, 17] width 9 height 3
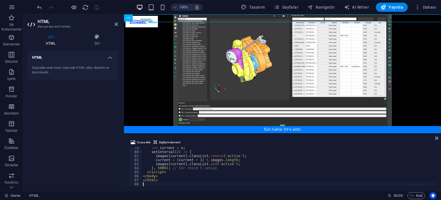
click at [37, 17] on header "HTML Element #ed-895150866" at bounding box center [73, 21] width 91 height 15
click at [208, 154] on div "let current = 0 ; setInterval (( ) => { images [ current ] . classList . remove…" at bounding box center [289, 169] width 294 height 47
type textarea "</html>"
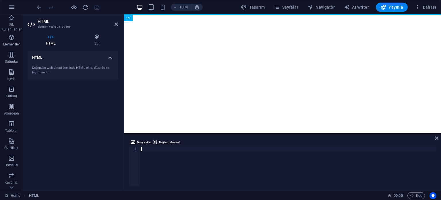
scroll to position [432, 0]
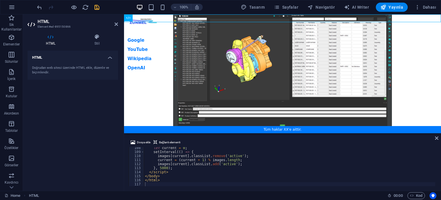
click at [89, 110] on div "HTML Doğrudan web sitesi üzerinde HTML ekle, düzenle ve biçimlendir." at bounding box center [73, 118] width 91 height 135
click at [96, 8] on icon "save" at bounding box center [97, 7] width 7 height 7
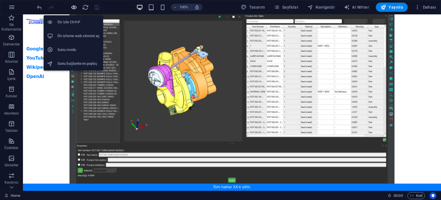
click at [74, 6] on icon "button" at bounding box center [74, 7] width 7 height 7
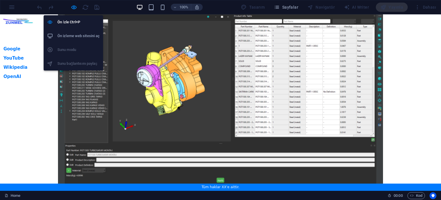
click at [84, 34] on h6 "Ön izleme web sitesini aç" at bounding box center [78, 35] width 42 height 7
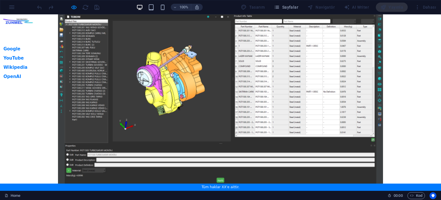
click at [44, 52] on img at bounding box center [220, 102] width 441 height 176
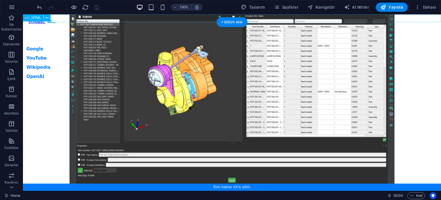
click at [49, 22] on div "Tam Ekran Slider + Sol Bar Google YouTube Wikipedia OpenAI Tüm haklar XX'e aitt…" at bounding box center [232, 17] width 418 height 7
click at [37, 19] on span "HTML" at bounding box center [36, 17] width 9 height 3
click at [36, 18] on span "HTML" at bounding box center [36, 17] width 9 height 3
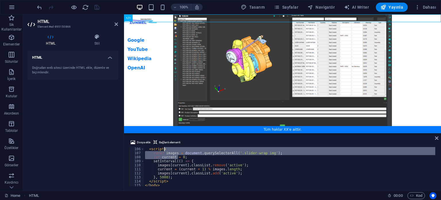
click at [179, 147] on div "< script > const images = document . querySelectorAll ( '.slider-wrap img' ) ; …" at bounding box center [290, 170] width 292 height 47
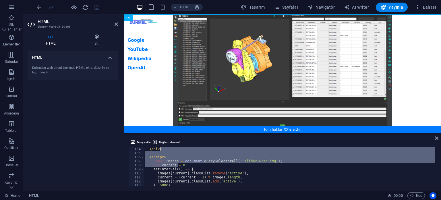
type textarea "</html>"
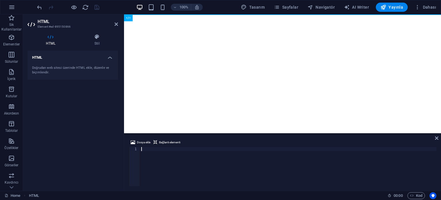
click at [182, 159] on div at bounding box center [288, 170] width 297 height 47
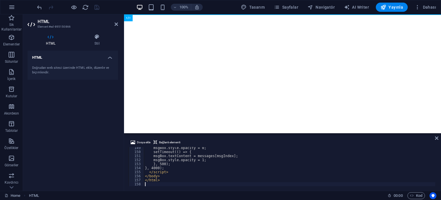
scroll to position [597, 0]
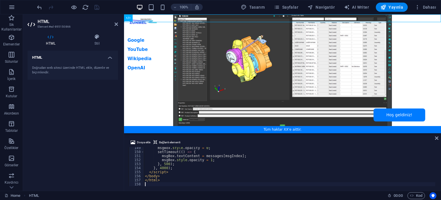
click at [418, 82] on body "Skip to main content Tam Ekran Slider + Sol Bar + Sağ Alt Mesaj Google YouTube …" at bounding box center [282, 73] width 317 height 119
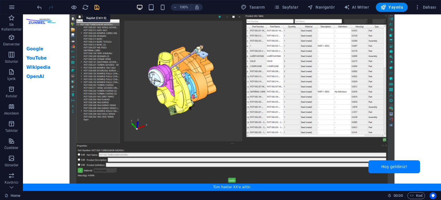
click at [96, 8] on icon "save" at bounding box center [97, 7] width 7 height 7
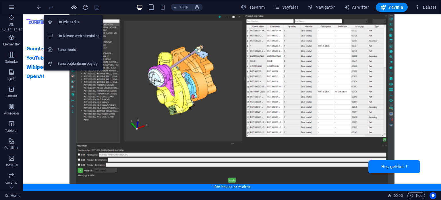
click at [73, 7] on icon "button" at bounding box center [74, 7] width 7 height 7
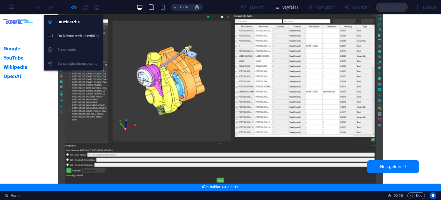
click at [75, 34] on h6 "Ön izleme web sitesini aç" at bounding box center [78, 35] width 42 height 7
